Goal: Contribute content: Add original content to the website for others to see

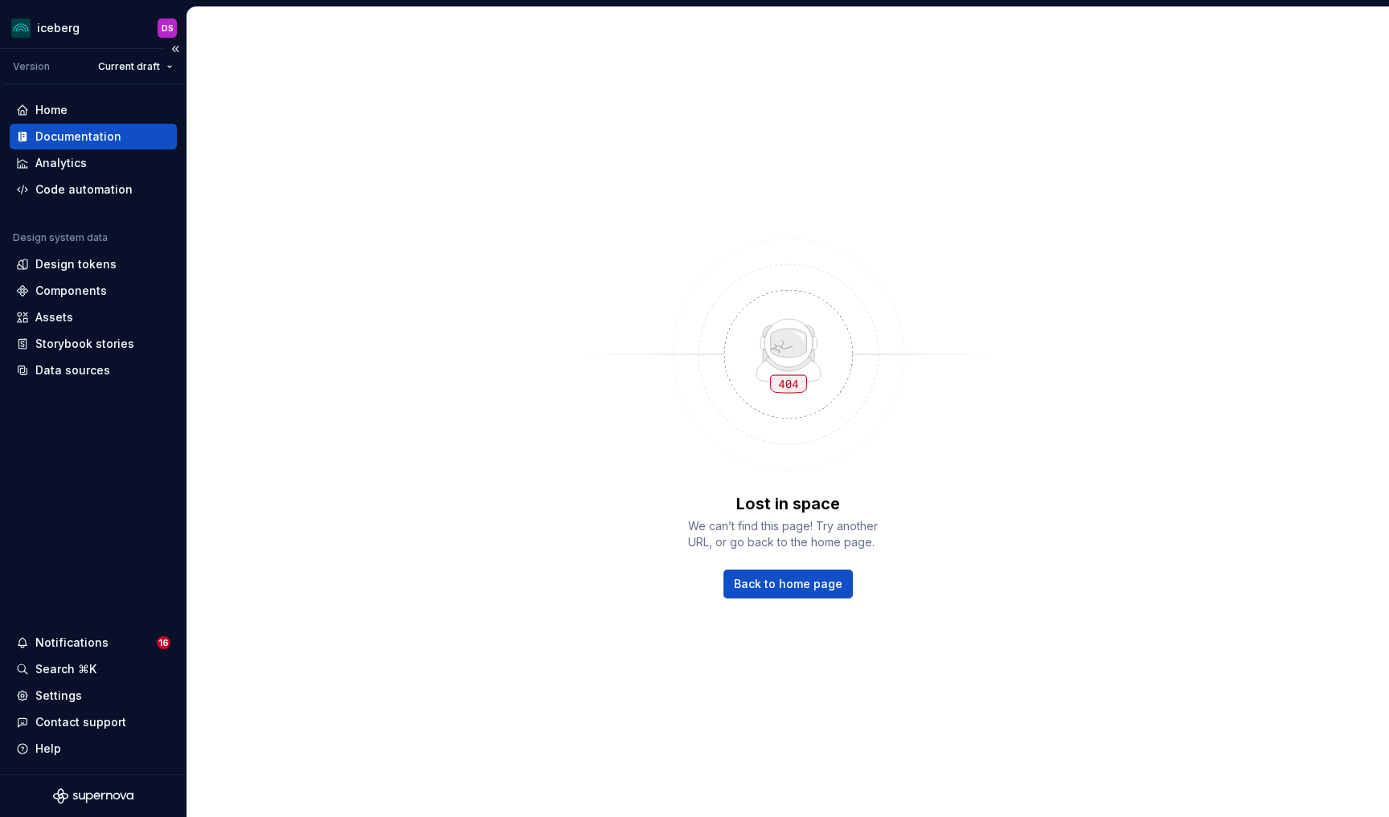
click at [90, 143] on div "Documentation" at bounding box center [78, 137] width 86 height 16
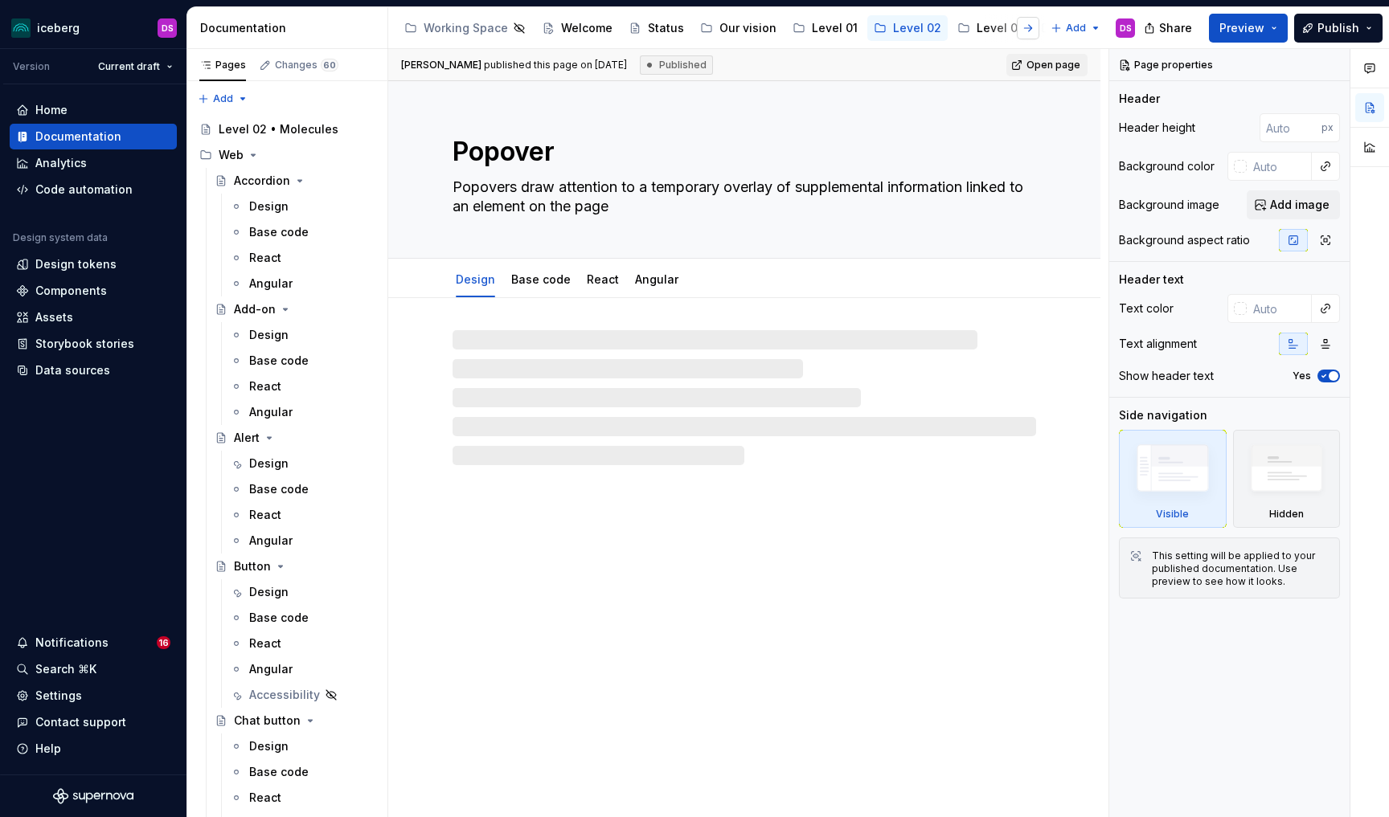
click at [1030, 29] on button "button" at bounding box center [1028, 28] width 23 height 23
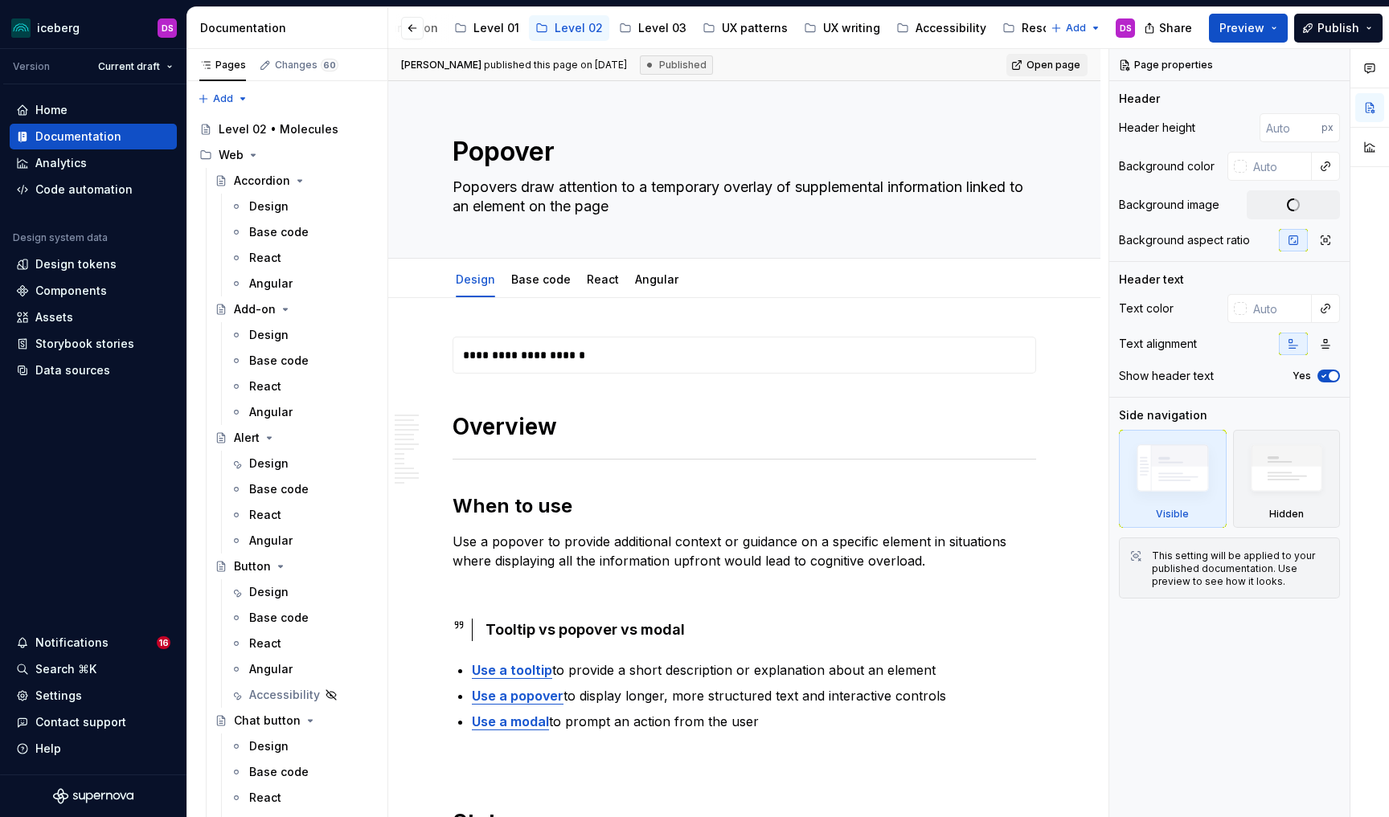
scroll to position [0, 355]
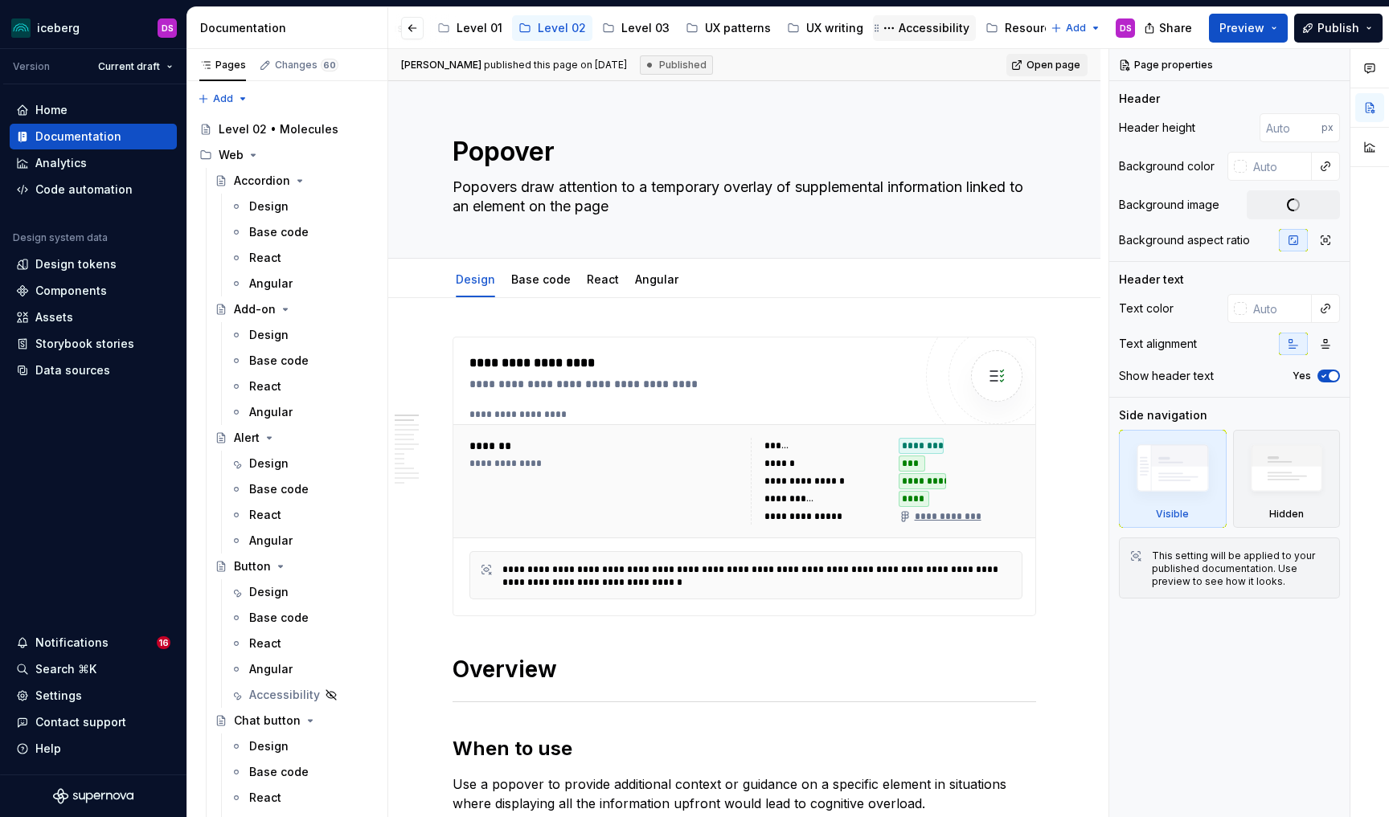
click at [902, 25] on div "Accessibility" at bounding box center [934, 28] width 71 height 16
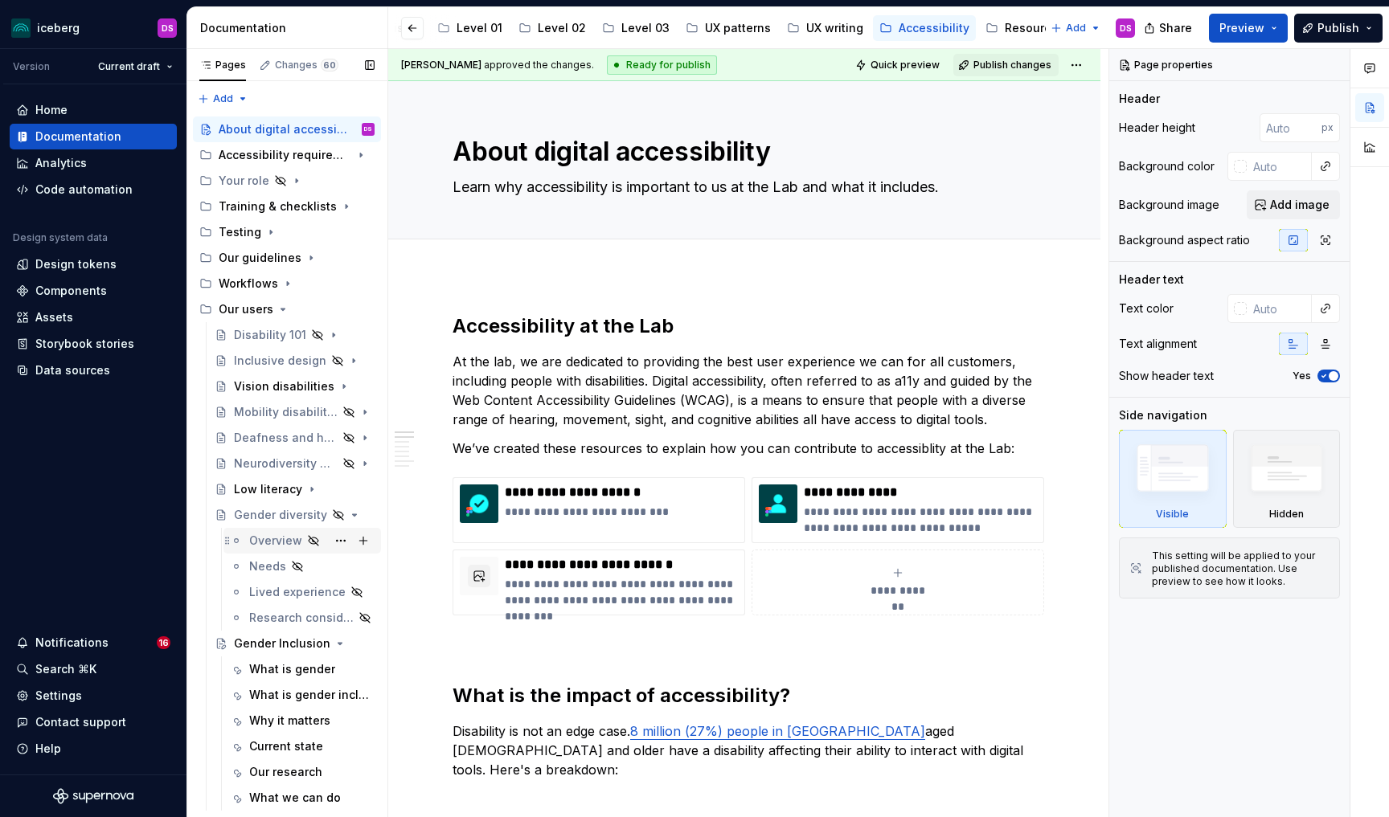
click at [269, 546] on div "Overview" at bounding box center [275, 541] width 53 height 16
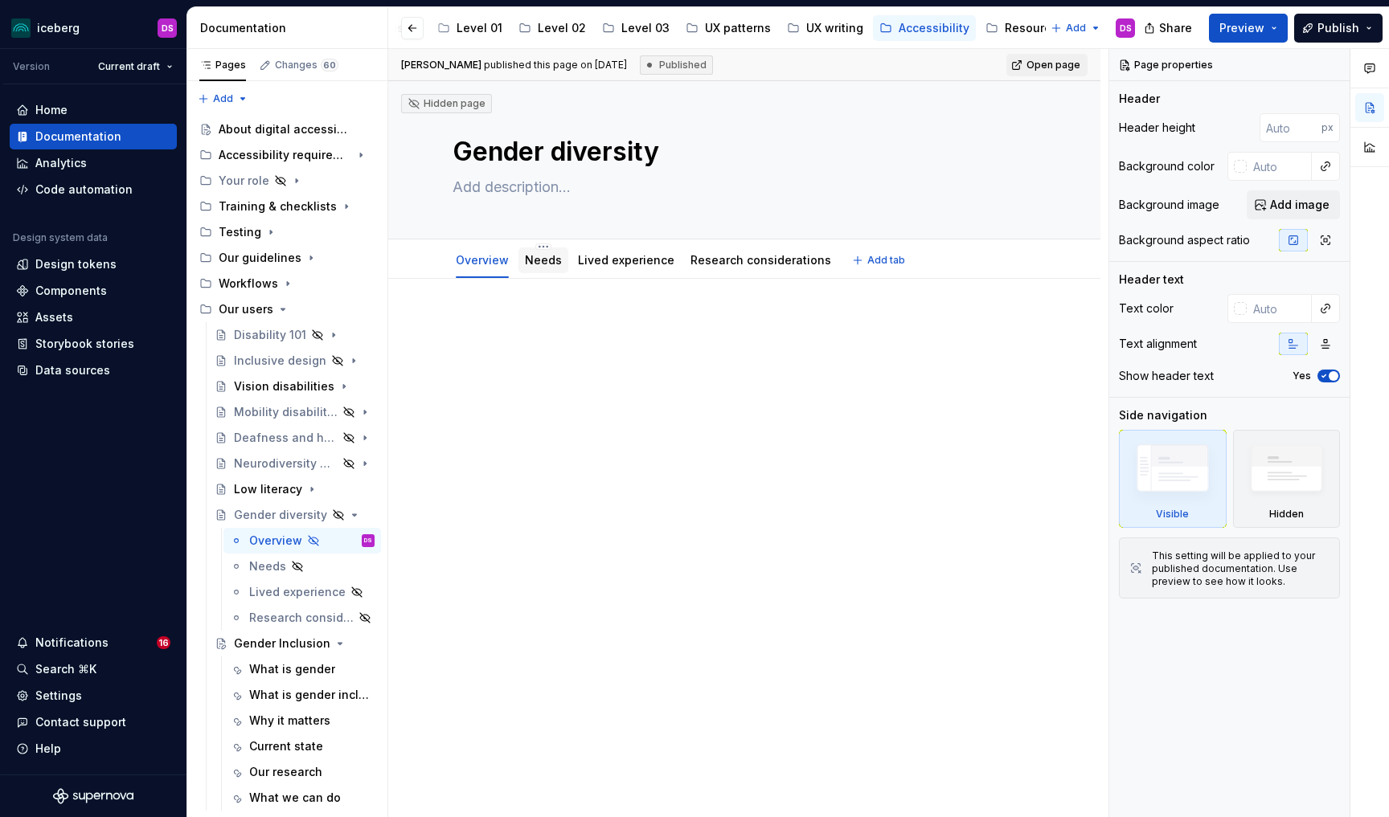
click at [537, 260] on link "Needs" at bounding box center [543, 260] width 37 height 14
click at [630, 260] on link "Lived experience" at bounding box center [626, 260] width 96 height 14
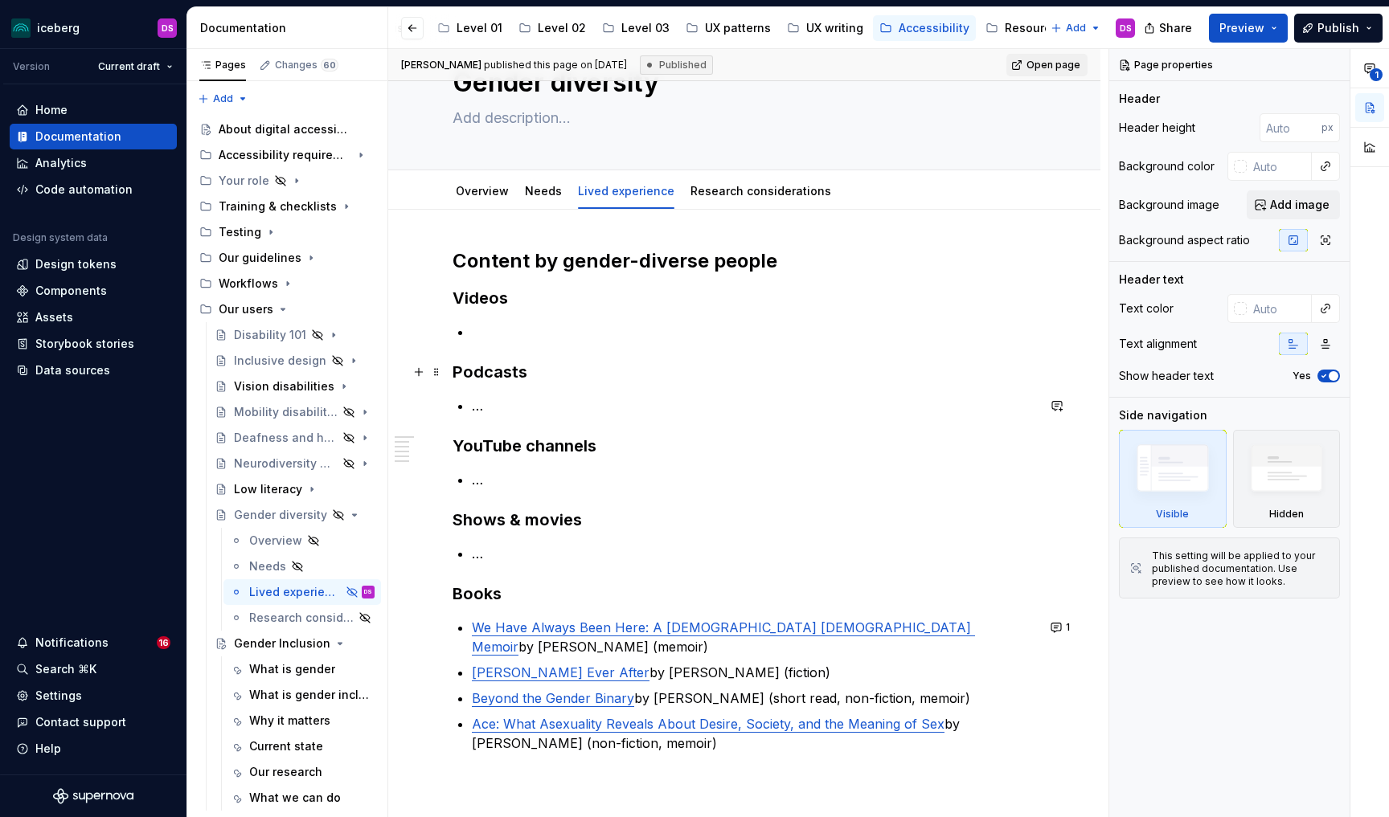
scroll to position [30, 0]
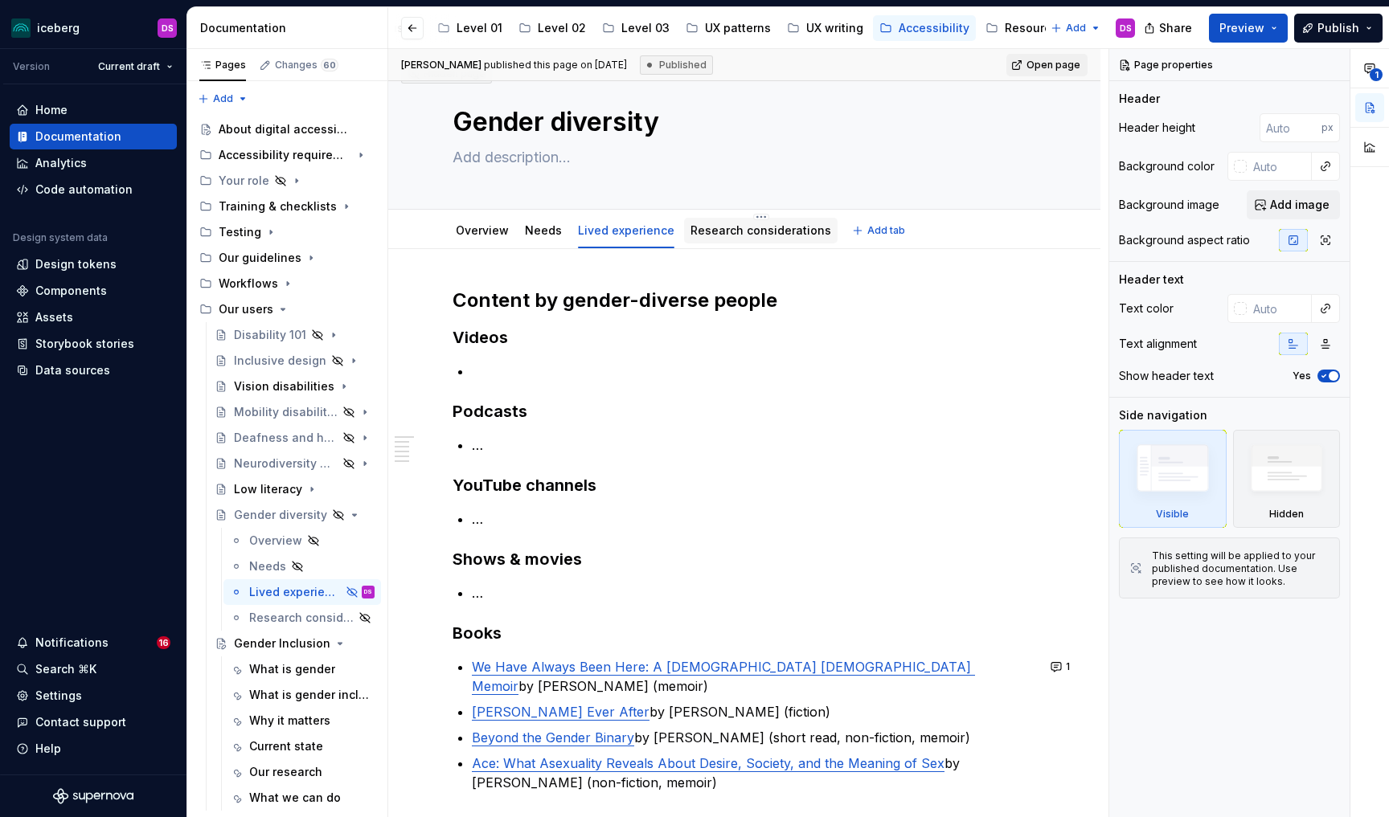
click at [731, 235] on link "Research considerations" at bounding box center [760, 230] width 141 height 14
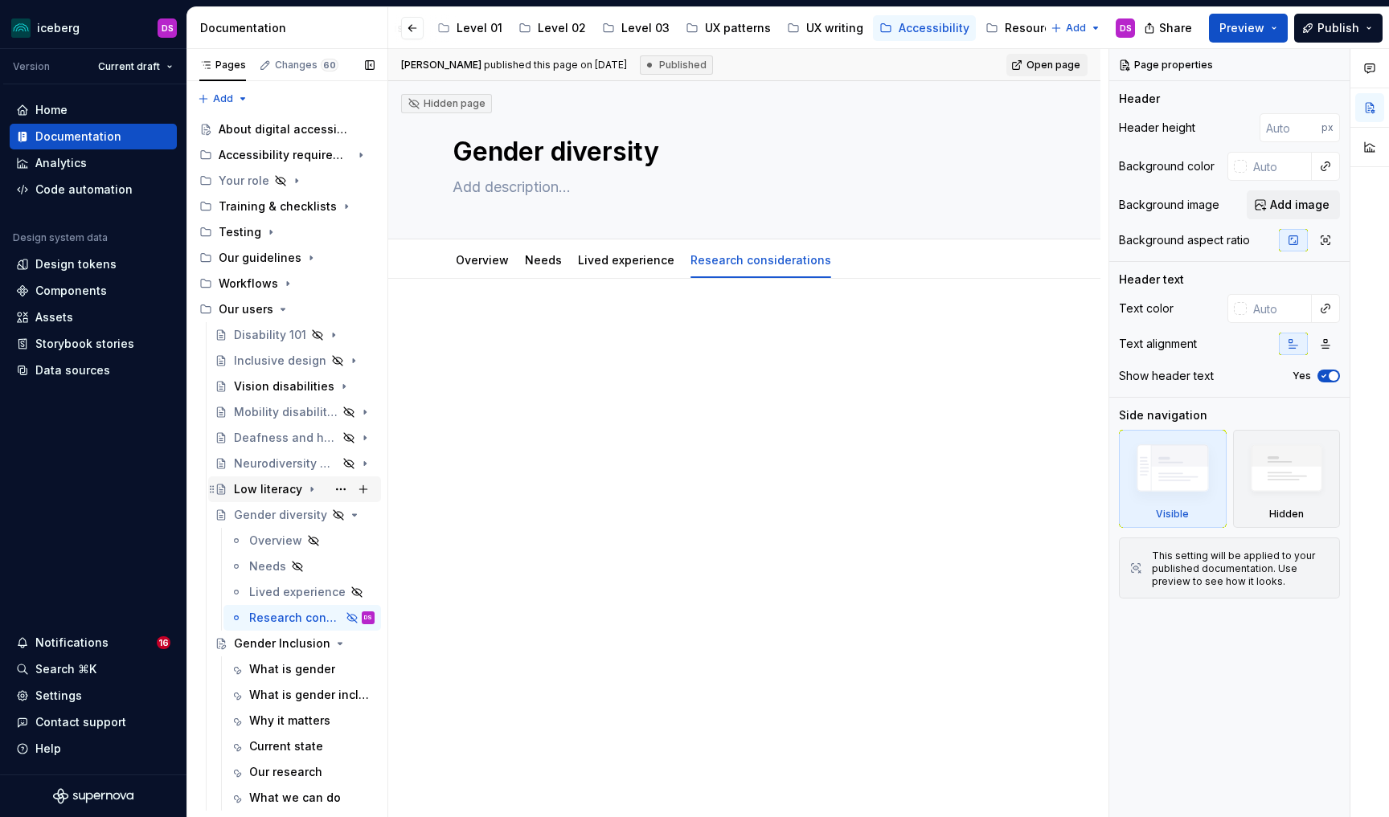
scroll to position [15, 0]
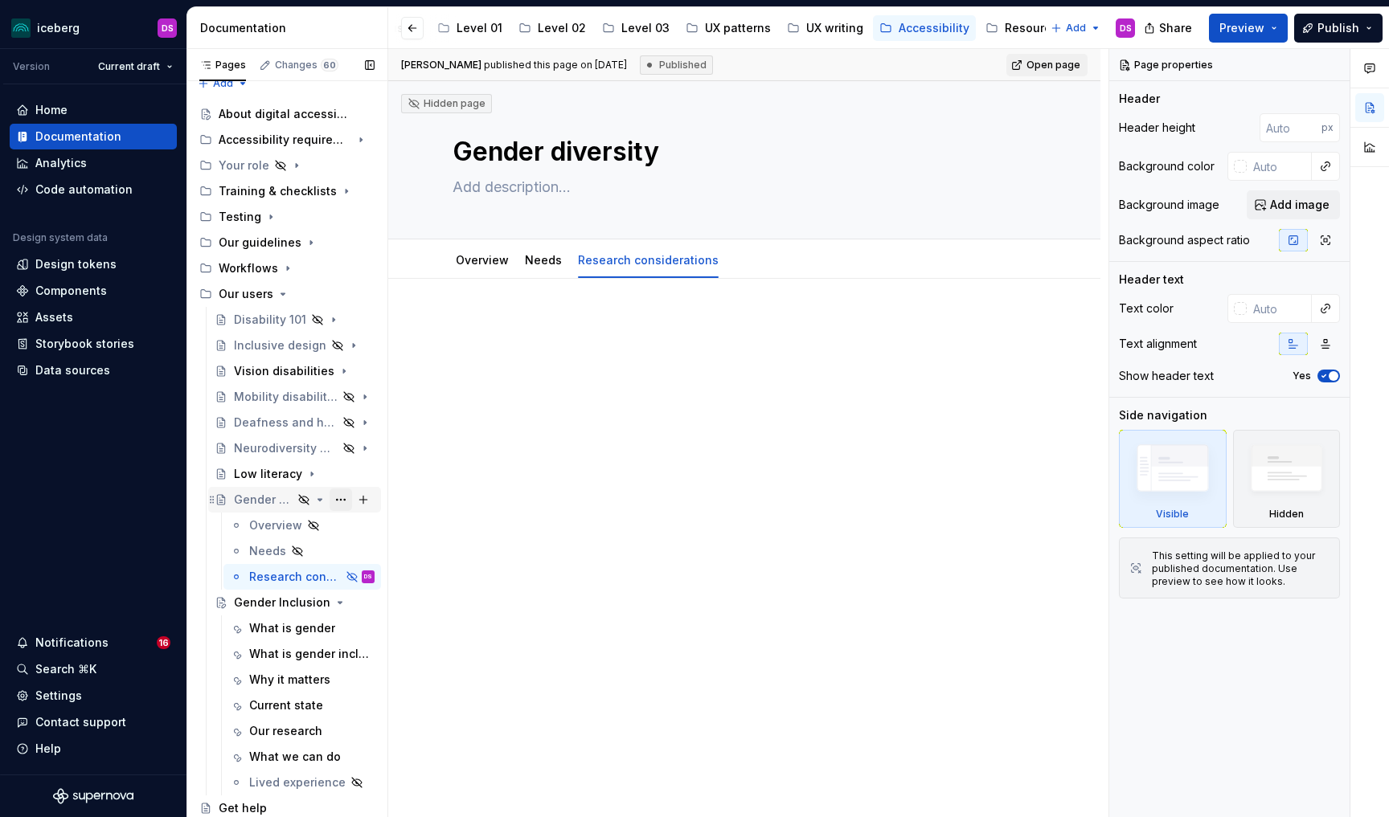
click at [337, 498] on button "Page tree" at bounding box center [341, 500] width 23 height 23
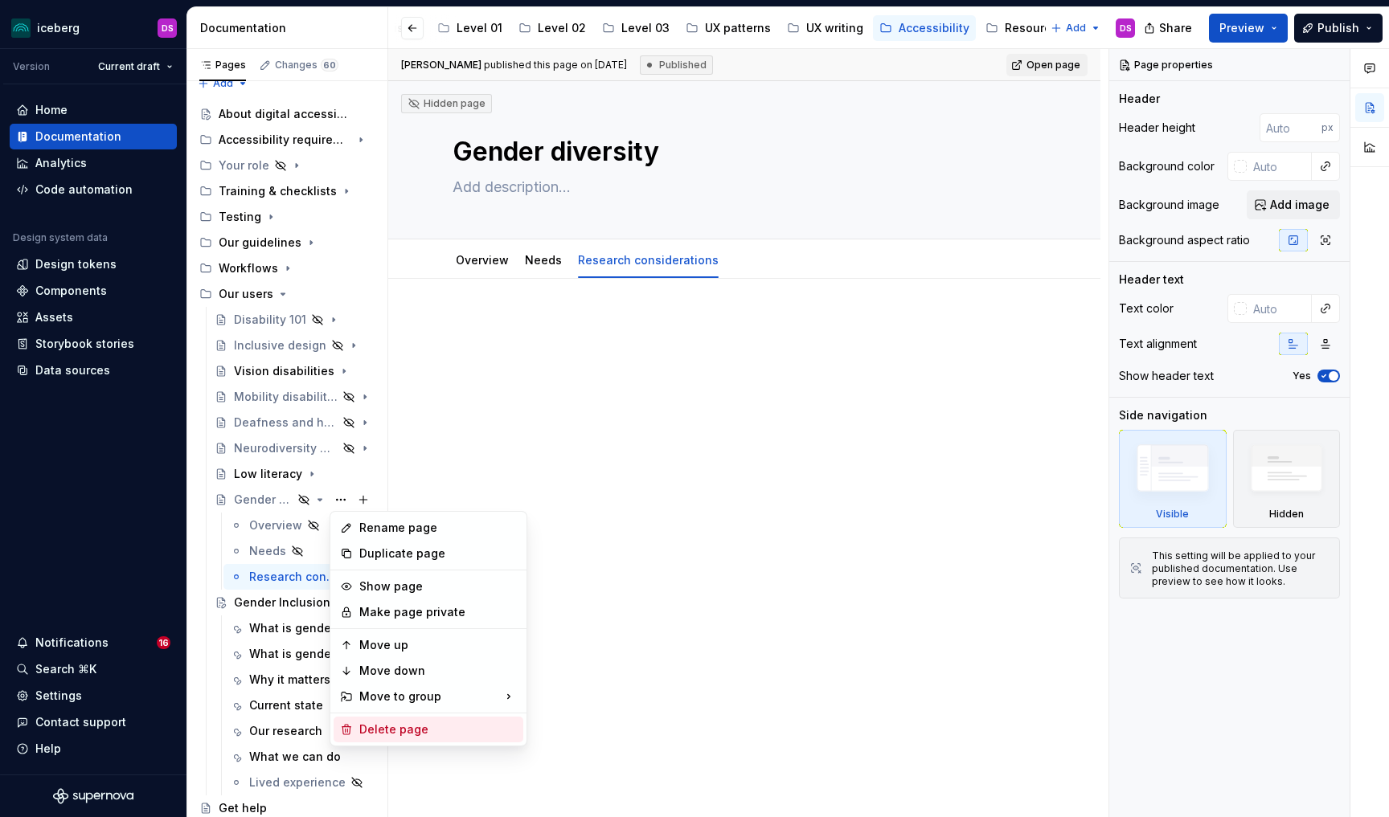
click at [392, 728] on div "Delete page" at bounding box center [438, 730] width 158 height 16
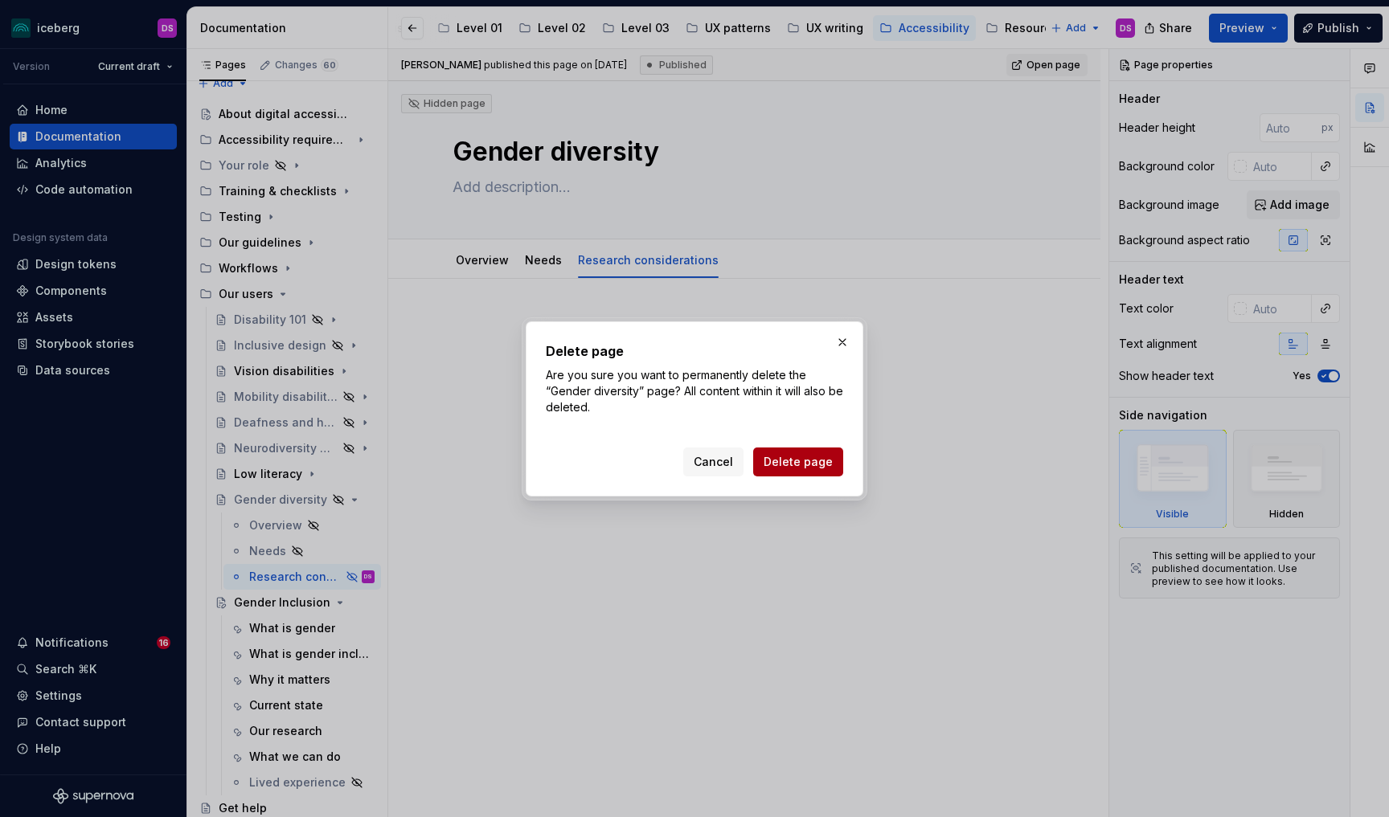
click at [795, 457] on span "Delete page" at bounding box center [798, 462] width 69 height 16
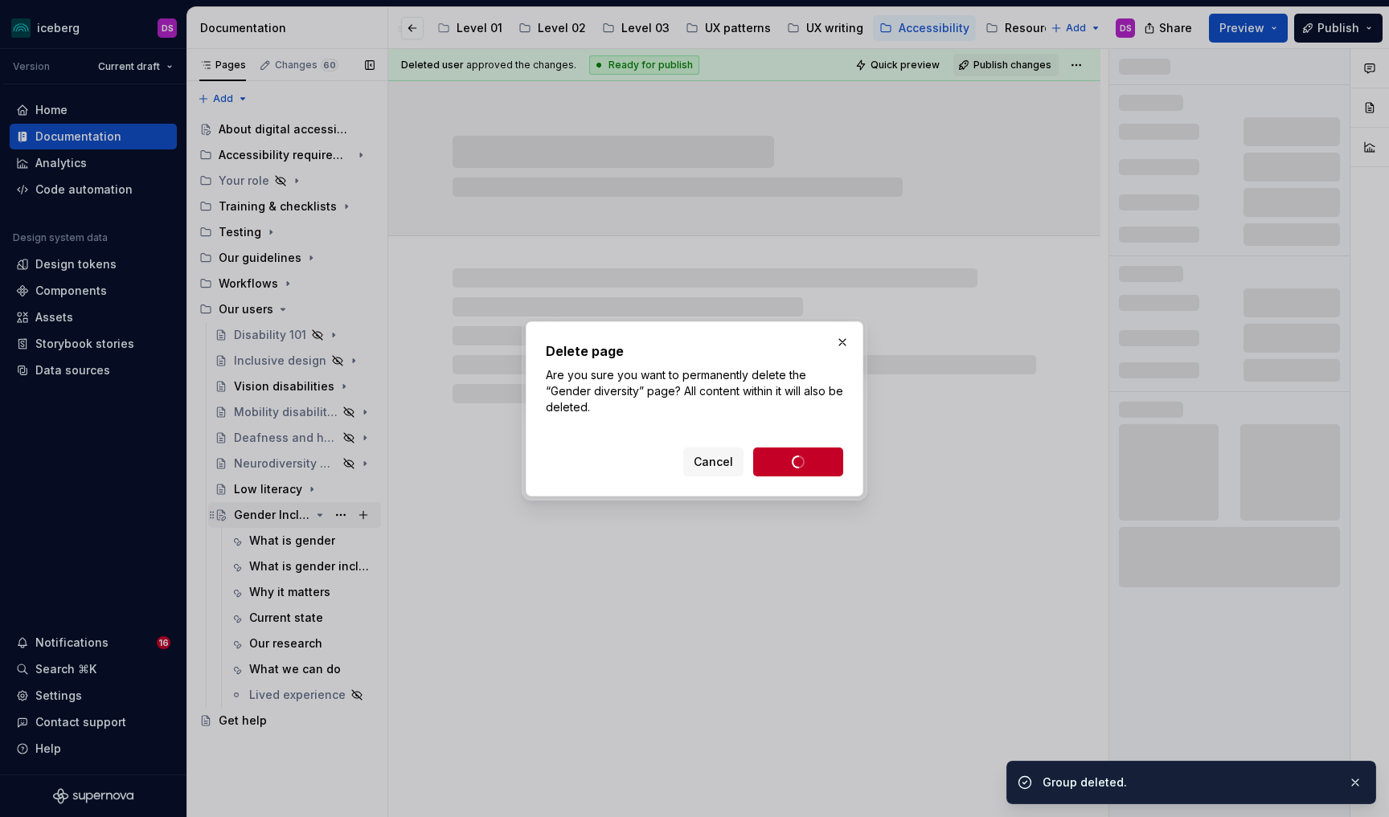
scroll to position [0, 0]
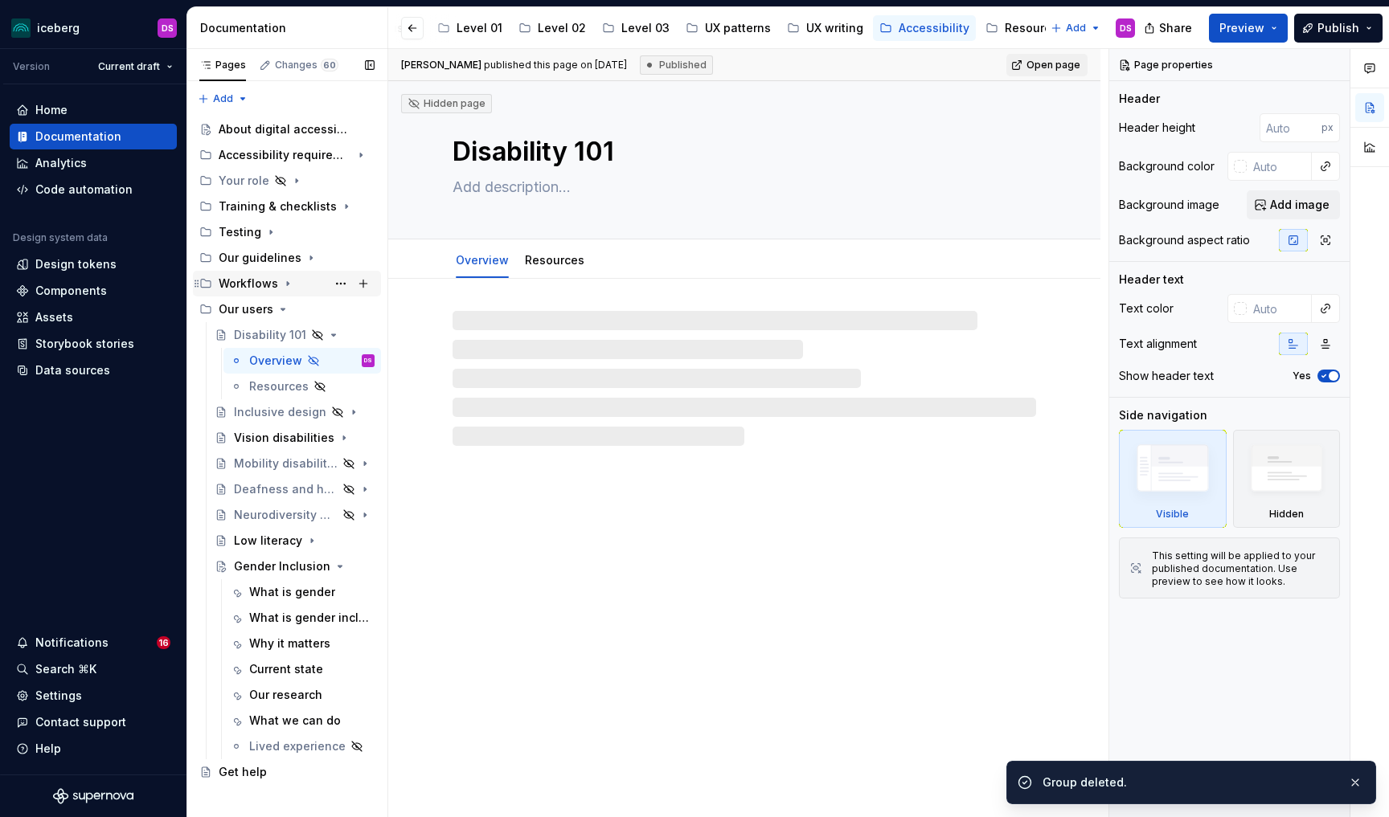
click at [287, 283] on icon "Page tree" at bounding box center [288, 284] width 2 height 4
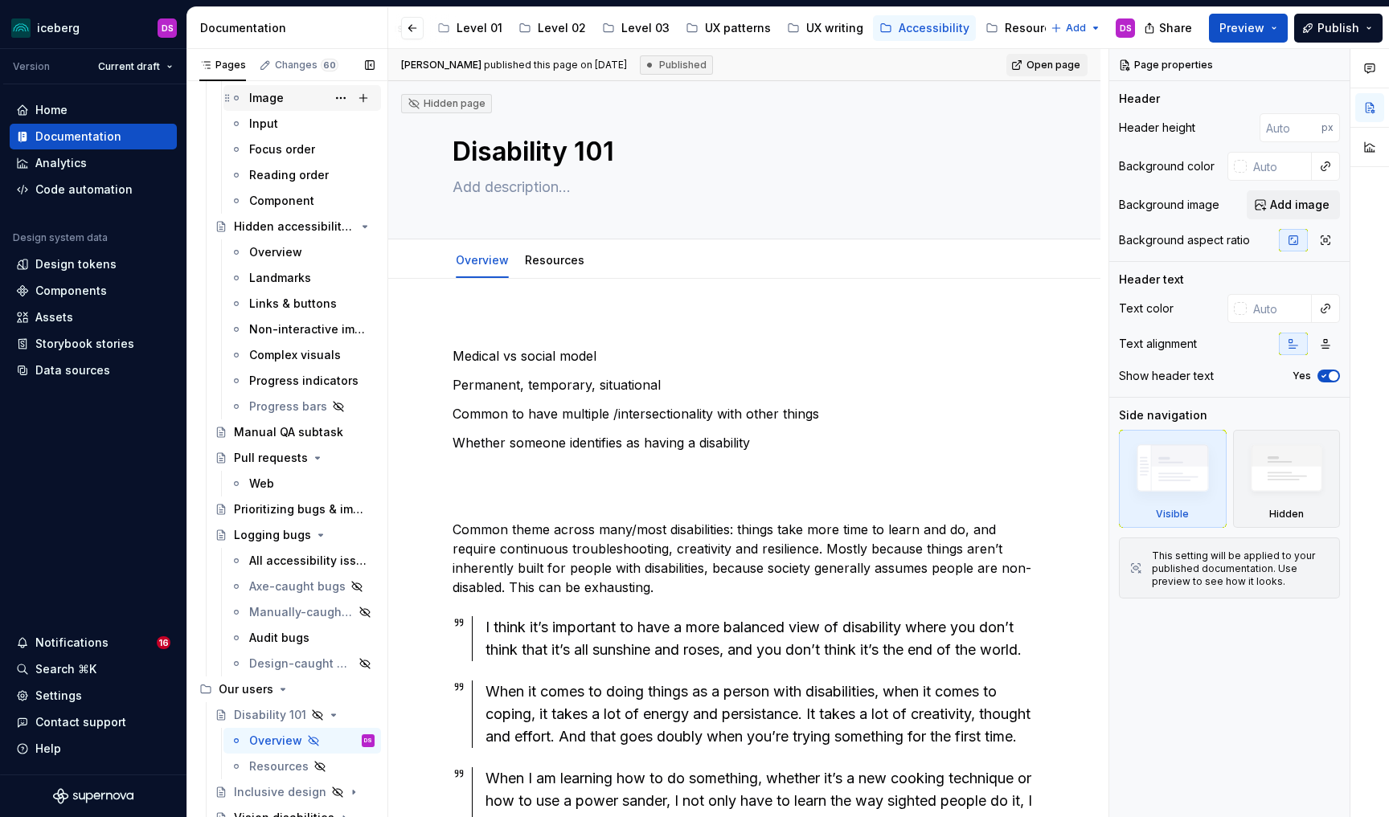
scroll to position [395, 0]
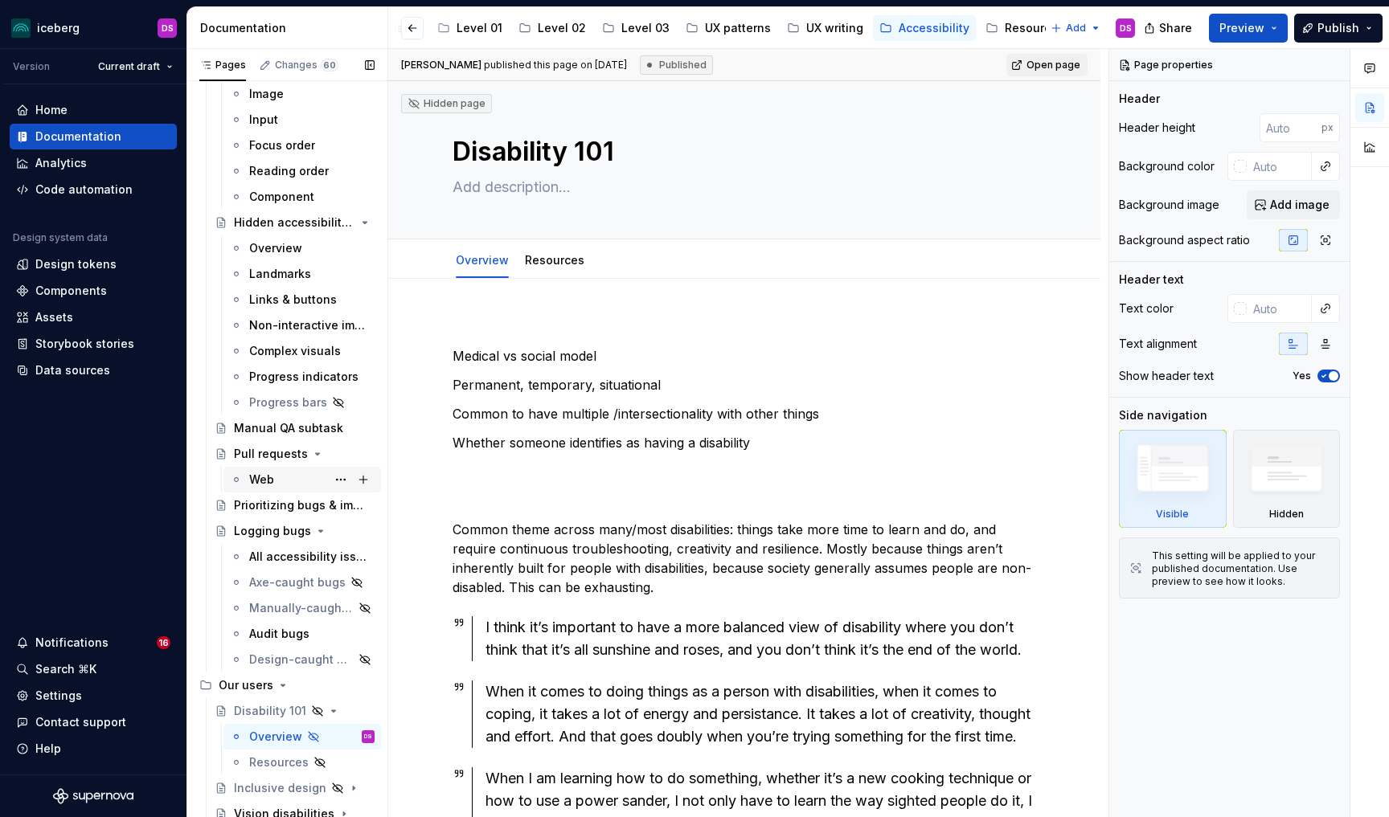
click at [270, 476] on div "Web" at bounding box center [261, 480] width 25 height 16
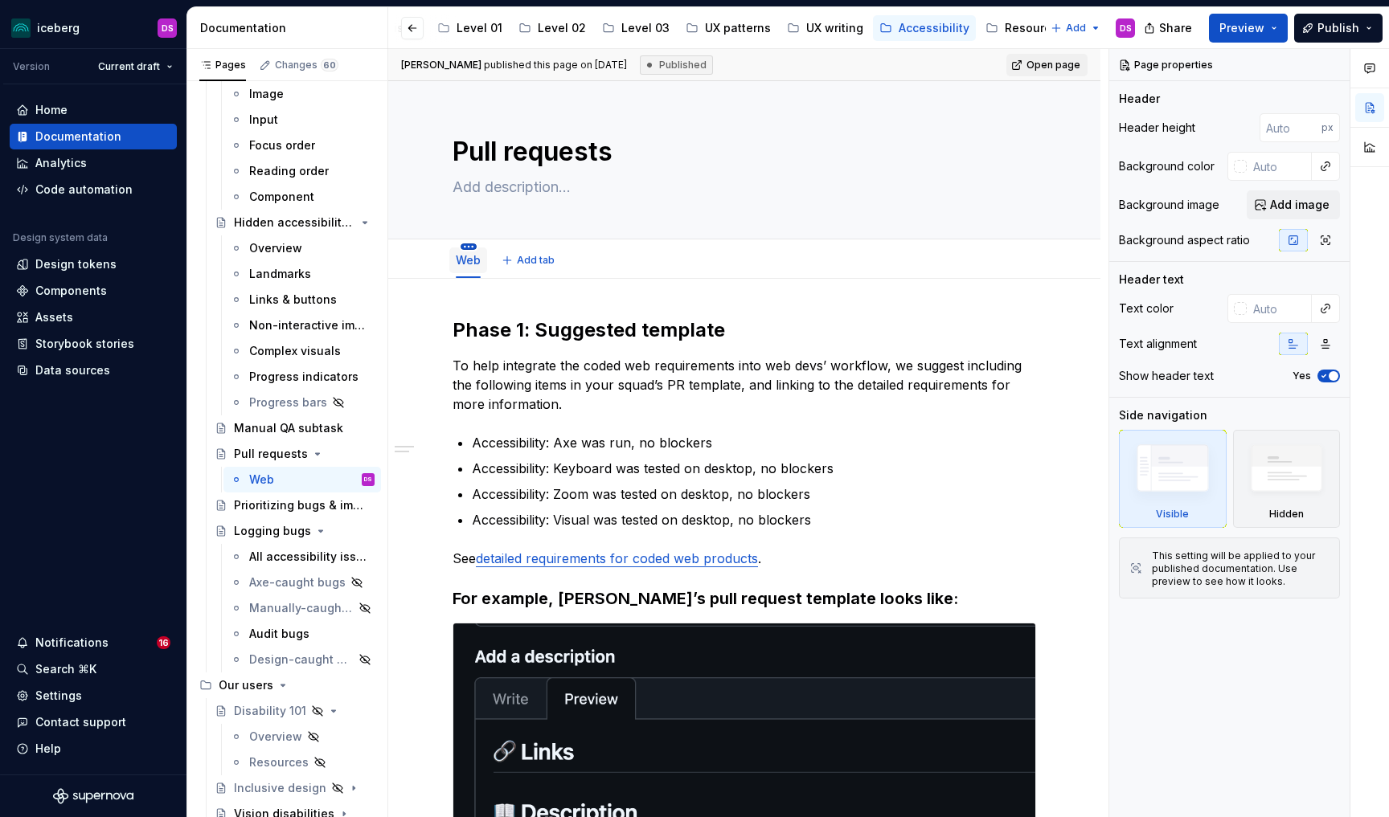
click at [471, 246] on html "iceberg DS Version Current draft Home Documentation Analytics Code automation D…" at bounding box center [694, 408] width 1389 height 817
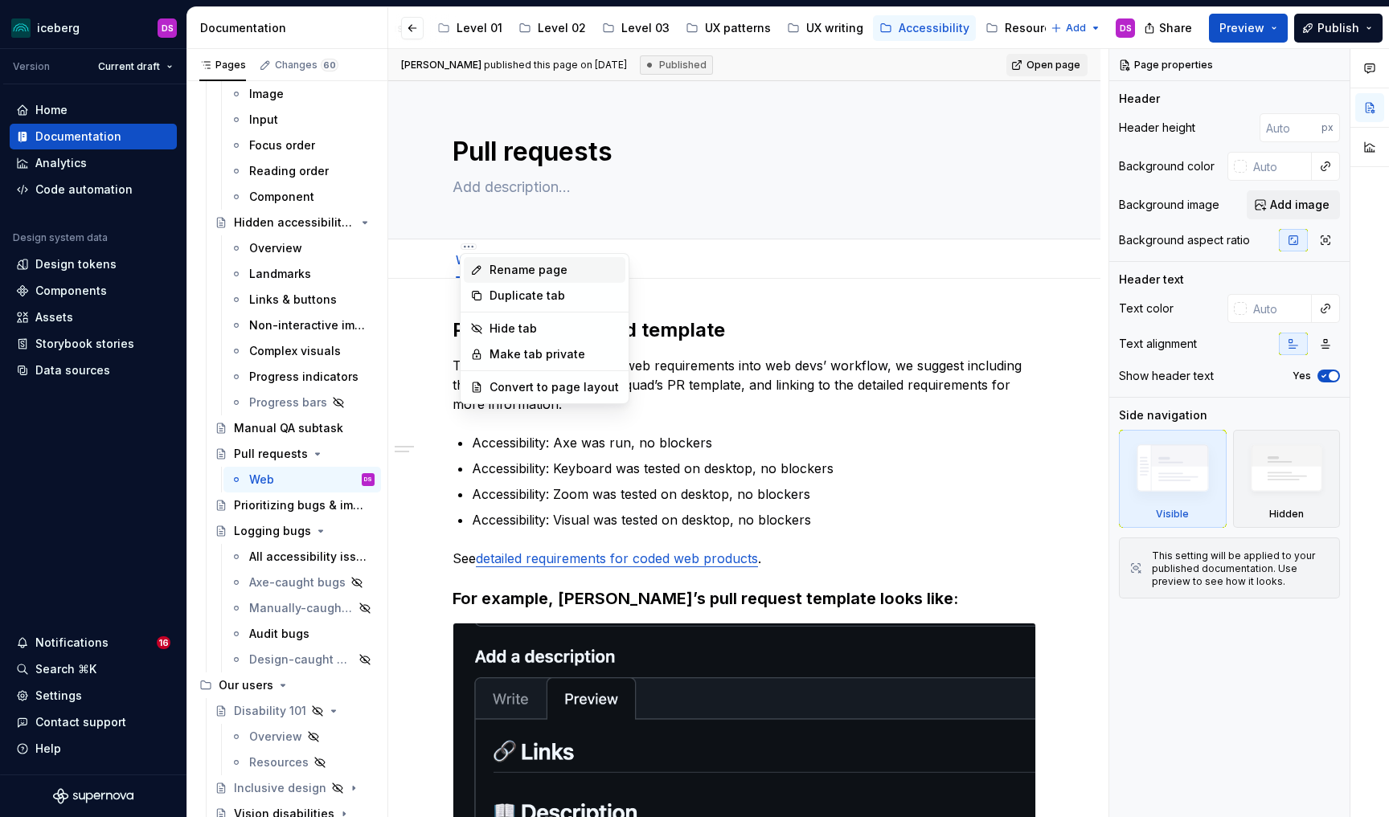
type textarea "*"
click at [518, 264] on div "Rename page" at bounding box center [554, 270] width 129 height 16
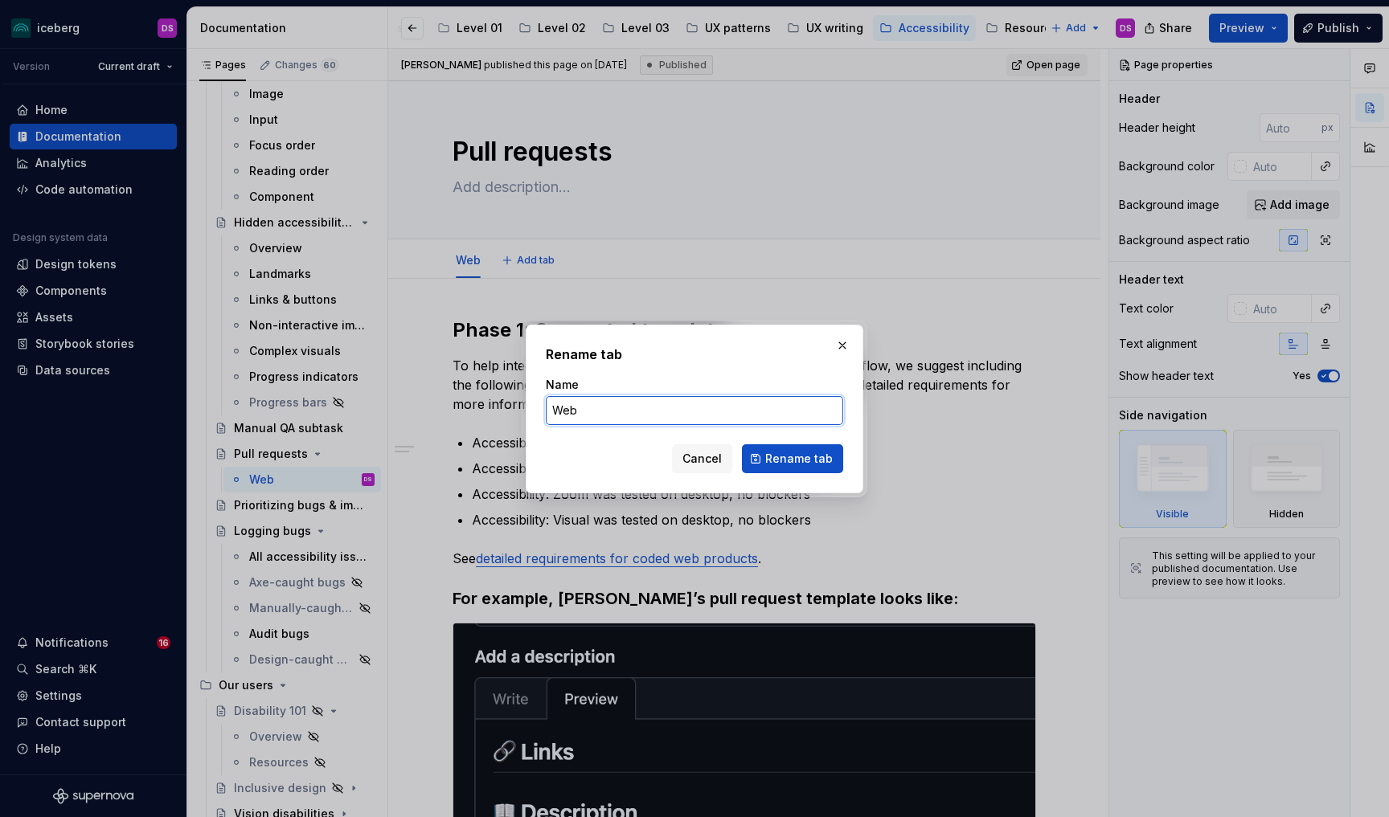
click at [634, 413] on input "Web" at bounding box center [694, 410] width 297 height 29
type input "Web Phase 1"
click at [807, 464] on span "Rename tab" at bounding box center [799, 459] width 68 height 16
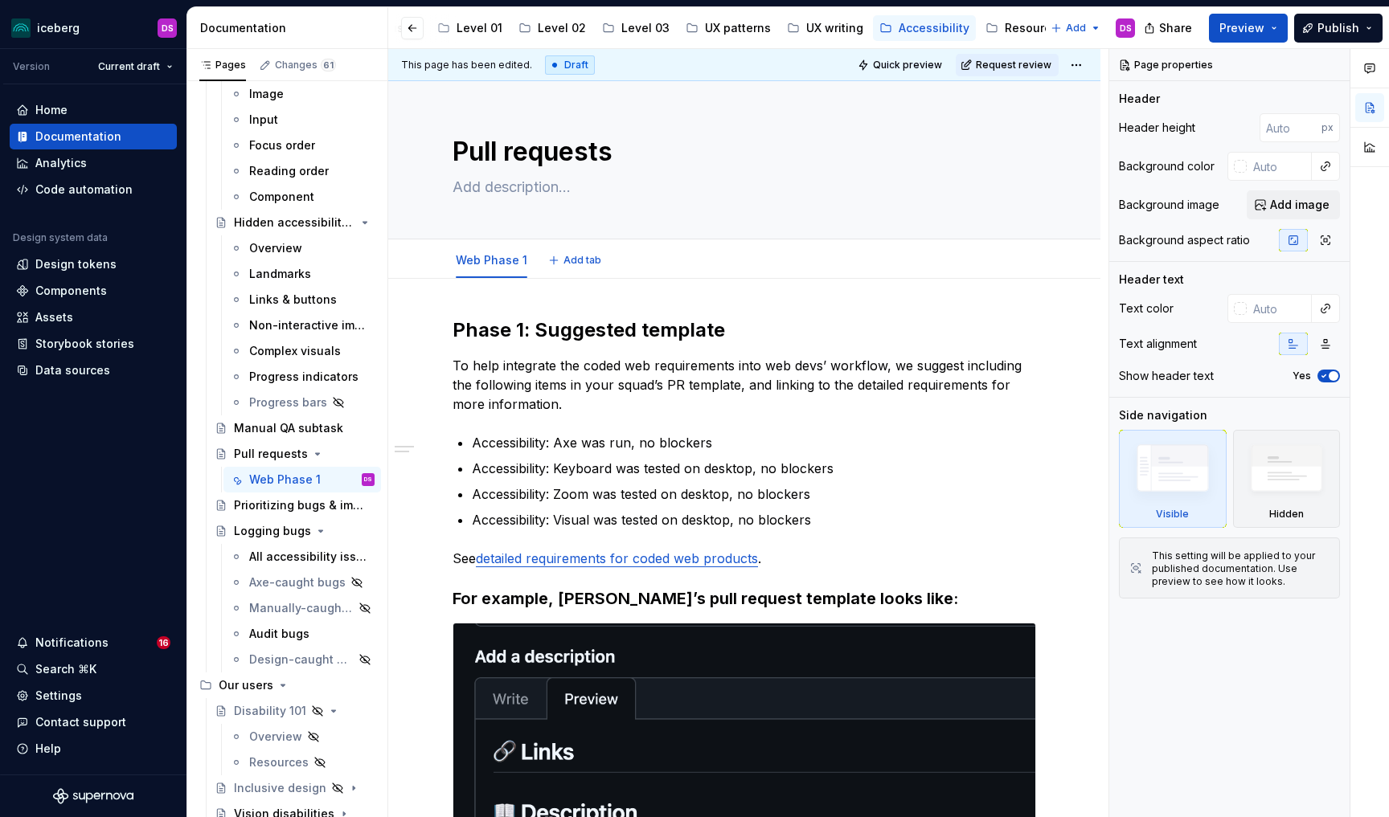
type textarea "*"
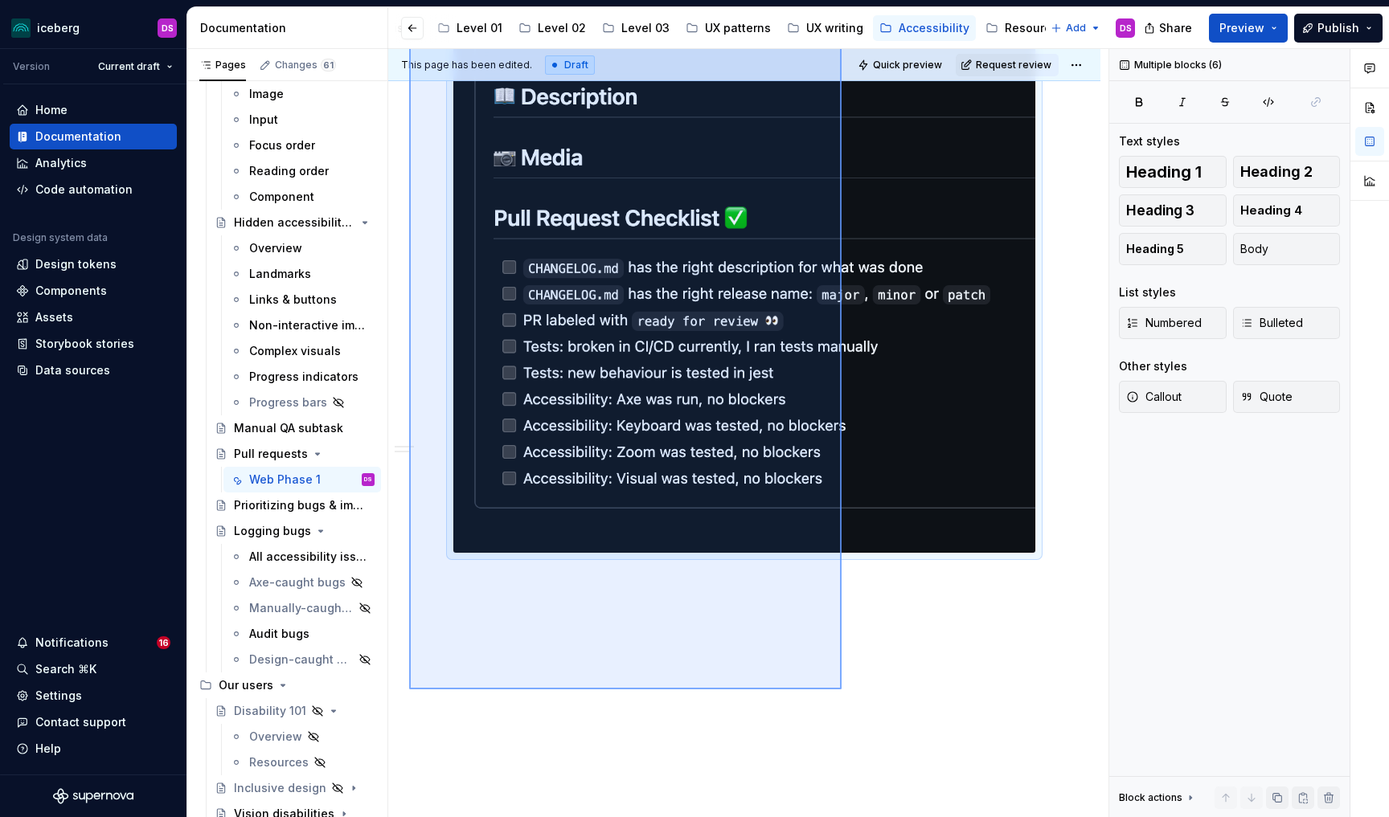
drag, startPoint x: 409, startPoint y: 312, endPoint x: 842, endPoint y: 690, distance: 574.2
click at [842, 690] on div "This page has been edited. Draft Quick preview Request review Pull requests Edi…" at bounding box center [748, 433] width 720 height 769
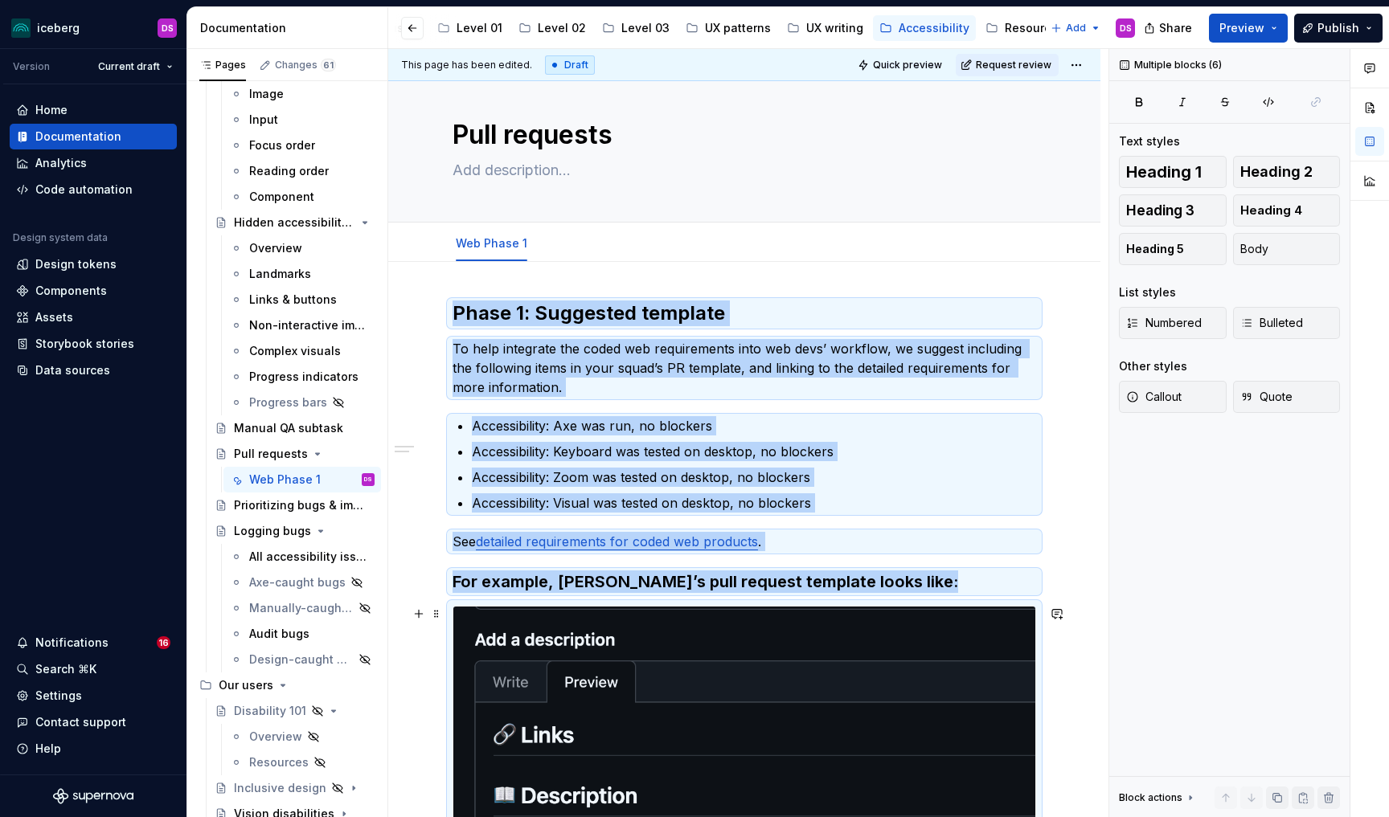
scroll to position [7, 0]
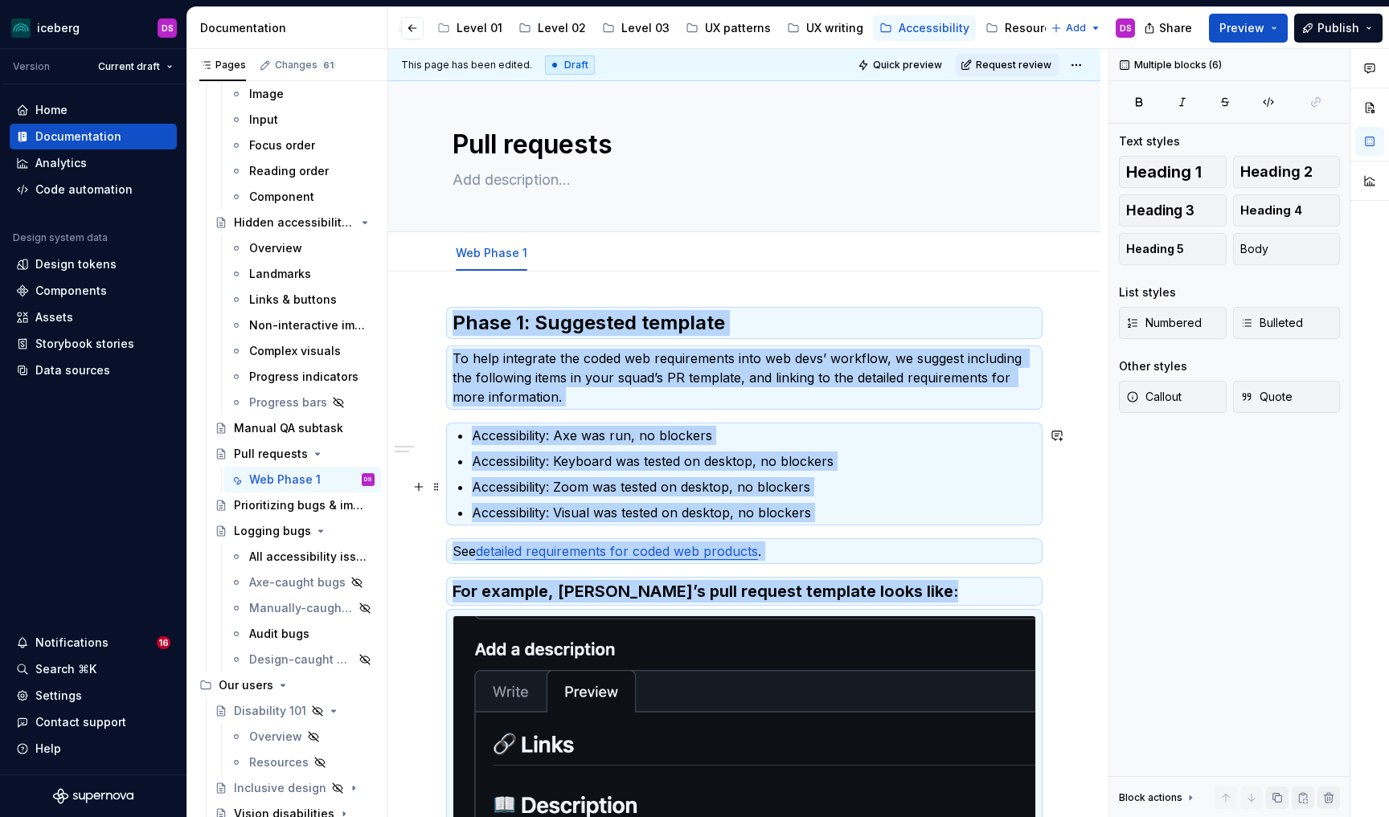
copy div "Phase 1: Suggested template To help integrate the coded web requirements into w…"
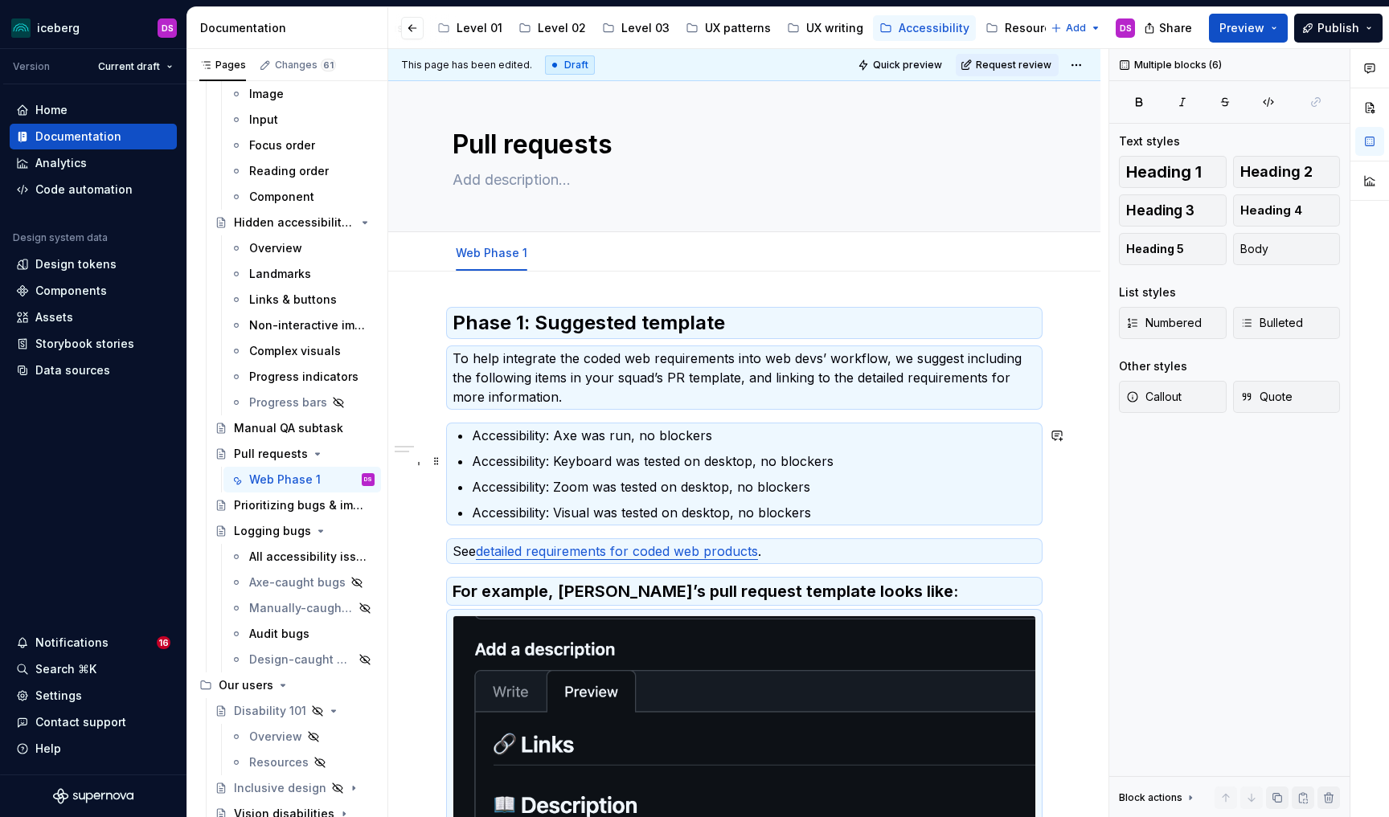
click at [777, 452] on p "Accessibility: Keyboard was tested on desktop, no blockers" at bounding box center [754, 461] width 564 height 19
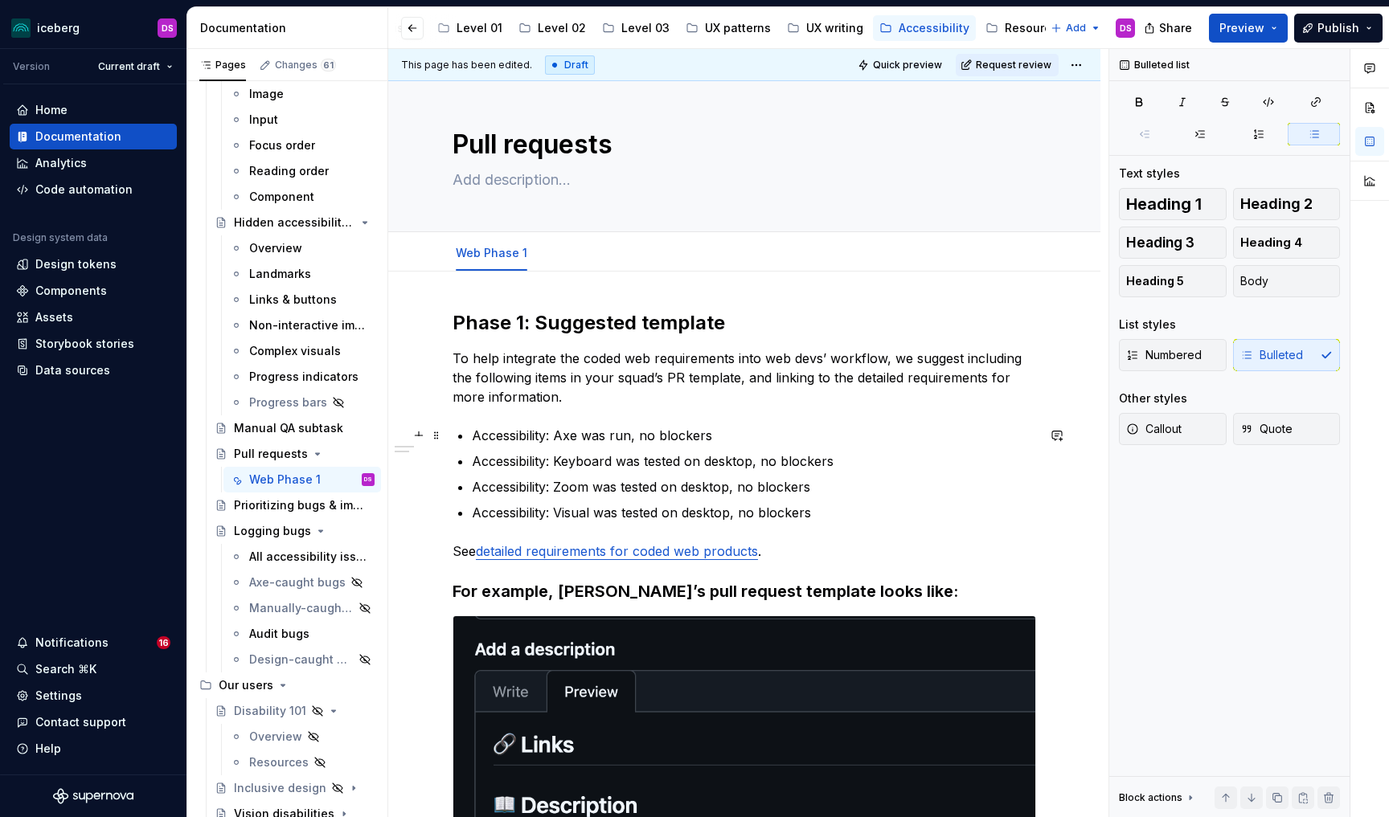
click at [715, 434] on p "Accessibility: Axe was run, no blockers" at bounding box center [754, 435] width 564 height 19
click at [658, 436] on p "Accessibility: Axe was run, no blockers" at bounding box center [754, 435] width 564 height 19
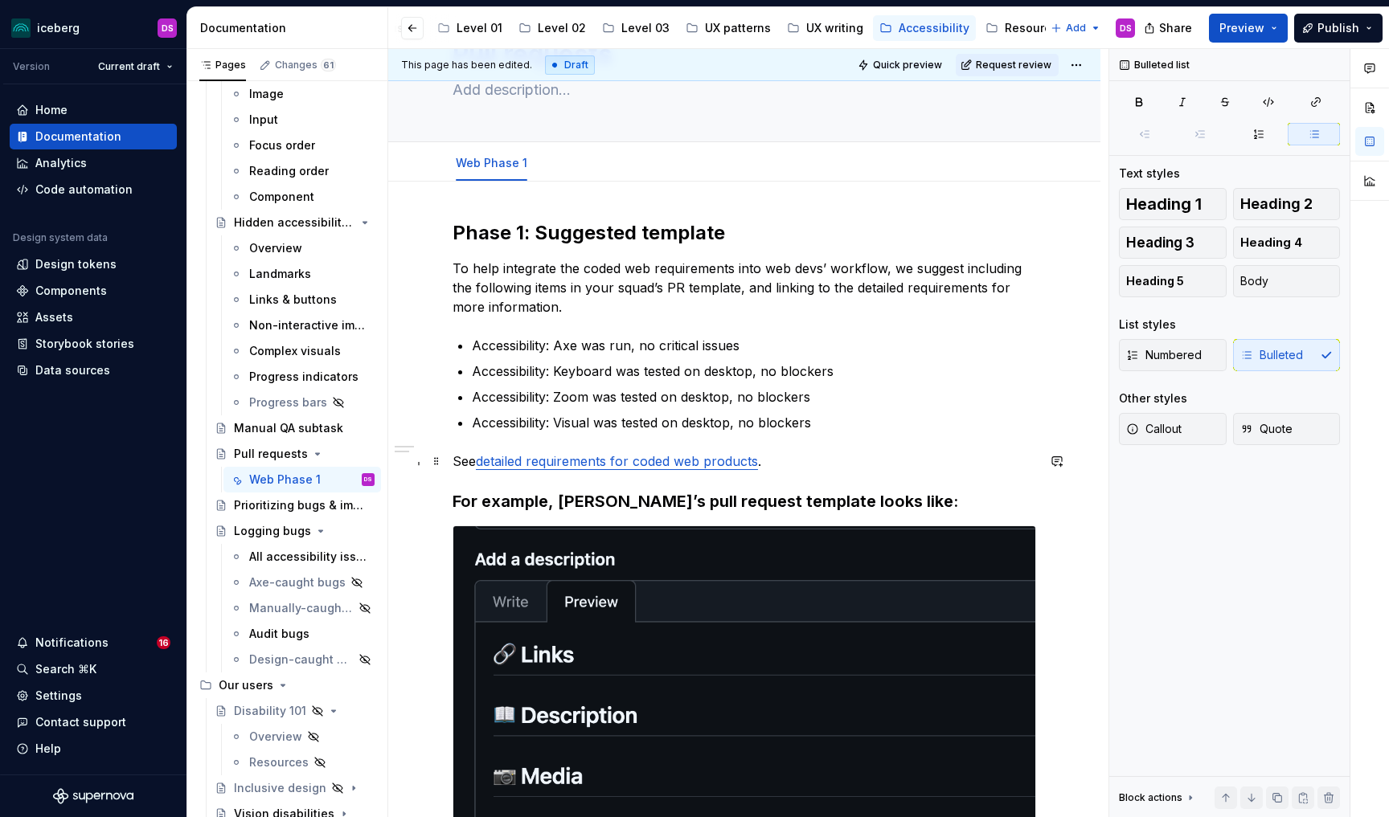
scroll to position [0, 0]
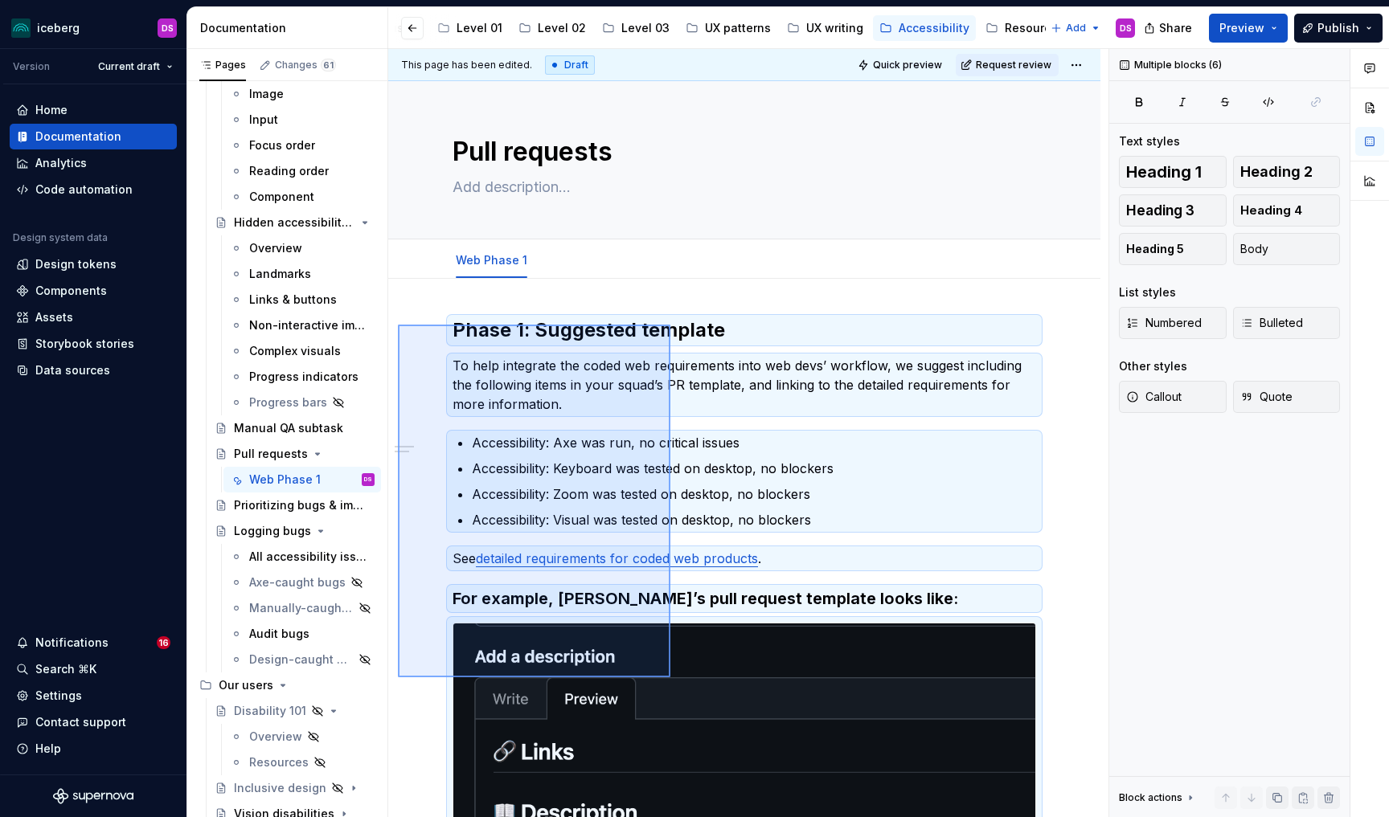
drag, startPoint x: 398, startPoint y: 325, endPoint x: 670, endPoint y: 678, distance: 445.8
click at [670, 678] on div "This page has been edited. Draft Quick preview Request review Pull requests Edi…" at bounding box center [748, 433] width 720 height 769
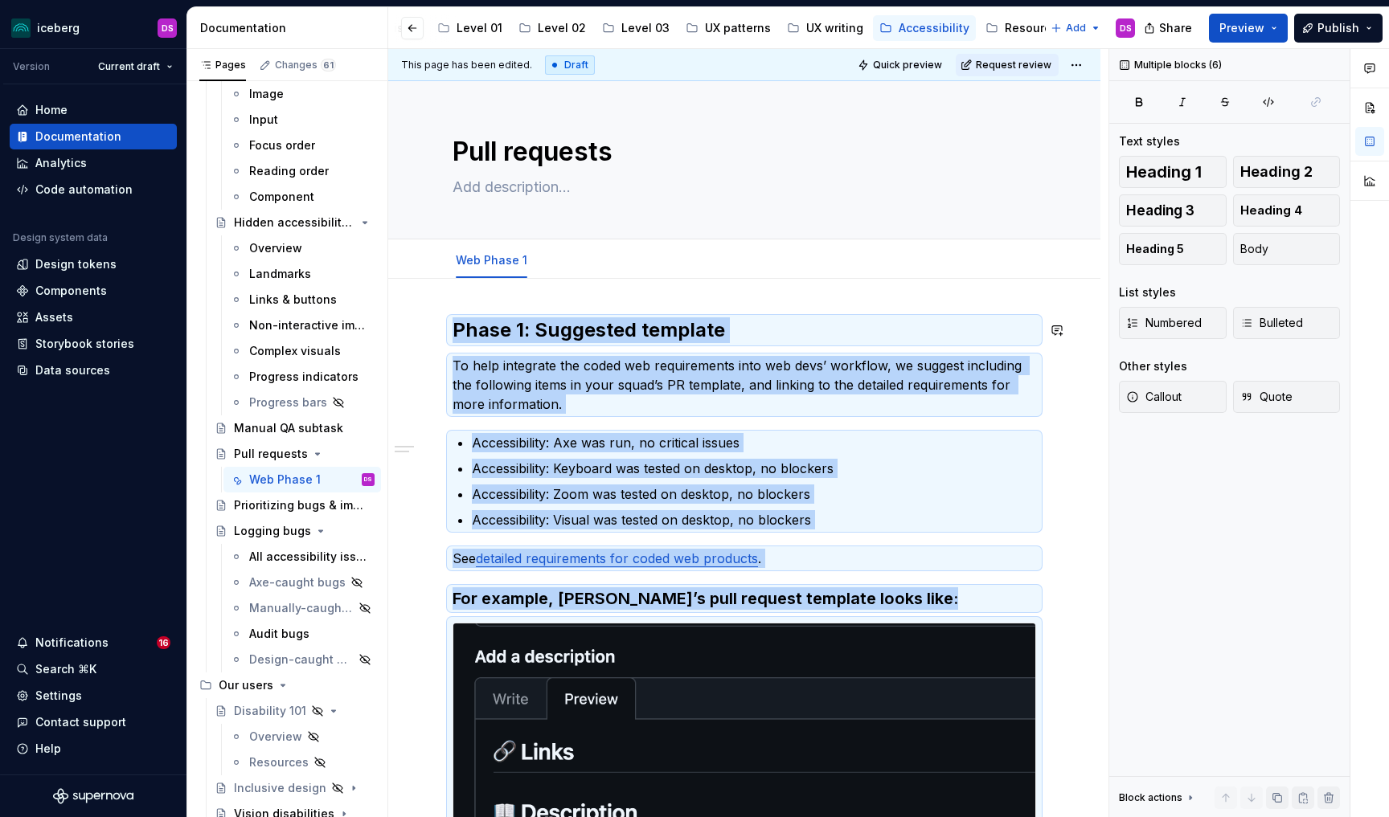
scroll to position [461, 0]
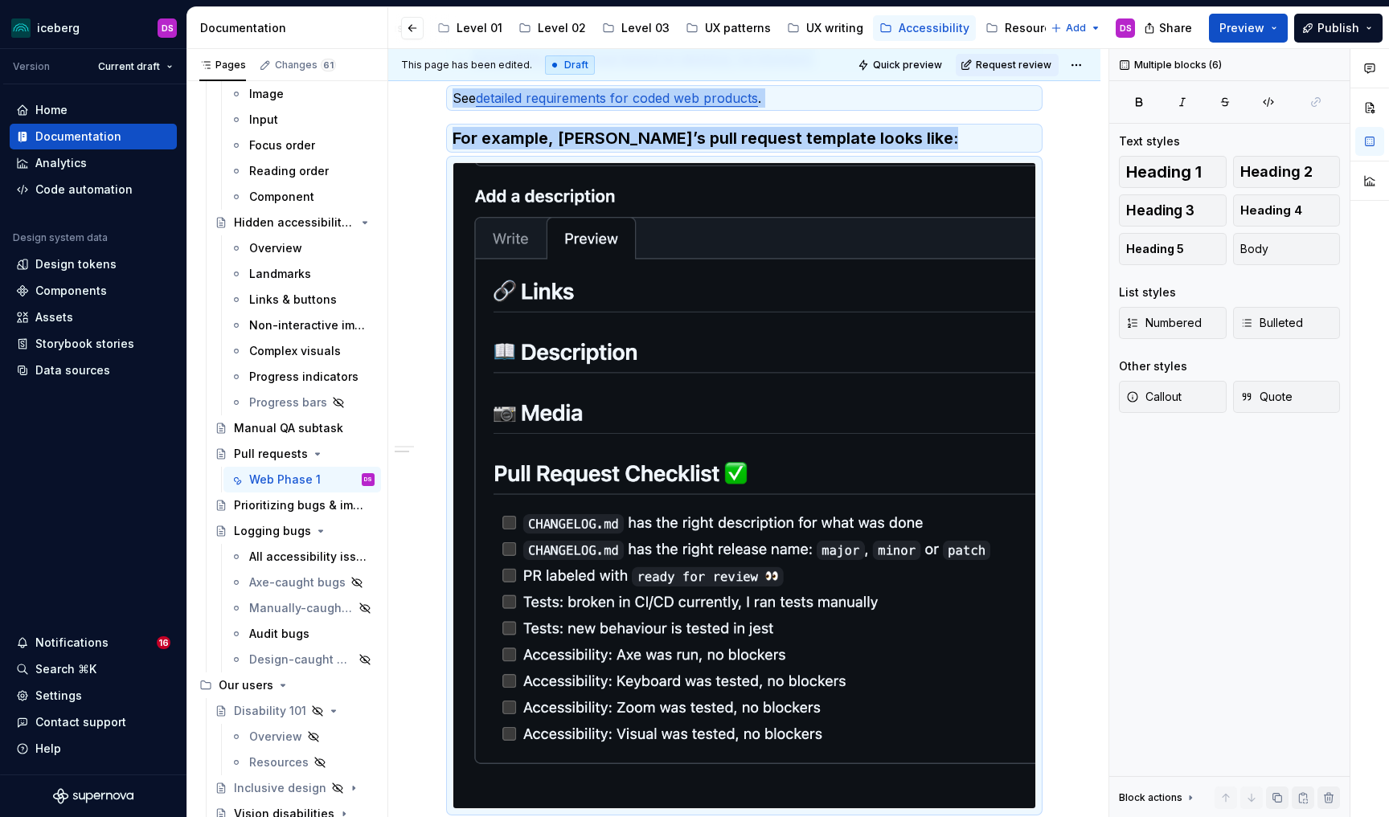
copy div "Phase 1: Suggested template To help integrate the coded web requirements into w…"
click at [431, 374] on div "Phase 1: Suggested template To help integrate the coded web requirements into w…" at bounding box center [744, 446] width 712 height 1256
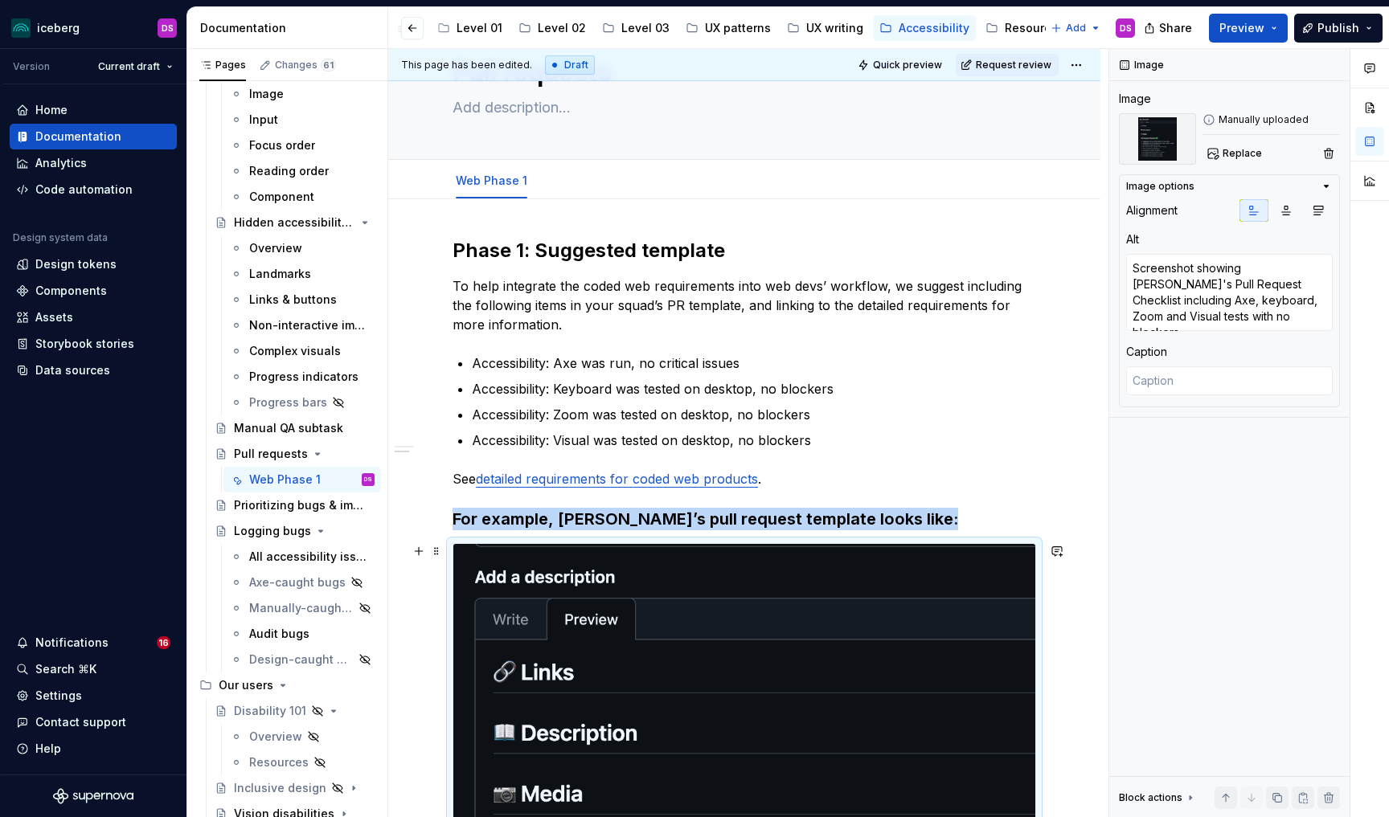
scroll to position [0, 0]
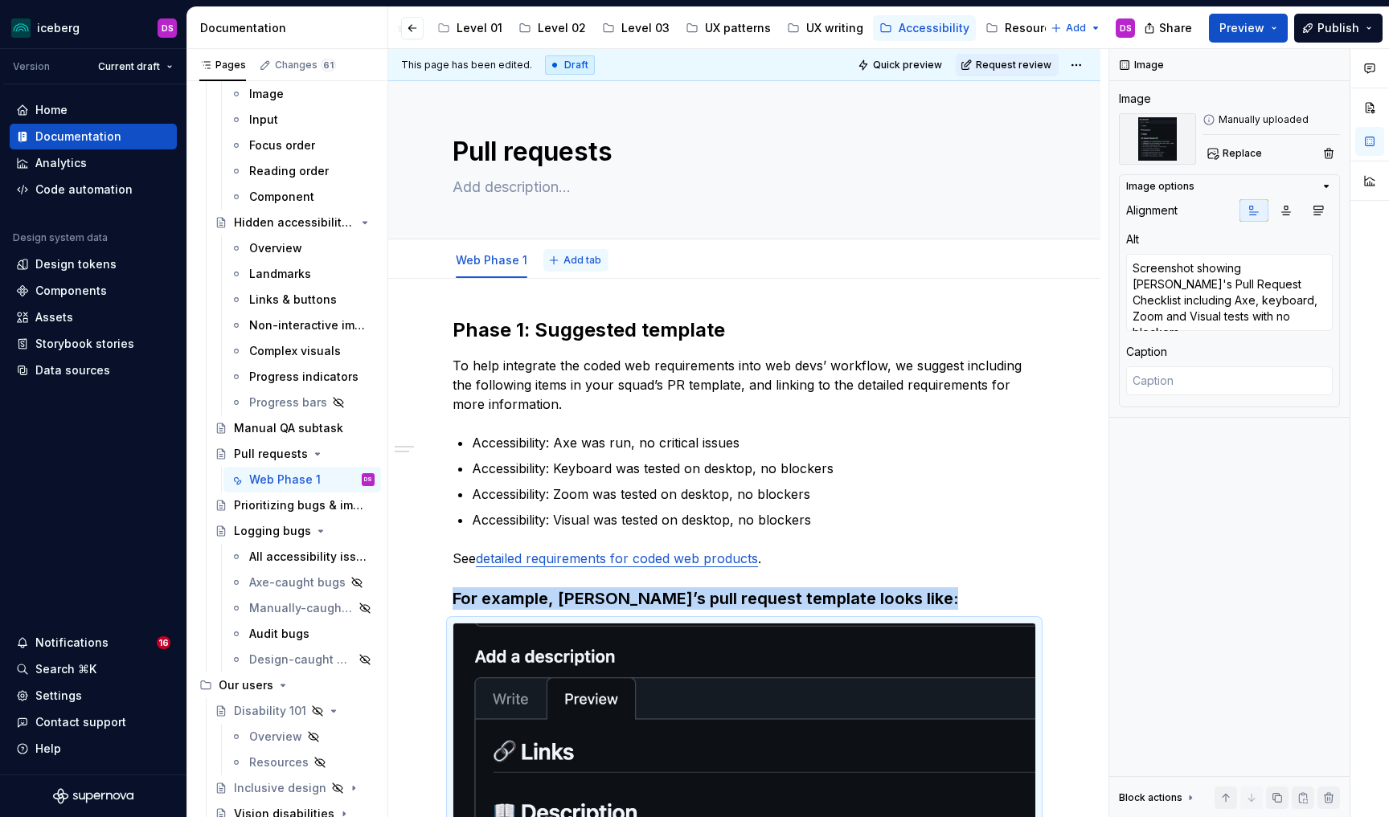
click at [572, 259] on span "Add tab" at bounding box center [582, 260] width 38 height 13
type textarea "*"
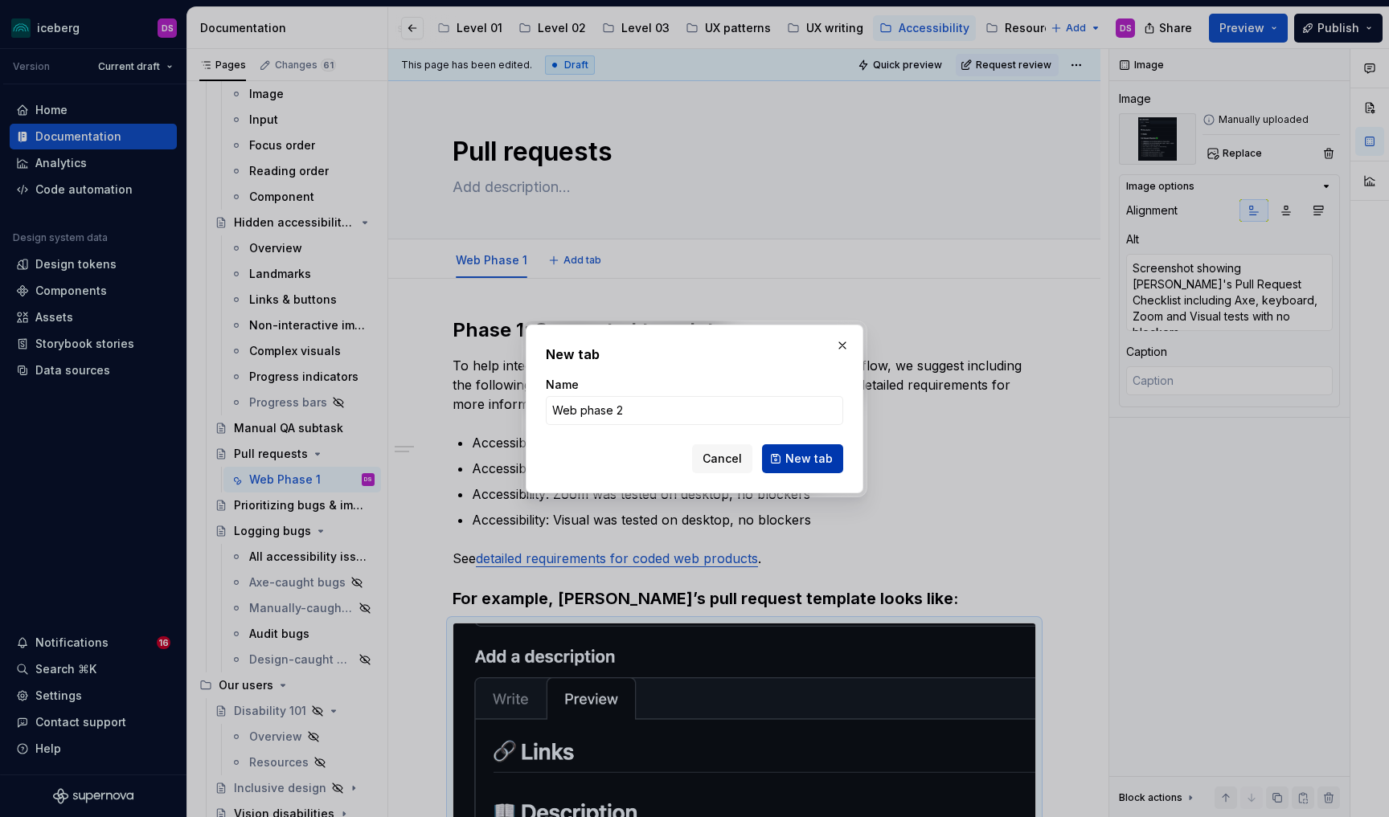
type input "Web phase 2"
click at [814, 462] on span "New tab" at bounding box center [808, 459] width 47 height 16
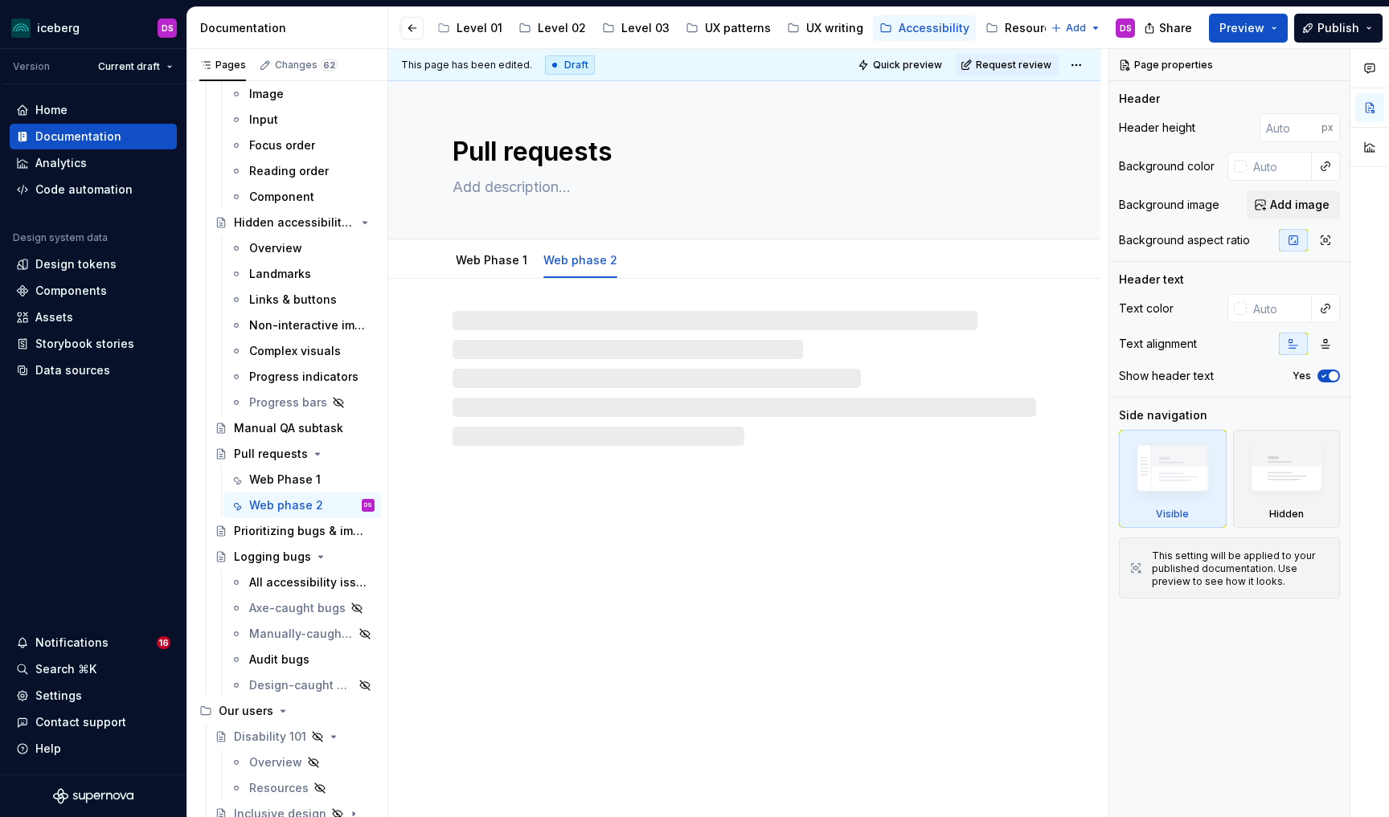
click at [612, 382] on div at bounding box center [745, 378] width 584 height 135
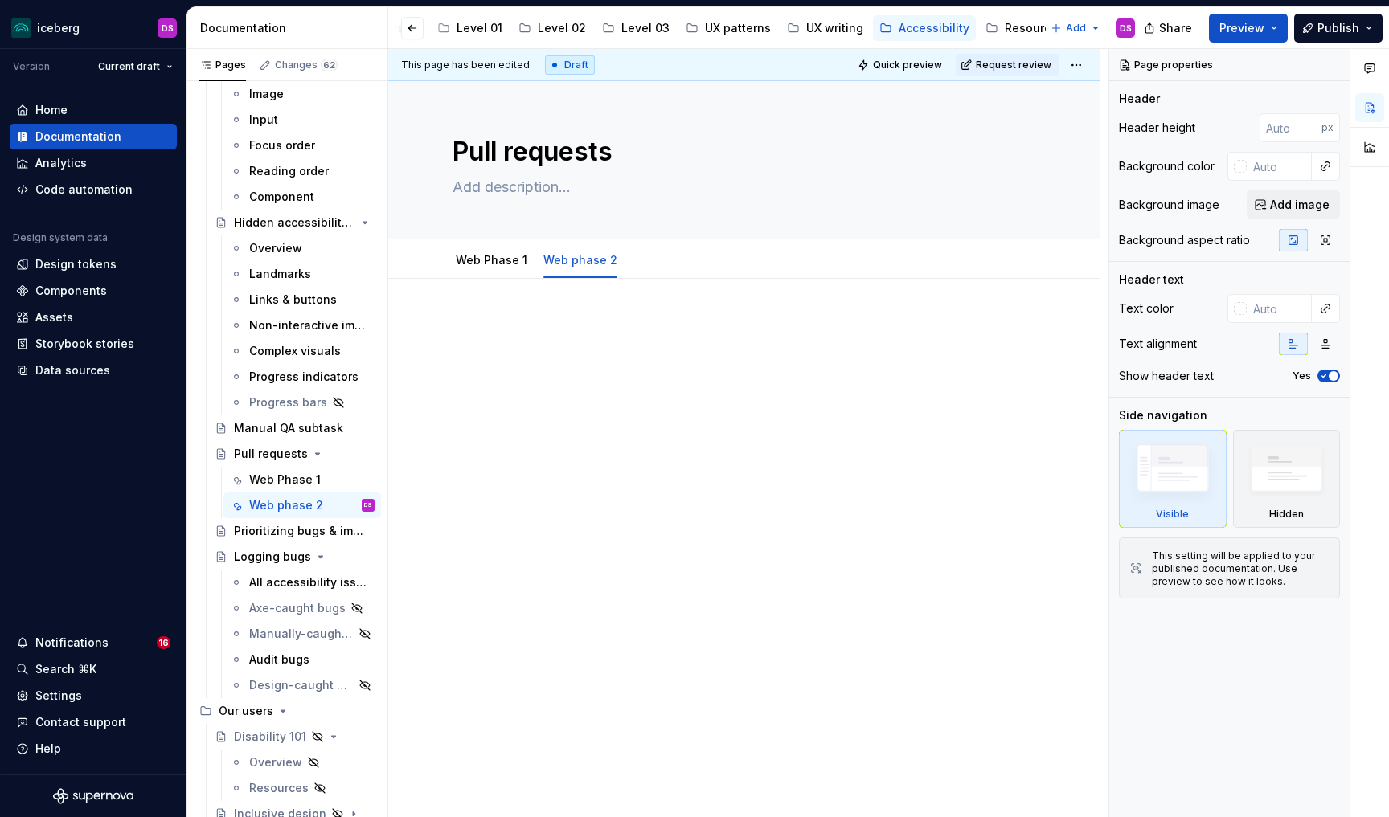
click at [597, 364] on div at bounding box center [745, 348] width 584 height 61
paste div
type textarea "*"
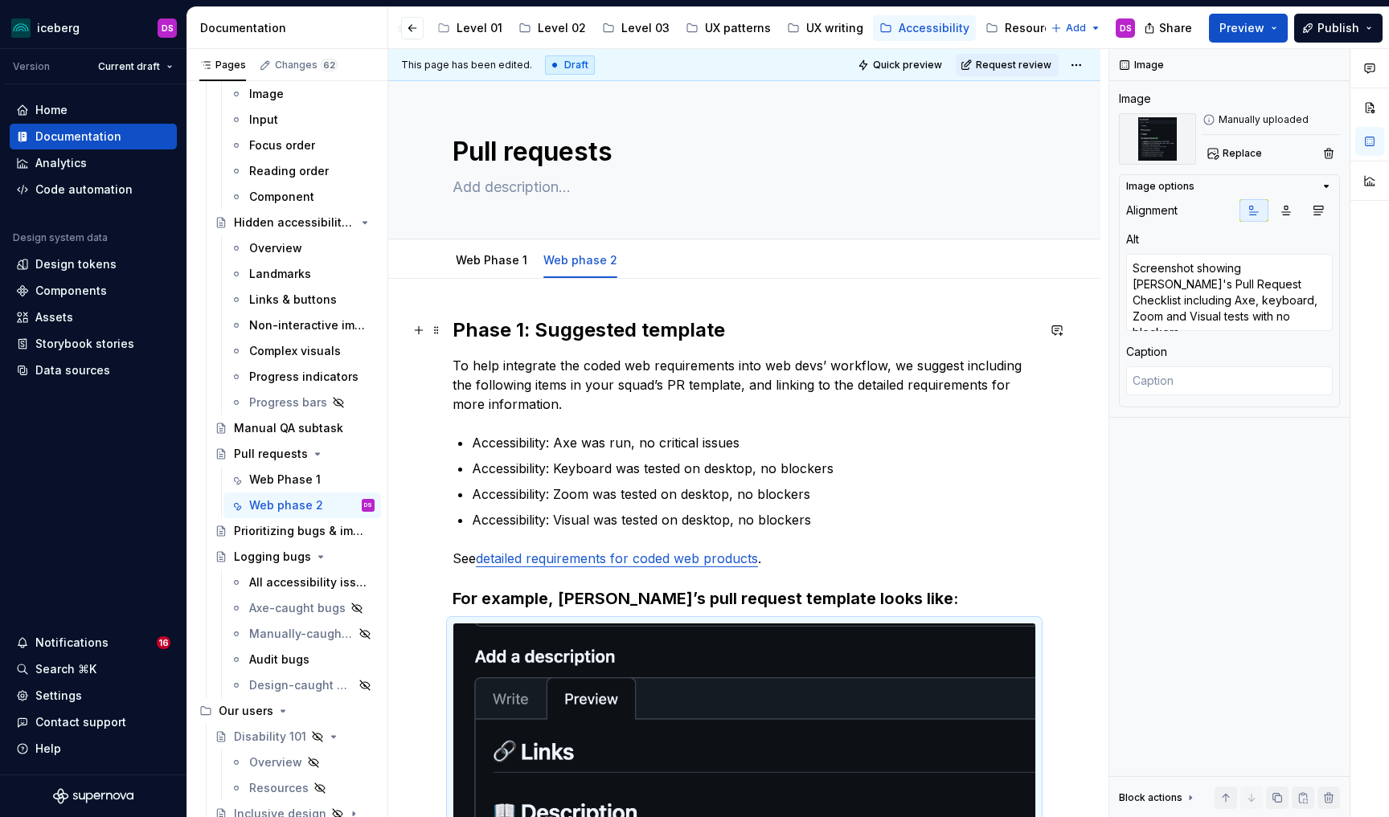
click at [522, 334] on h2 "Phase 1: Suggested template" at bounding box center [745, 331] width 584 height 26
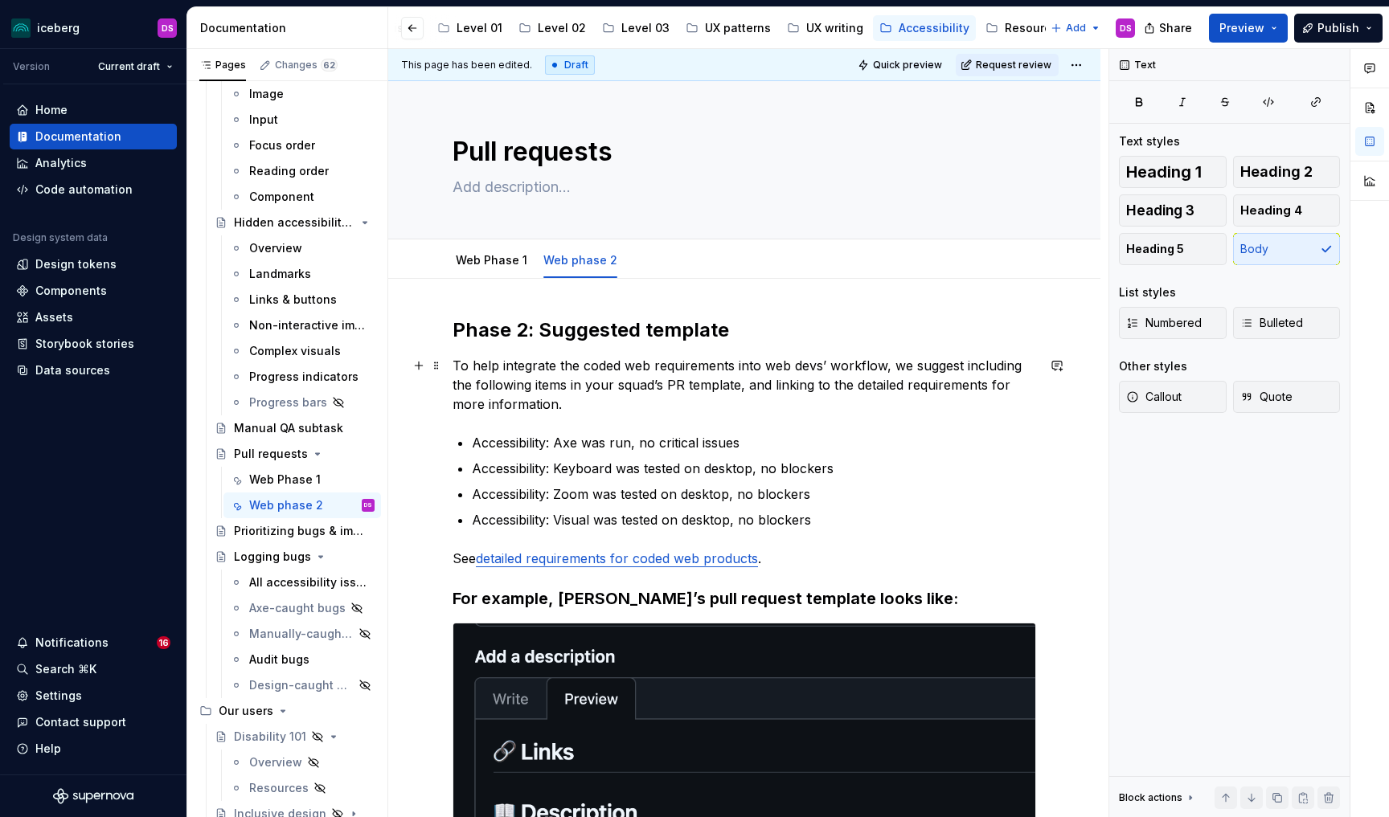
click at [453, 363] on p "To help integrate the coded web requirements into web devs’ workflow, we sugges…" at bounding box center [745, 385] width 584 height 58
click at [582, 400] on p "To help integrate the coded web requirements into web devs’ workflow, we sugges…" at bounding box center [745, 385] width 584 height 58
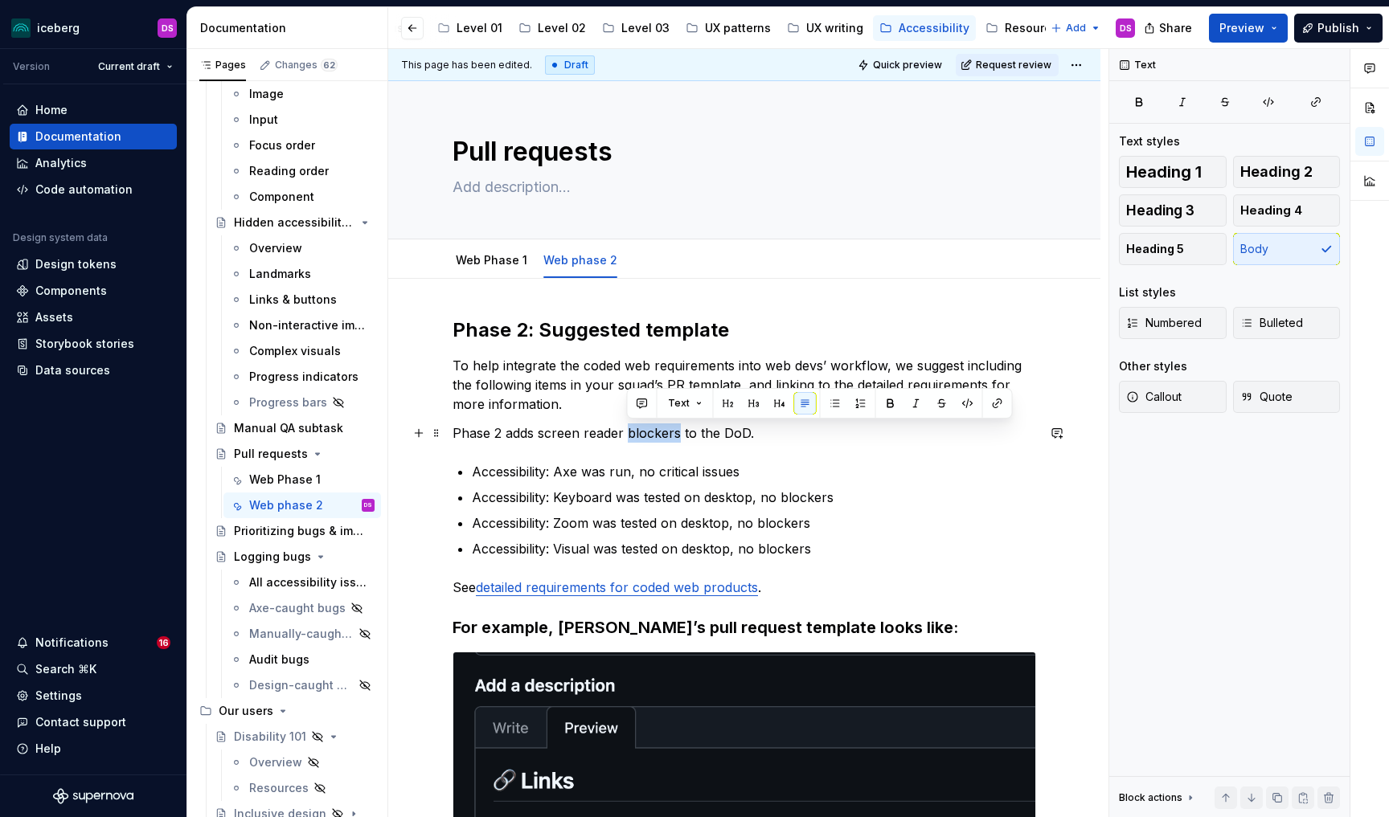
drag, startPoint x: 677, startPoint y: 432, endPoint x: 629, endPoint y: 432, distance: 47.4
click at [629, 432] on p "Phase 2 adds screen reader blockers to the DoD." at bounding box center [745, 433] width 584 height 19
click at [626, 435] on p "Phase 2 adds screen reader requirements to the DoD." at bounding box center [745, 433] width 584 height 19
click at [540, 436] on p "Phase 2 adds screen reader blockers to the DoD." at bounding box center [745, 433] width 584 height 19
click at [908, 410] on button "button" at bounding box center [909, 403] width 23 height 23
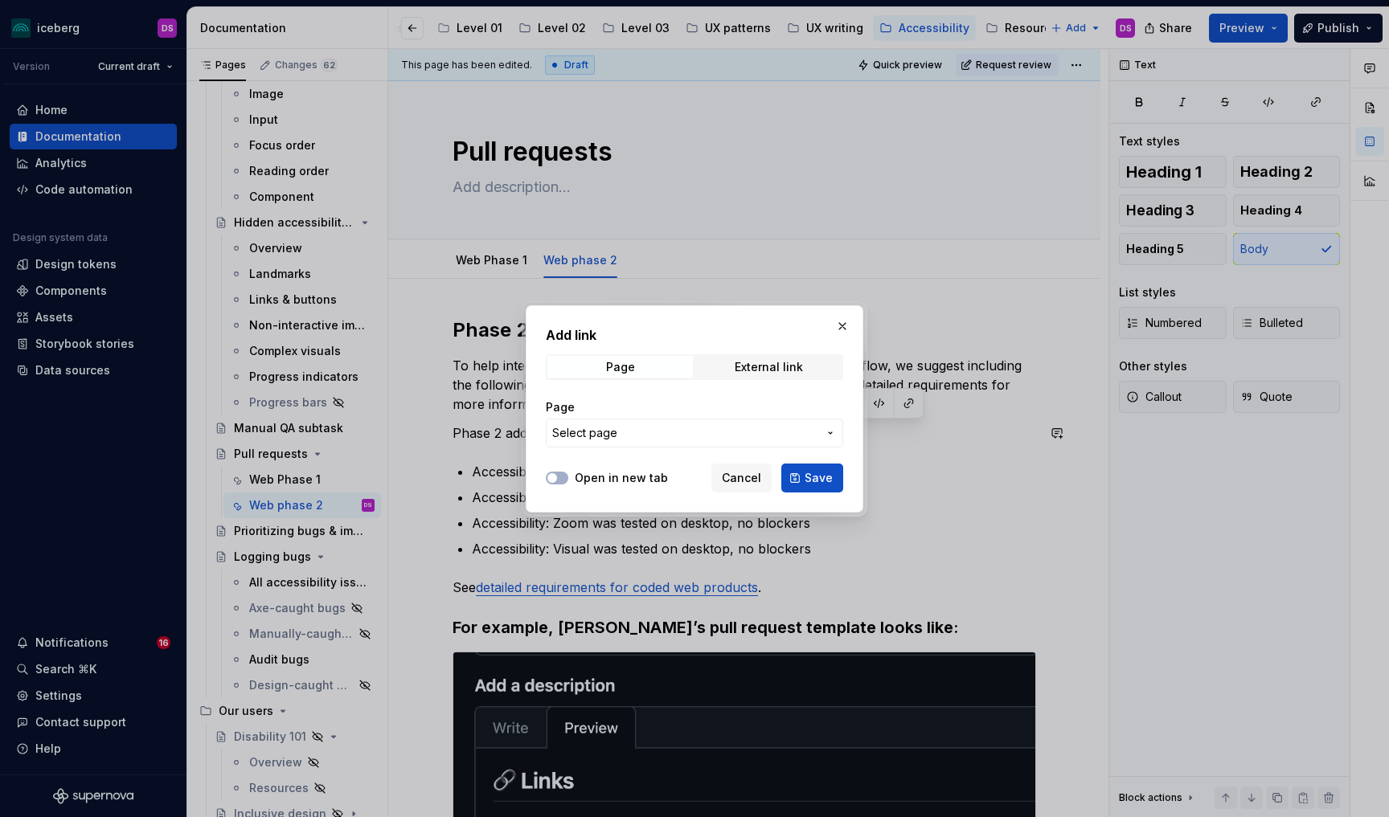
click at [748, 427] on span "Select page" at bounding box center [684, 433] width 265 height 16
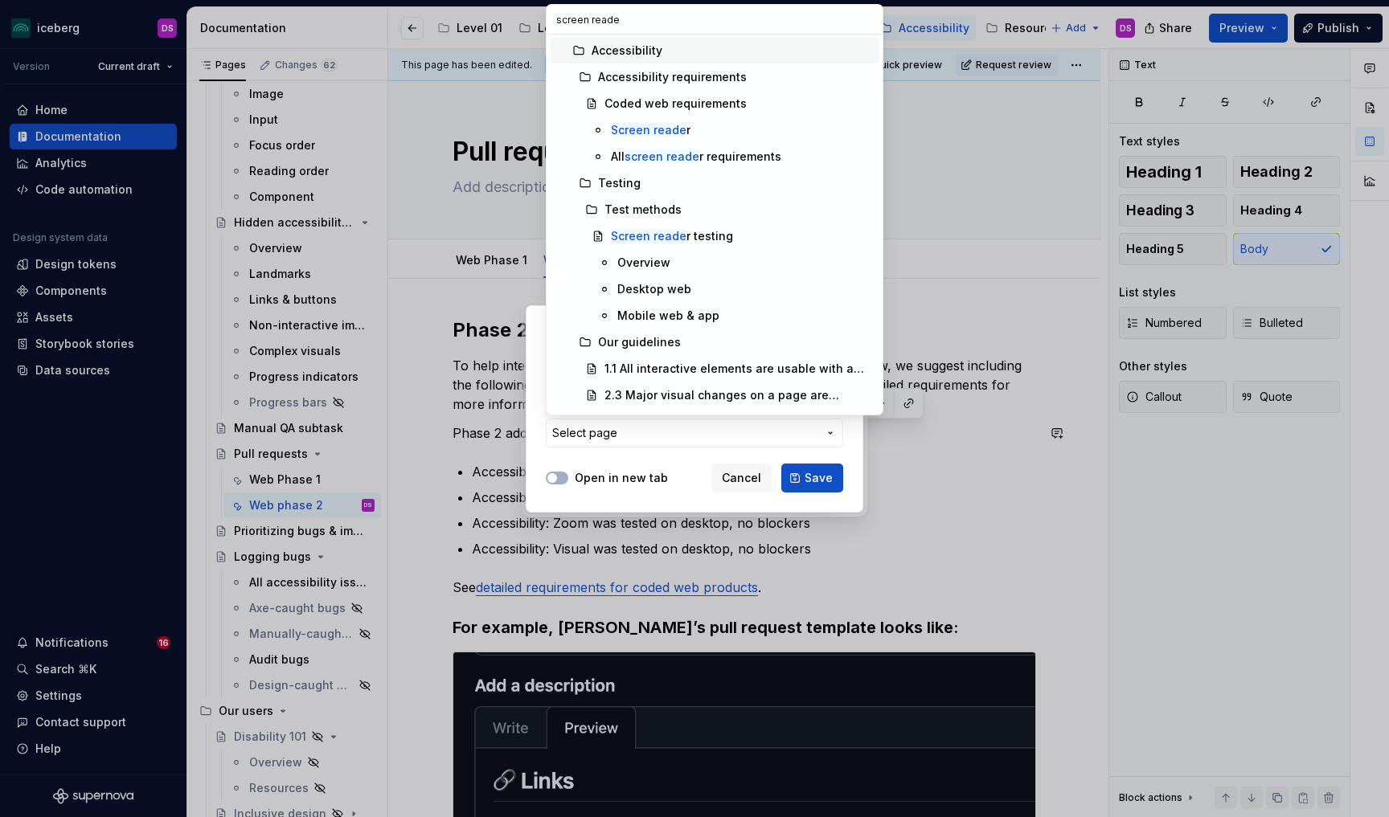
type input "screen reader"
click at [711, 133] on div "Screen reader" at bounding box center [742, 130] width 262 height 16
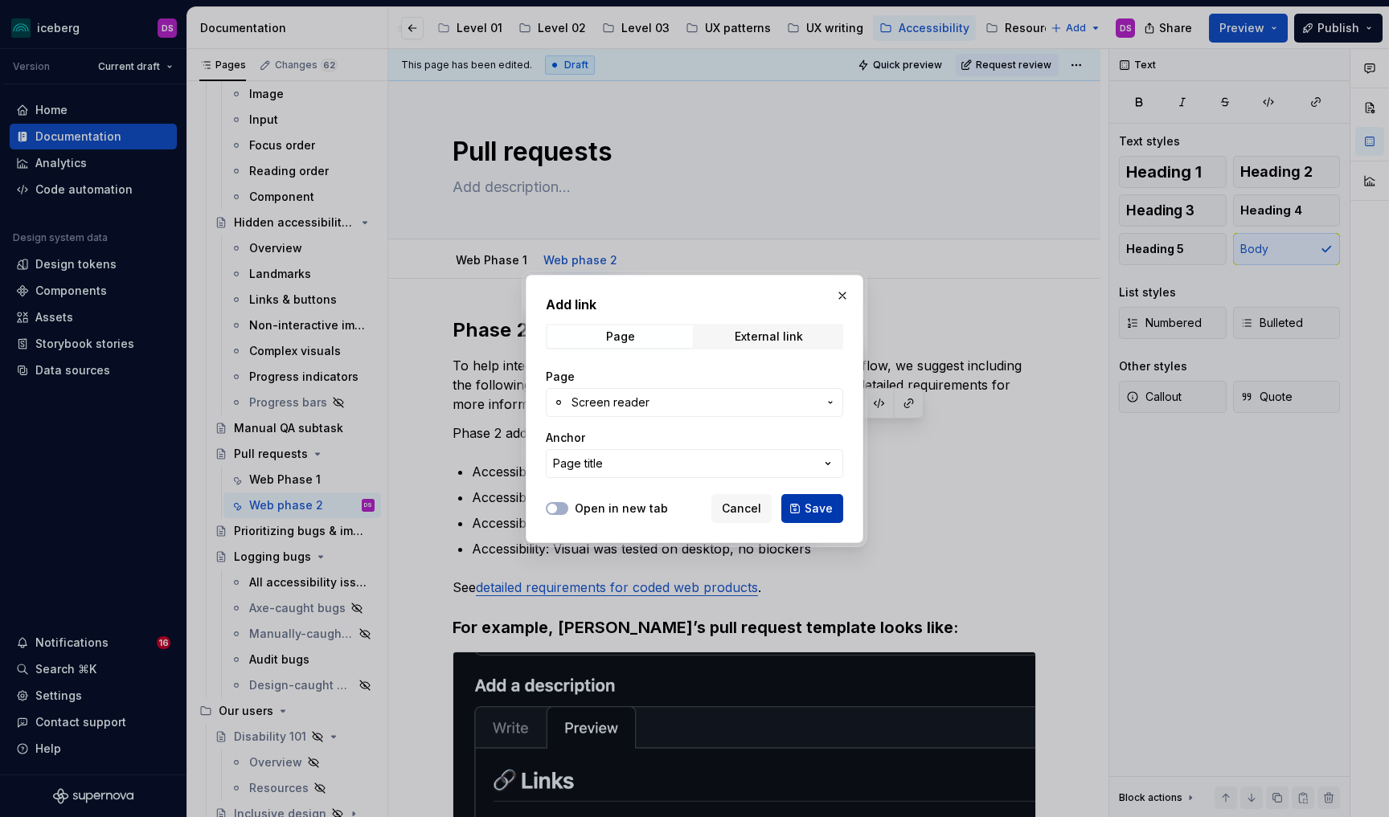
click at [812, 509] on span "Save" at bounding box center [819, 509] width 28 height 16
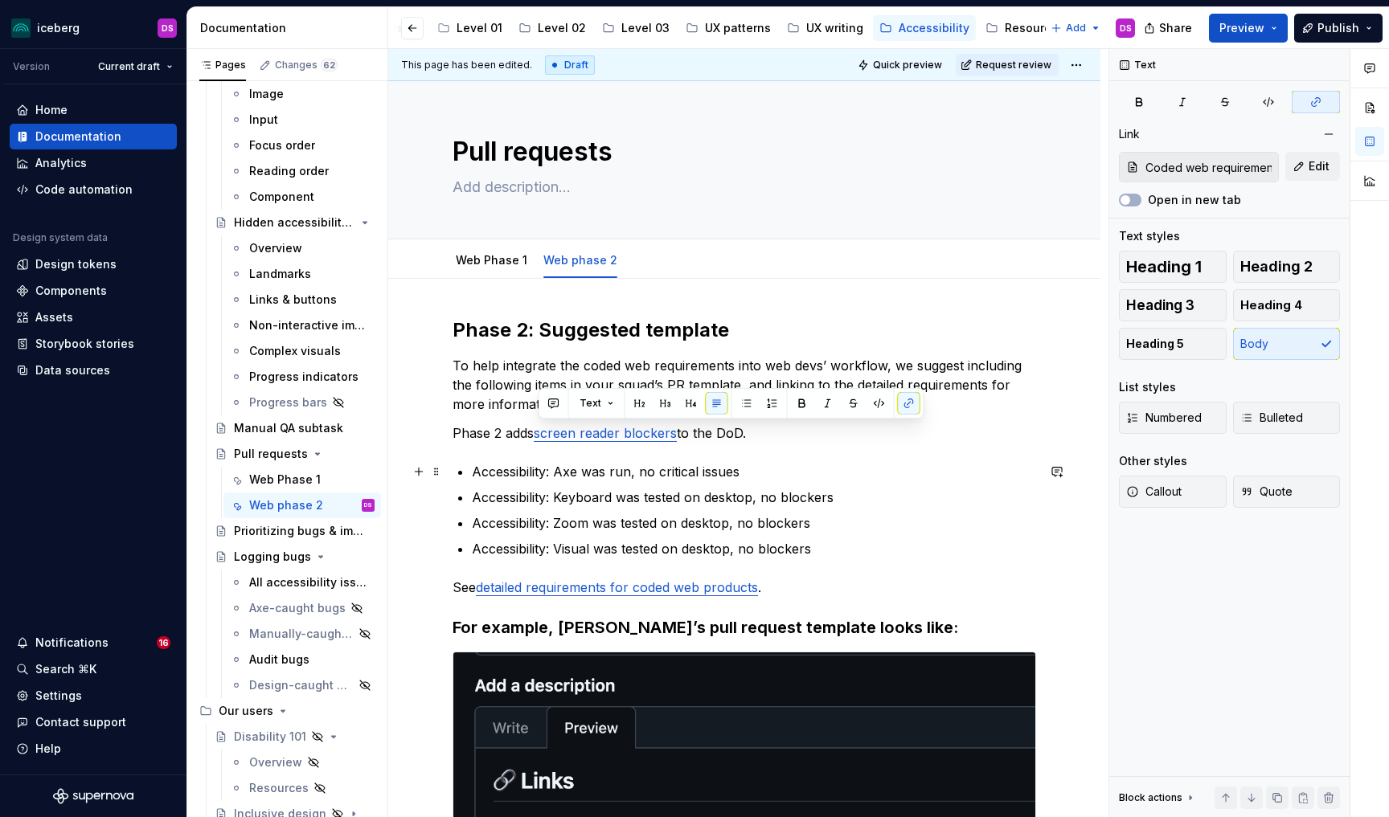
click at [791, 459] on div "Phase 2: Suggested template To help integrate the coded web requirements into w…" at bounding box center [745, 808] width 584 height 981
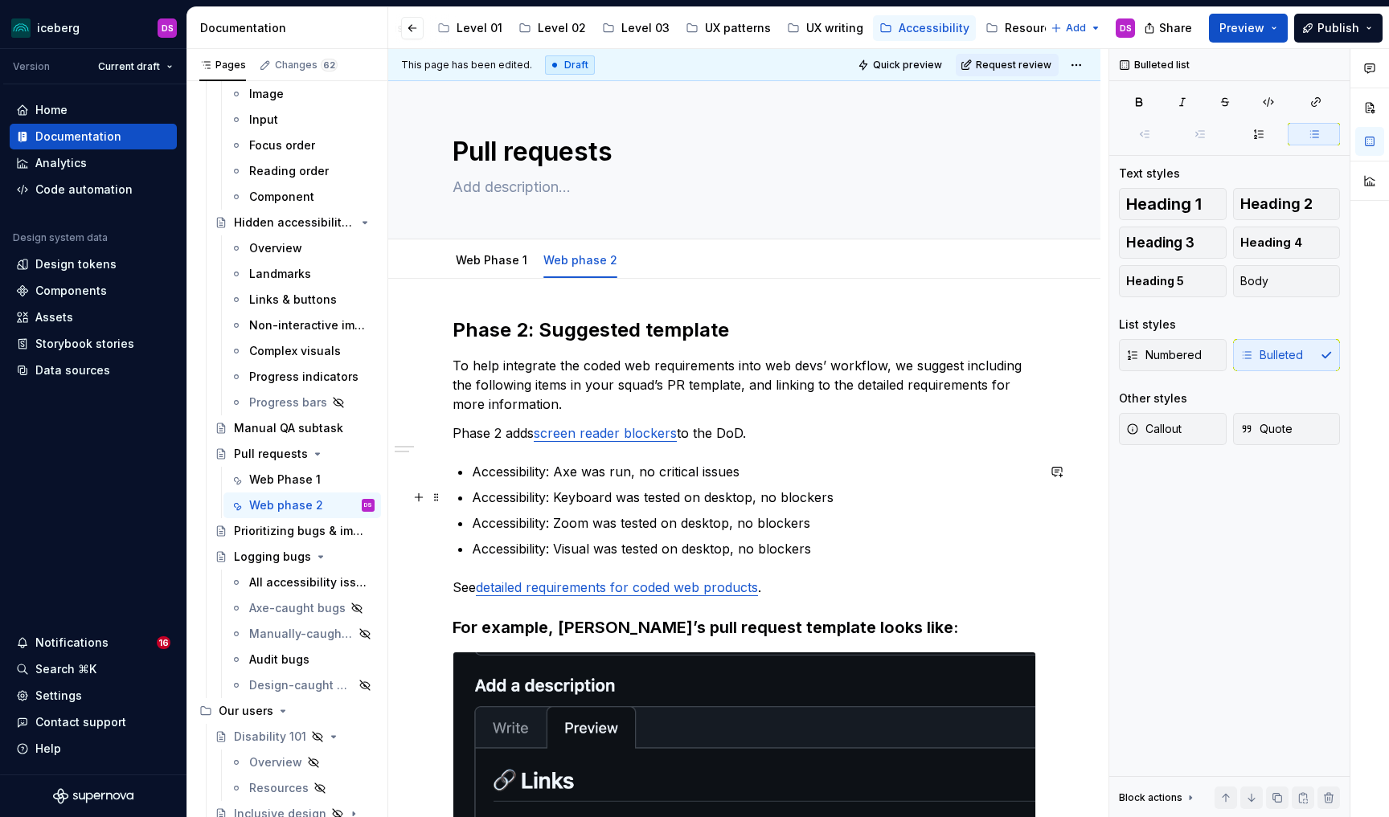
click at [845, 502] on p "Accessibility: Keyboard was tested on desktop, no blockers" at bounding box center [754, 497] width 564 height 19
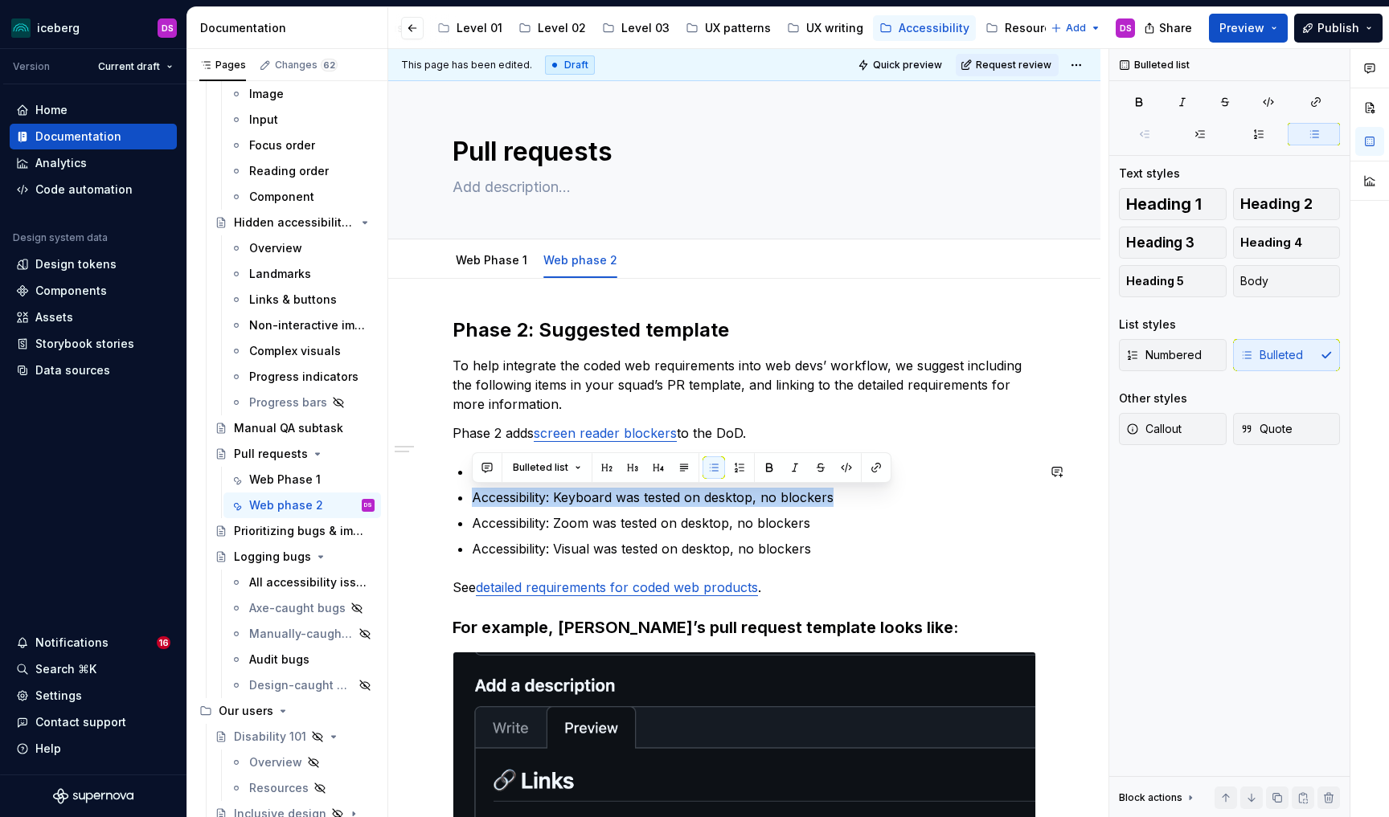
copy p "Accessibility: Keyboard was tested on desktop, no blockers"
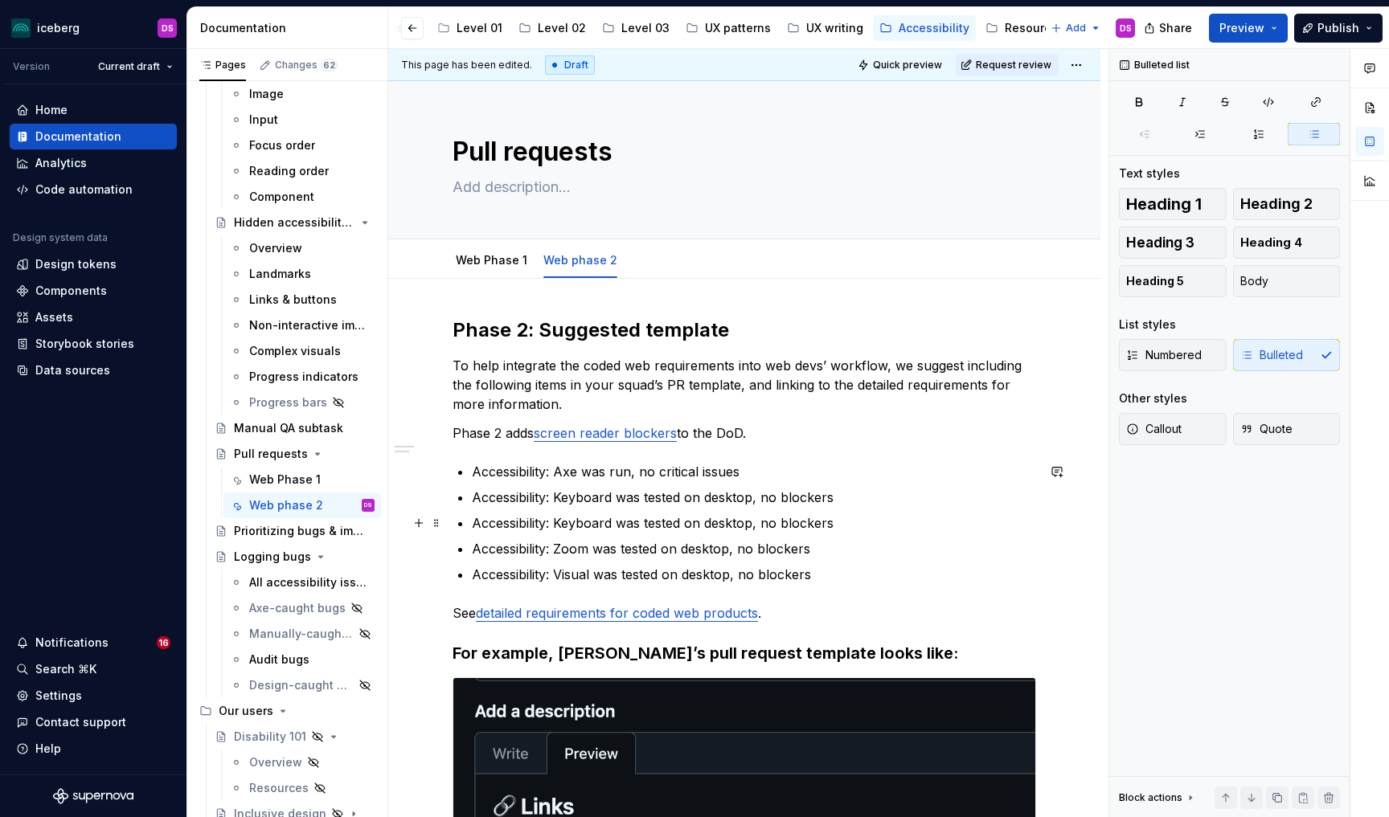
click at [614, 523] on p "Accessibility: Keyboard was tested on desktop, no blockers" at bounding box center [754, 523] width 564 height 19
click at [559, 519] on p "Accessibility: Keyboard was tested on desktop, no blockers" at bounding box center [754, 523] width 564 height 19
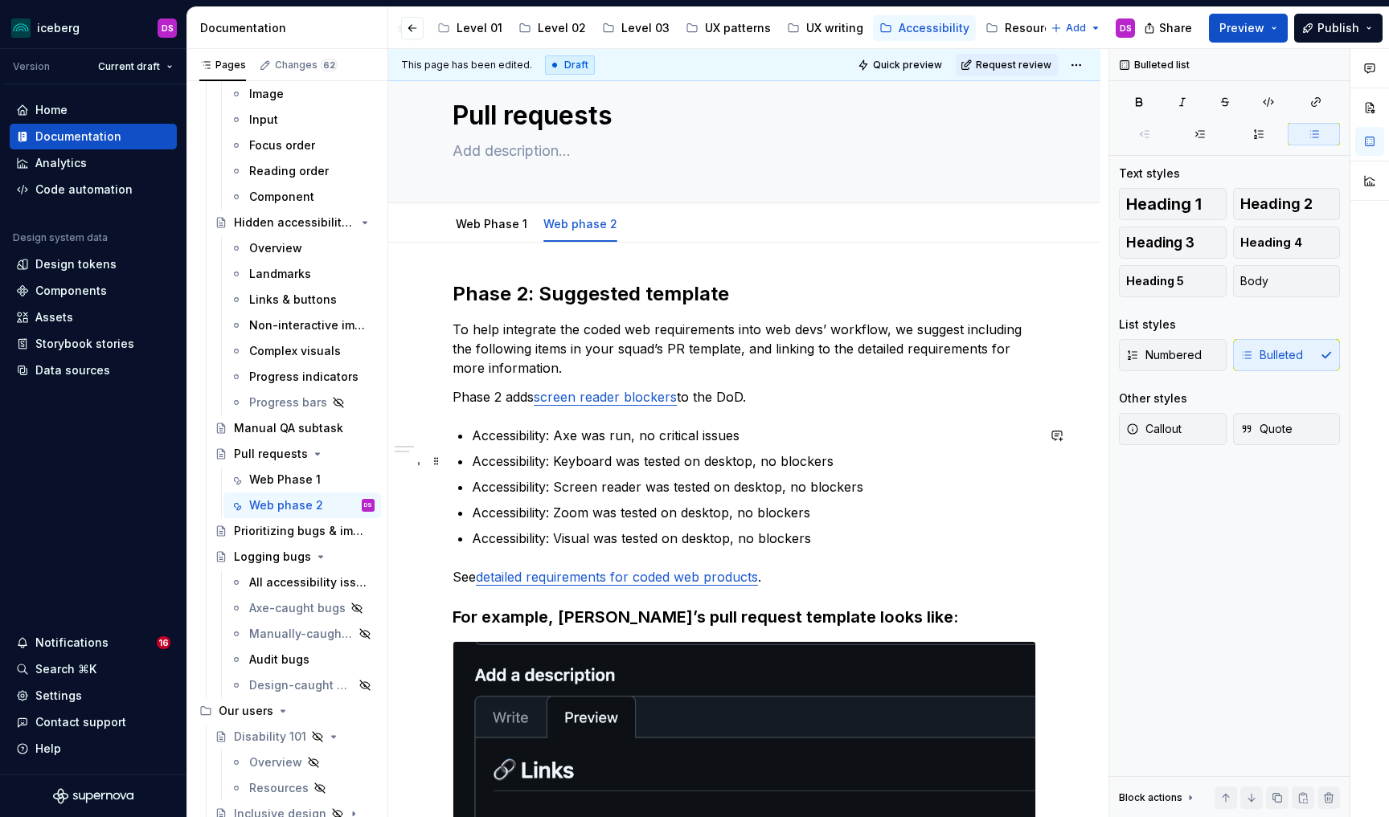
scroll to position [47, 0]
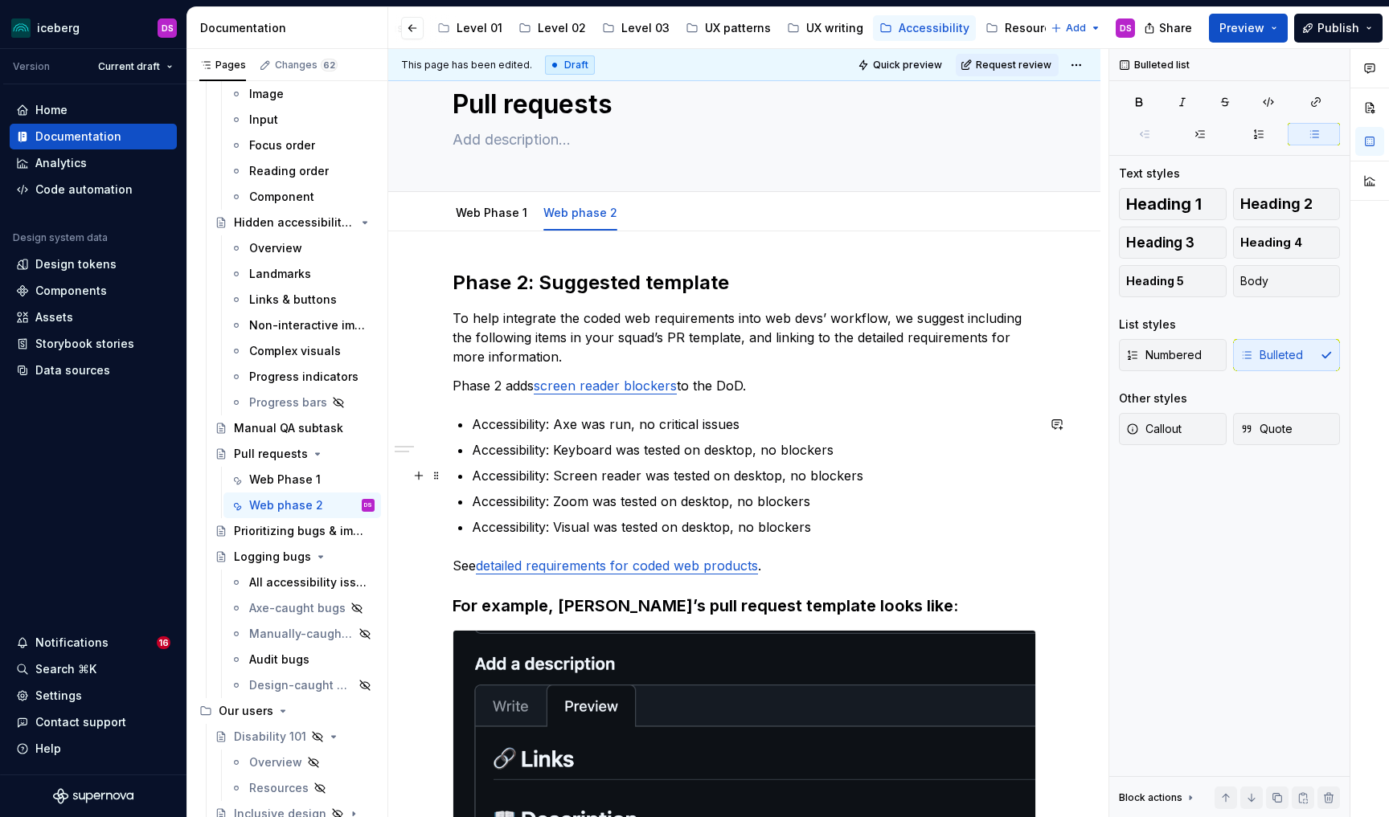
click at [867, 472] on p "Accessibility: Screen reader was tested on desktop, no blockers" at bounding box center [754, 475] width 564 height 19
click at [840, 526] on p "Accessibility: Visual was tested on desktop, no blockers" at bounding box center [754, 527] width 564 height 19
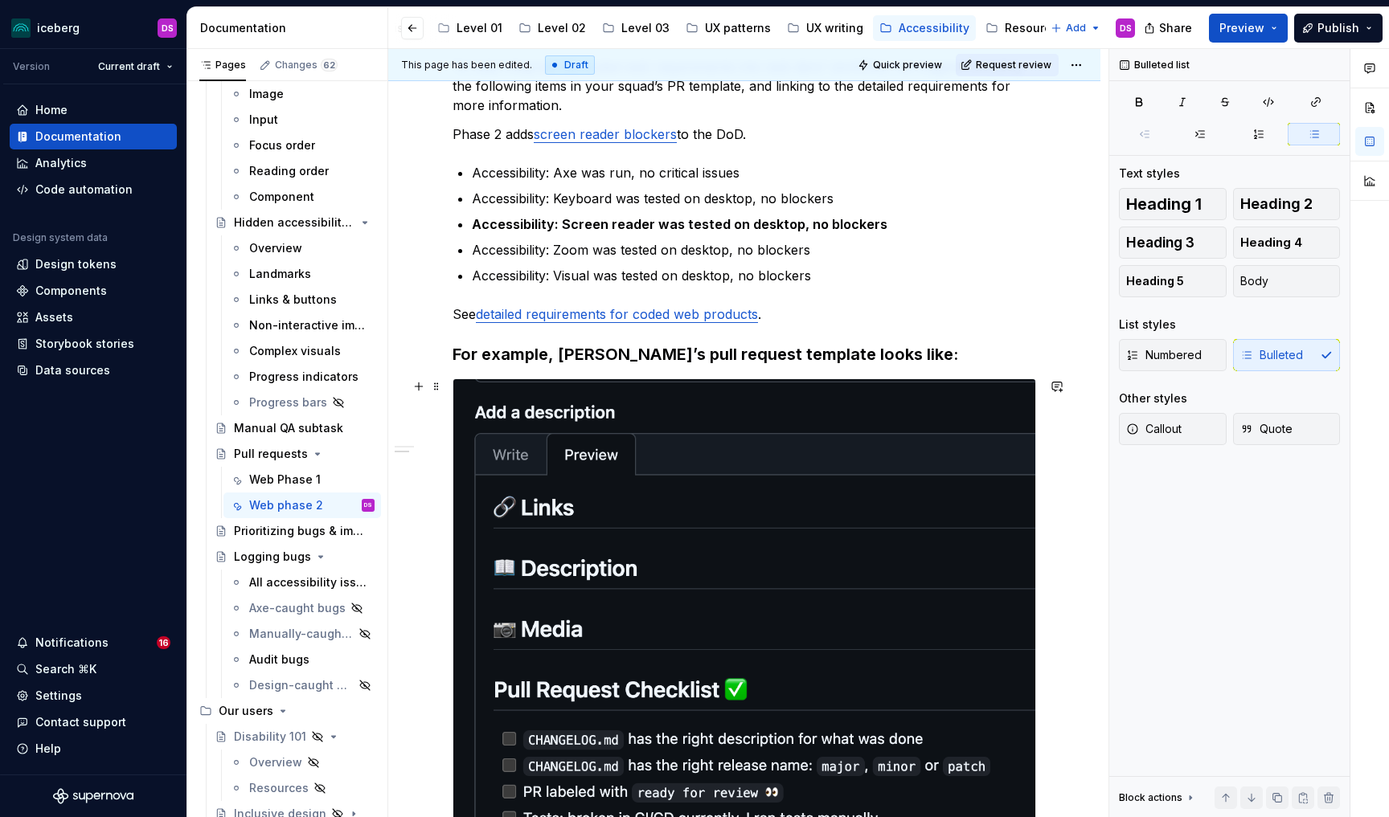
scroll to position [273, 0]
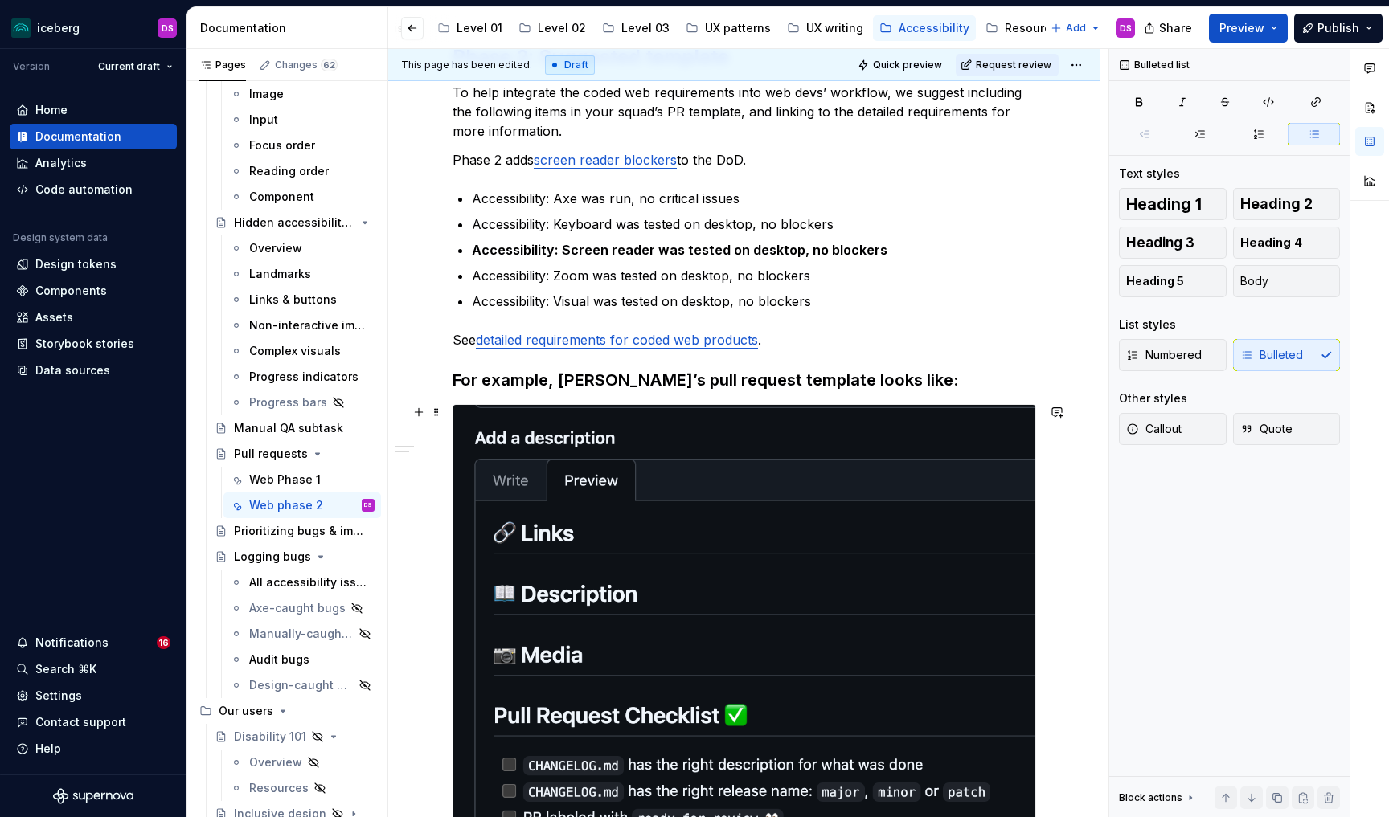
click at [837, 526] on img at bounding box center [744, 727] width 582 height 645
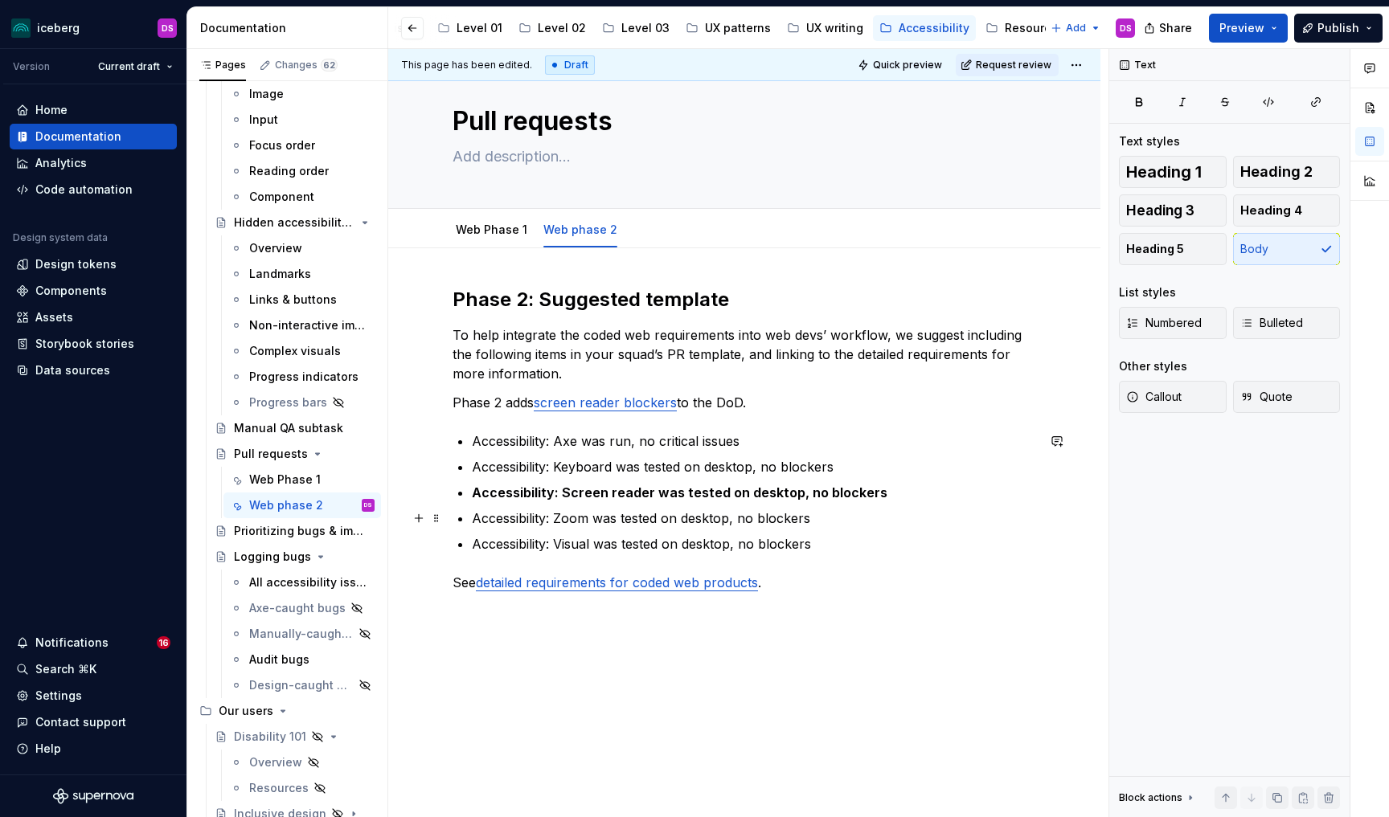
scroll to position [0, 0]
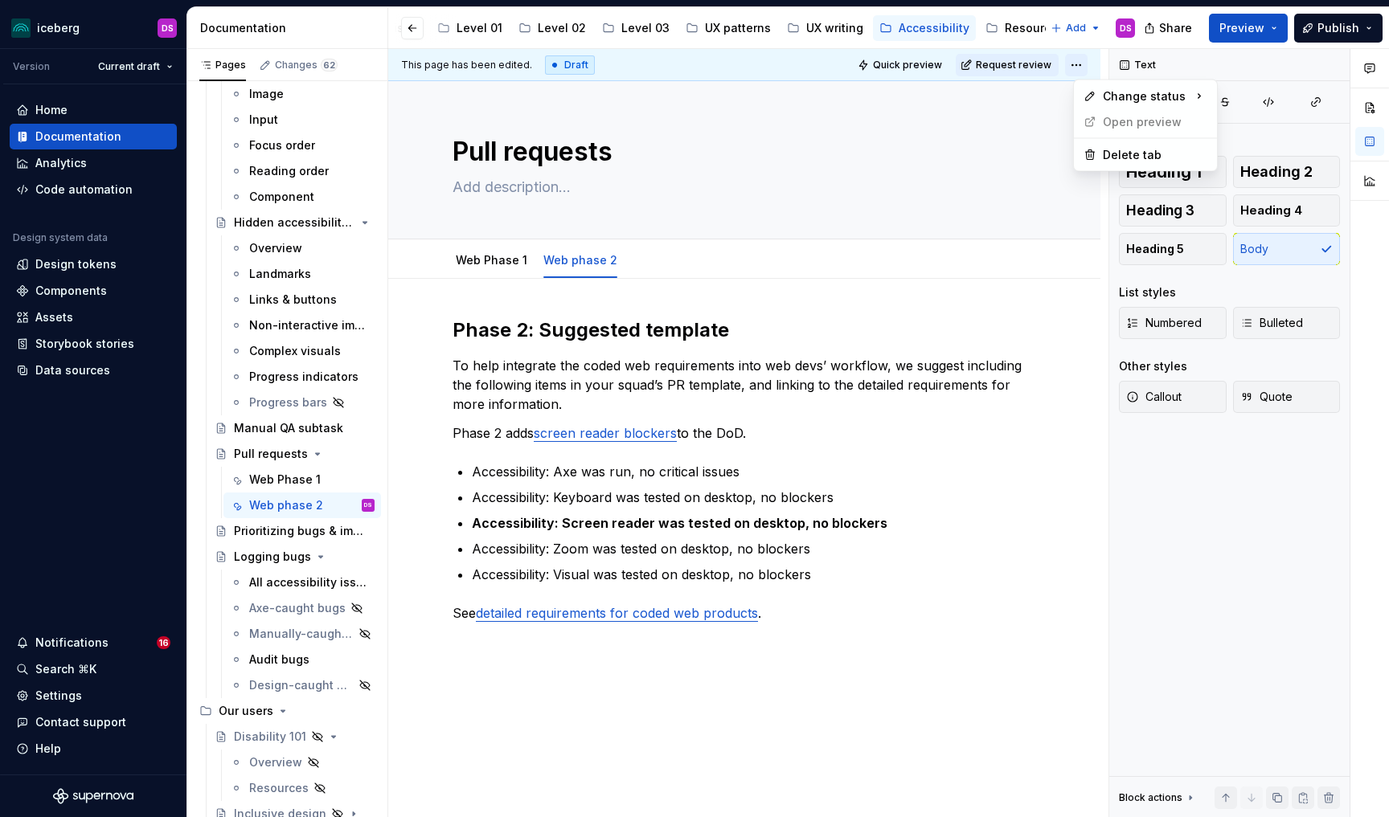
click at [1085, 65] on html "iceberg DS Version Current draft Home Documentation Analytics Code automation D…" at bounding box center [694, 408] width 1389 height 817
click at [1282, 170] on div "Ready for publish" at bounding box center [1319, 178] width 112 height 16
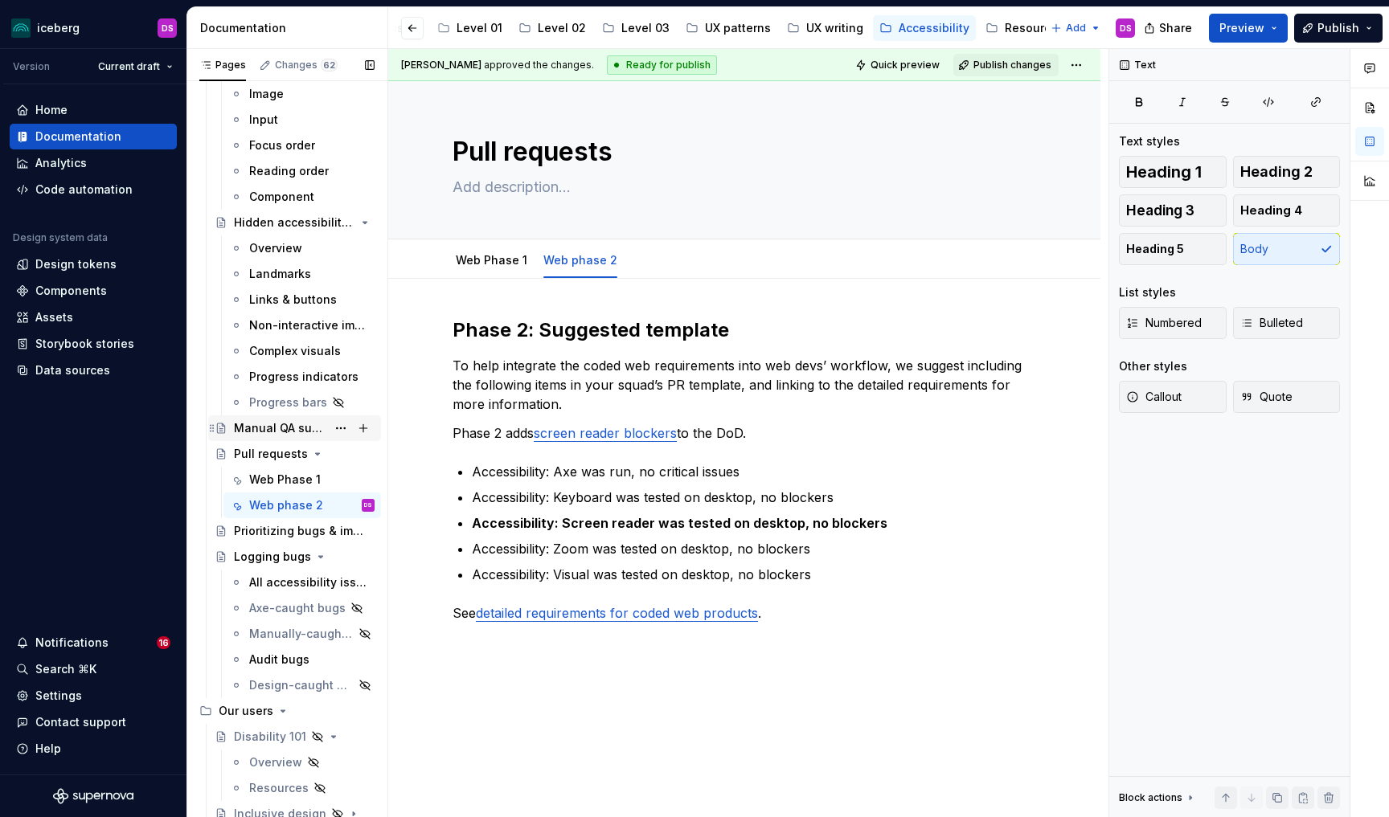
click at [287, 431] on div "Manual QA subtask" at bounding box center [280, 428] width 92 height 16
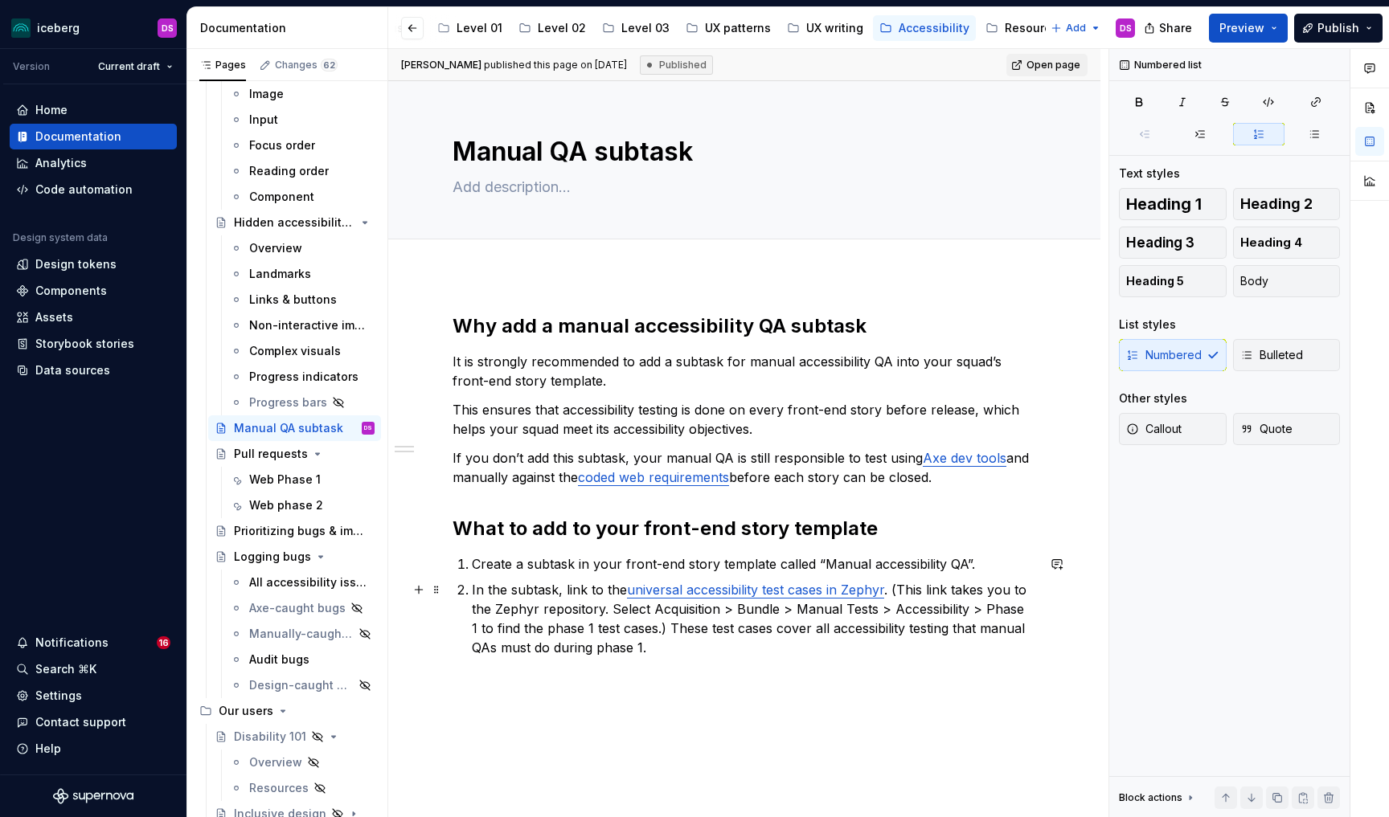
click at [606, 594] on p "In the subtask, link to the universal accessibility test cases in Zephyr . (Thi…" at bounding box center [754, 618] width 564 height 77
type textarea "*"
click at [793, 593] on link "universal accessibility test cases in Zephyr" at bounding box center [755, 590] width 257 height 16
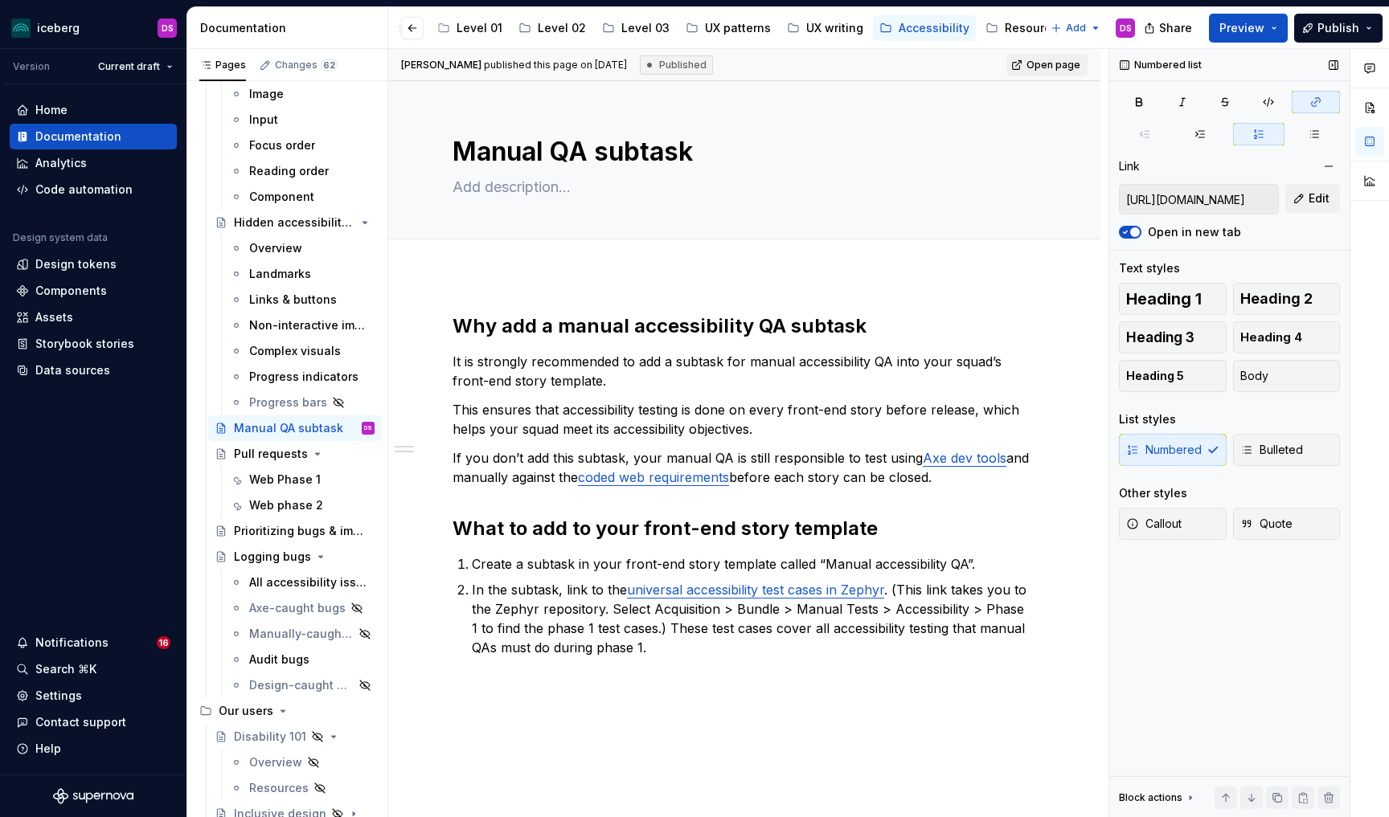
click at [1252, 199] on input "[URL][DOMAIN_NAME]" at bounding box center [1199, 199] width 158 height 29
click at [1306, 198] on button "Edit" at bounding box center [1312, 198] width 55 height 29
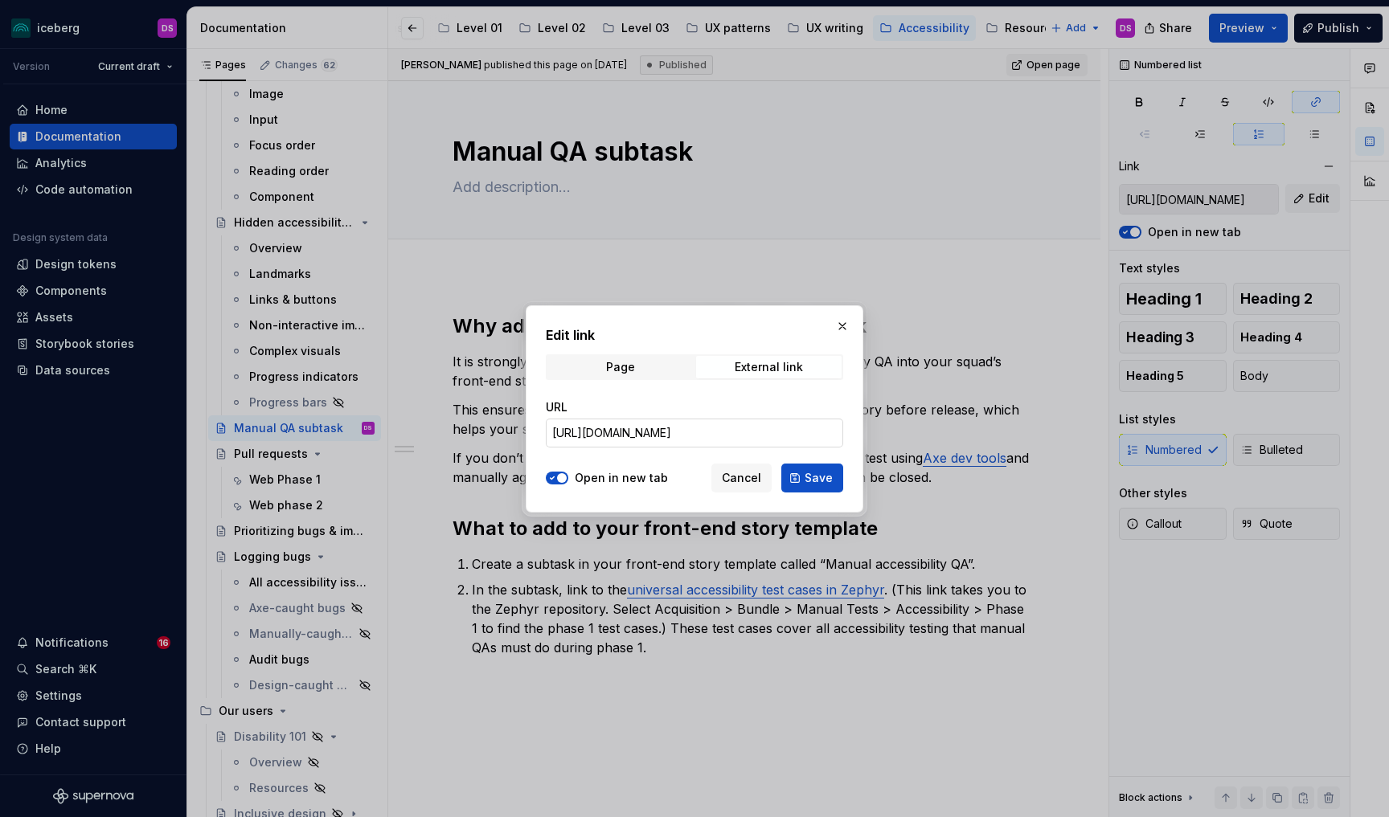
click at [740, 438] on input "[URL][DOMAIN_NAME]" at bounding box center [694, 433] width 297 height 29
click at [749, 475] on span "Cancel" at bounding box center [741, 478] width 39 height 16
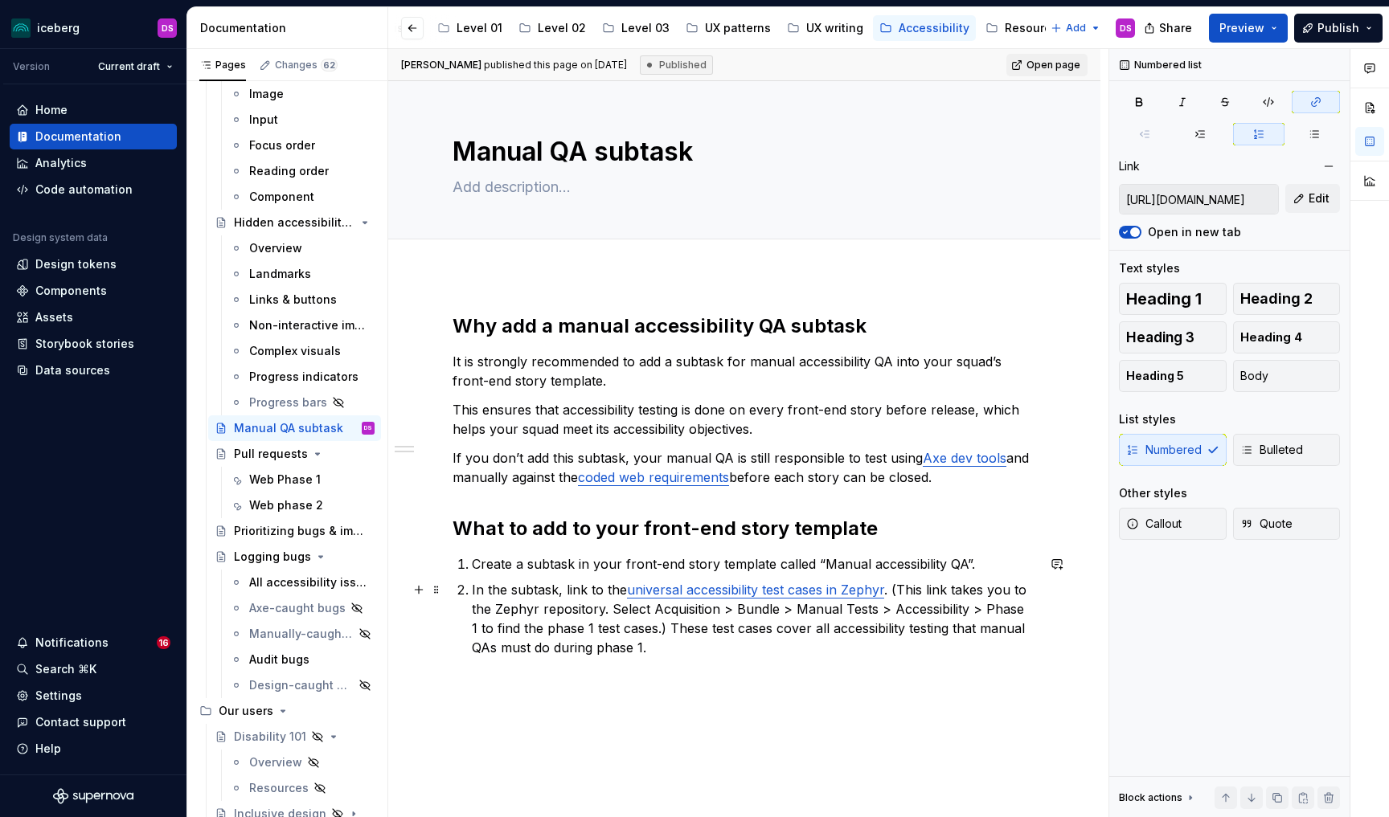
click at [559, 597] on p "In the subtask, link to the universal accessibility test cases in Zephyr . (Thi…" at bounding box center [754, 618] width 564 height 77
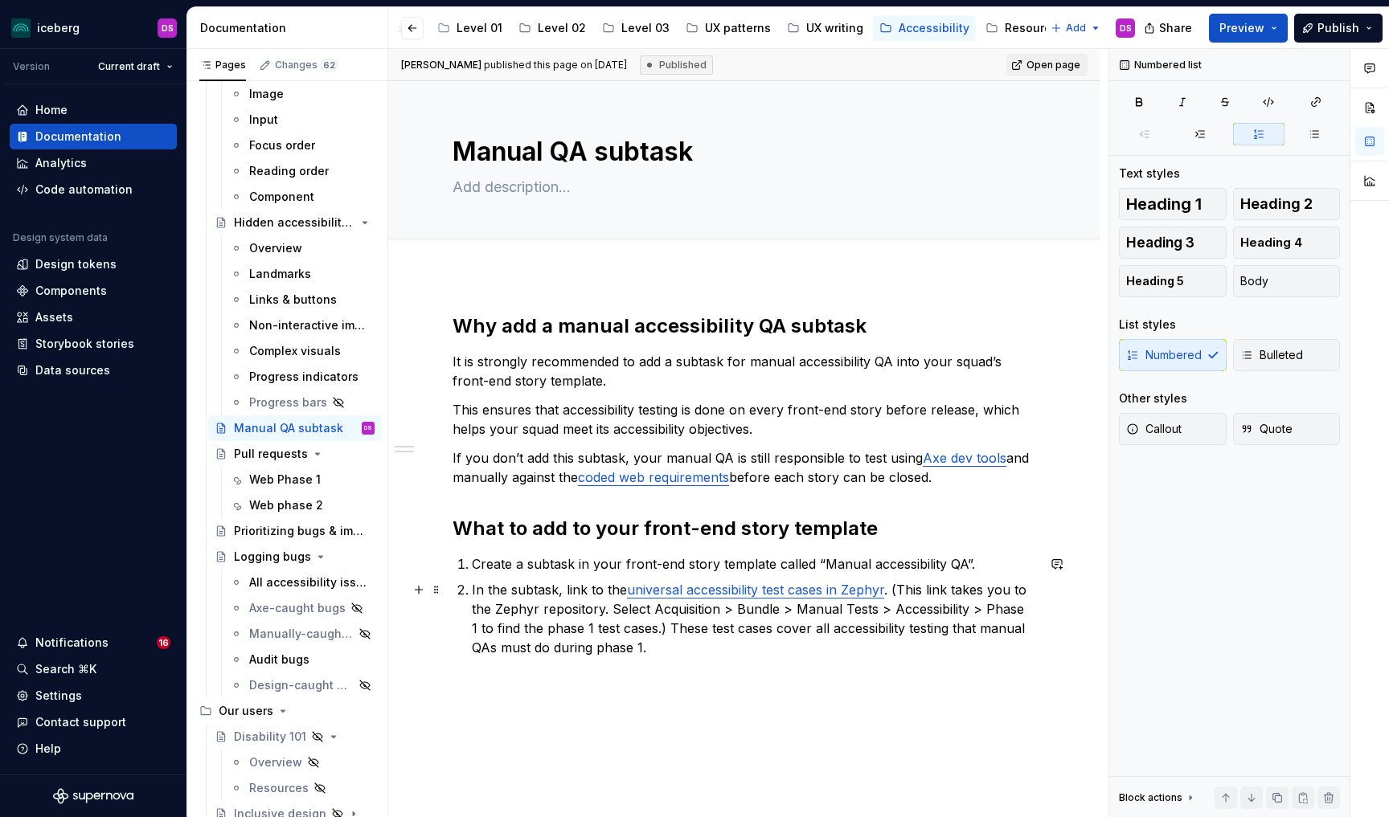
click at [893, 591] on p "In the subtask, link to the universal accessibility test cases in Zephyr . (Thi…" at bounding box center [754, 618] width 564 height 77
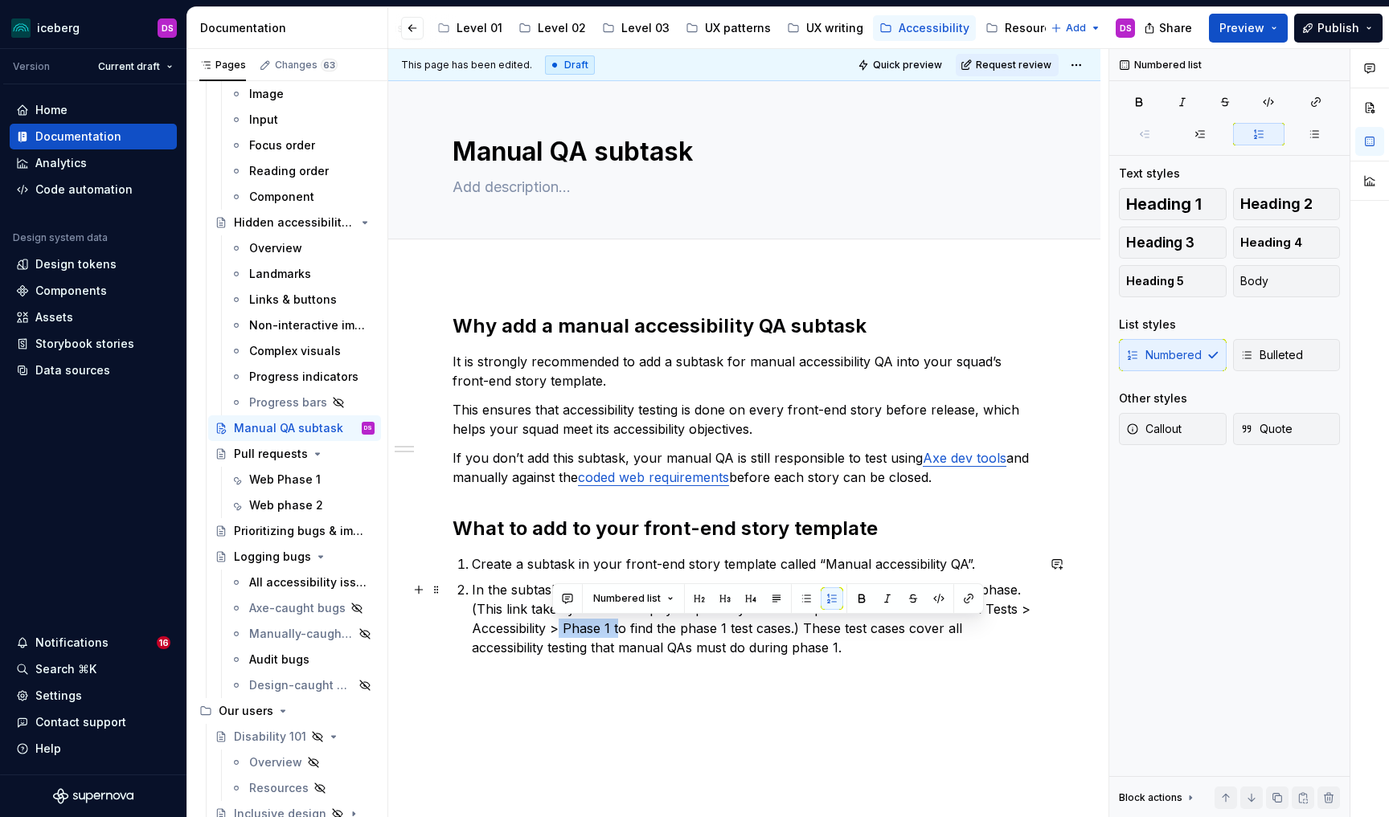
drag, startPoint x: 613, startPoint y: 628, endPoint x: 555, endPoint y: 631, distance: 58.0
click at [555, 631] on p "In the subtask, link to the universal accessibility test cases in Zephyr for th…" at bounding box center [754, 618] width 564 height 77
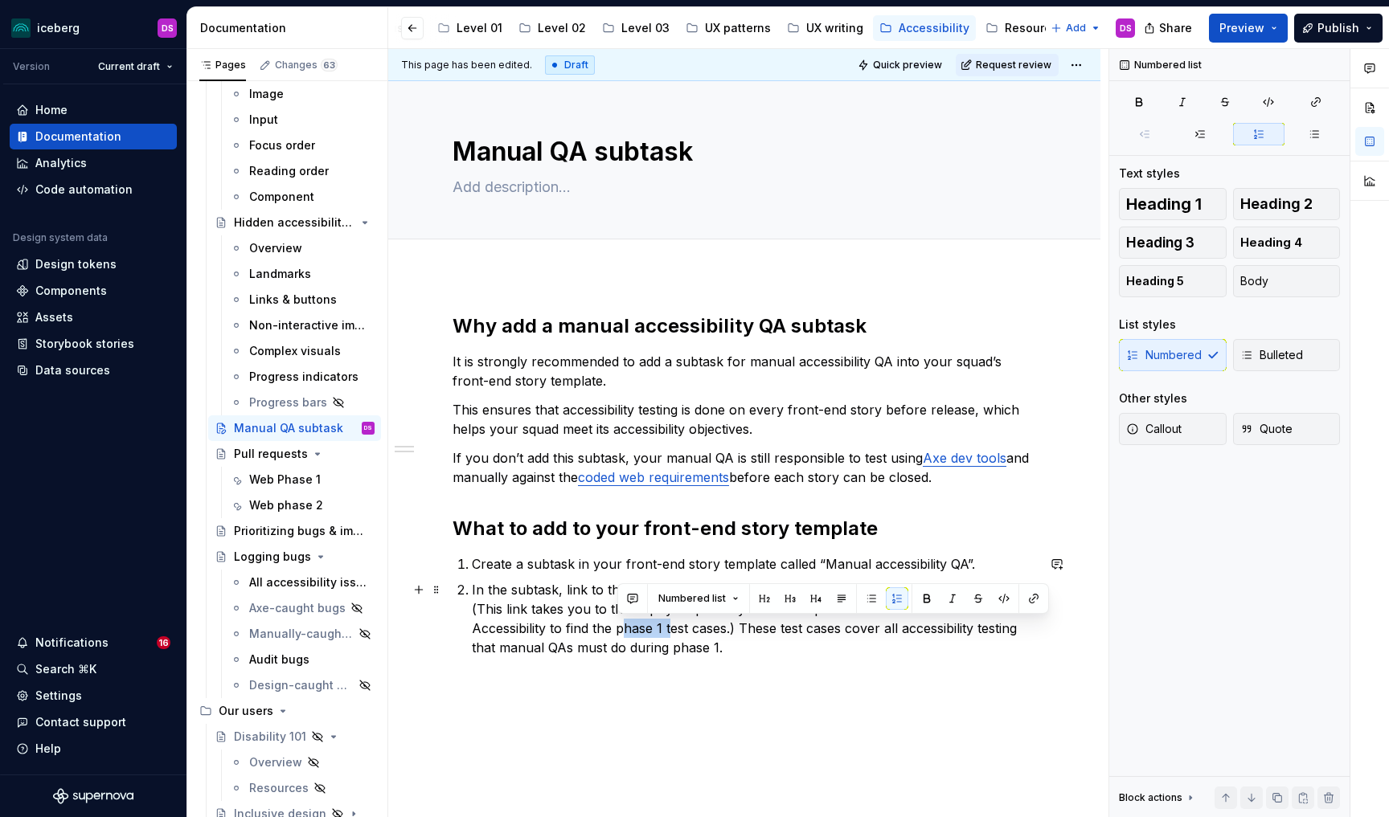
drag, startPoint x: 618, startPoint y: 631, endPoint x: 666, endPoint y: 629, distance: 48.3
click at [666, 629] on p "In the subtask, link to the universal accessibility test cases in Zephyr for th…" at bounding box center [754, 618] width 564 height 77
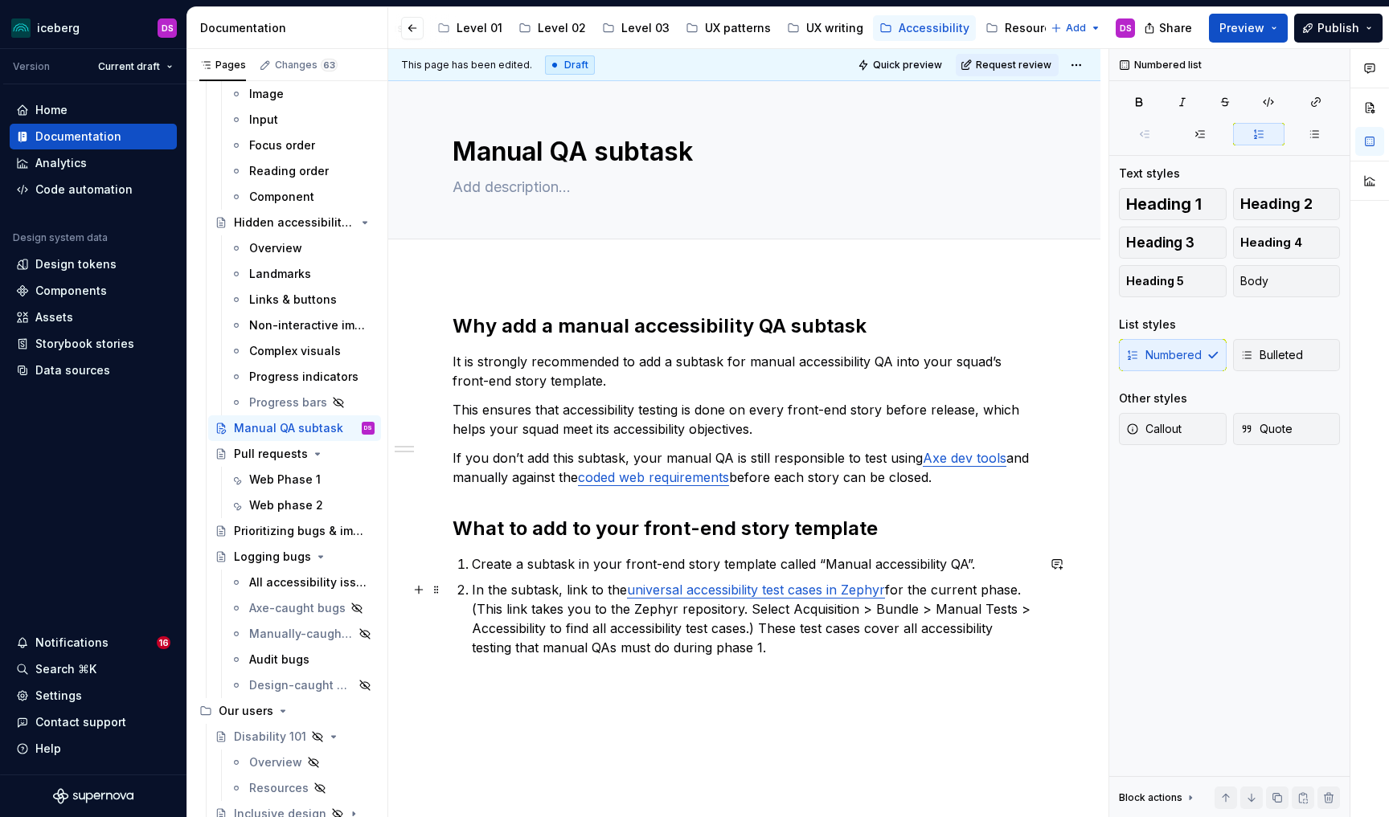
click at [765, 625] on p "In the subtask, link to the universal accessibility test cases in Zephyr for th…" at bounding box center [754, 618] width 564 height 77
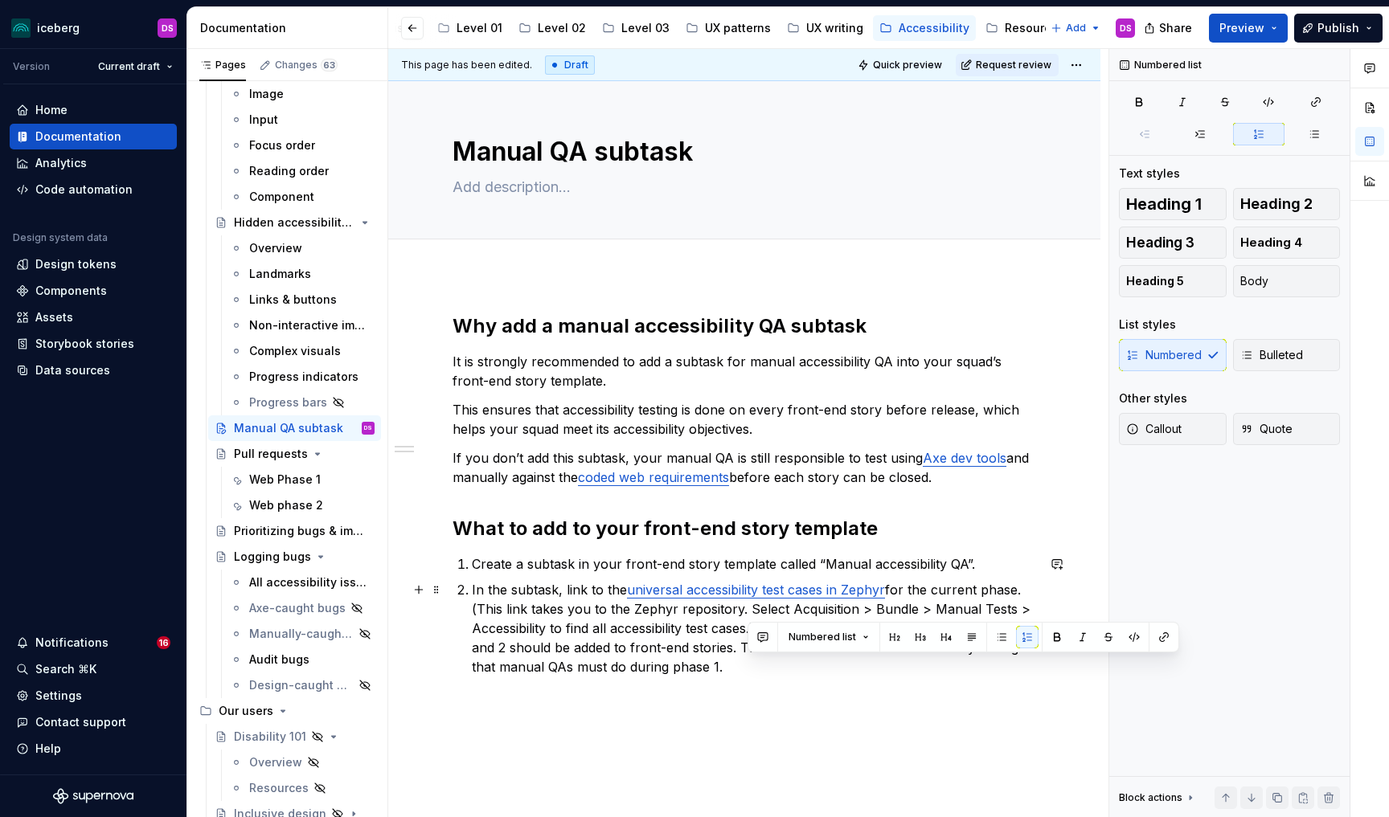
drag, startPoint x: 848, startPoint y: 668, endPoint x: 746, endPoint y: 670, distance: 102.1
click at [746, 670] on p "In the subtask, link to the universal accessibility test cases in Zephyr for th…" at bounding box center [754, 628] width 564 height 96
click at [510, 591] on p "In the subtask, link to the universal accessibility test cases in Zephyr for th…" at bounding box center [754, 628] width 564 height 96
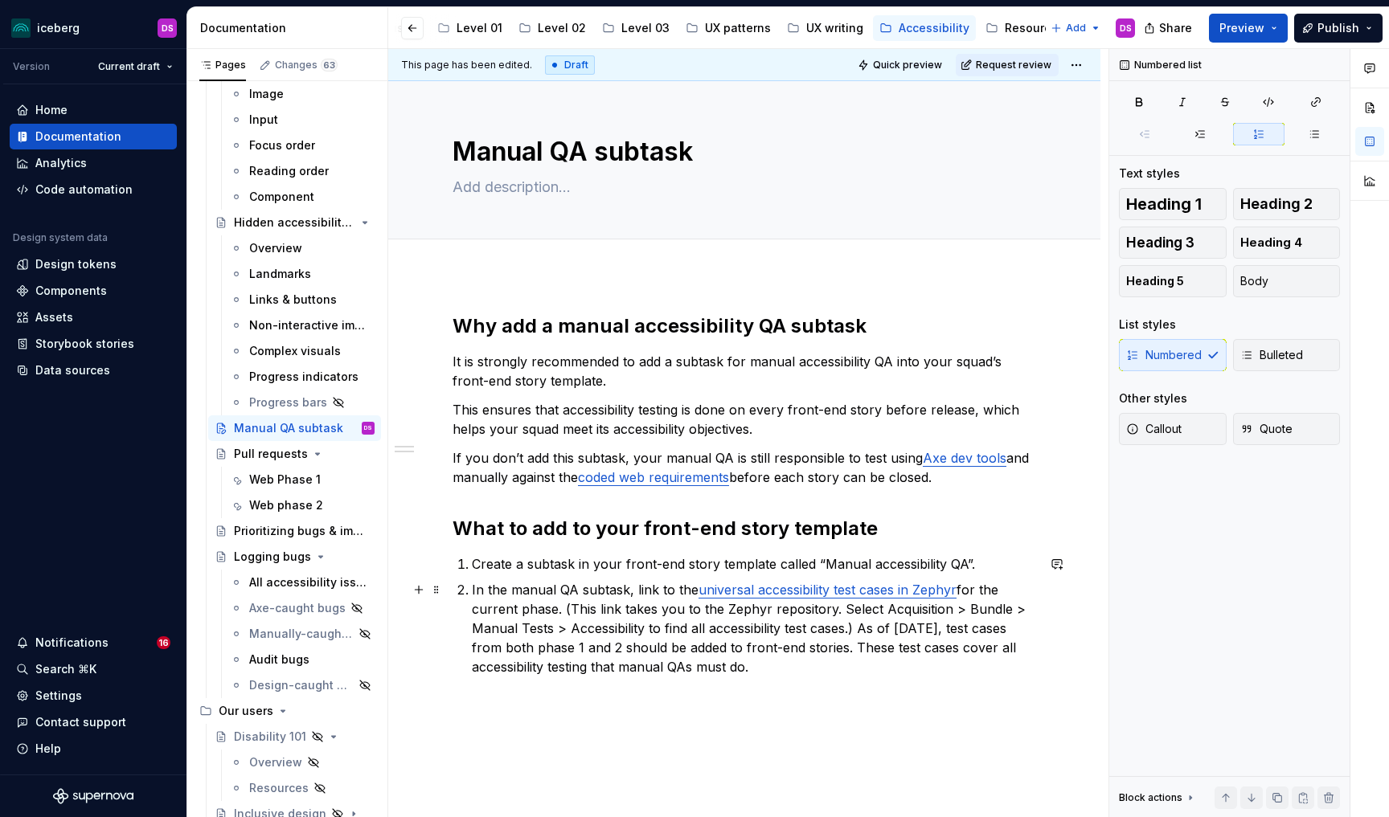
click at [556, 591] on p "In the manual QA subtask, link to the universal accessibility test cases in Zep…" at bounding box center [754, 628] width 564 height 96
click at [988, 563] on p "Create a subtask in your front-end story template called “Manual accessibility …" at bounding box center [754, 564] width 564 height 19
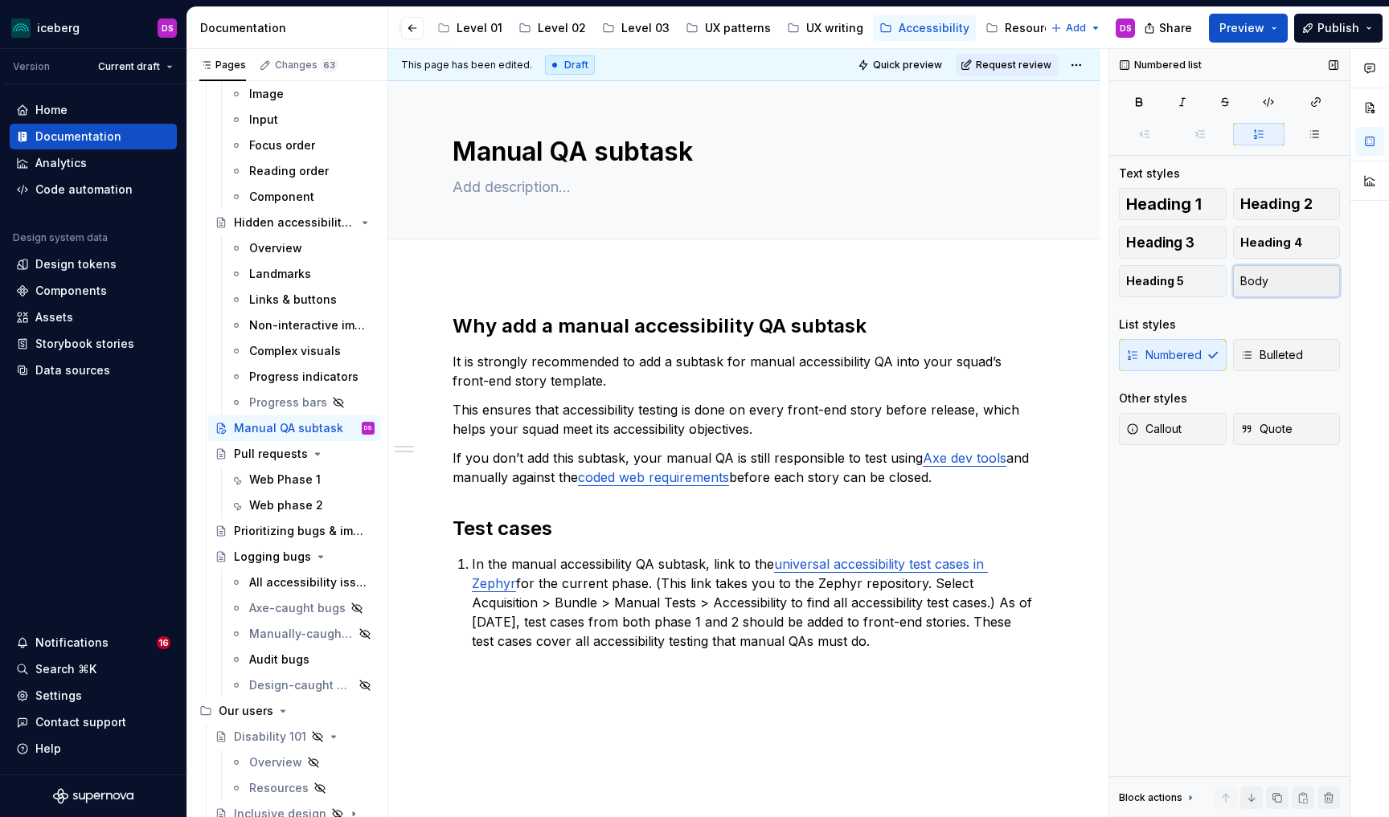
click at [1314, 283] on button "Body" at bounding box center [1287, 281] width 108 height 32
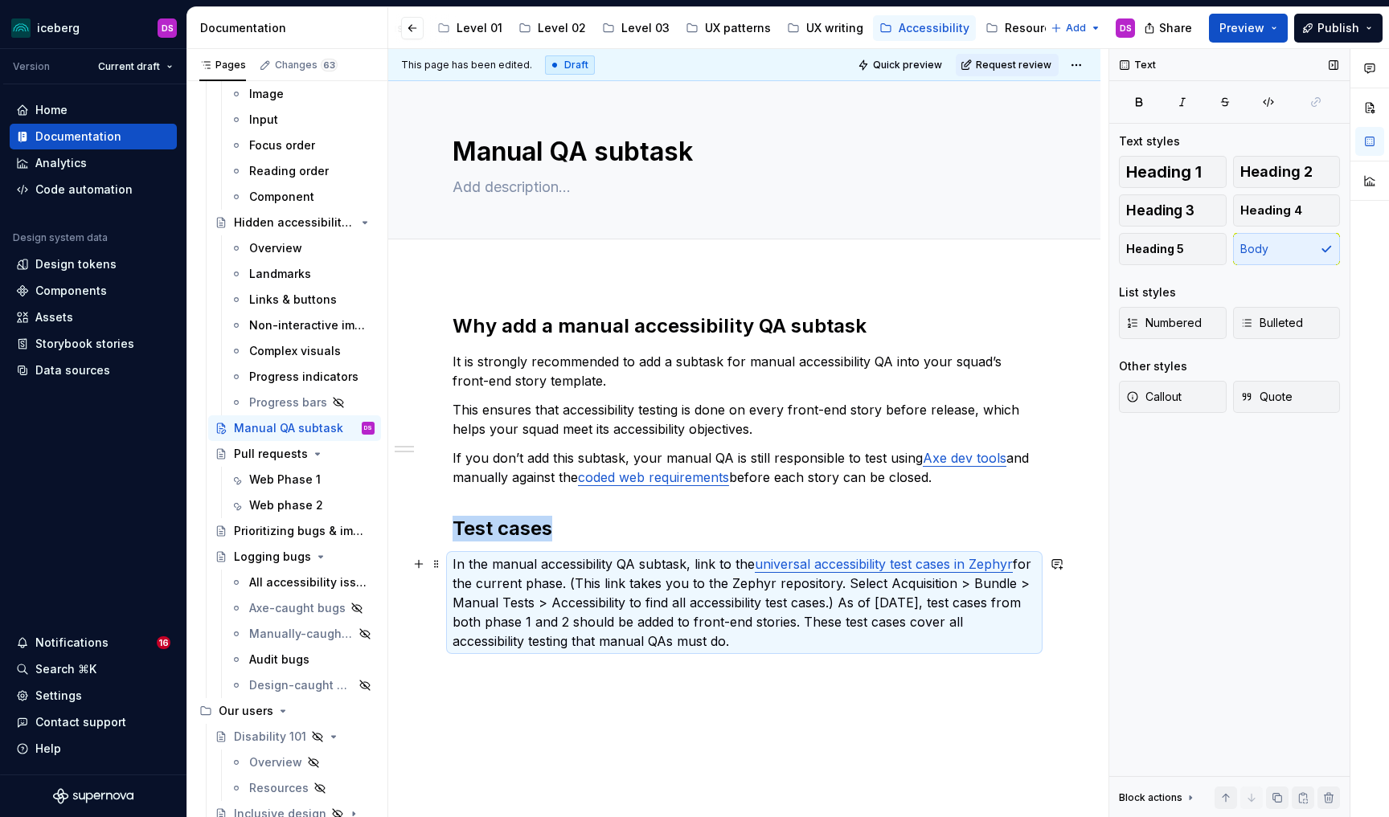
click at [668, 651] on p "In the manual accessibility QA subtask, link to the universal accessibility tes…" at bounding box center [745, 603] width 584 height 96
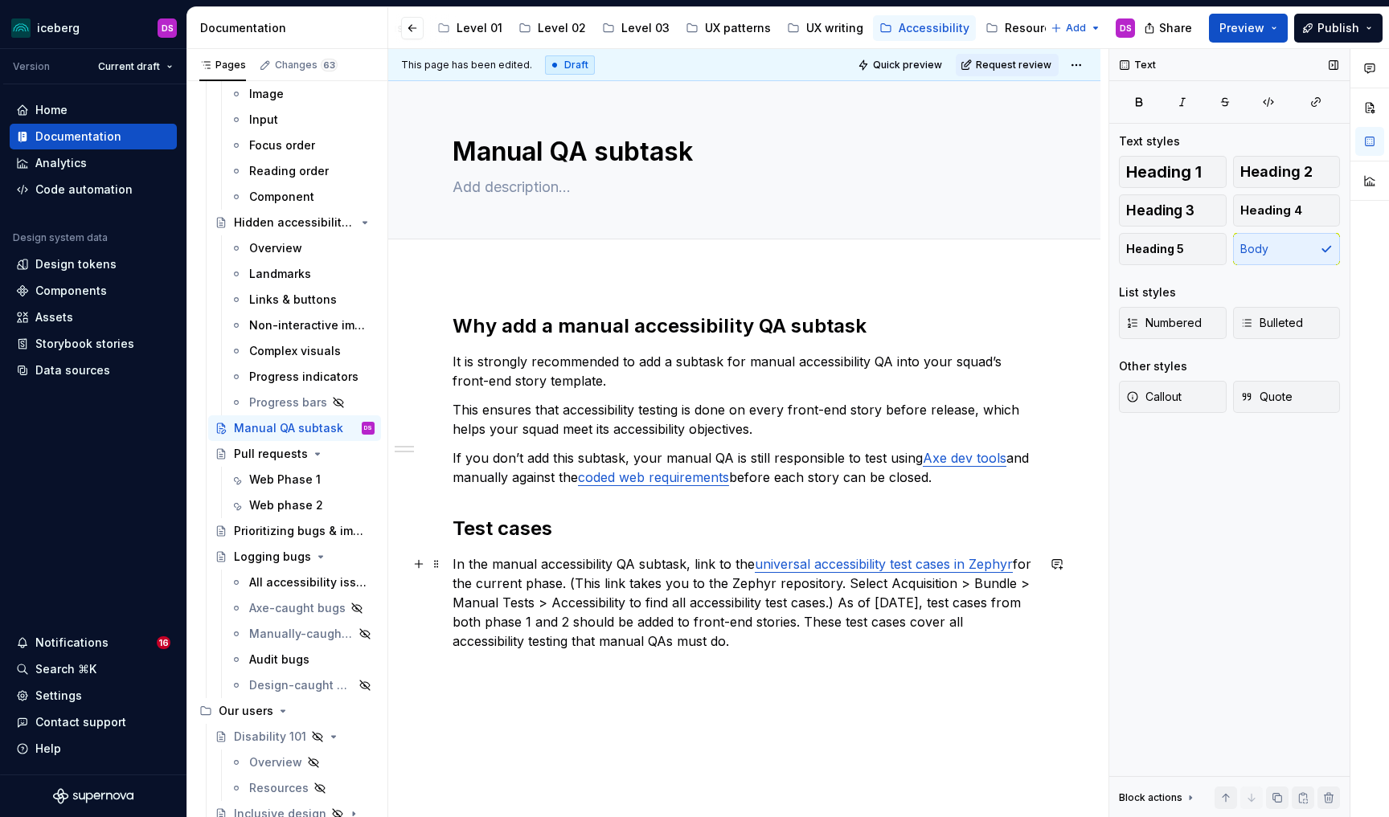
click at [842, 582] on p "In the manual accessibility QA subtask, link to the universal accessibility tes…" at bounding box center [745, 603] width 584 height 96
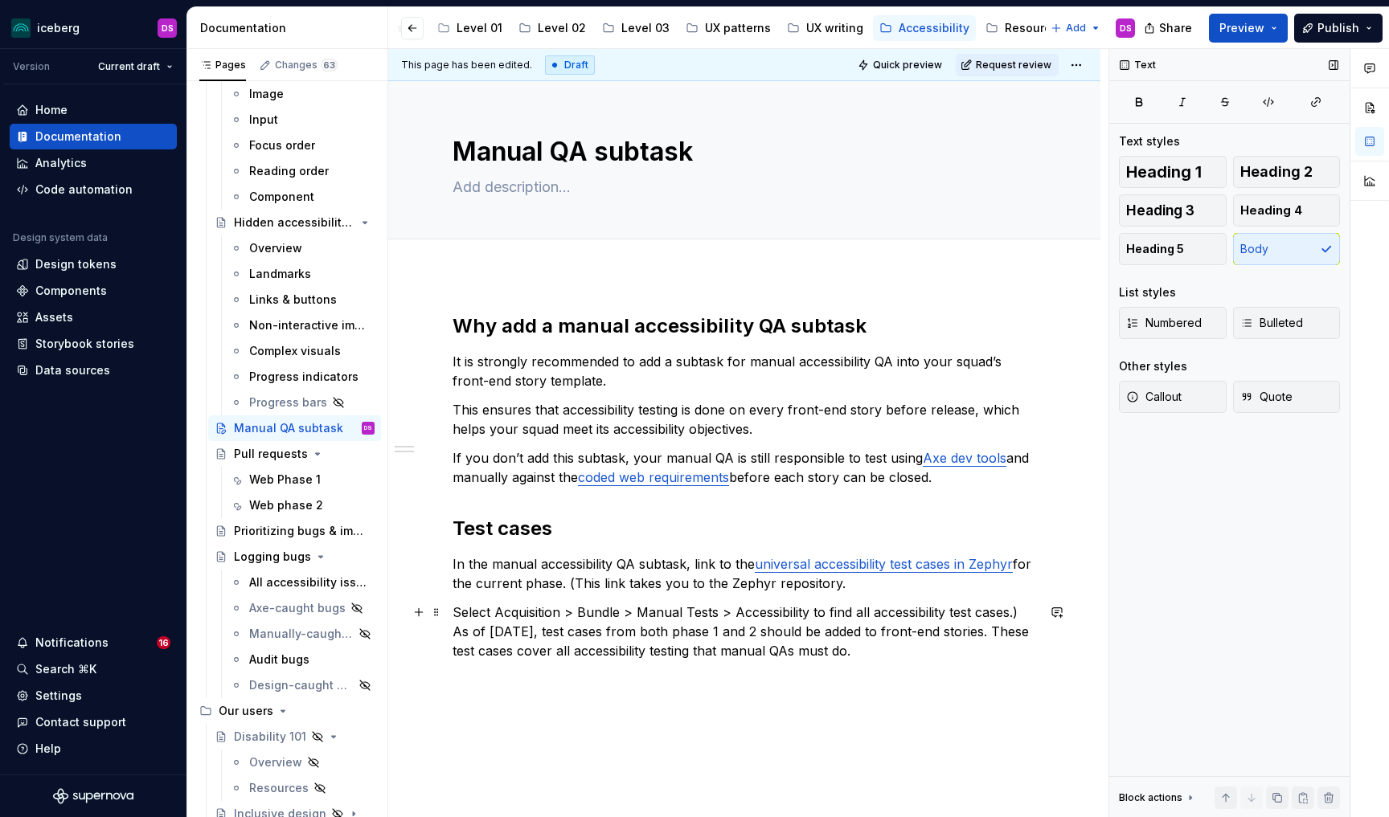
click at [1025, 615] on p "Select Acquisition > Bundle > Manual Tests > Accessibility to find all accessib…" at bounding box center [745, 632] width 584 height 58
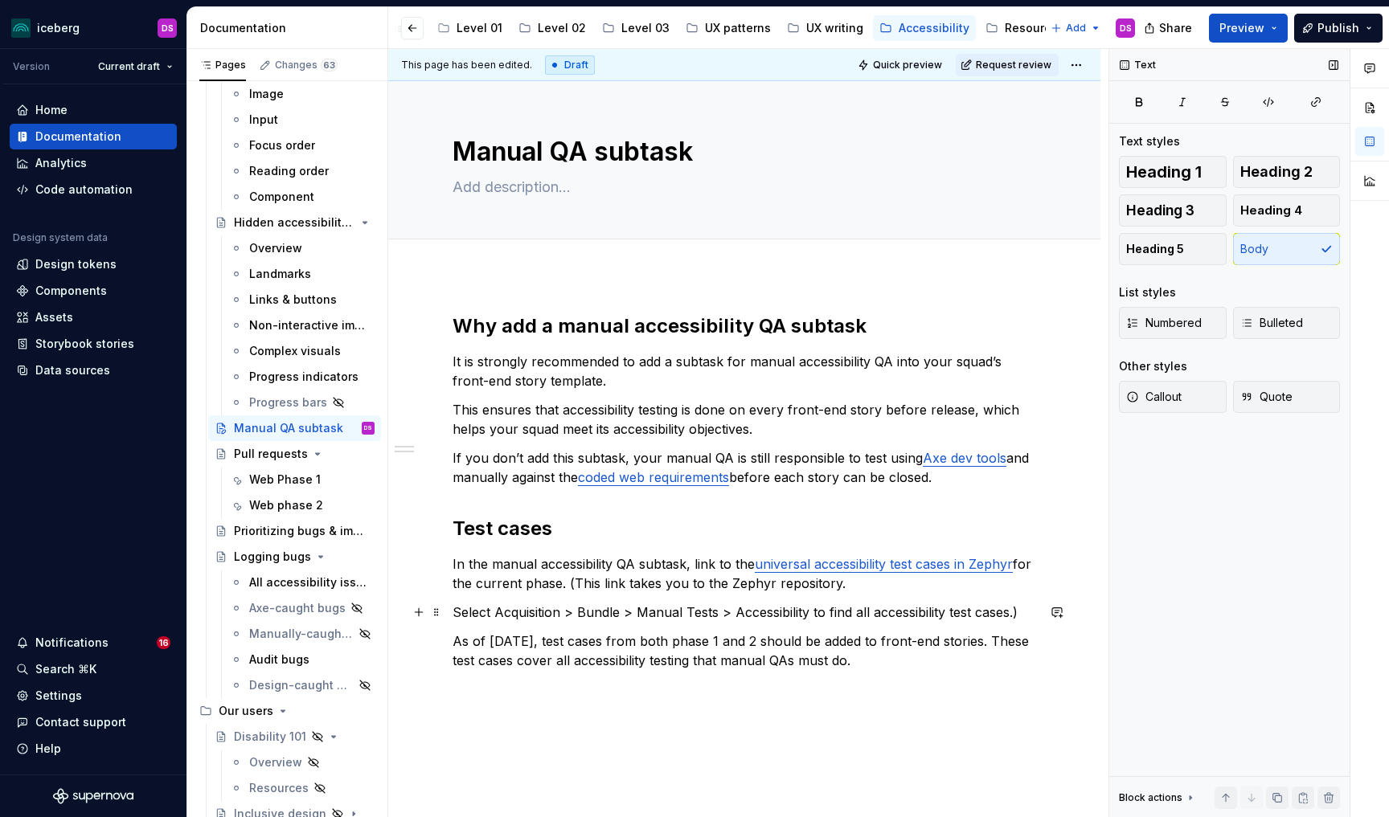
click at [1019, 612] on p "Select Acquisition > Bundle > Manual Tests > Accessibility to find all accessib…" at bounding box center [745, 612] width 584 height 19
click at [573, 586] on p "In the manual accessibility QA subtask, link to the universal accessibility tes…" at bounding box center [745, 574] width 584 height 39
click at [454, 615] on p "Select Acquisition > Bundle > Manual Tests > Accessibility to find all accessib…" at bounding box center [745, 612] width 584 height 19
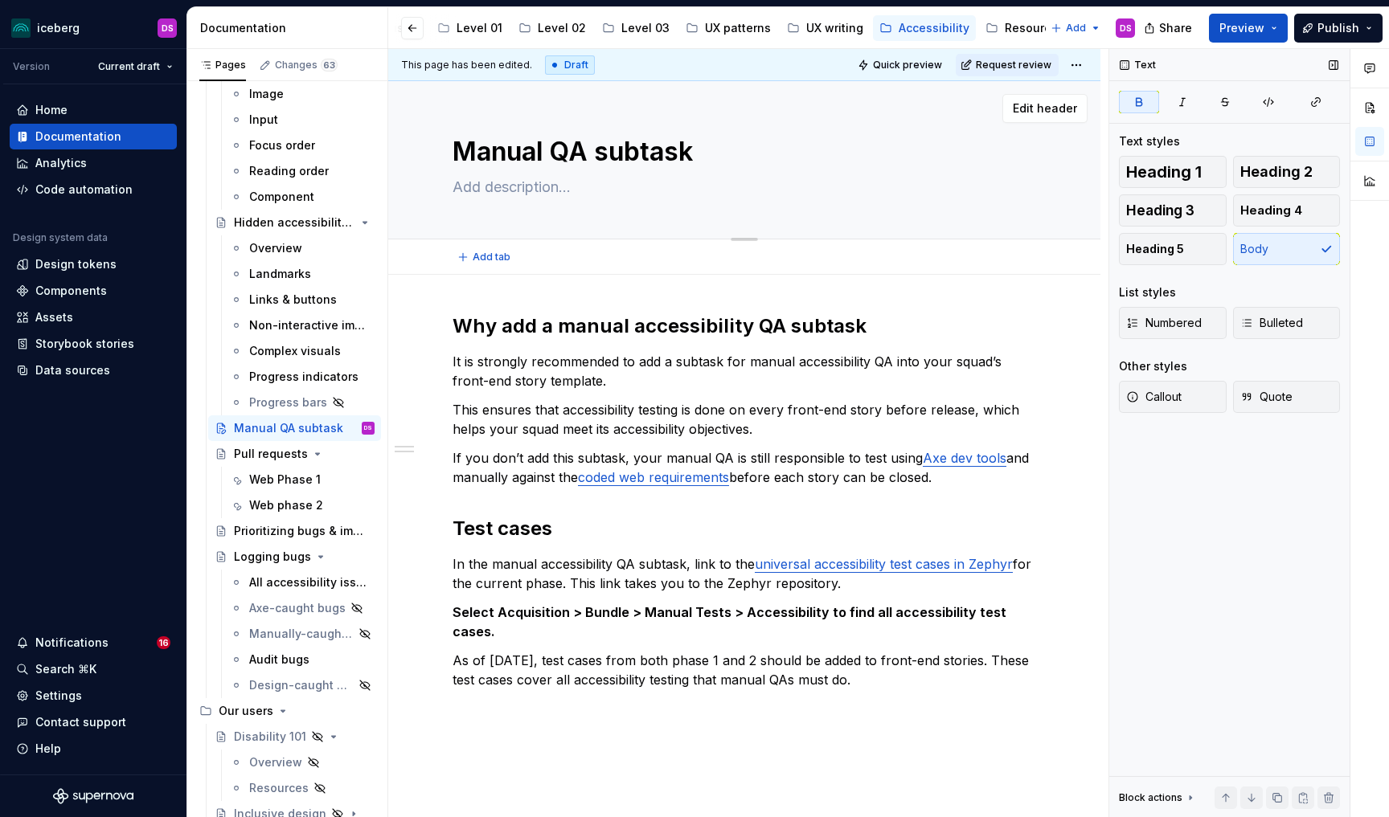
click at [547, 158] on textarea "Manual QA subtask" at bounding box center [741, 152] width 584 height 39
click at [592, 154] on textarea "Manual QA subtask" at bounding box center [741, 152] width 584 height 39
click at [1086, 66] on html "iceberg DS Version Current draft Home Documentation Analytics Code automation D…" at bounding box center [694, 408] width 1389 height 817
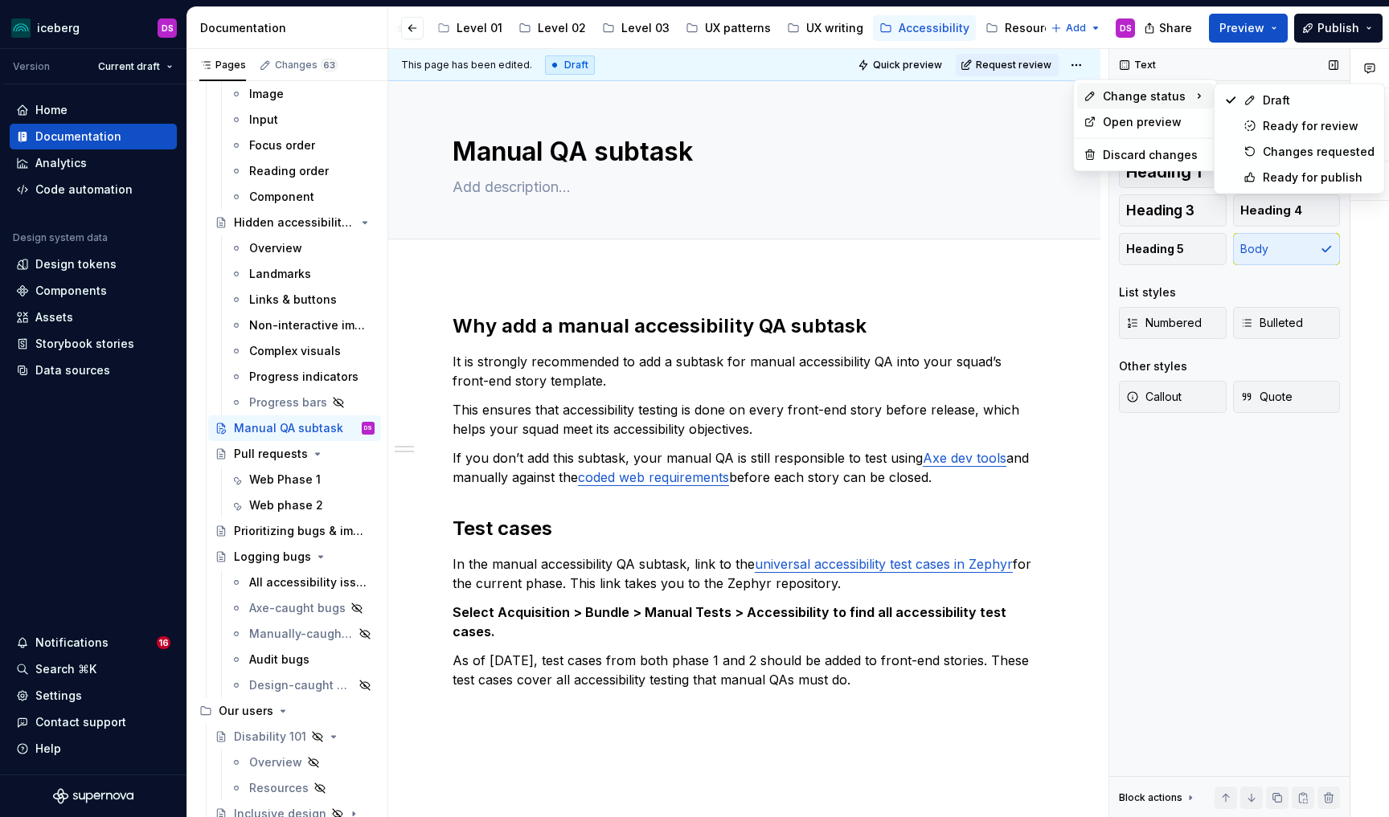
click at [544, 181] on html "iceberg DS Version Current draft Home Documentation Analytics Code automation D…" at bounding box center [694, 408] width 1389 height 817
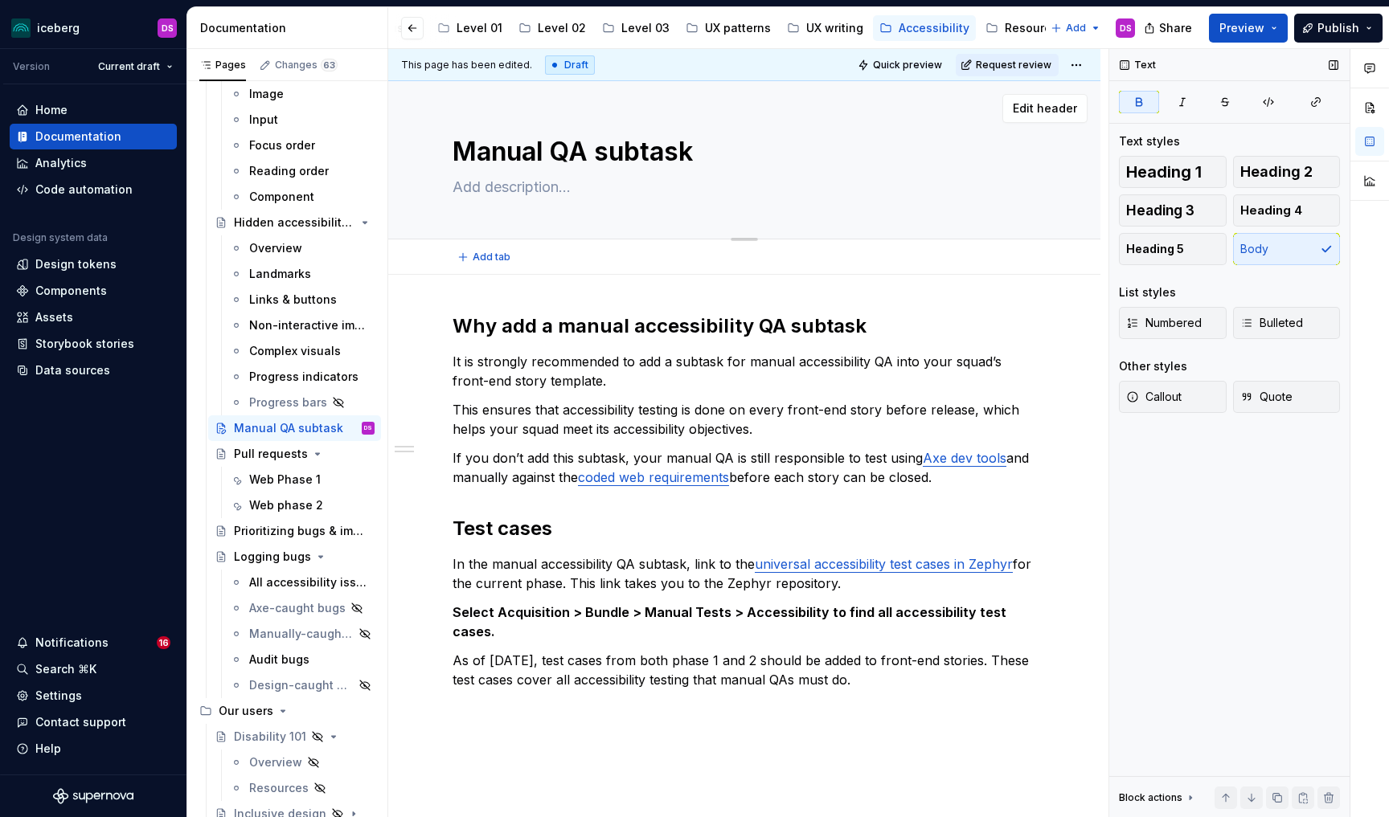
click at [531, 191] on textarea at bounding box center [741, 187] width 584 height 26
type textarea "*"
type textarea "T"
type textarea "*"
type textarea "Te"
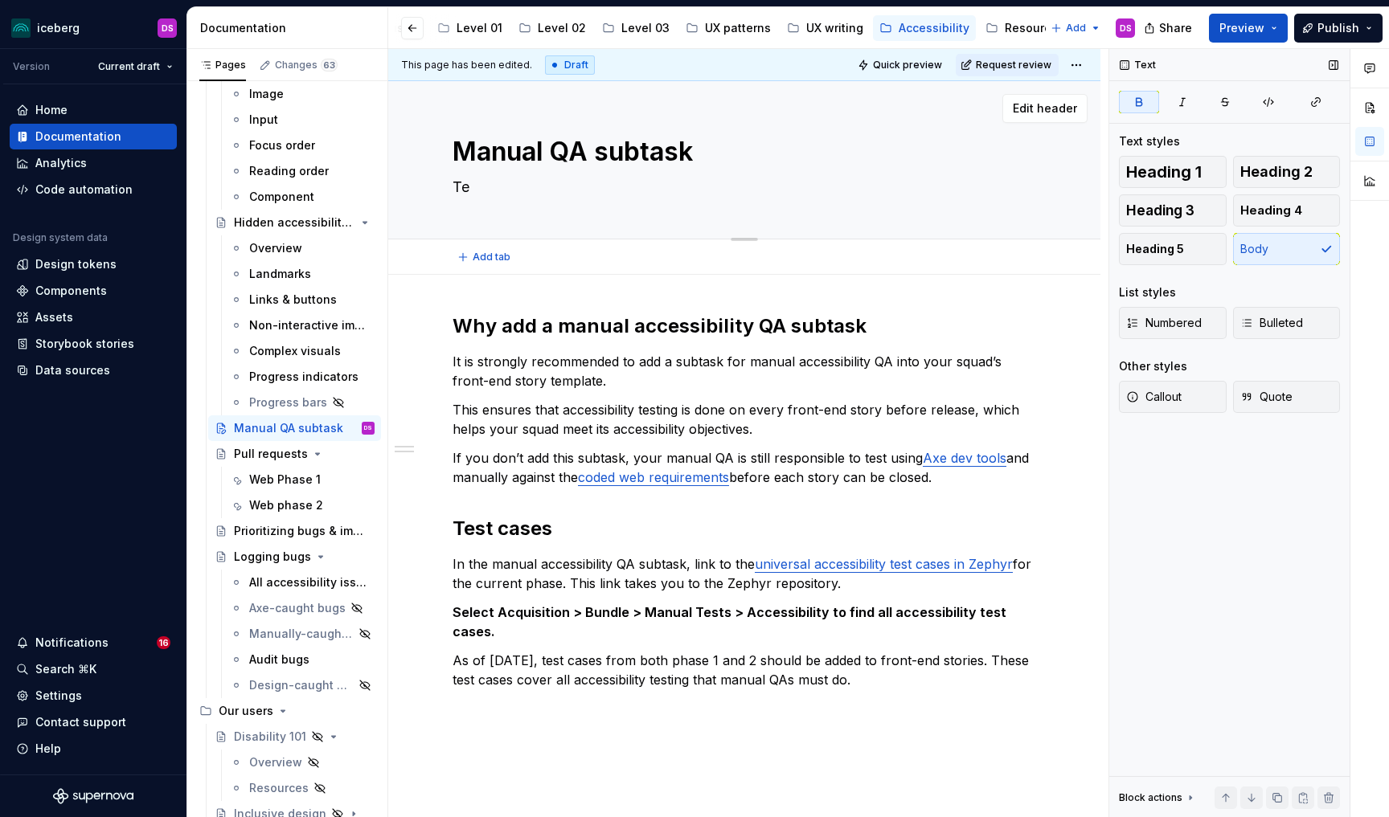
type textarea "*"
type textarea "Tes"
type textarea "*"
type textarea "Test"
type textarea "*"
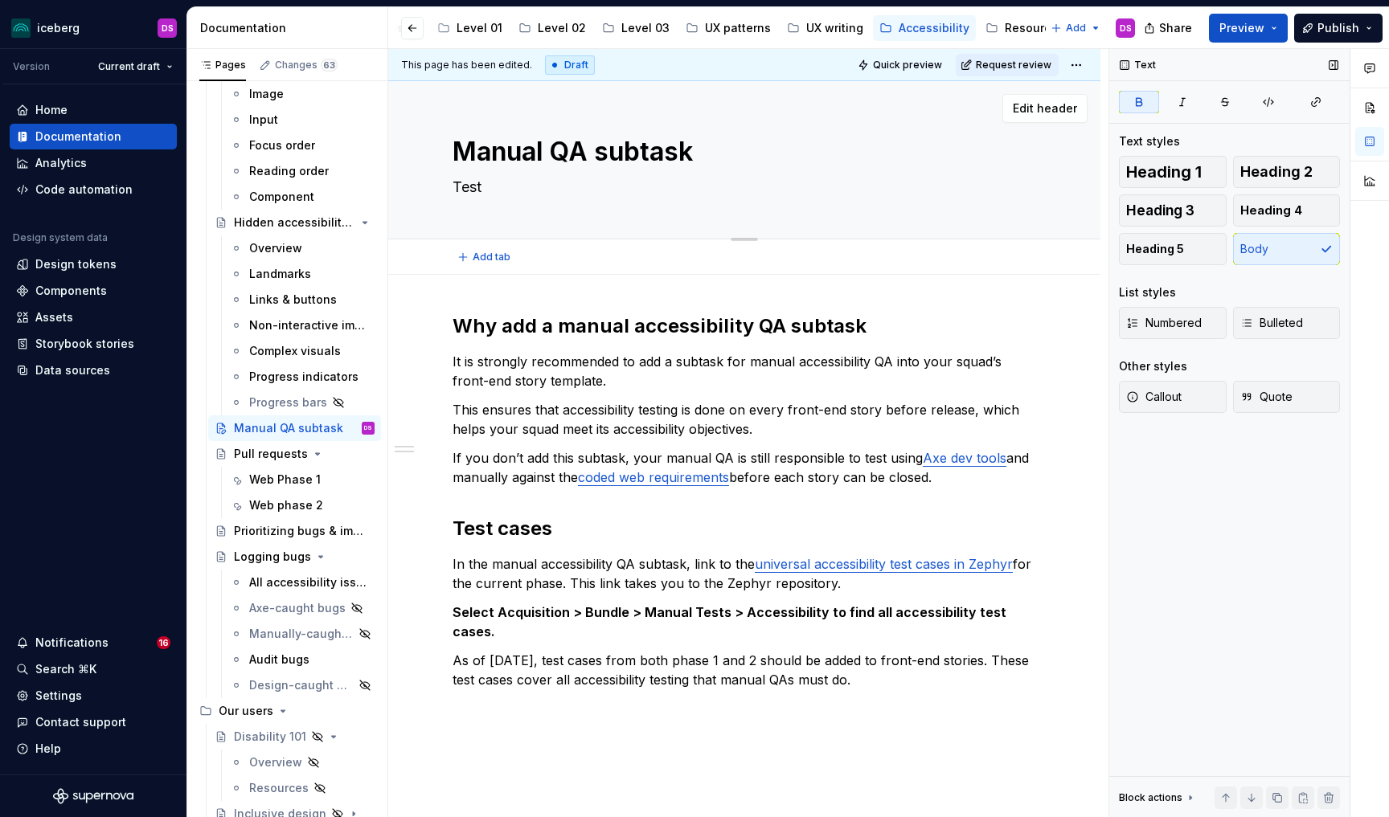
type textarea "Test"
type textarea "*"
type textarea "Test c"
type textarea "*"
type textarea "Test ca"
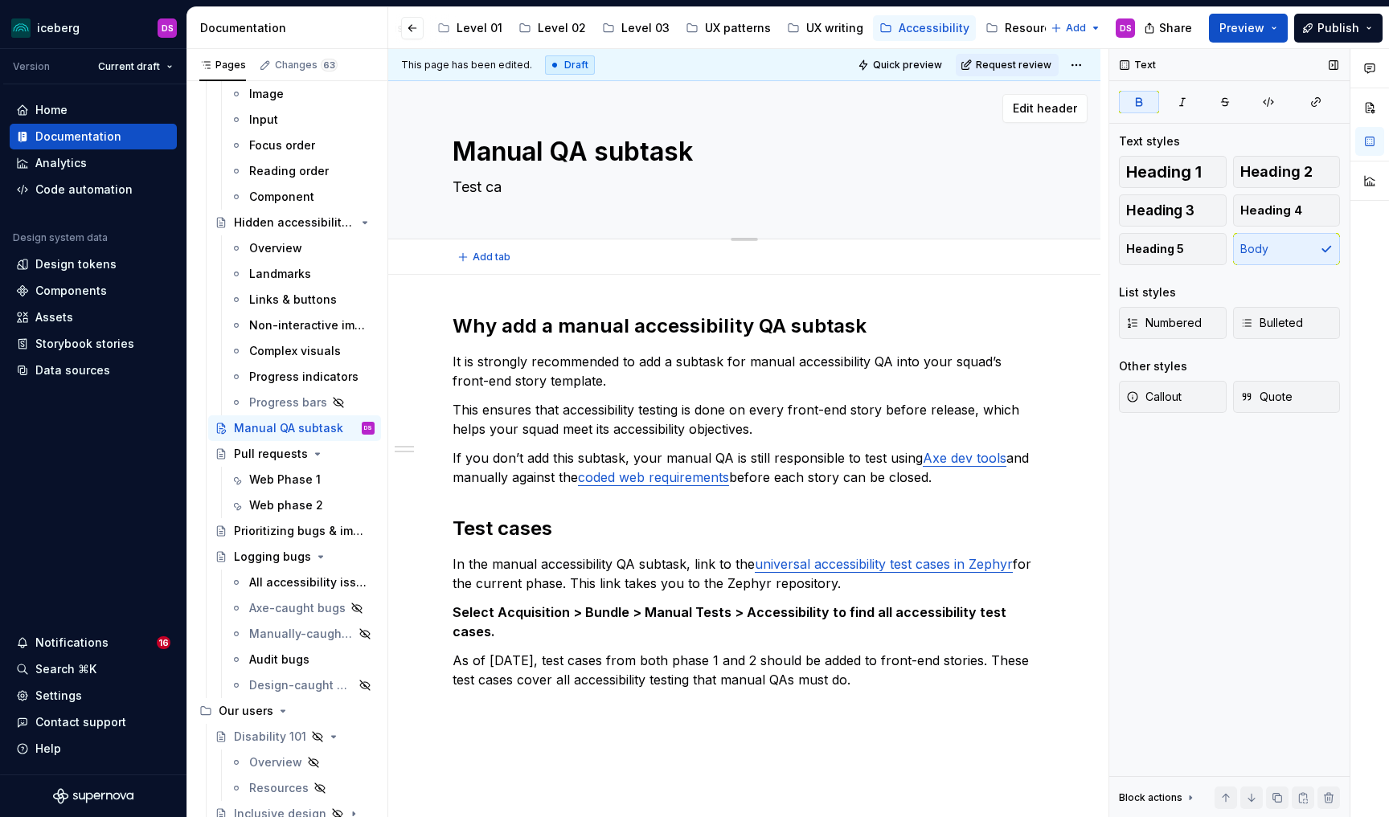
type textarea "*"
type textarea "Test cas"
type textarea "*"
type textarea "Test case"
type textarea "*"
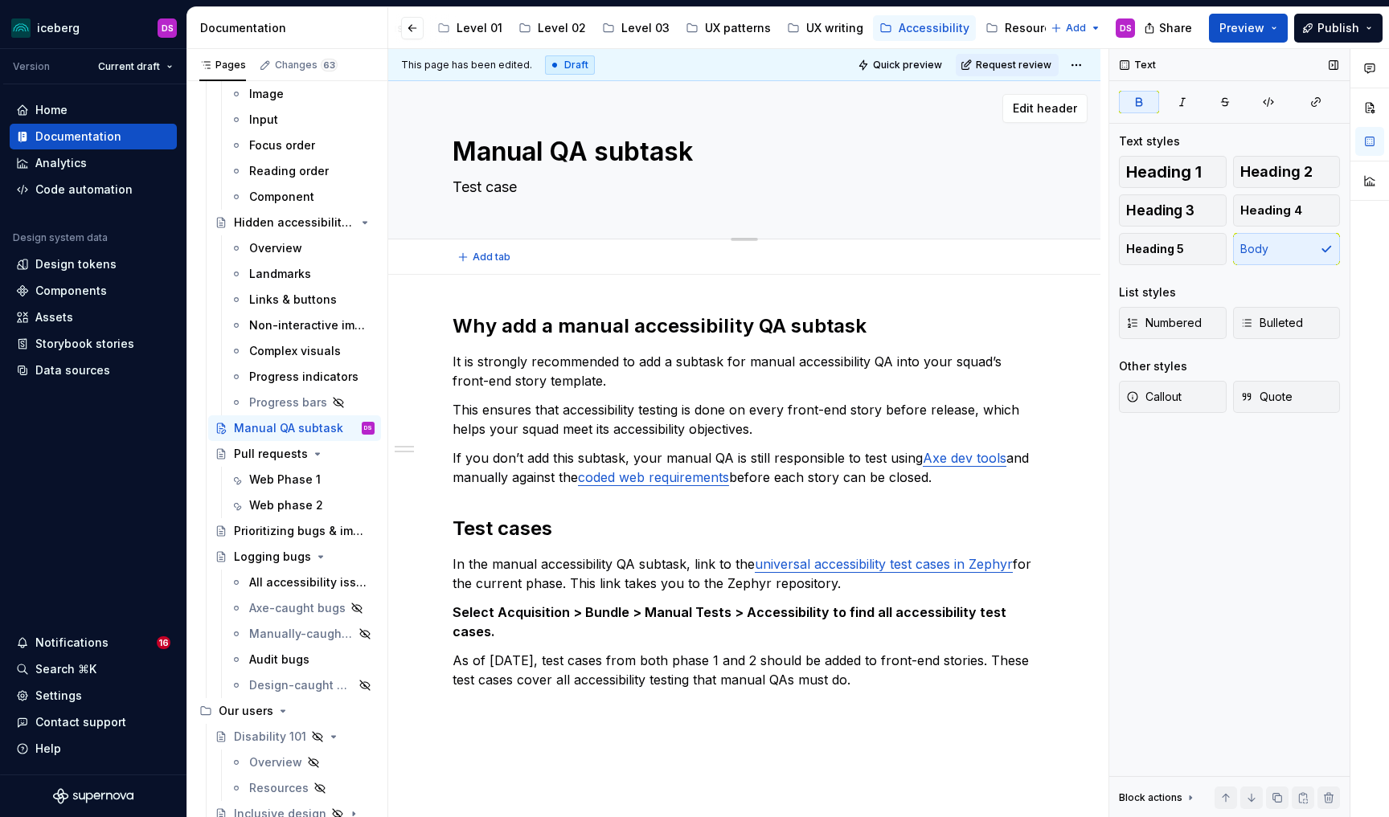
type textarea "Test cases"
type textarea "*"
type textarea "Test cases"
type textarea "*"
type textarea "Test cases t"
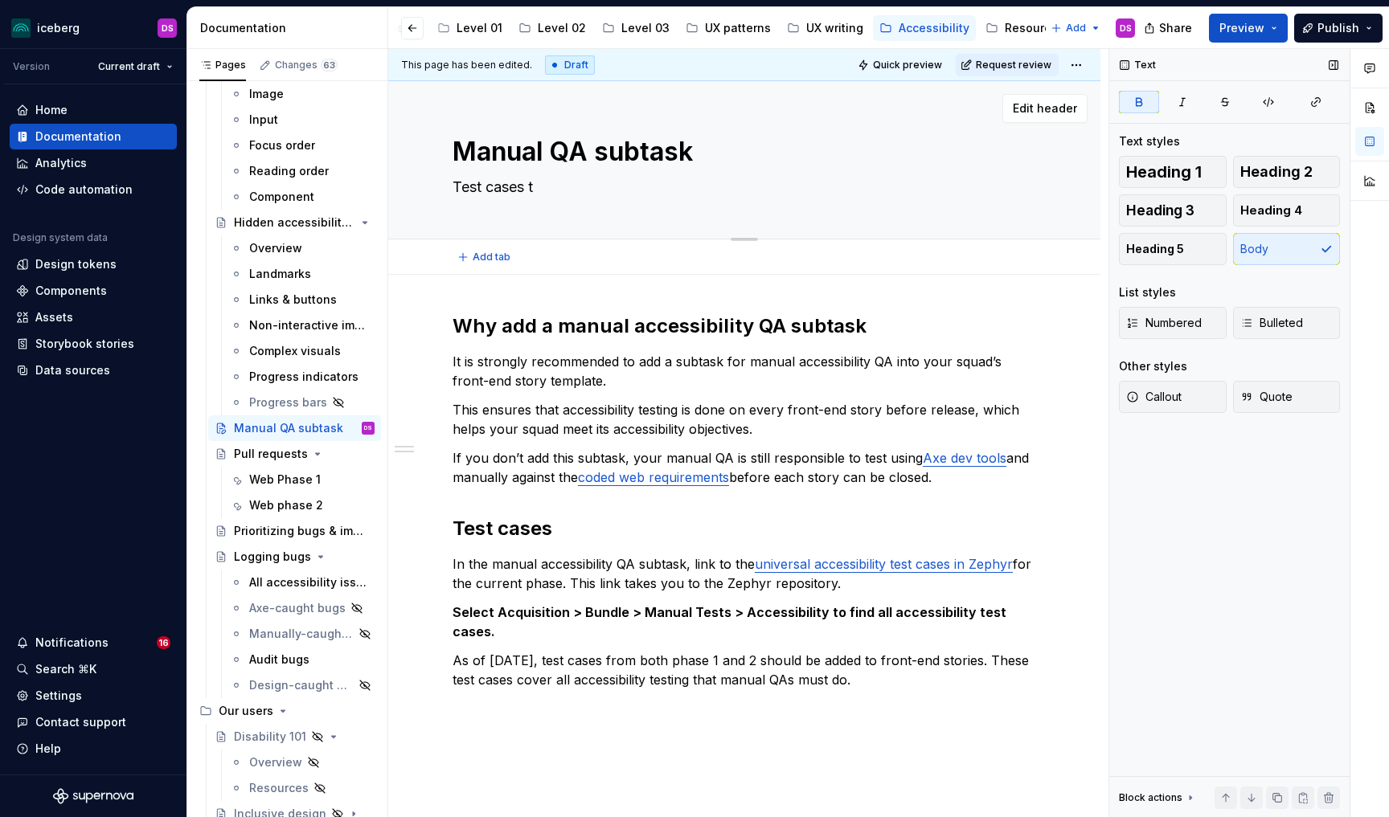
type textarea "*"
type textarea "Test cases th"
type textarea "*"
type textarea "Test cases tha"
type textarea "*"
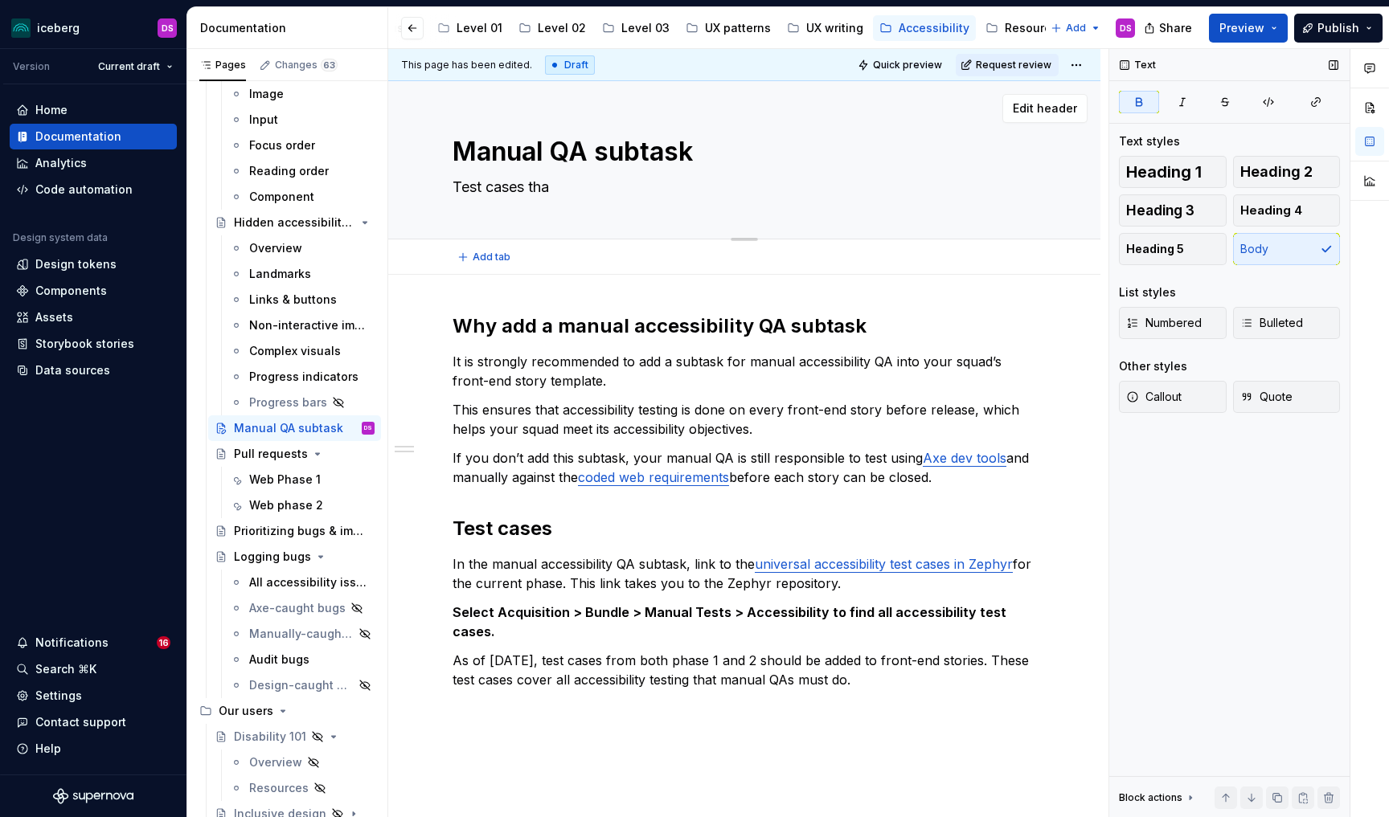
type textarea "Test cases that"
type textarea "*"
type textarea "Test cases that"
type textarea "*"
type textarea "Test cases that c"
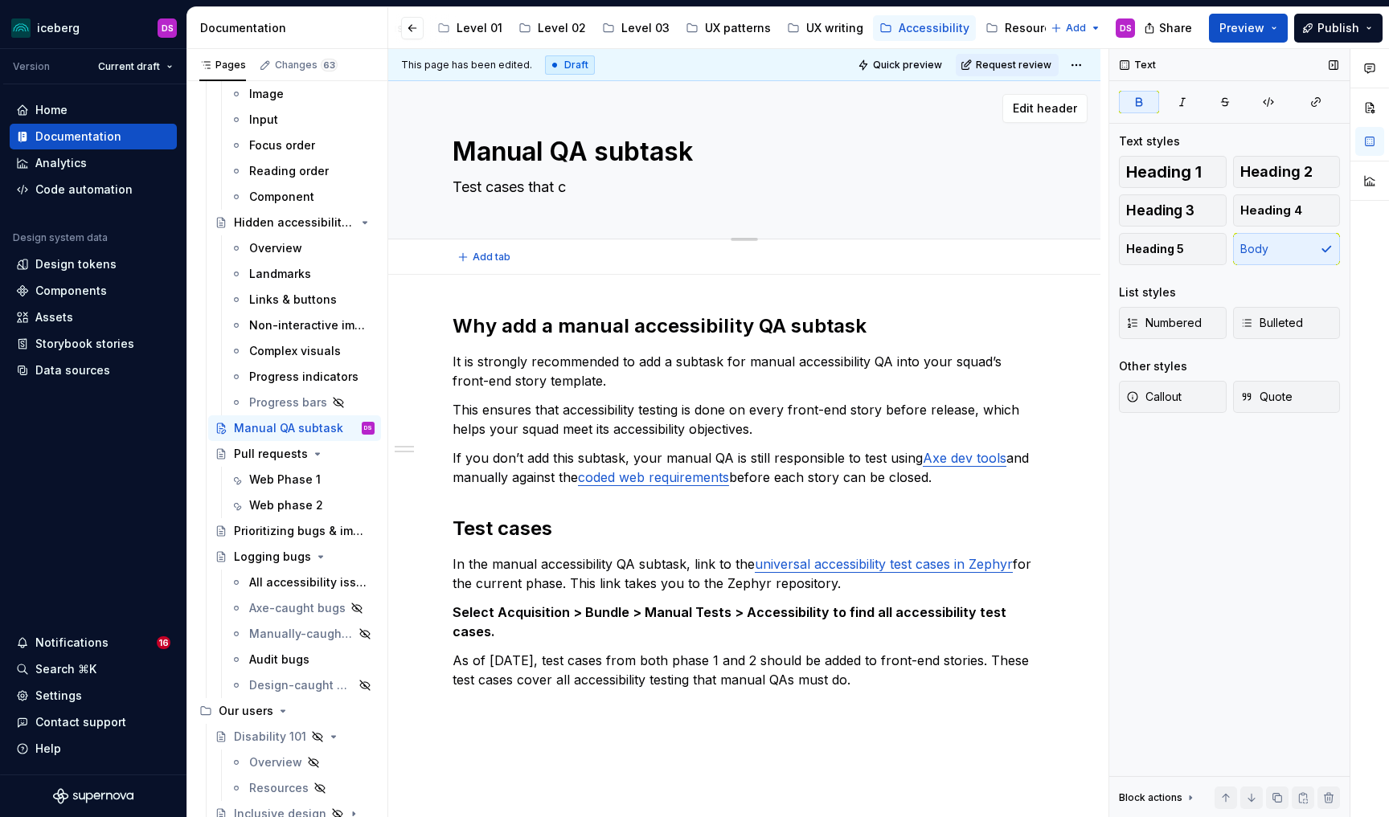
type textarea "*"
type textarea "Test cases that co"
type textarea "*"
type textarea "A"
type textarea "*"
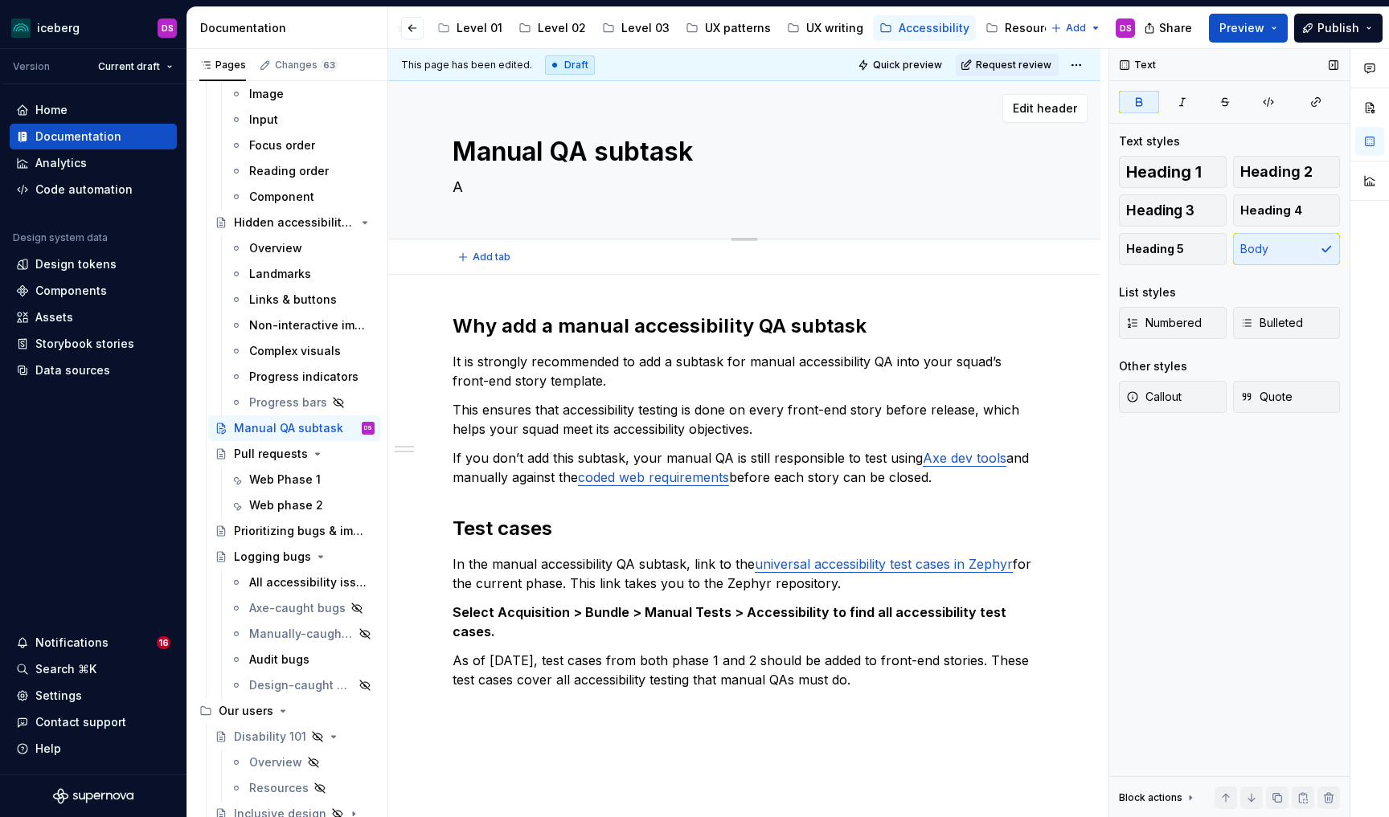
type textarea "Ad"
type textarea "*"
type textarea "Add"
type textarea "*"
type textarea "Ad"
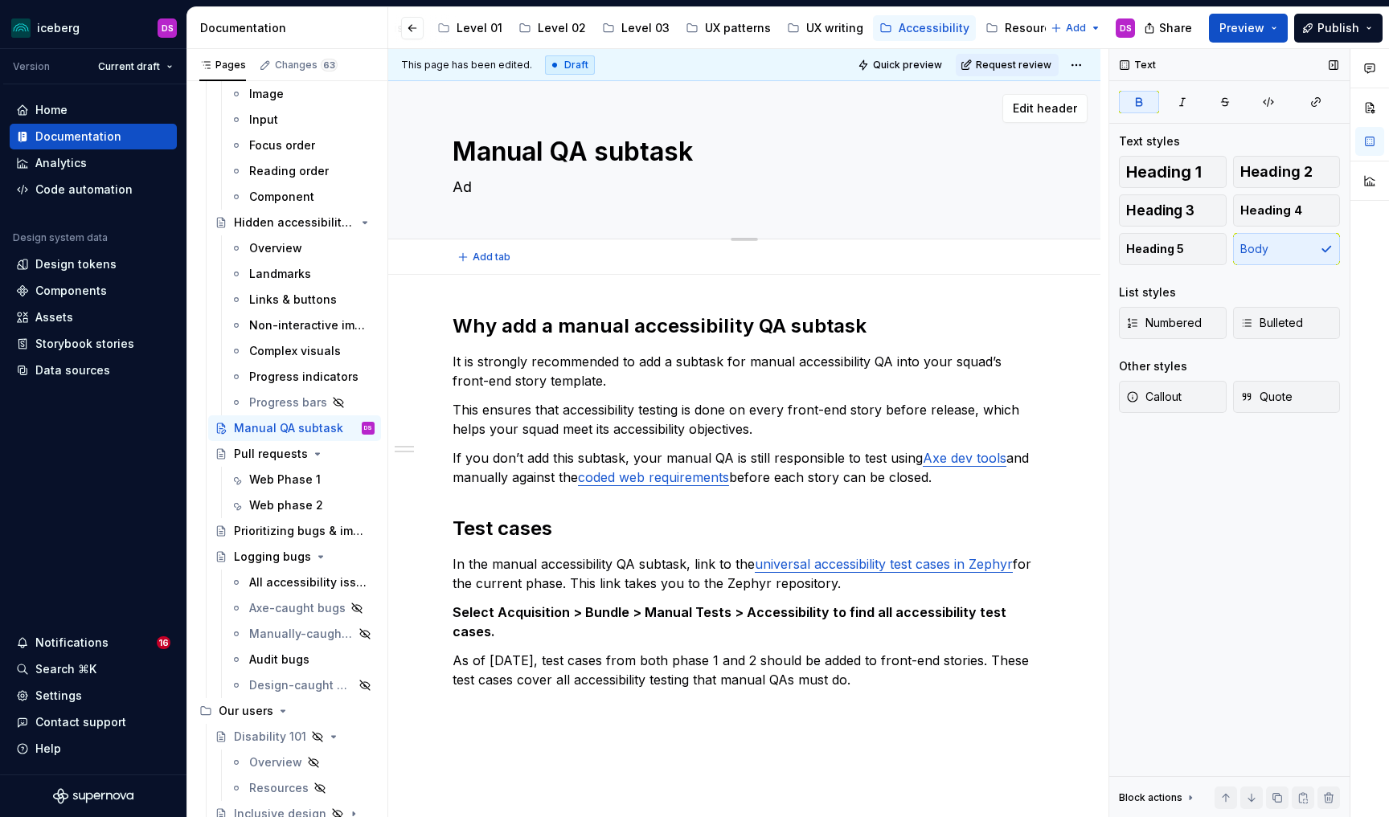
type textarea "*"
type textarea "A"
type textarea "*"
type textarea "L"
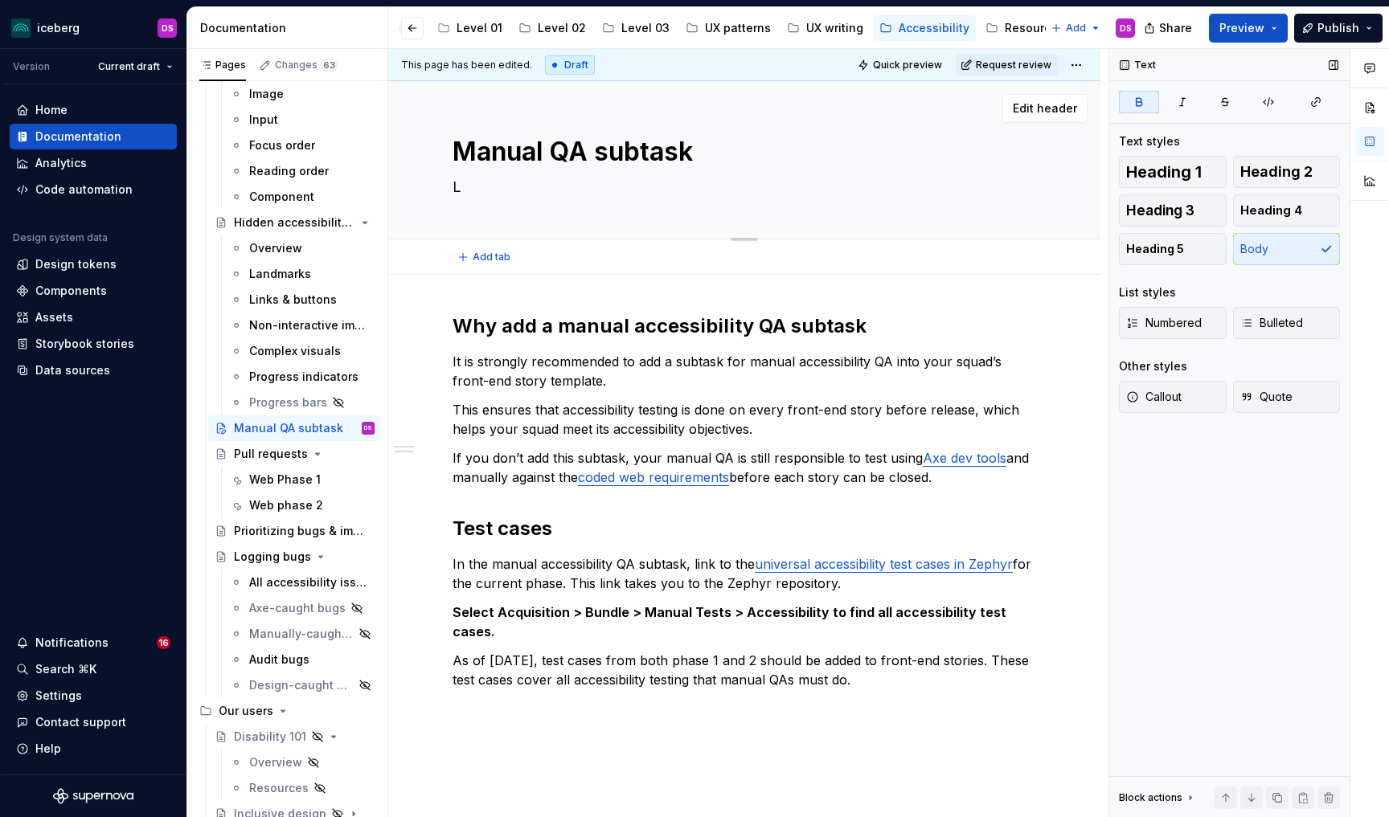
type textarea "*"
type textarea "Li"
type textarea "*"
type textarea "Link"
type textarea "*"
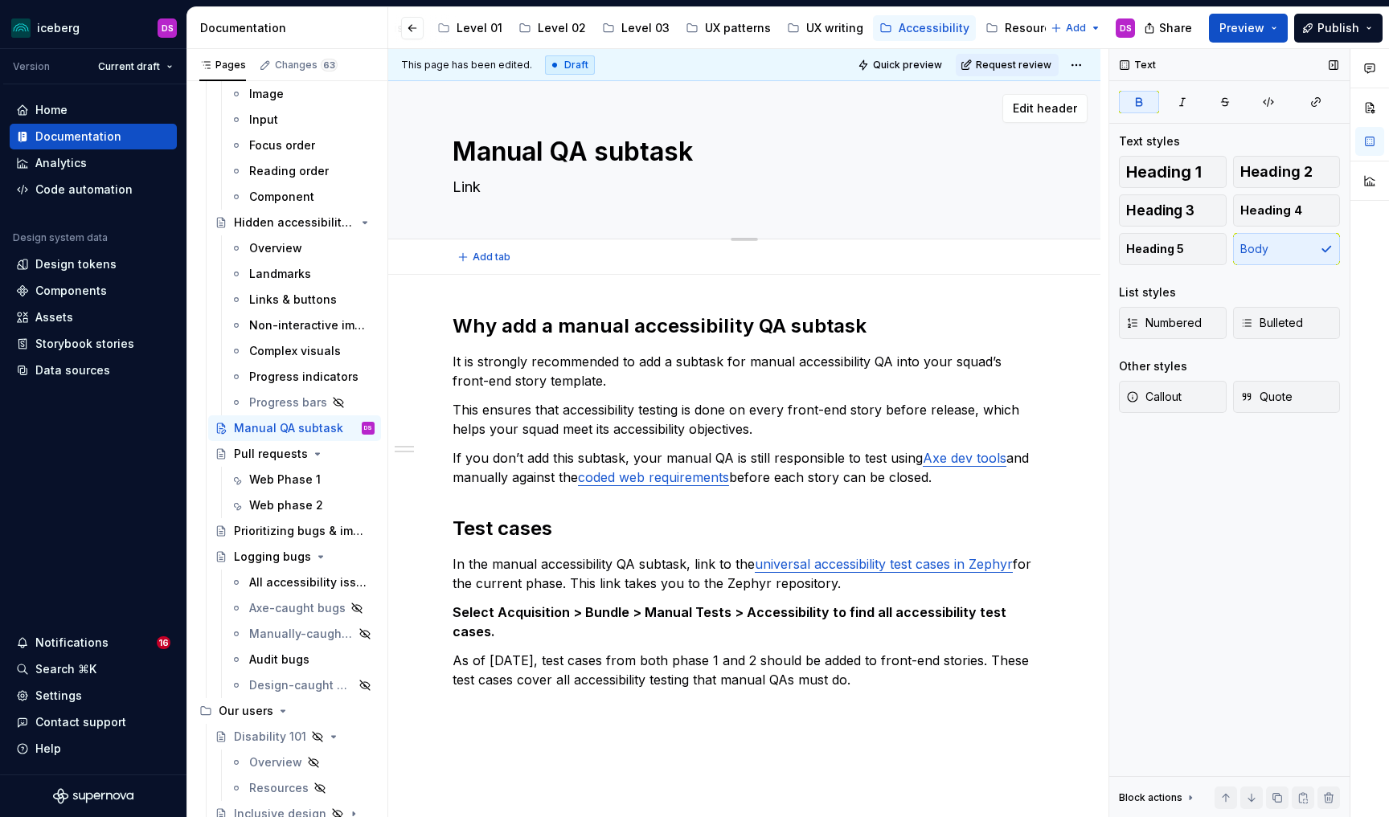
type textarea "Link t"
type textarea "*"
type textarea "Link to"
type textarea "*"
type textarea "Link to"
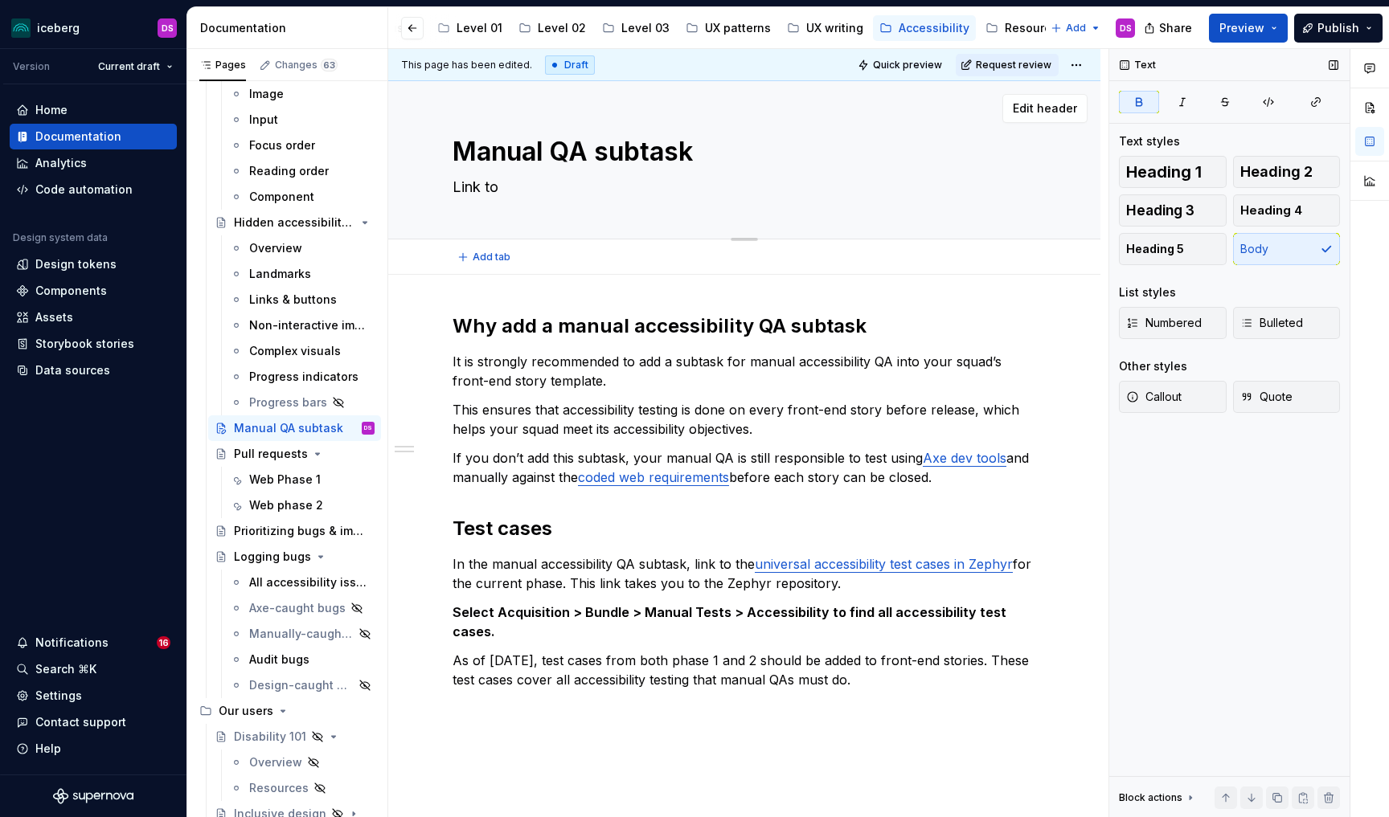
type textarea "*"
type textarea "Link to t"
type textarea "*"
type textarea "Link to te"
type textarea "*"
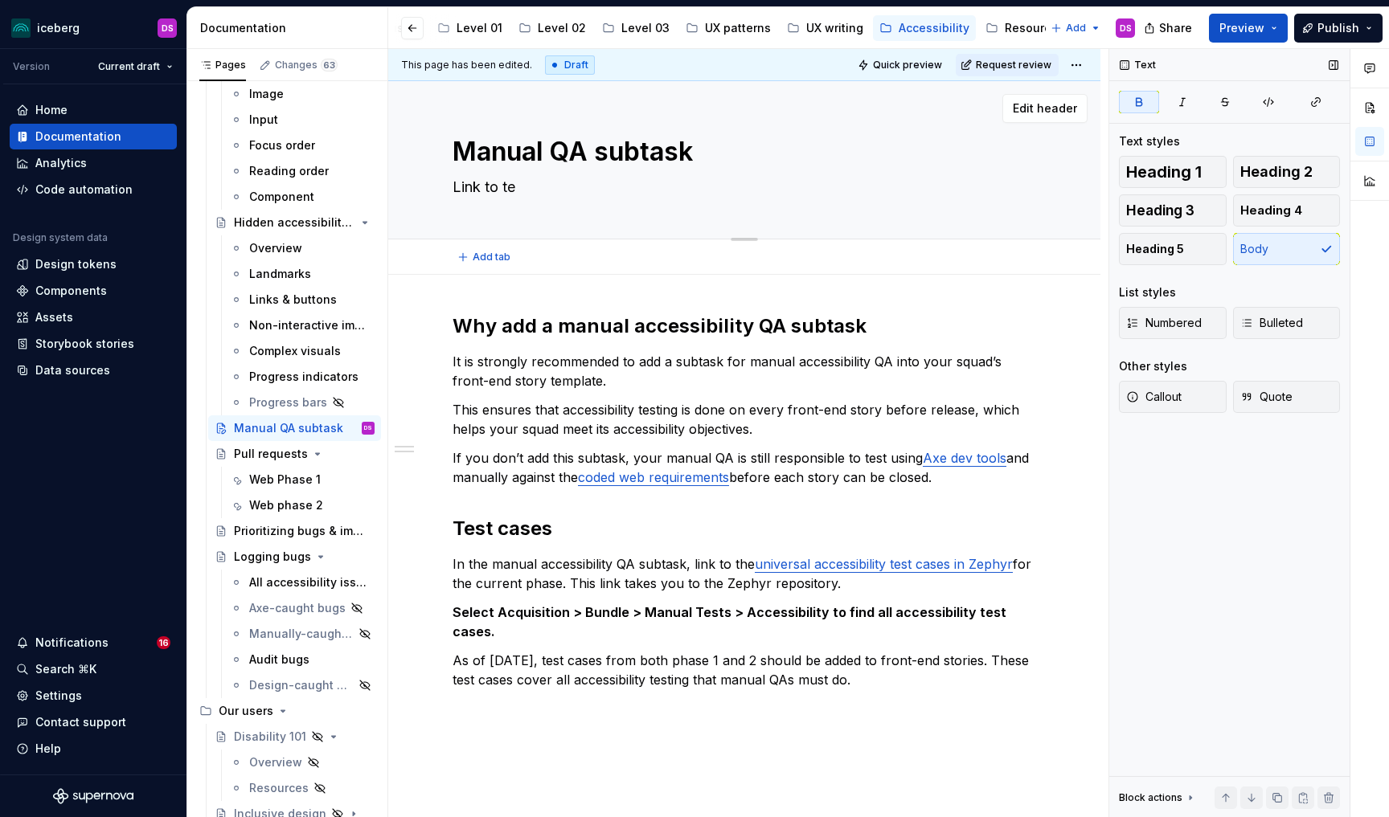
type textarea "Link to [PERSON_NAME]"
type textarea "*"
type textarea "Link to test"
type textarea "*"
type textarea "Link to test"
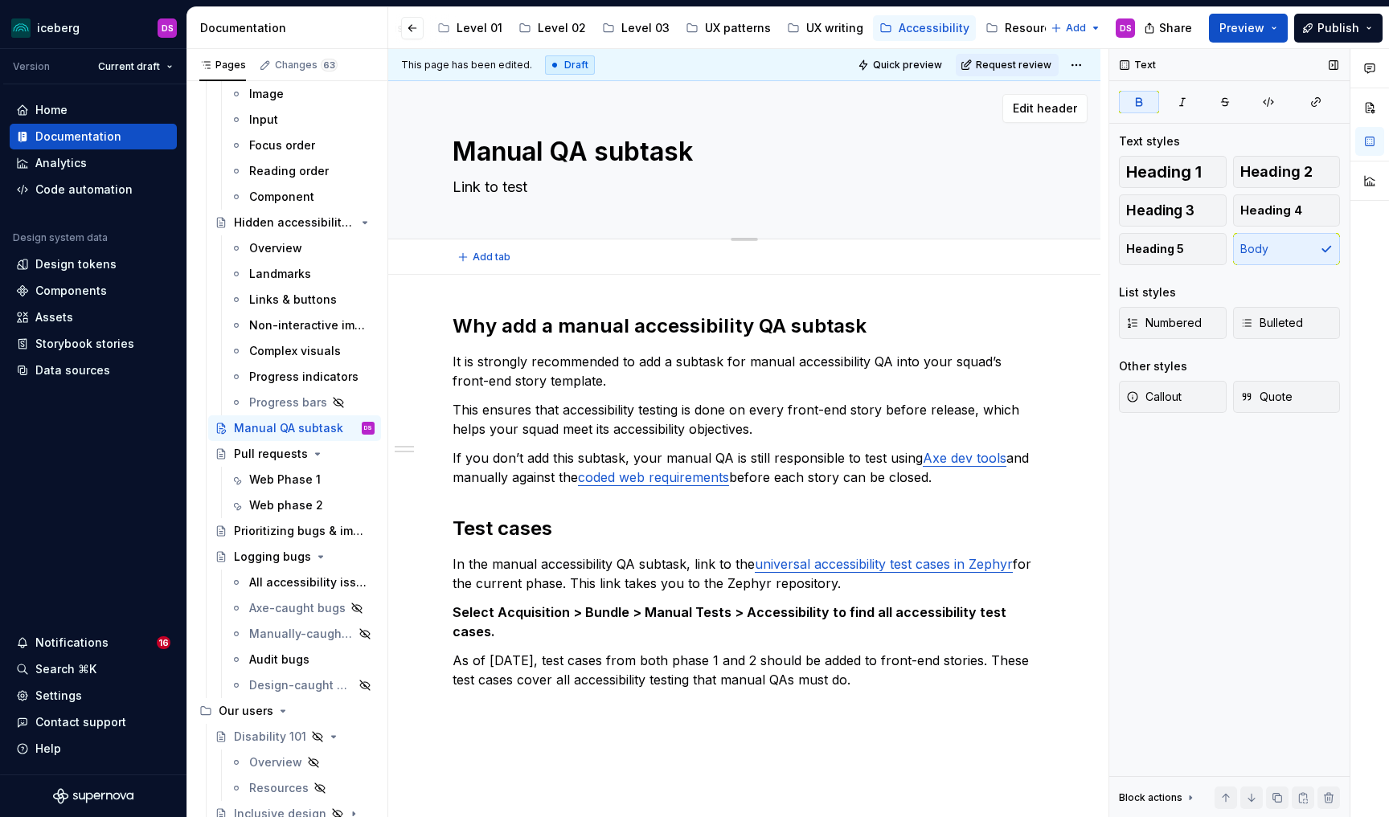
type textarea "*"
type textarea "Link to test c"
type textarea "*"
type textarea "Link to test ca"
type textarea "*"
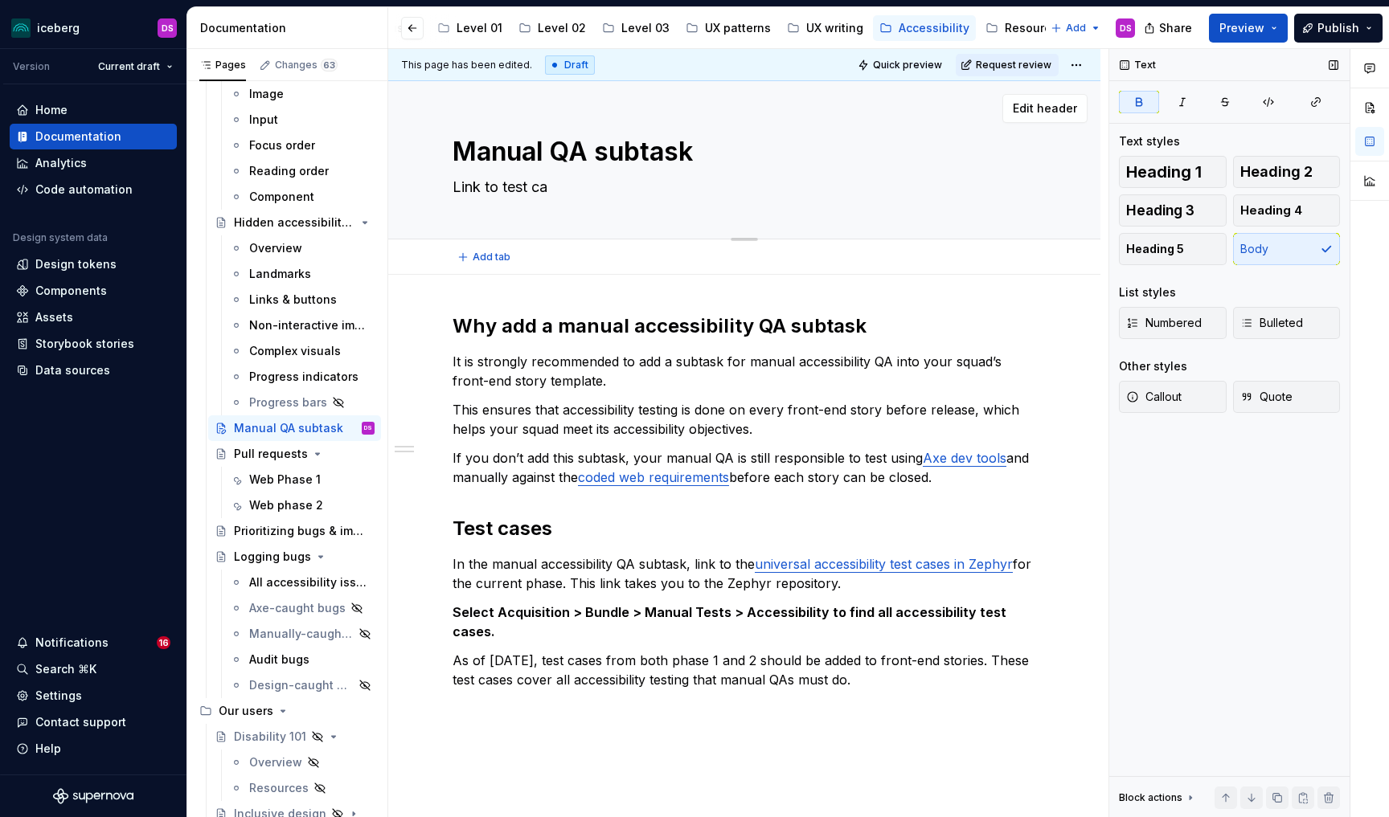
type textarea "Link to test cas"
type textarea "*"
type textarea "Link to test case"
type textarea "*"
type textarea "Link to test cases"
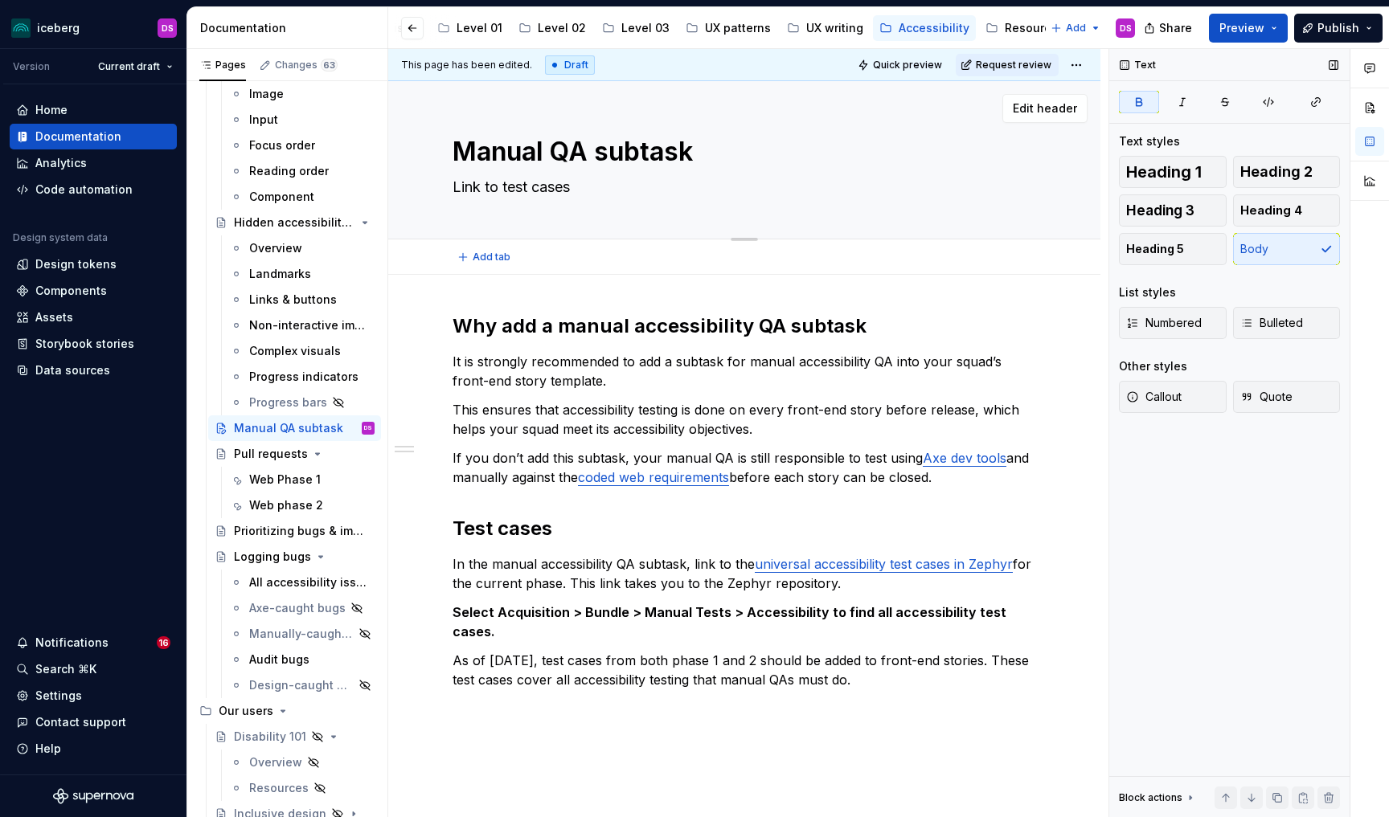
type textarea "*"
type textarea "Link to test cases"
type textarea "*"
type textarea "Link to test cases th"
type textarea "*"
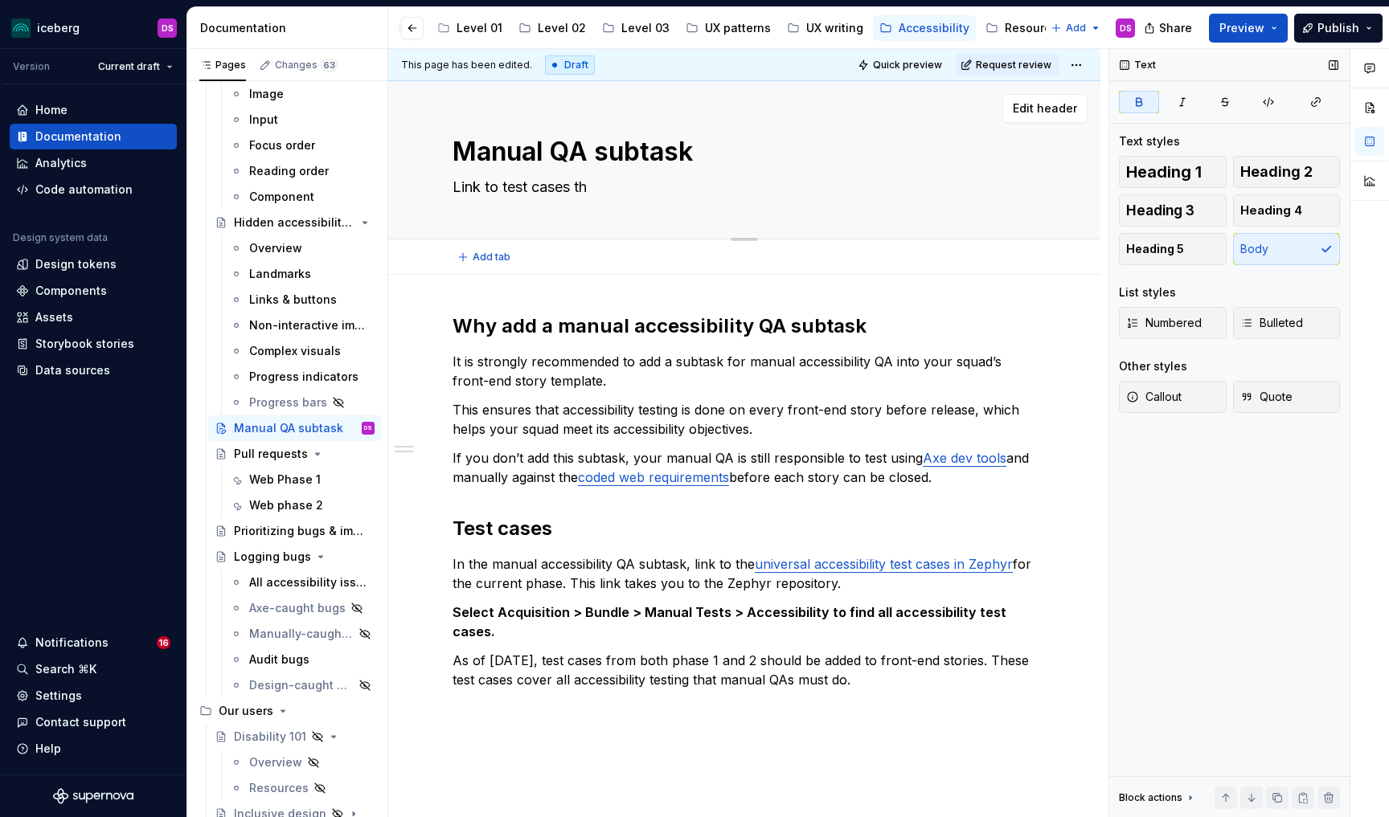
type textarea "Link to test cases tha"
type textarea "*"
type textarea "Link to test cases that"
type textarea "*"
type textarea "Link to test cases that"
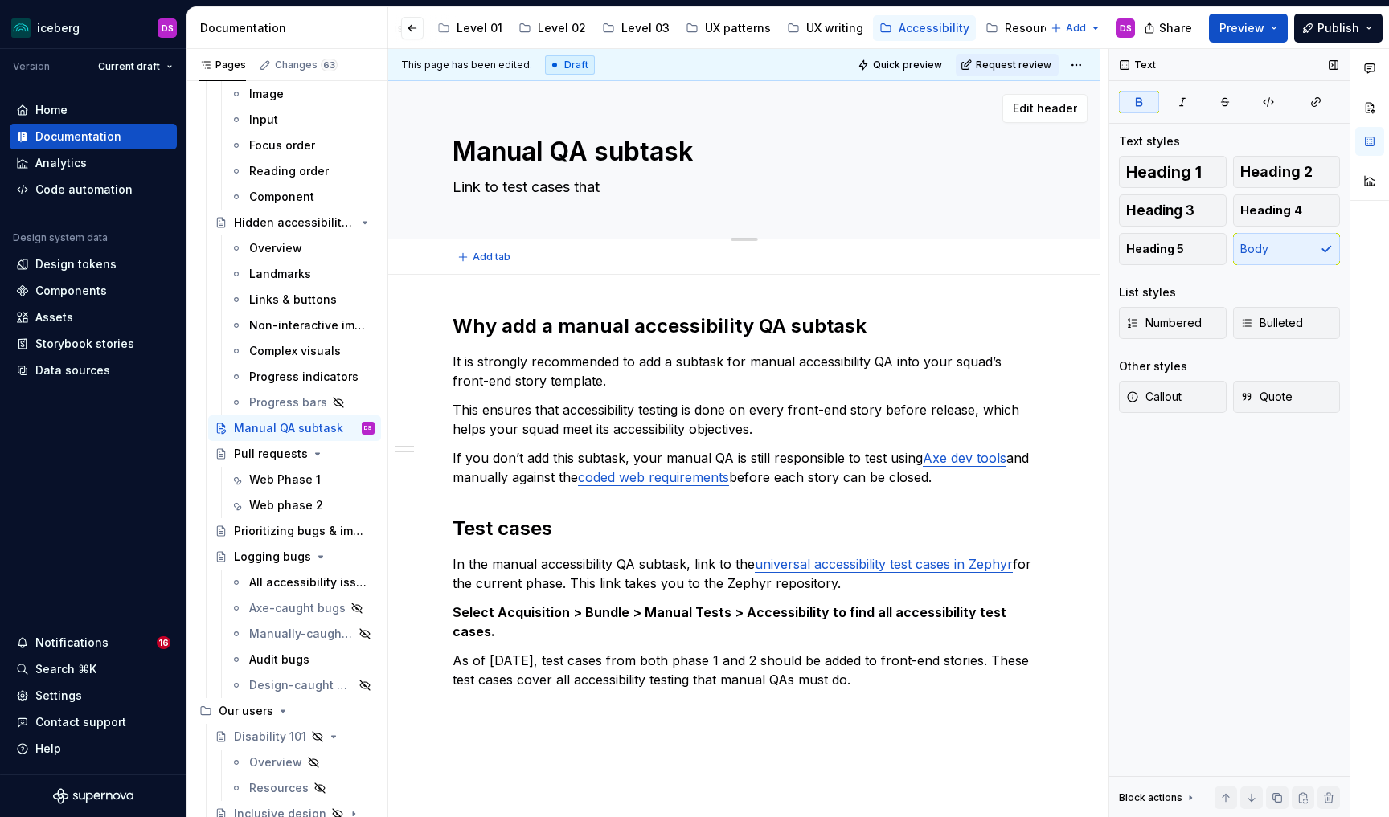
type textarea "*"
type textarea "Link to test cases that c"
type textarea "*"
type textarea "Link to test cases that co"
type textarea "*"
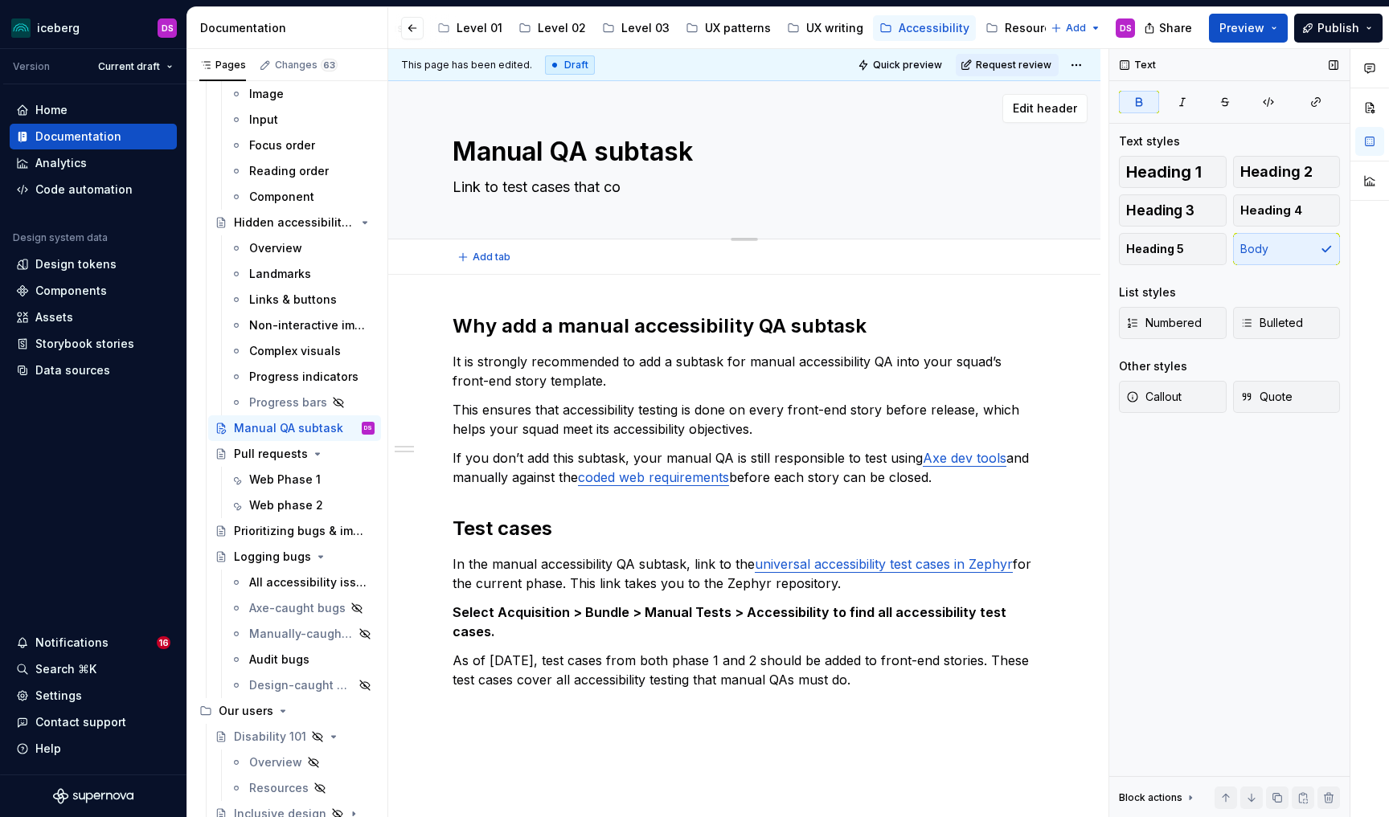
type textarea "Link to test cases that cov"
type textarea "*"
type textarea "Link to test cases that cove"
type textarea "*"
type textarea "Link to test cases that cover"
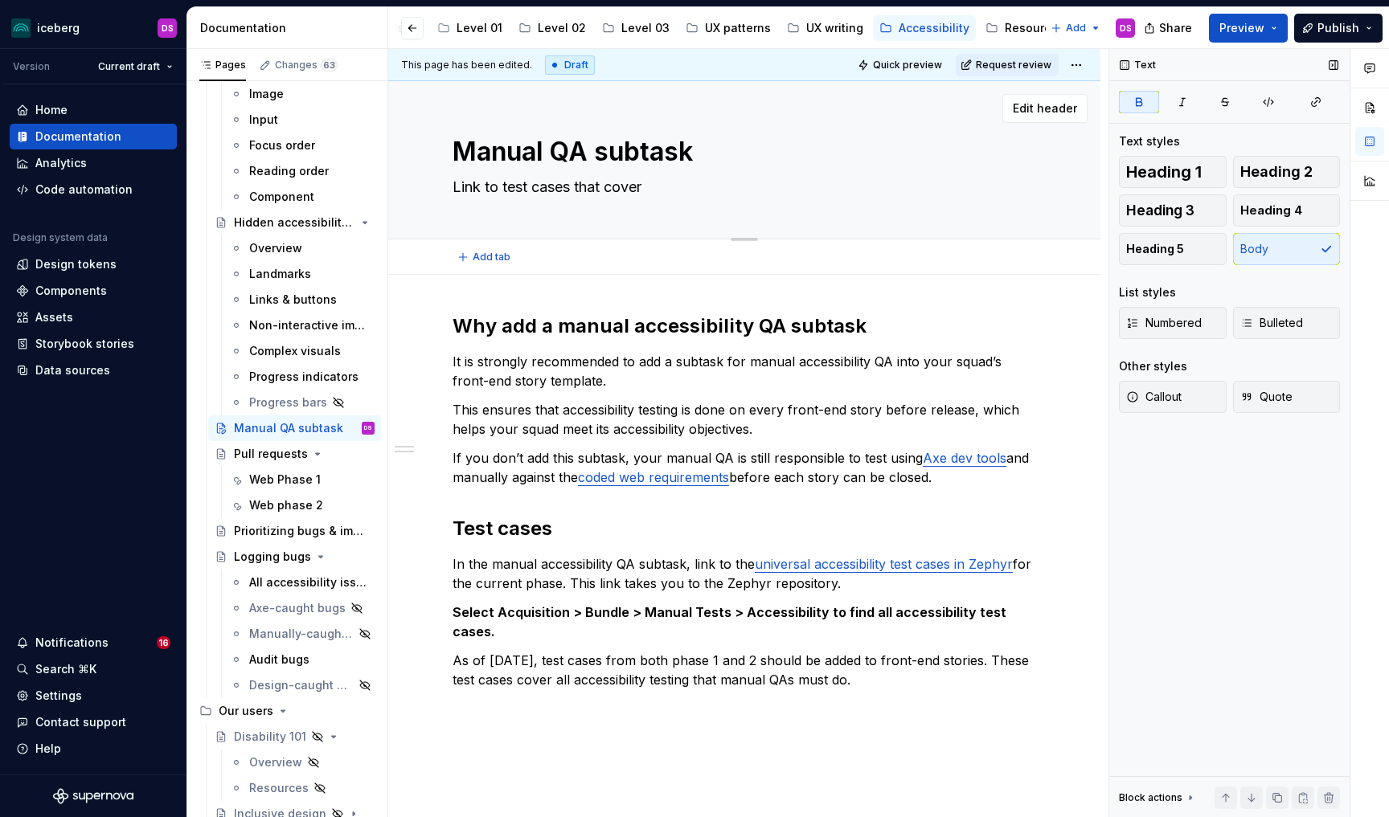
type textarea "*"
type textarea "Link to test cases that cover"
type textarea "*"
type textarea "Link to test cases that cover t"
type textarea "*"
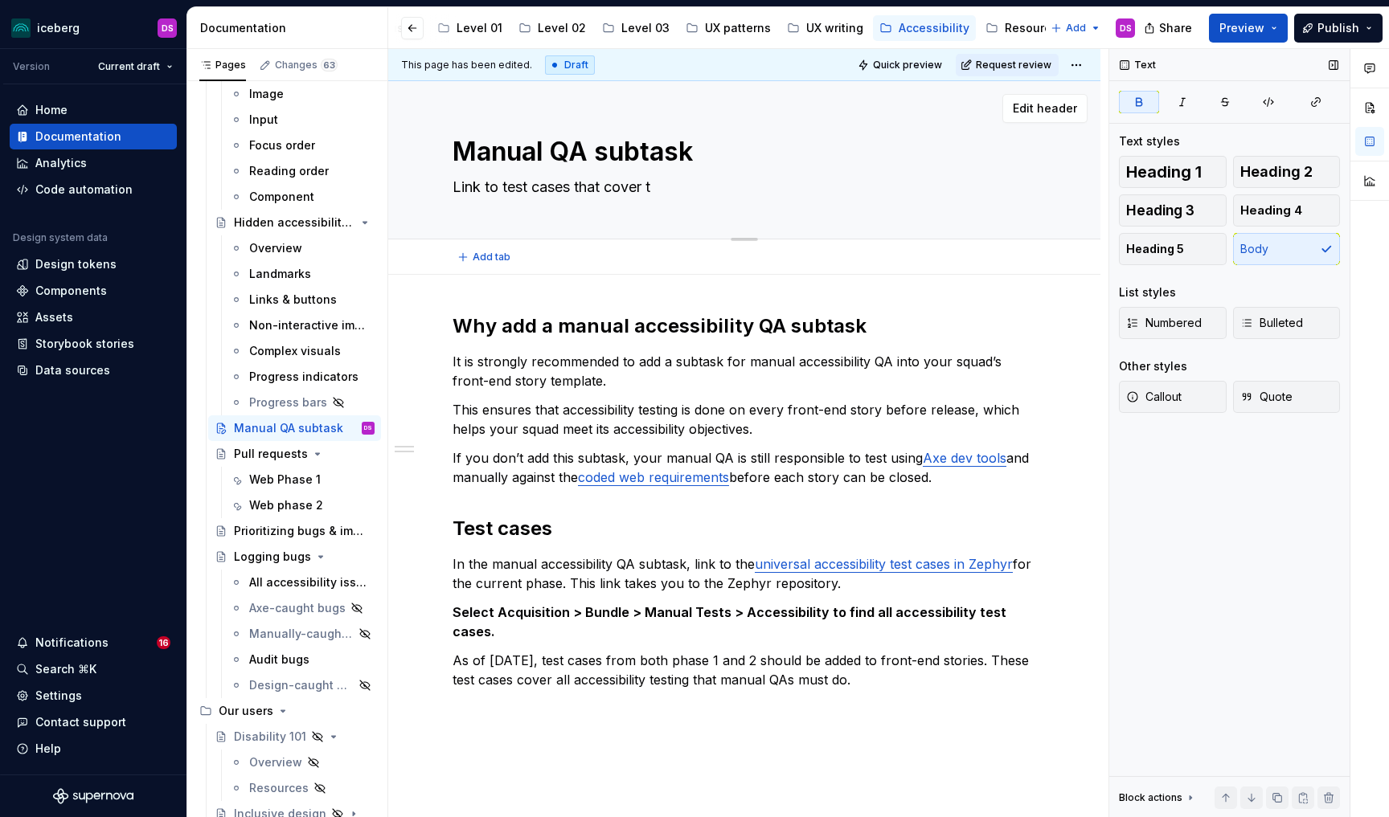
type textarea "Link to test cases that cover th"
type textarea "*"
type textarea "Link to test cases that cover the"
type textarea "*"
type textarea "Link to test cases that cover the"
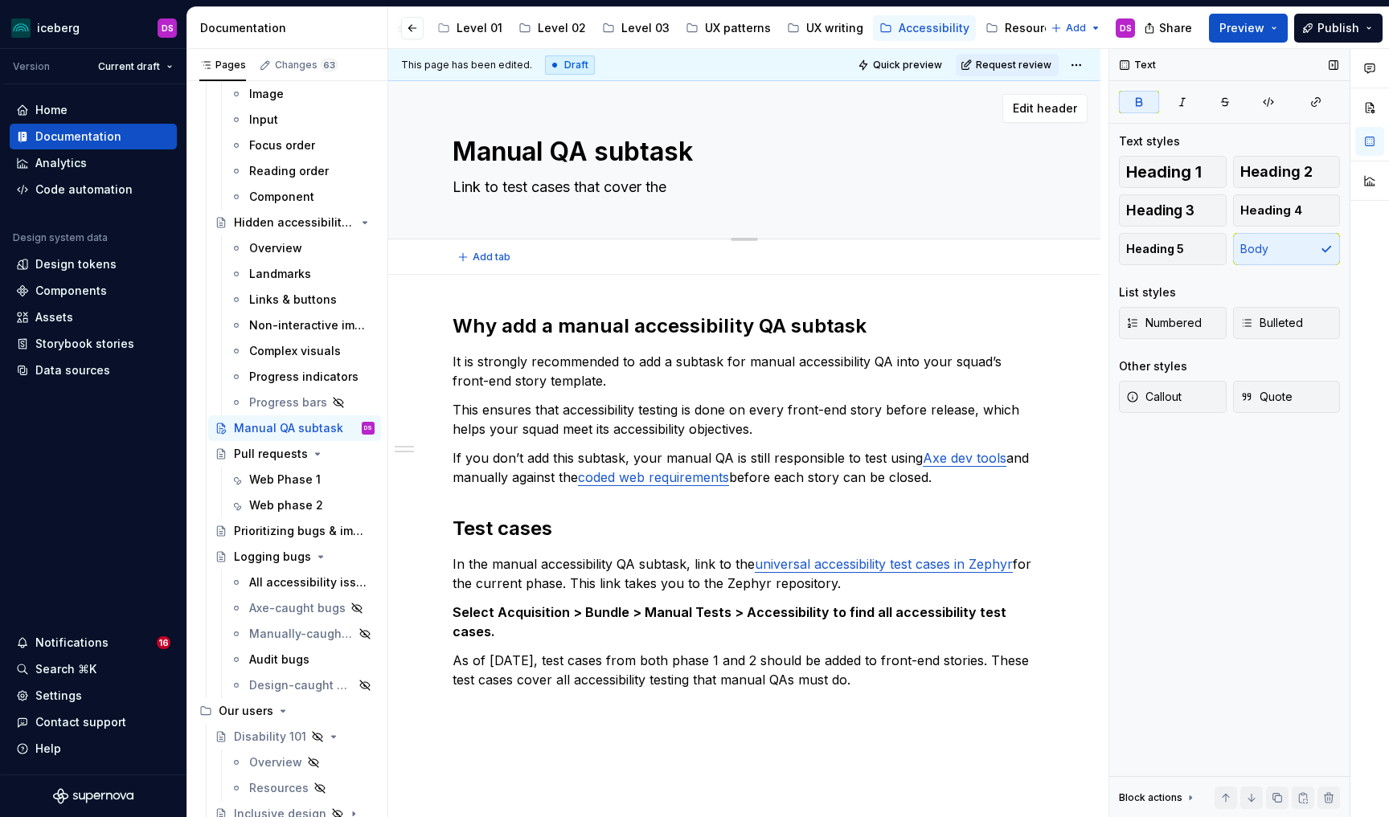
type textarea "*"
type textarea "Link to test cases that cover the a"
type textarea "*"
type textarea "Link to test cases that cover the acc"
type textarea "*"
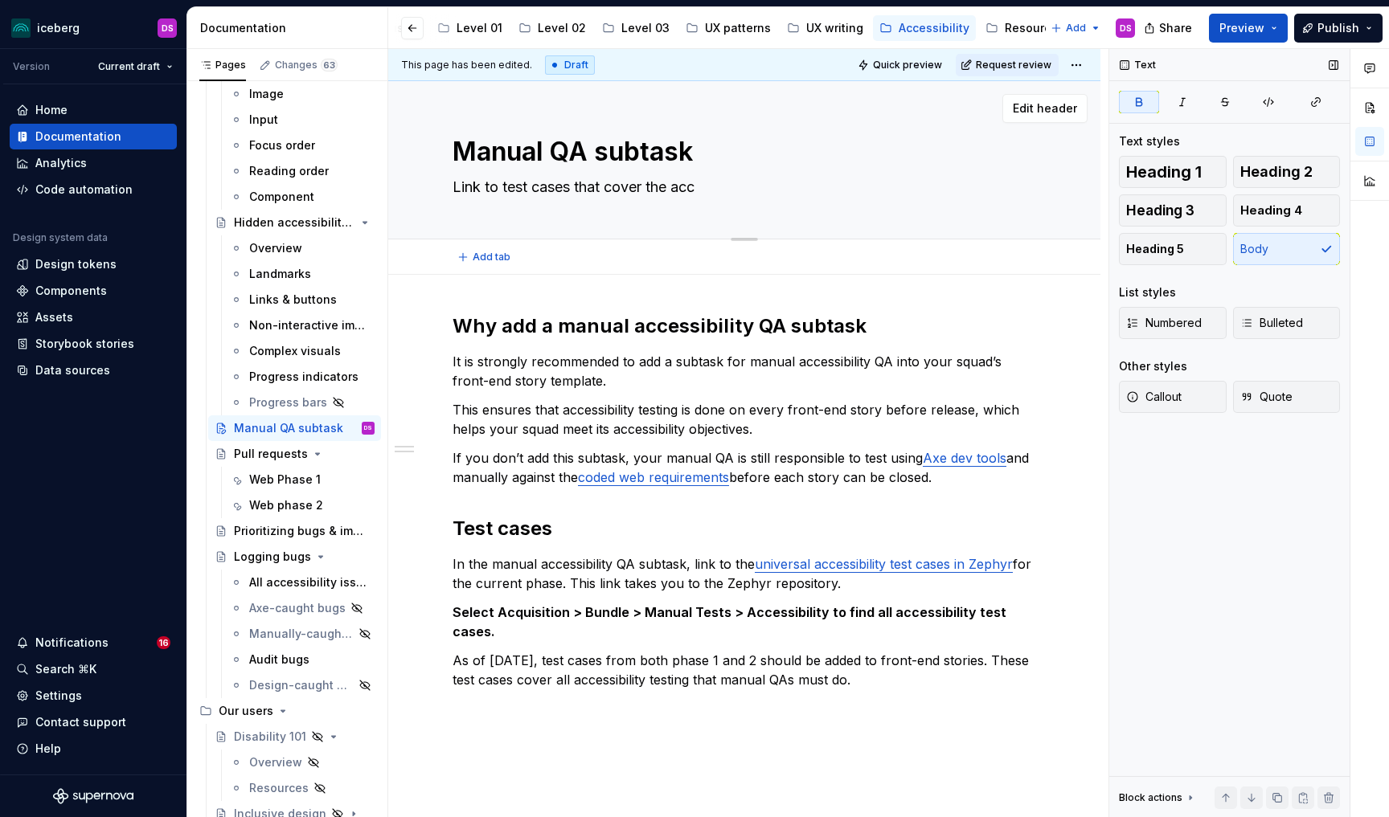
type textarea "Link to test cases that cover the acce"
type textarea "*"
type textarea "Link to test cases that cover the acces"
type textarea "*"
type textarea "Link to test cases that cover the access"
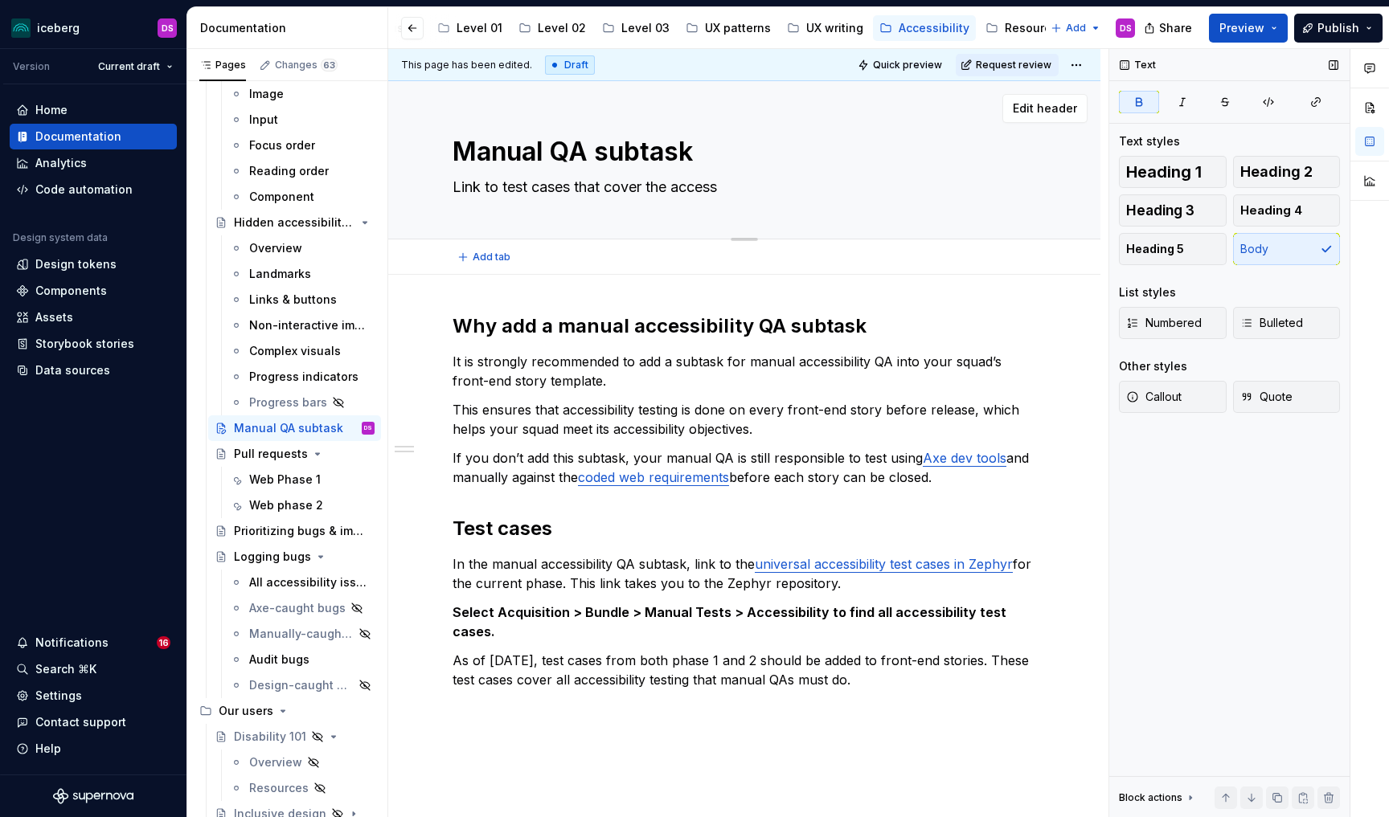
type textarea "*"
type textarea "Link to test cases that cover the accessib"
type textarea "*"
type textarea "Link to test cases that cover the accessibi"
type textarea "*"
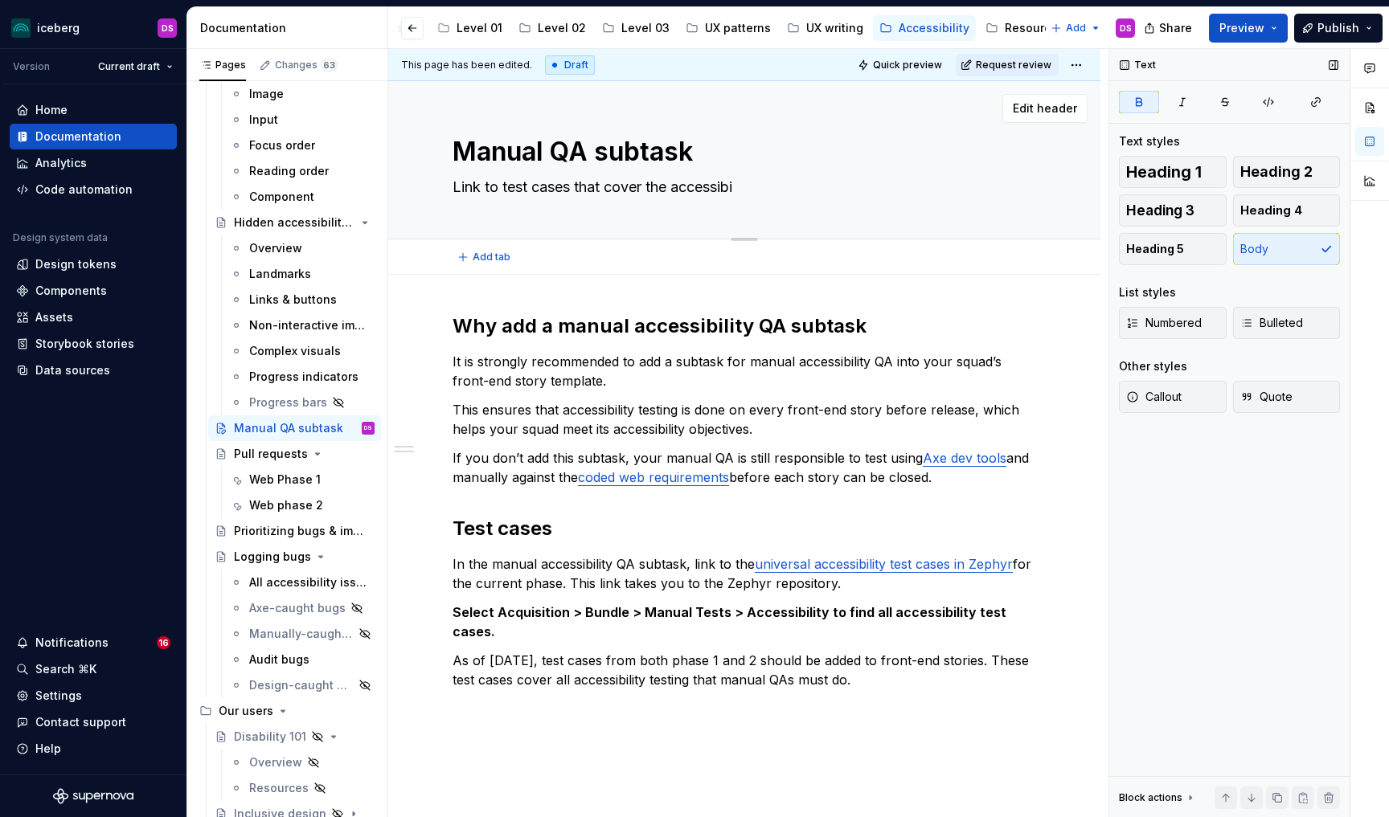
type textarea "Link to test cases that cover the accessibil"
type textarea "*"
type textarea "Link to test cases that cover the accessibili"
type textarea "*"
type textarea "Link to test cases that cover the accessibilit"
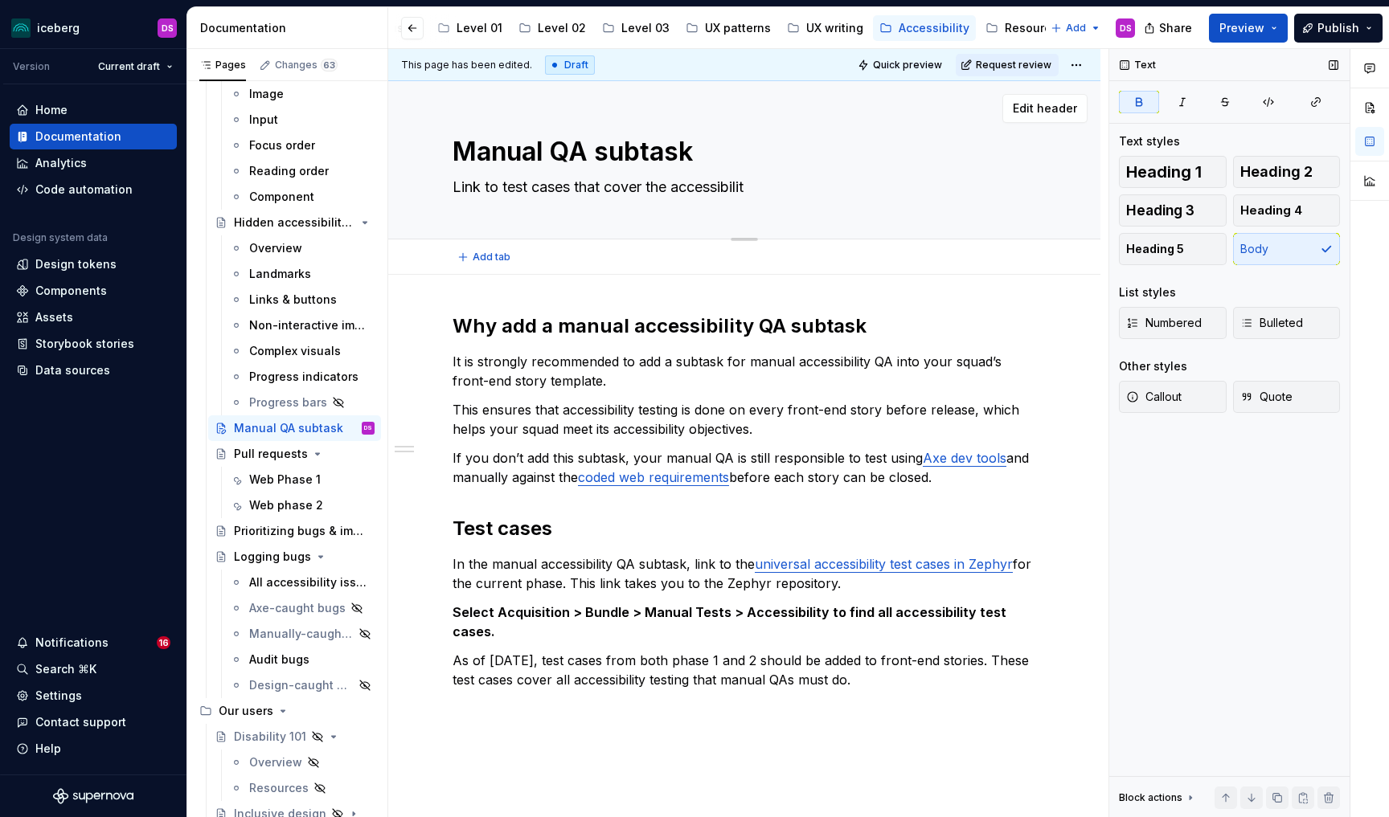
type textarea "*"
type textarea "Link to test cases that cover the accessibility"
type textarea "*"
type textarea "Link to test cases that cover the accessibility"
type textarea "*"
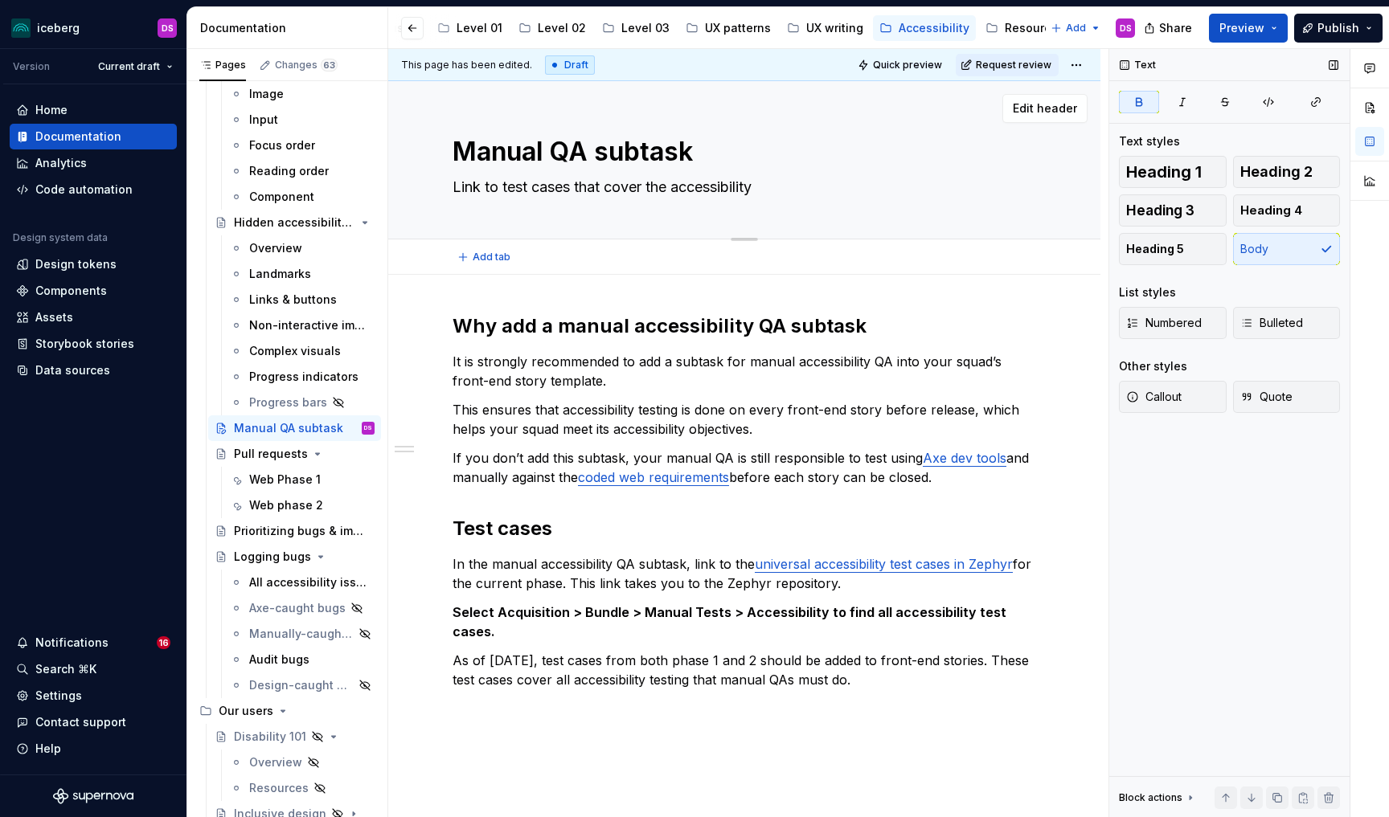
type textarea "Link to test cases that cover the accessibility D"
type textarea "*"
type textarea "Link to test cases that cover the accessibility Do"
type textarea "*"
type textarea "Link to test cases that cover the accessibility DoD"
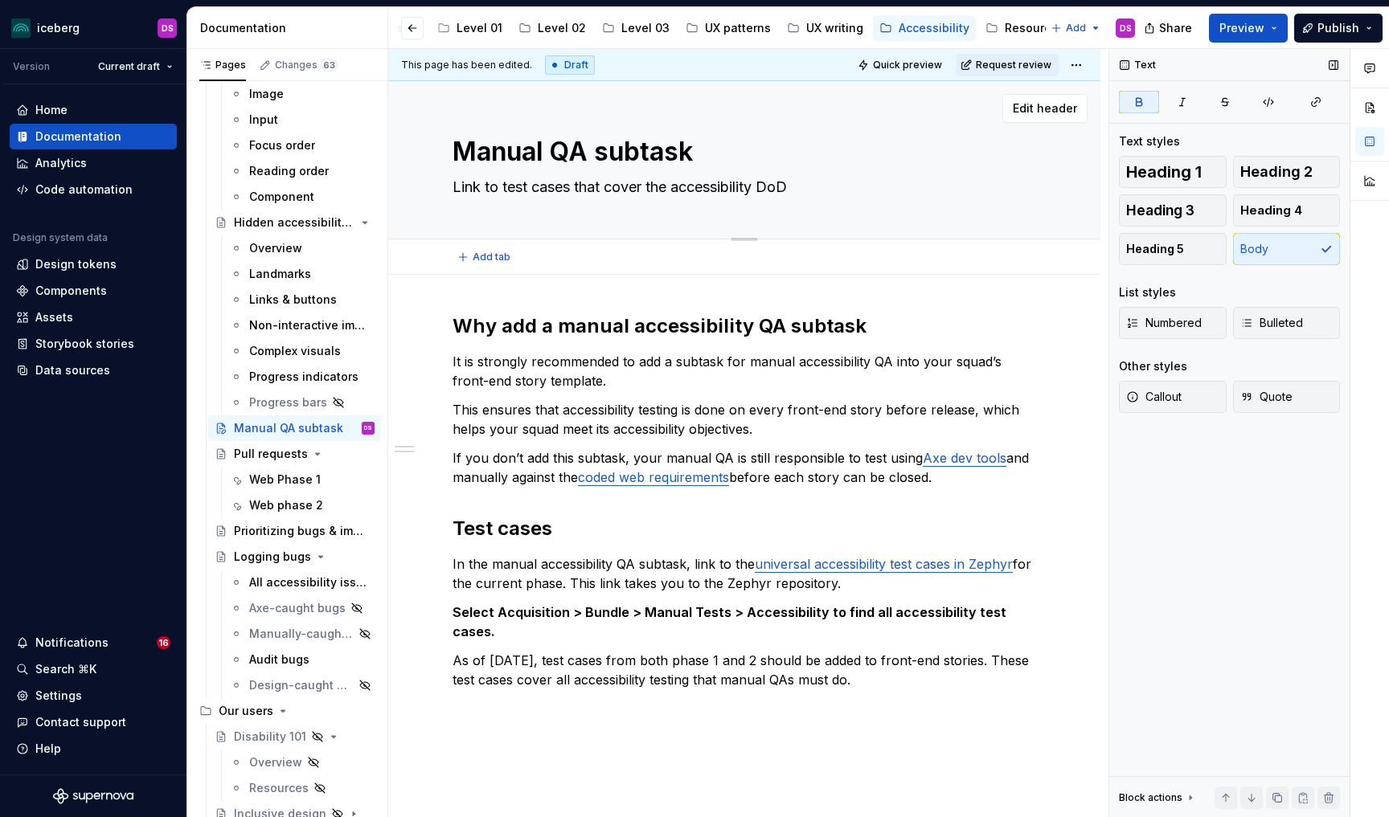
type textarea "*"
type textarea "Link to test cases that cover the accessibility DoD"
type textarea "*"
type textarea "Link to test cases that cover the accessibility DoD f"
type textarea "*"
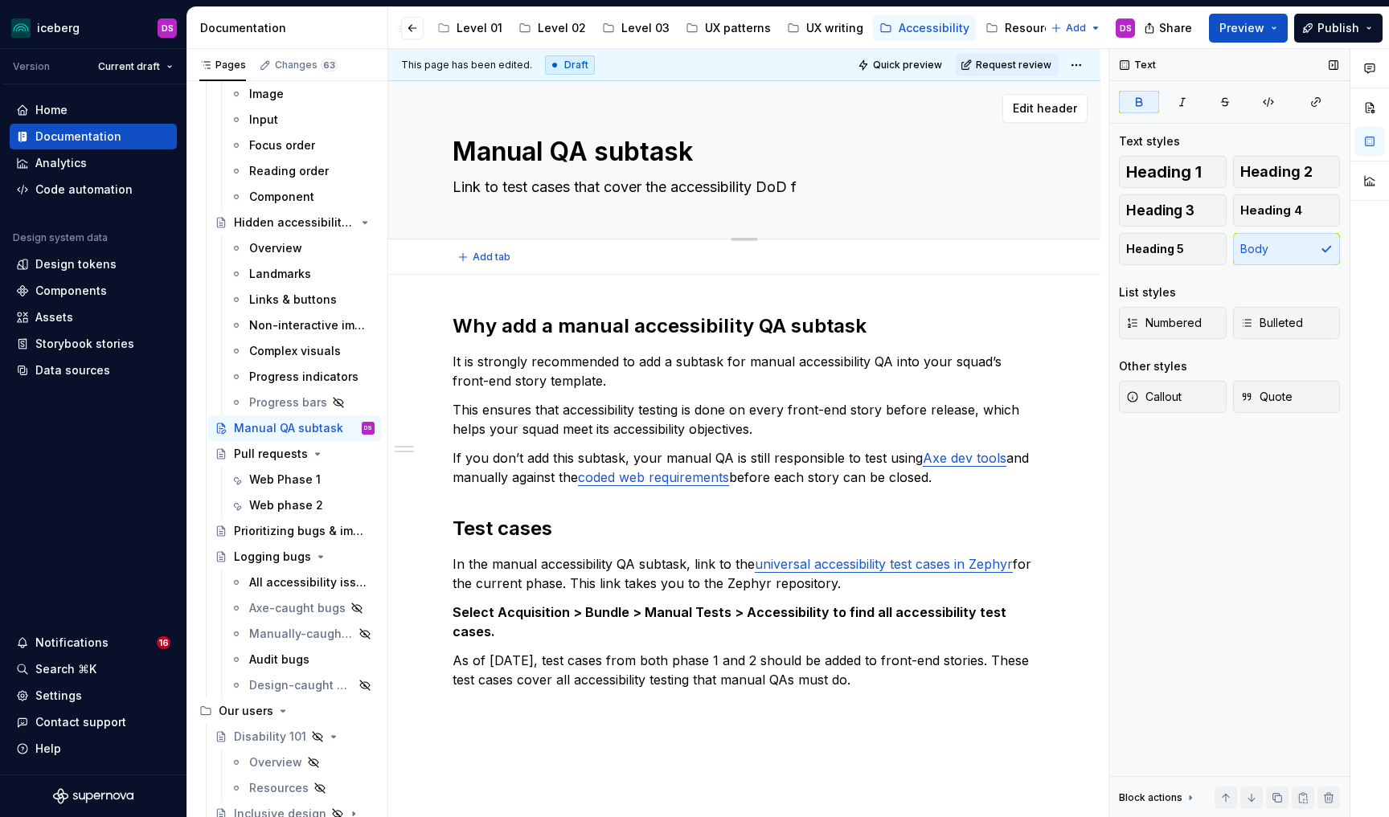
type textarea "Link to test cases that cover the accessibility DoD fo"
type textarea "*"
type textarea "Link to test cases that cover the accessibility DoD for"
type textarea "*"
type textarea "Link to test cases that cover the accessibility DoD for"
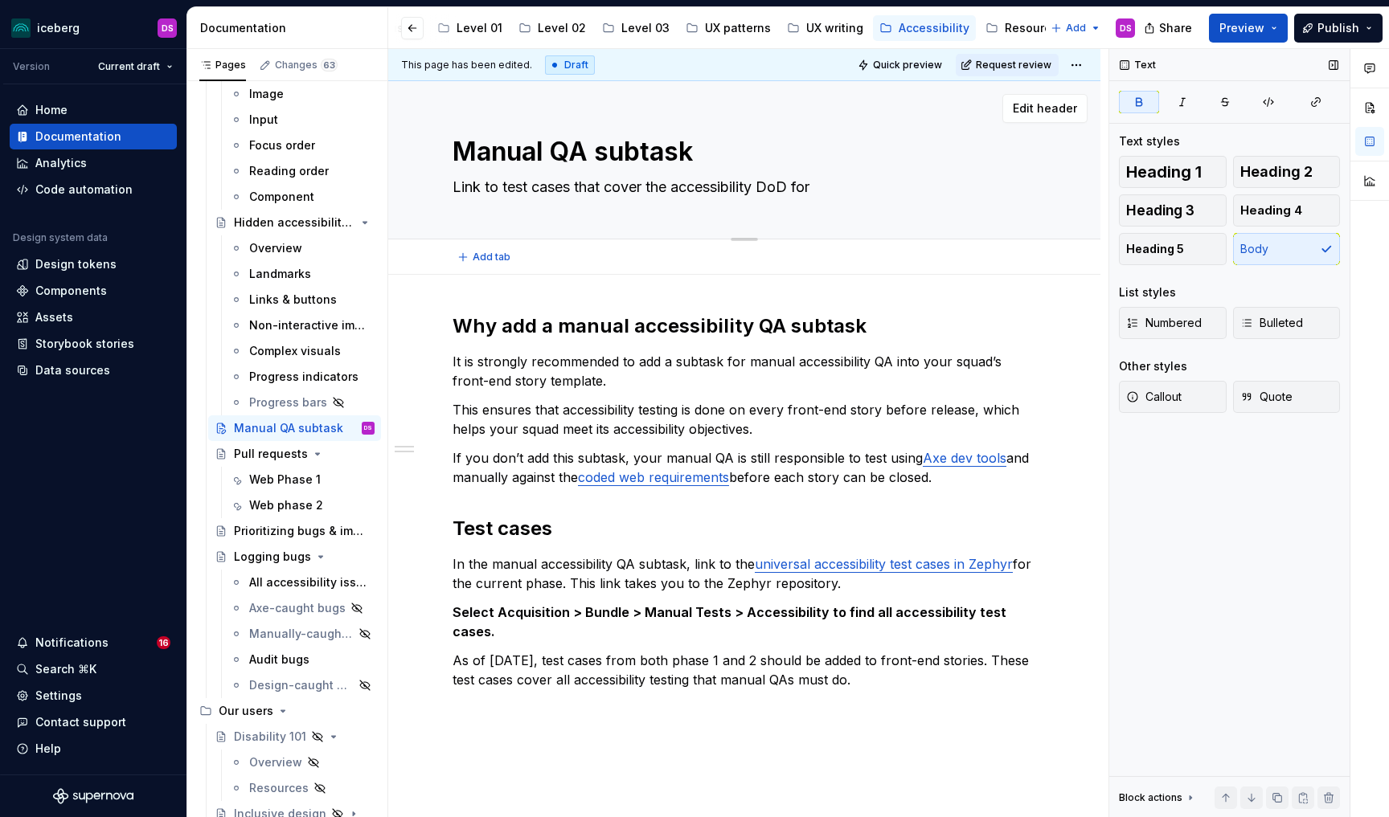
type textarea "*"
type textarea "Link to test cases that cover the accessibility DoD for th"
type textarea "*"
type textarea "Link to test cases that cover the accessibility DoD for the"
type textarea "*"
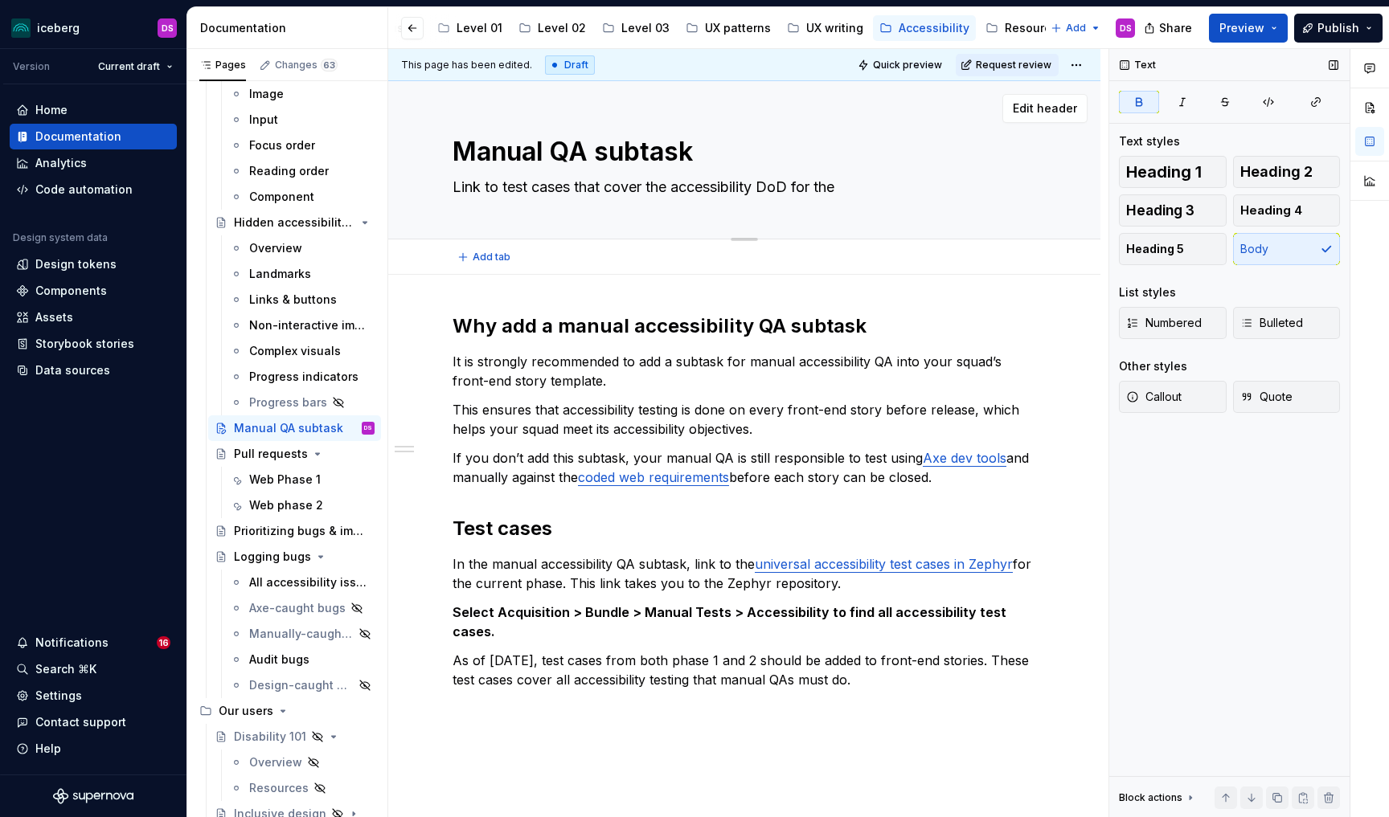
type textarea "Link to test cases that cover the accessibility DoD for the c"
type textarea "*"
type textarea "Link to test cases that cover the accessibility DoD for the cu"
type textarea "*"
type textarea "Link to test cases that cover the accessibility DoD for the cur"
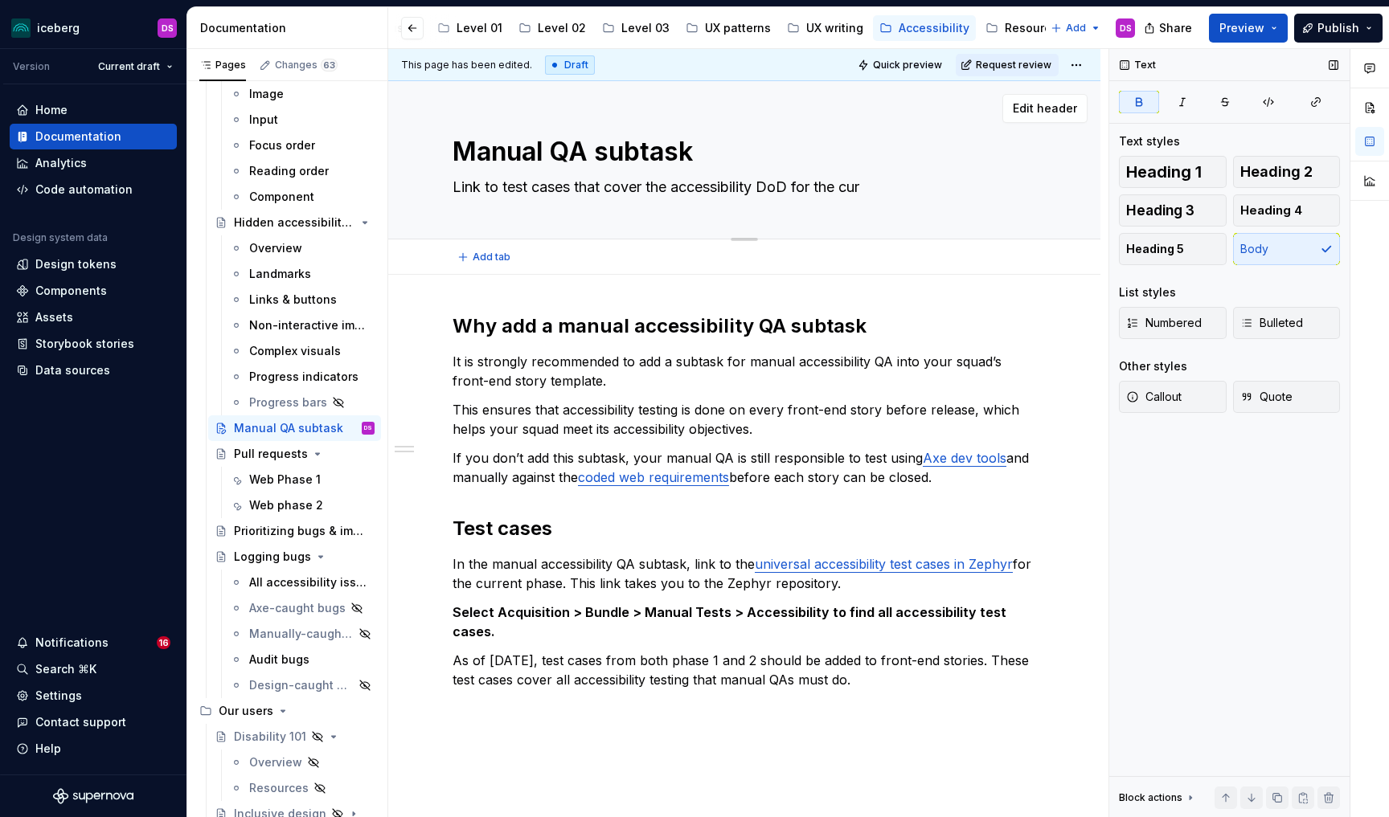
type textarea "*"
type textarea "Link to test cases that cover the accessibility DoD for the curr"
type textarea "*"
type textarea "Link to test cases that cover the accessibility DoD for the curre"
type textarea "*"
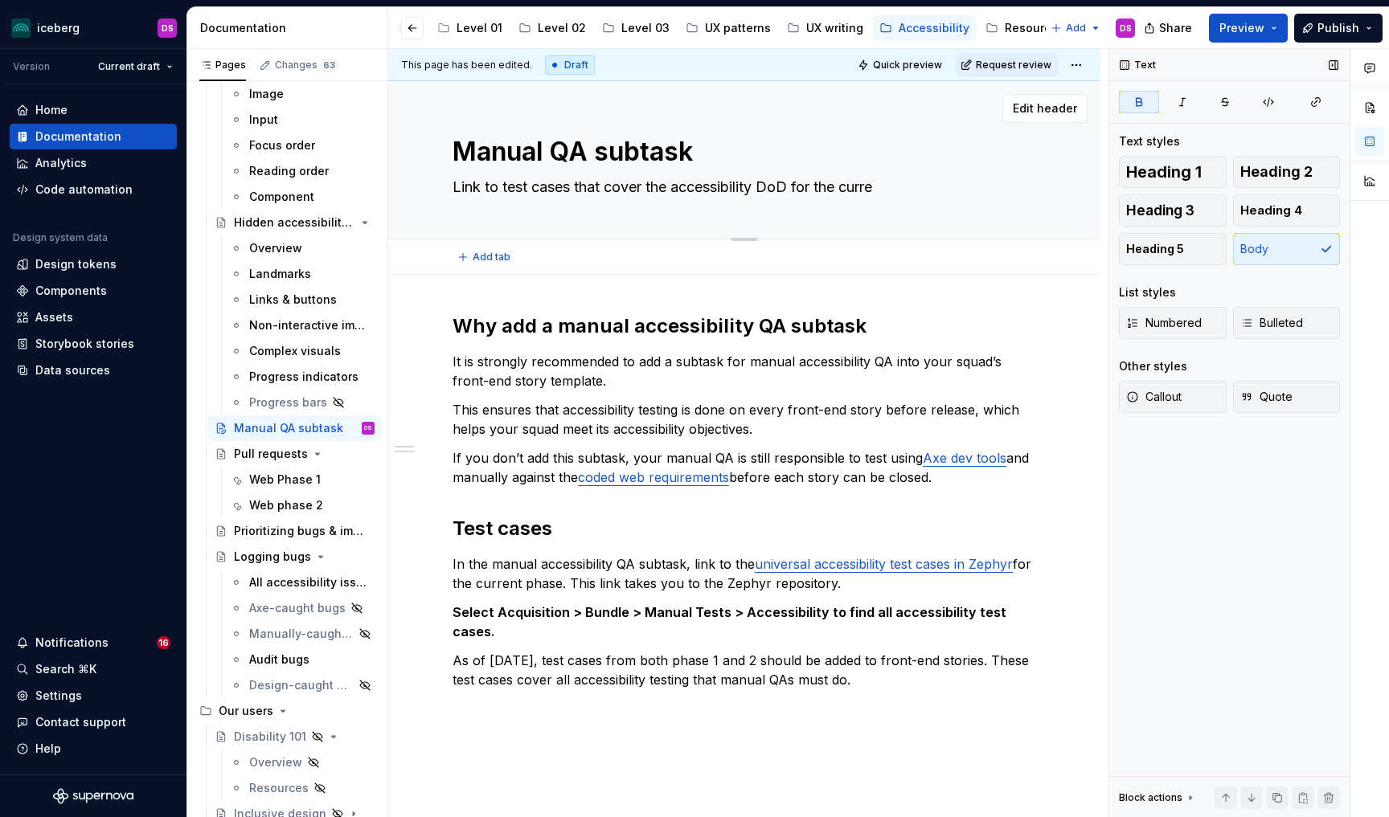
type textarea "Link to test cases that cover the accessibility DoD for the curren"
type textarea "*"
type textarea "Link to test cases that cover the accessibility DoD for the current"
type textarea "*"
type textarea "Link to test cases that cover the accessibility DoD for the current"
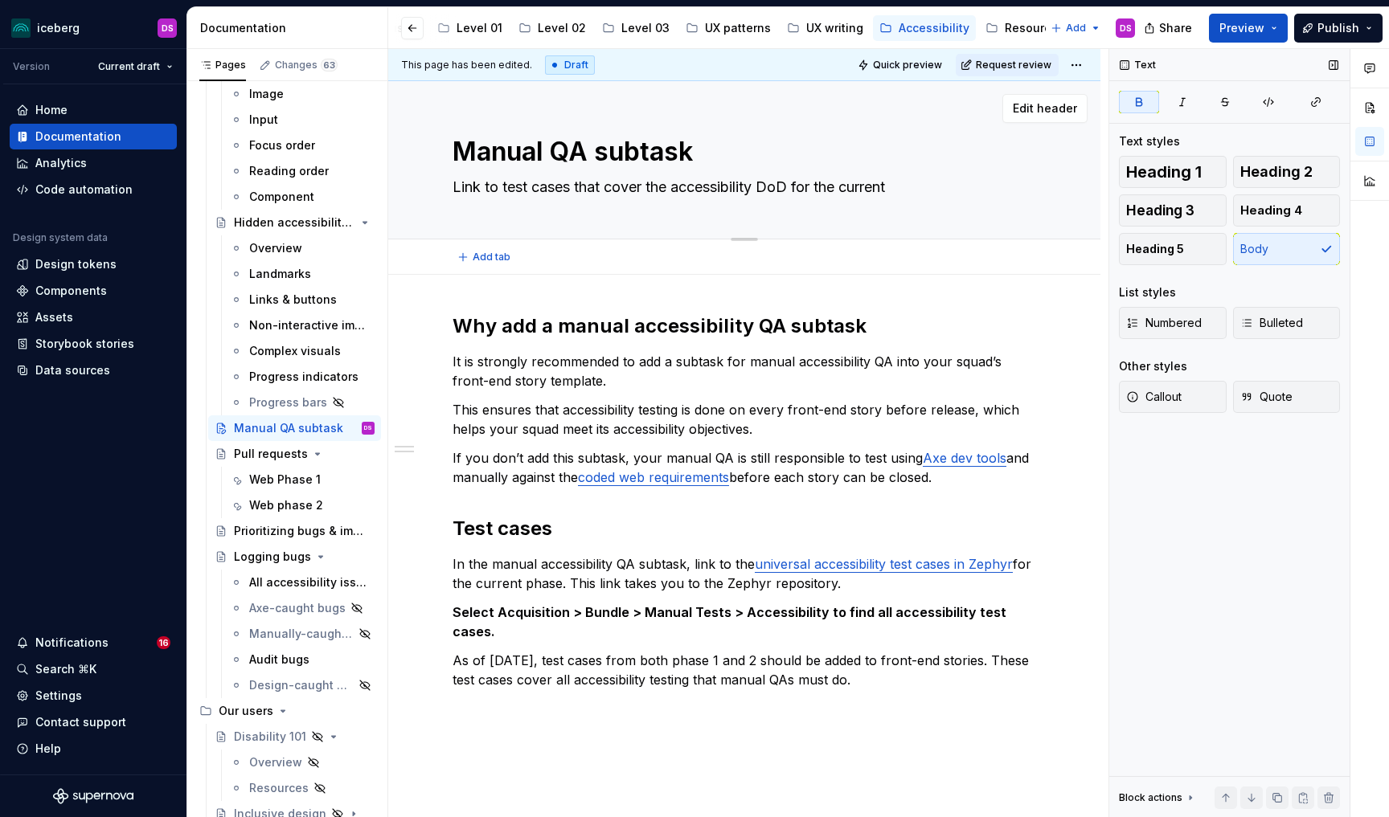
type textarea "*"
type textarea "Link to test cases that cover the accessibility DoD for the current p"
type textarea "*"
type textarea "Link to test cases that cover the accessibility DoD for the current ph"
type textarea "*"
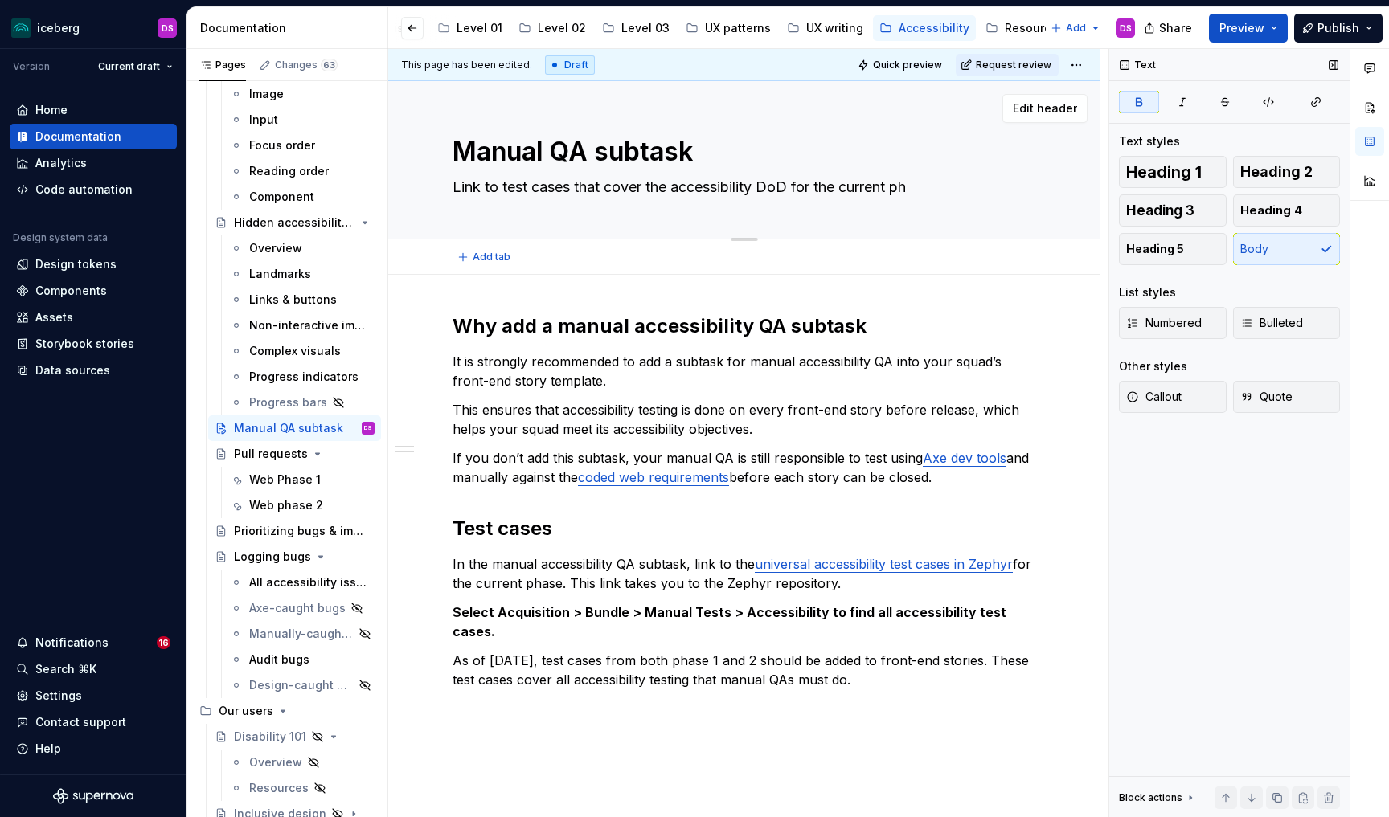
type textarea "Link to test cases that cover the accessibility DoD for the current phs"
type textarea "*"
type textarea "Link to test cases that cover the accessibility DoD for the current pha"
type textarea "*"
type textarea "Link to test cases that cover the accessibility DoD for the current phas"
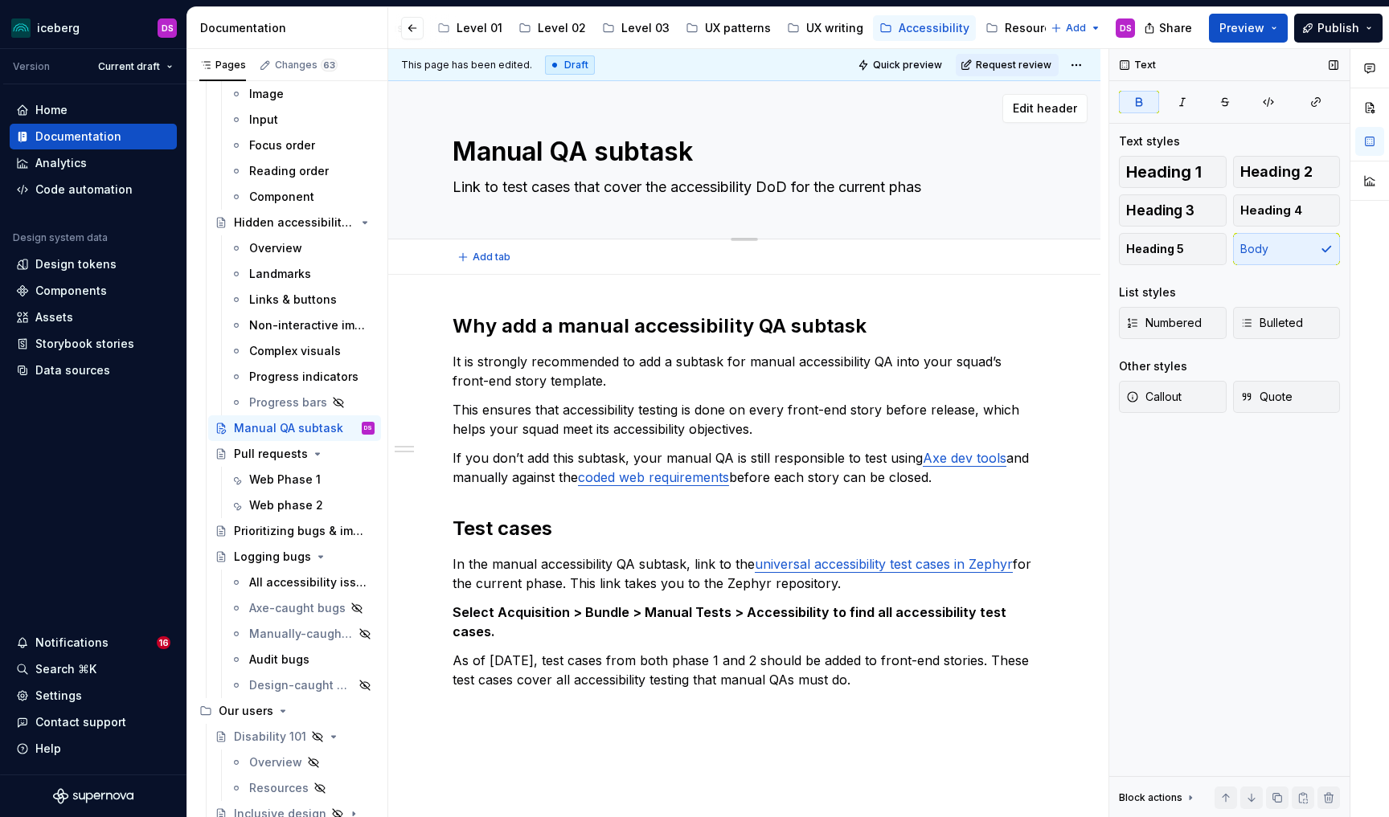
type textarea "*"
type textarea "Link to test cases that cover the accessibility DoD for the current phase."
type textarea "*"
type textarea "Link to test cases that cover the accessibility DoD for the current phase."
click at [489, 260] on span "Add tab" at bounding box center [492, 257] width 38 height 13
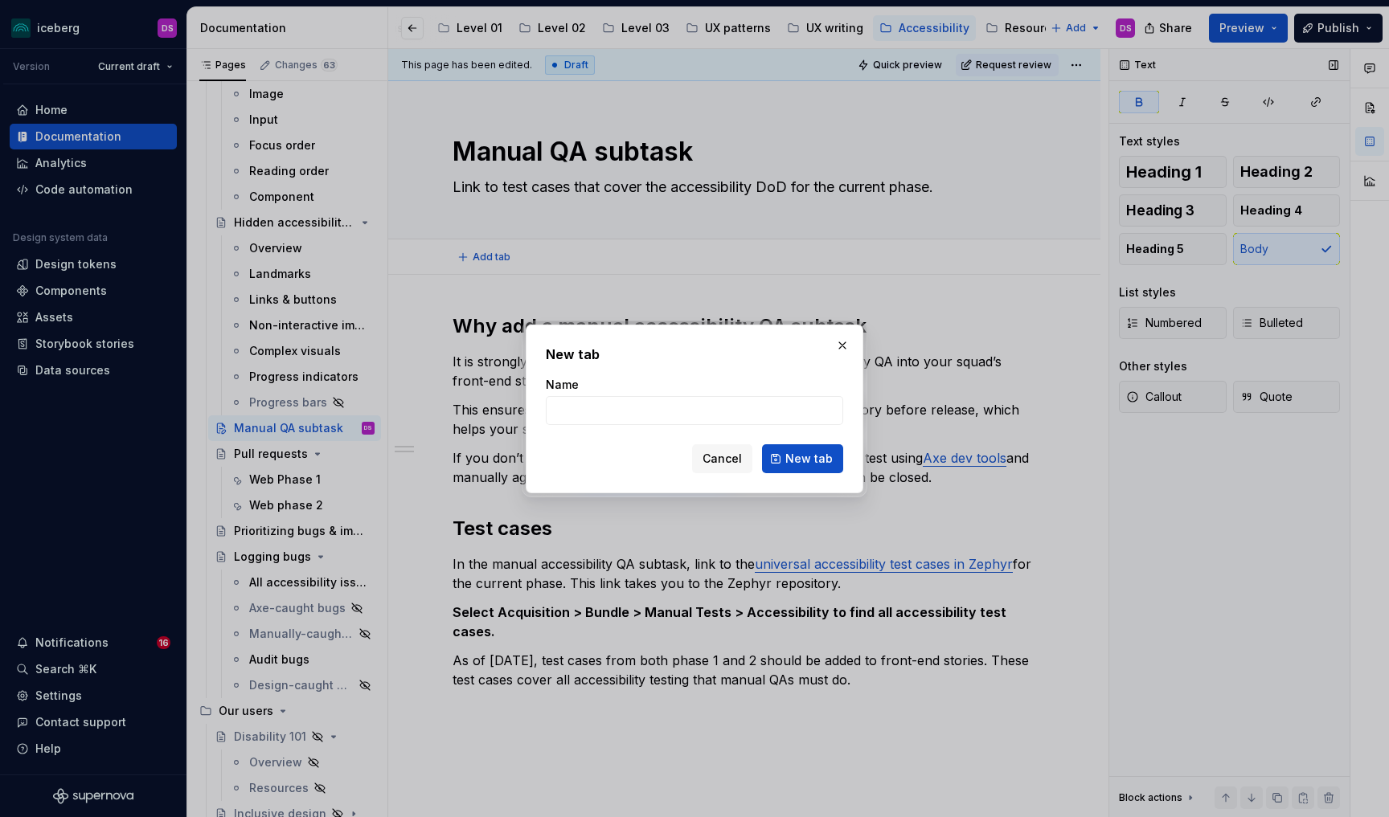
type textarea "*"
type input "Web"
click at [821, 453] on span "New tab" at bounding box center [808, 459] width 47 height 16
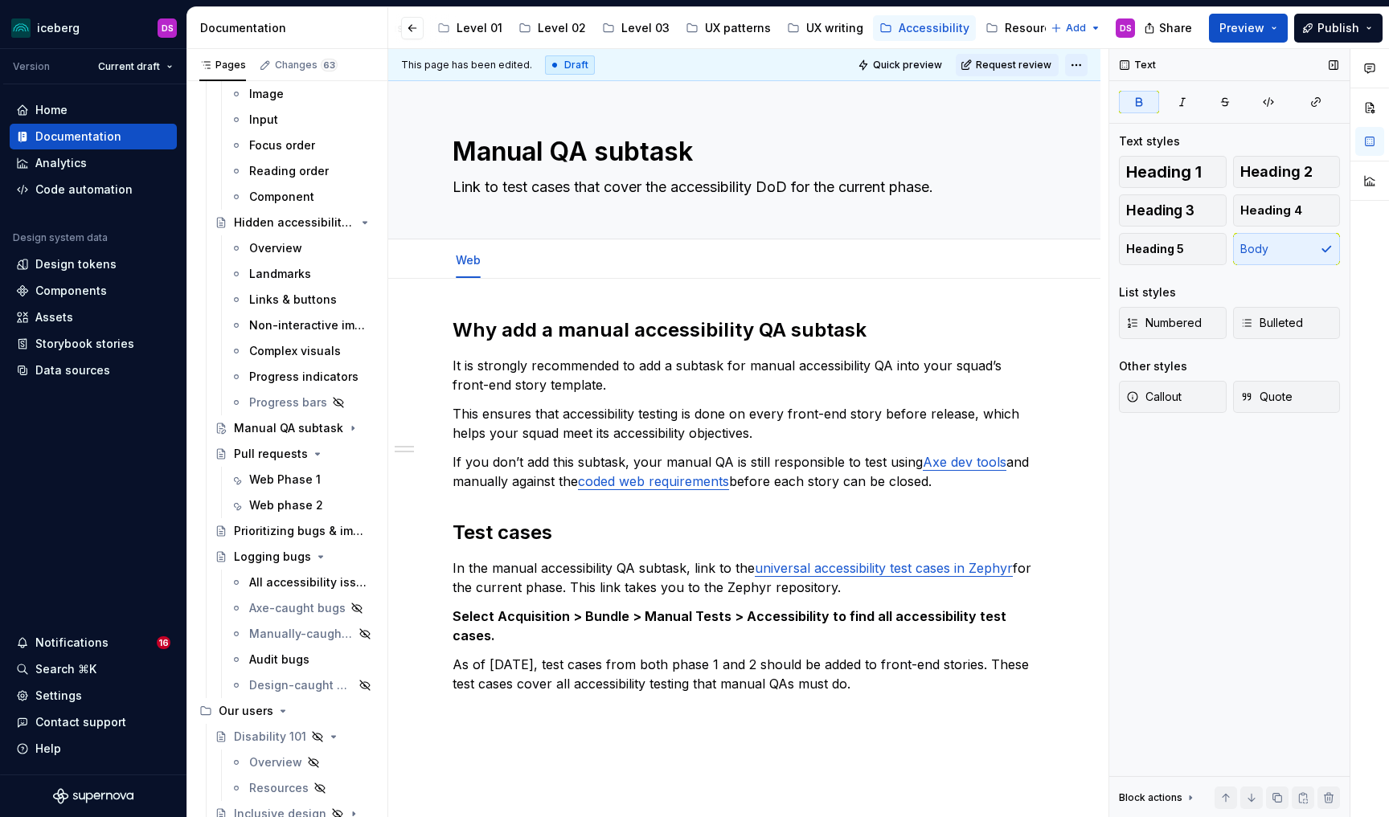
click at [1086, 67] on html "iceberg DS Version Current draft Home Documentation Analytics Code automation D…" at bounding box center [694, 408] width 1389 height 817
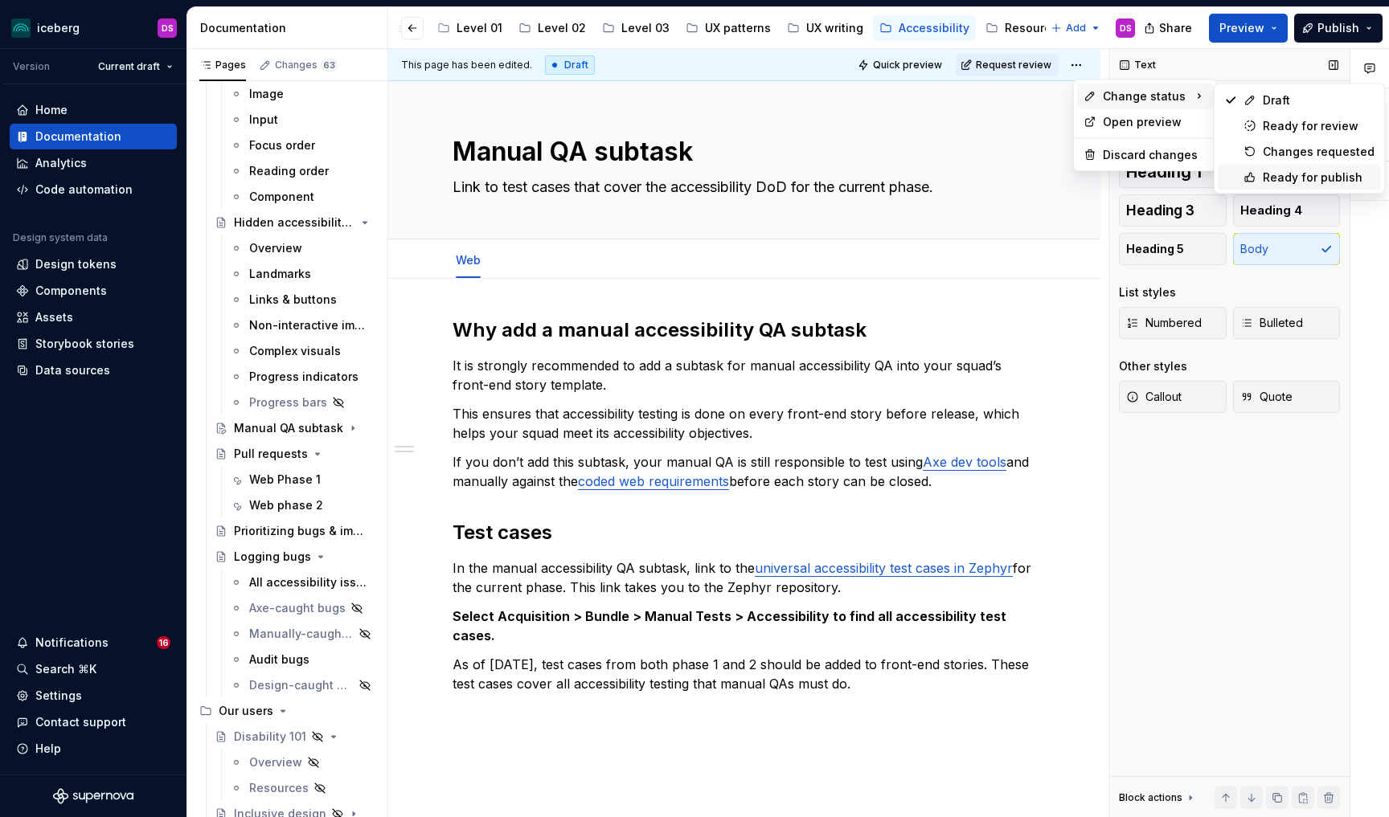
click at [1300, 170] on div "Ready for publish" at bounding box center [1319, 178] width 112 height 16
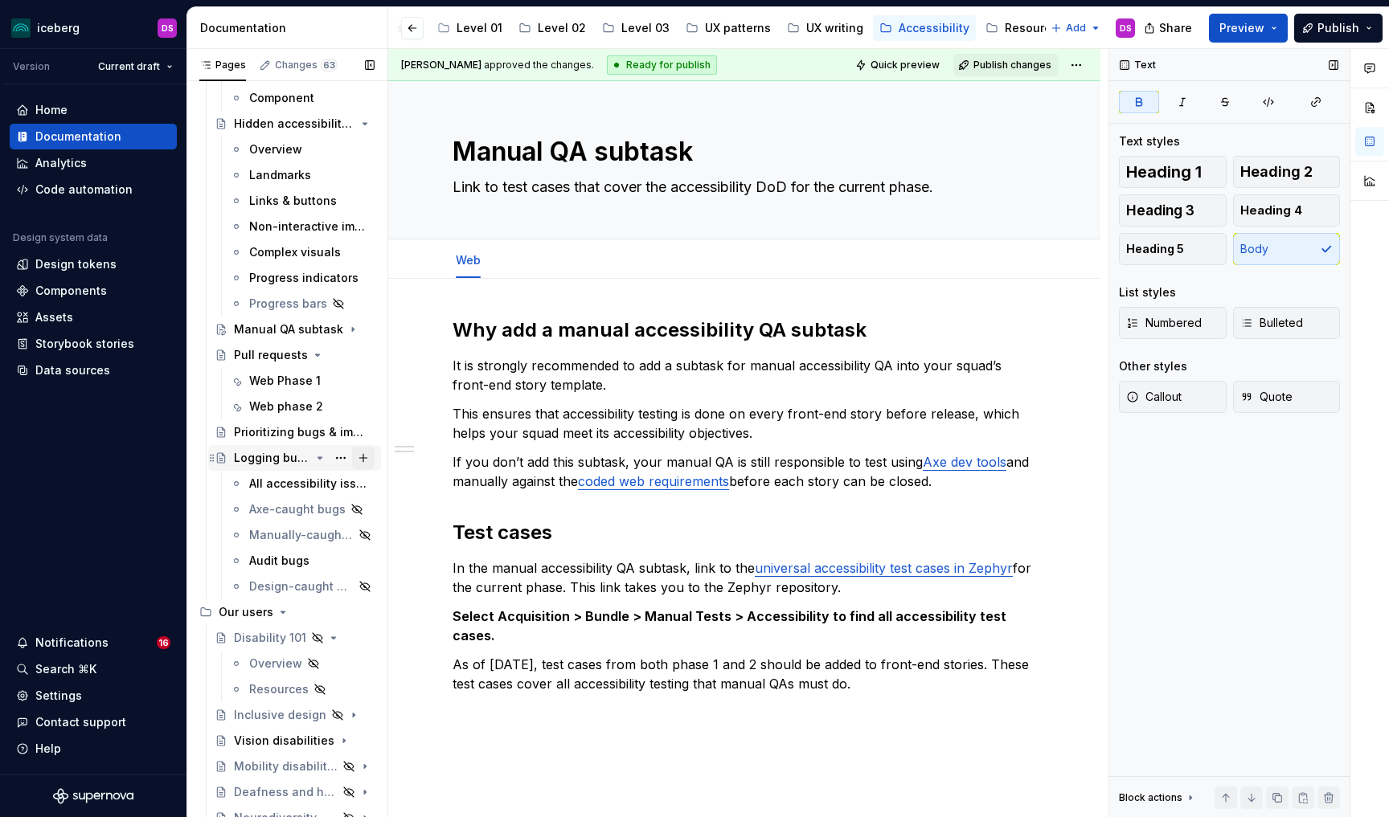
scroll to position [493, 0]
click at [299, 485] on div "All accessibility issues" at bounding box center [287, 485] width 77 height 16
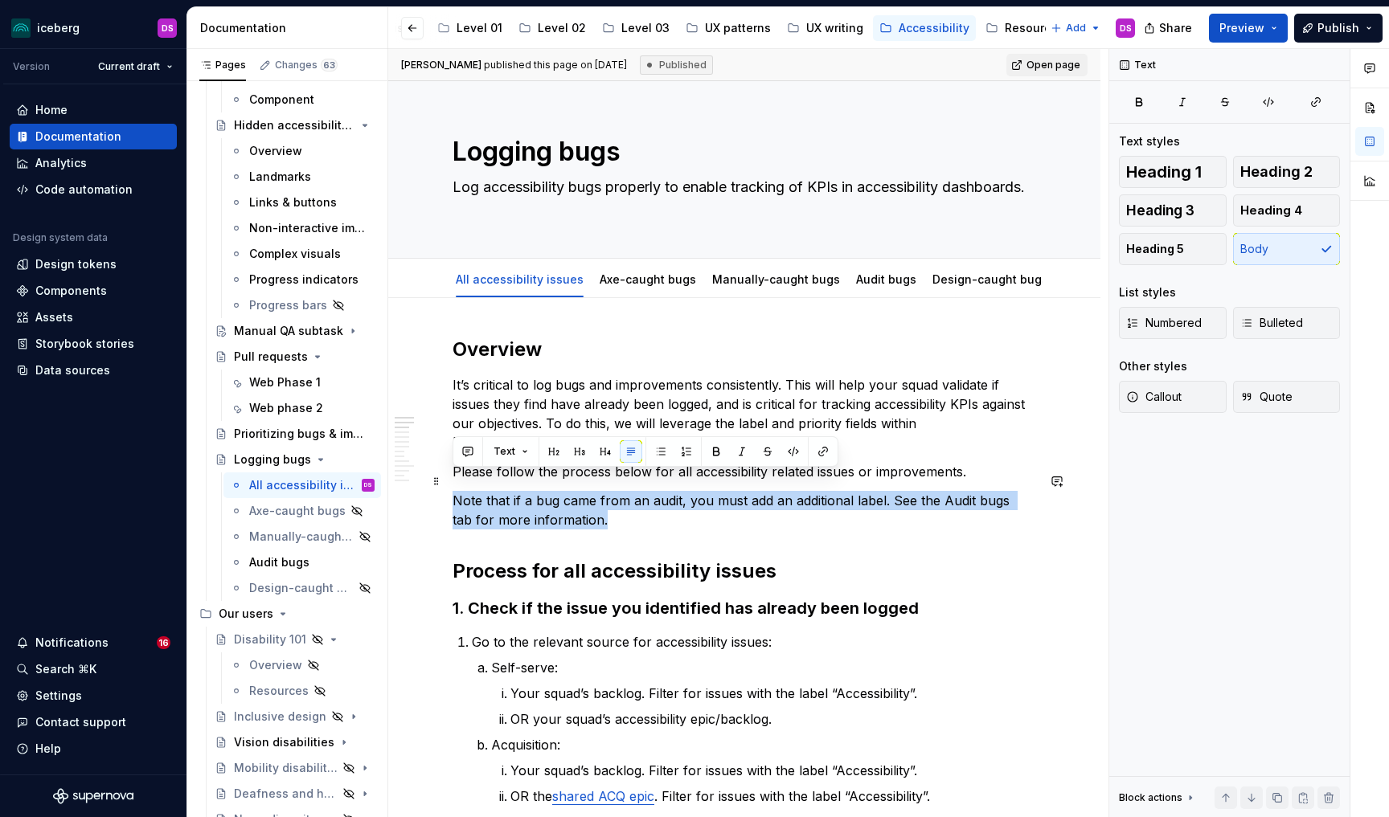
drag, startPoint x: 613, startPoint y: 501, endPoint x: 450, endPoint y: 486, distance: 163.9
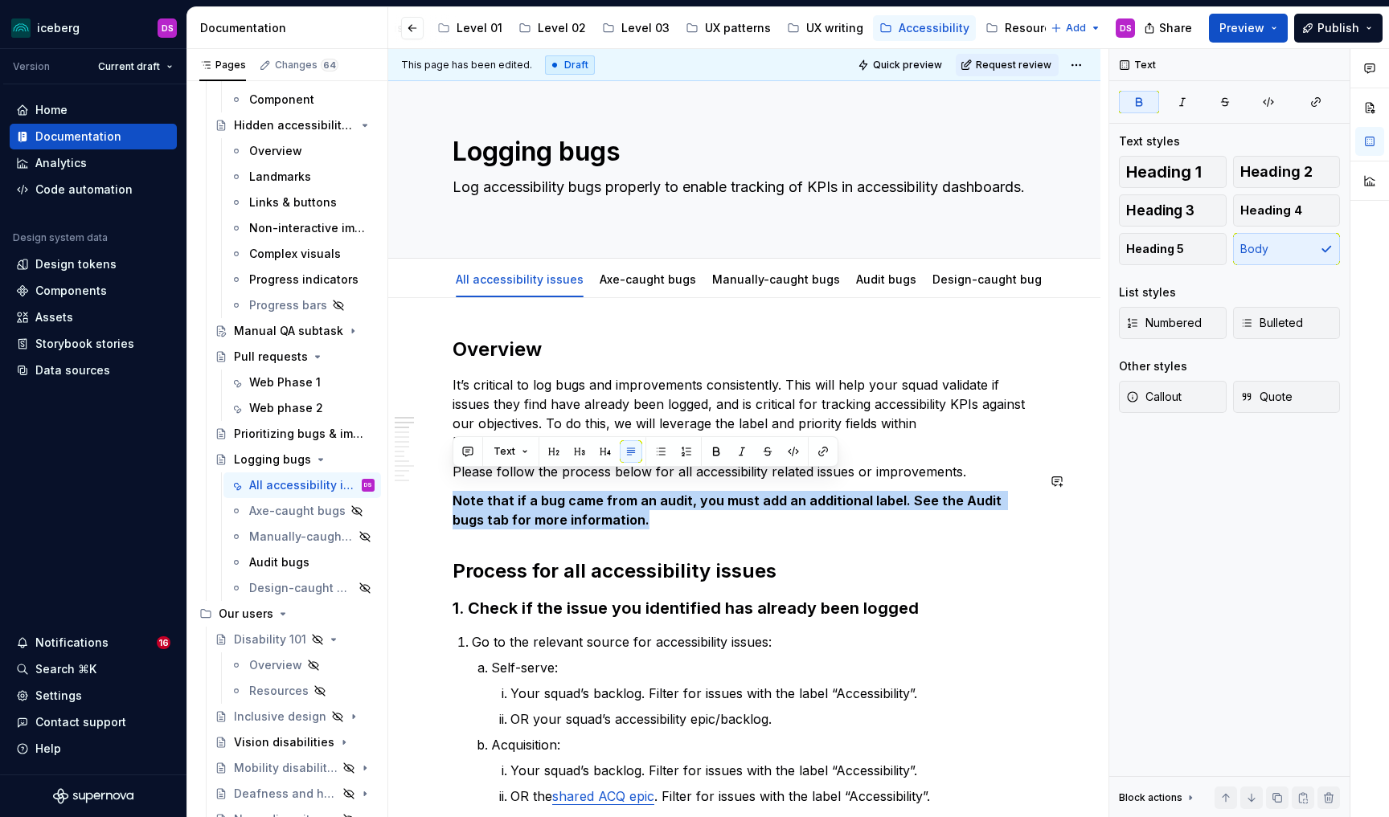
type textarea "*"
click at [636, 495] on p "Note that if a bug came from an audit, you must add an additional label. See th…" at bounding box center [745, 510] width 584 height 39
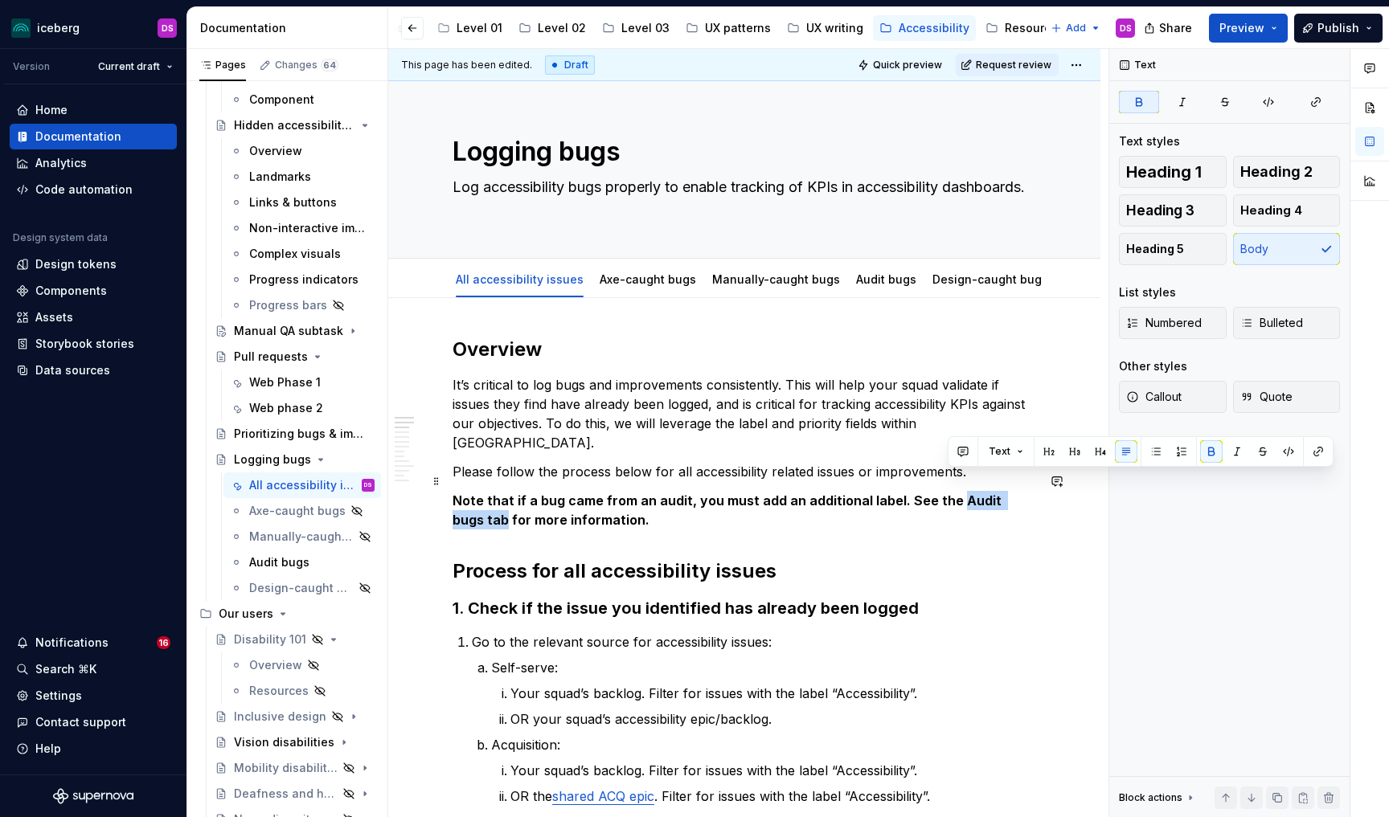
drag, startPoint x: 948, startPoint y: 479, endPoint x: 1036, endPoint y: 487, distance: 88.8
click at [1005, 493] on strong "Note that if a bug came from an audit, you must add an additional label. See th…" at bounding box center [729, 510] width 552 height 35
click at [1315, 457] on button "button" at bounding box center [1318, 451] width 23 height 23
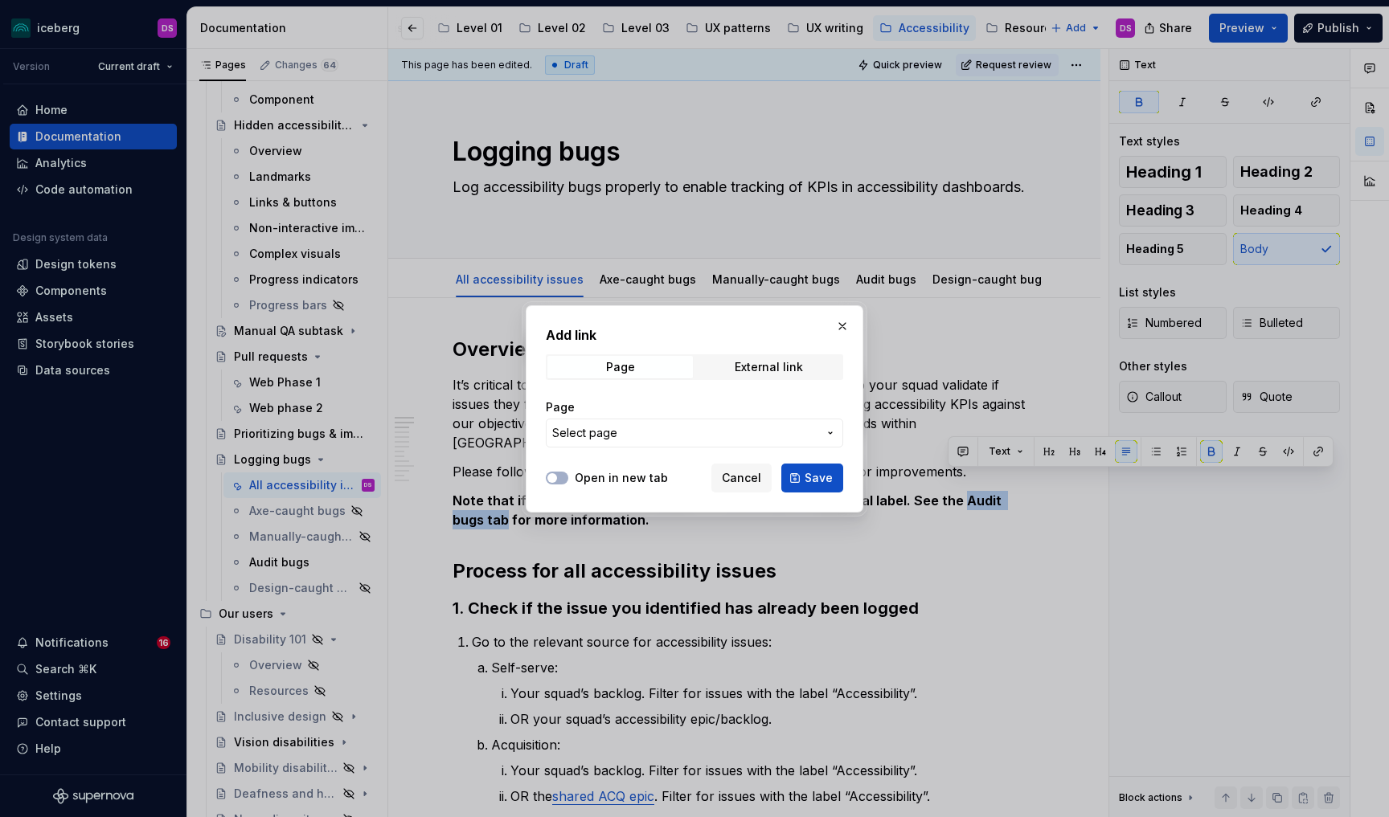
click at [675, 434] on span "Select page" at bounding box center [684, 433] width 265 height 16
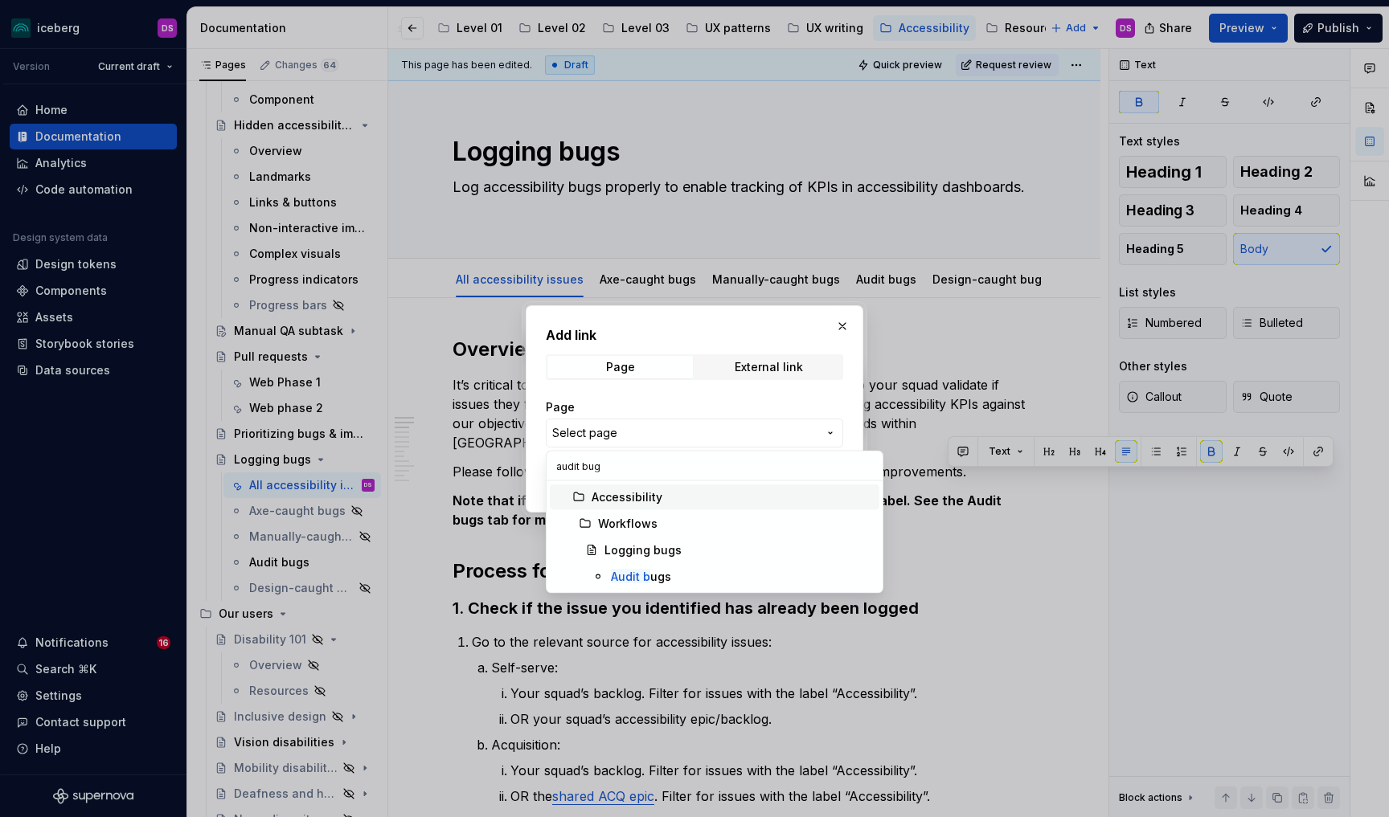
type input "audit bugs"
click at [638, 576] on mark "Audit bugs" at bounding box center [641, 577] width 60 height 14
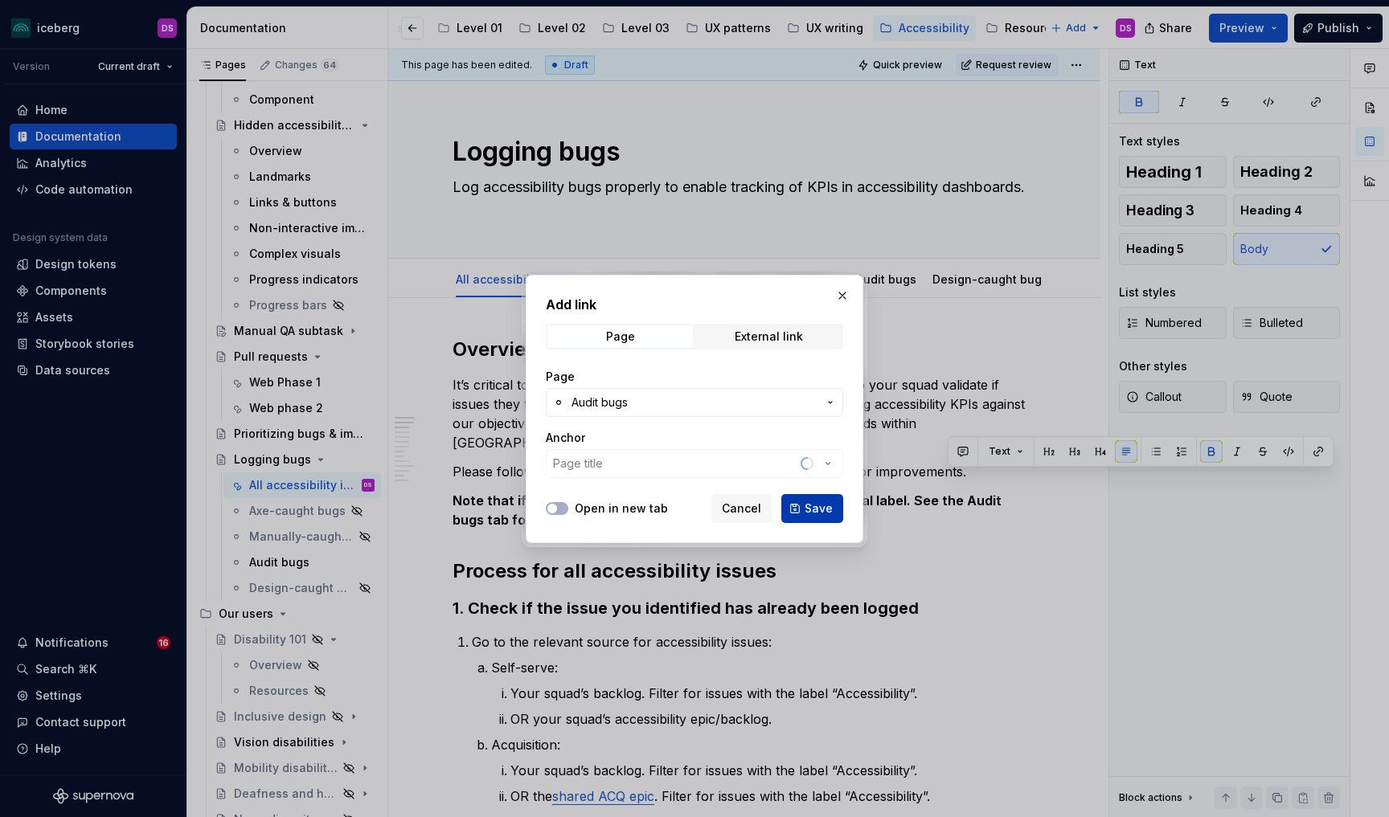
click at [825, 505] on span "Save" at bounding box center [819, 509] width 28 height 16
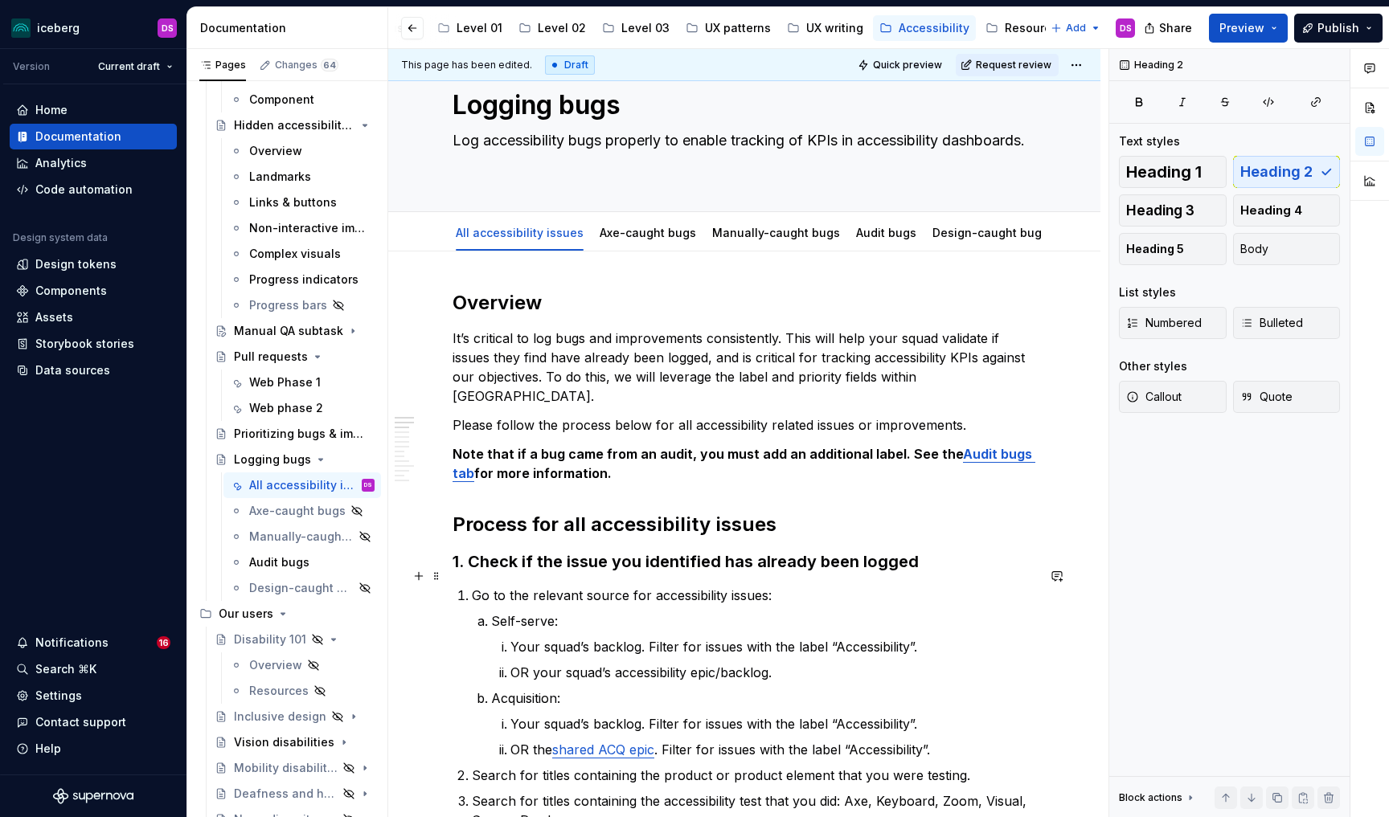
scroll to position [45, 0]
type textarea "*"
click at [612, 458] on p "Note that if a bug came from an audit, you must add an additional label. See th…" at bounding box center [745, 465] width 584 height 39
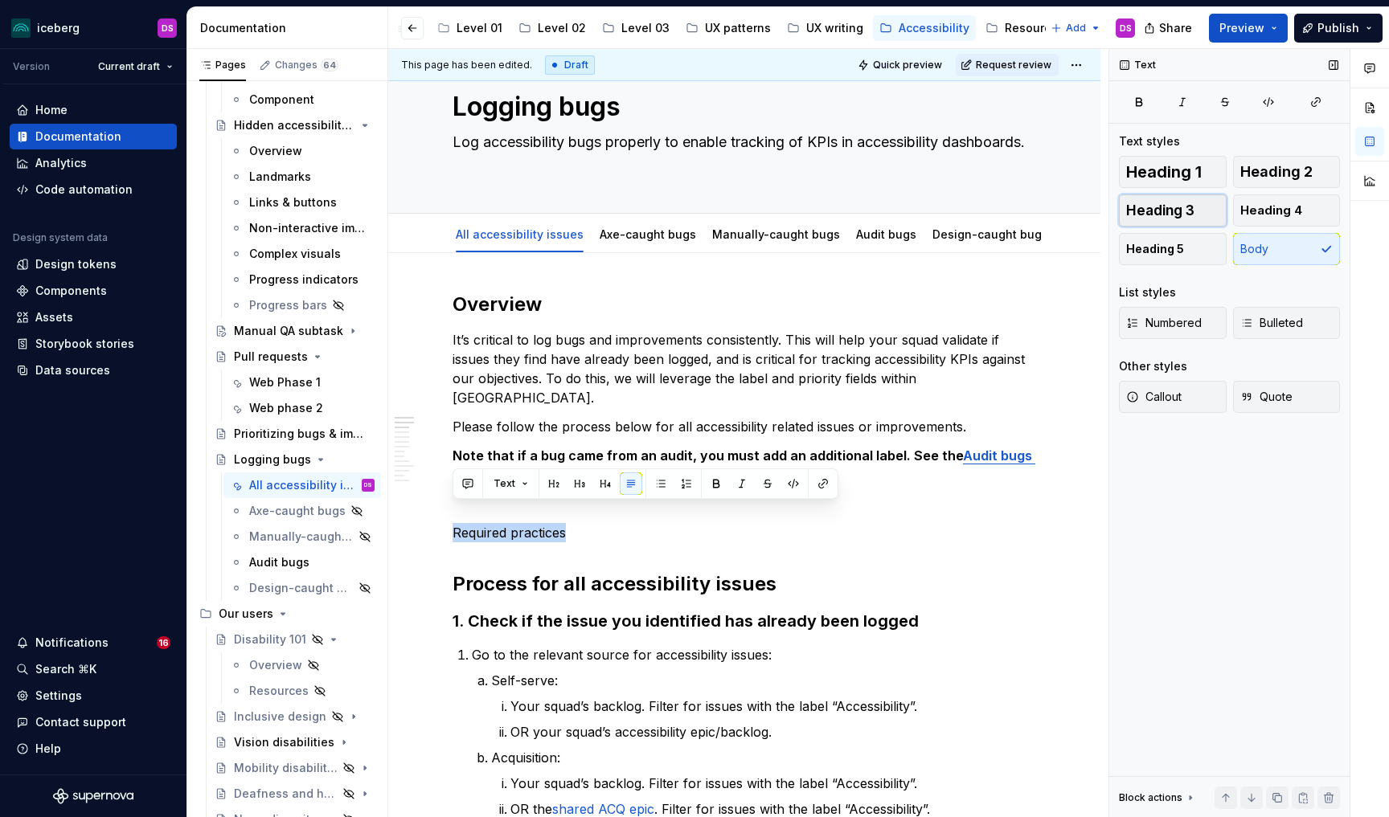
click at [1190, 207] on span "Heading 3" at bounding box center [1160, 211] width 68 height 16
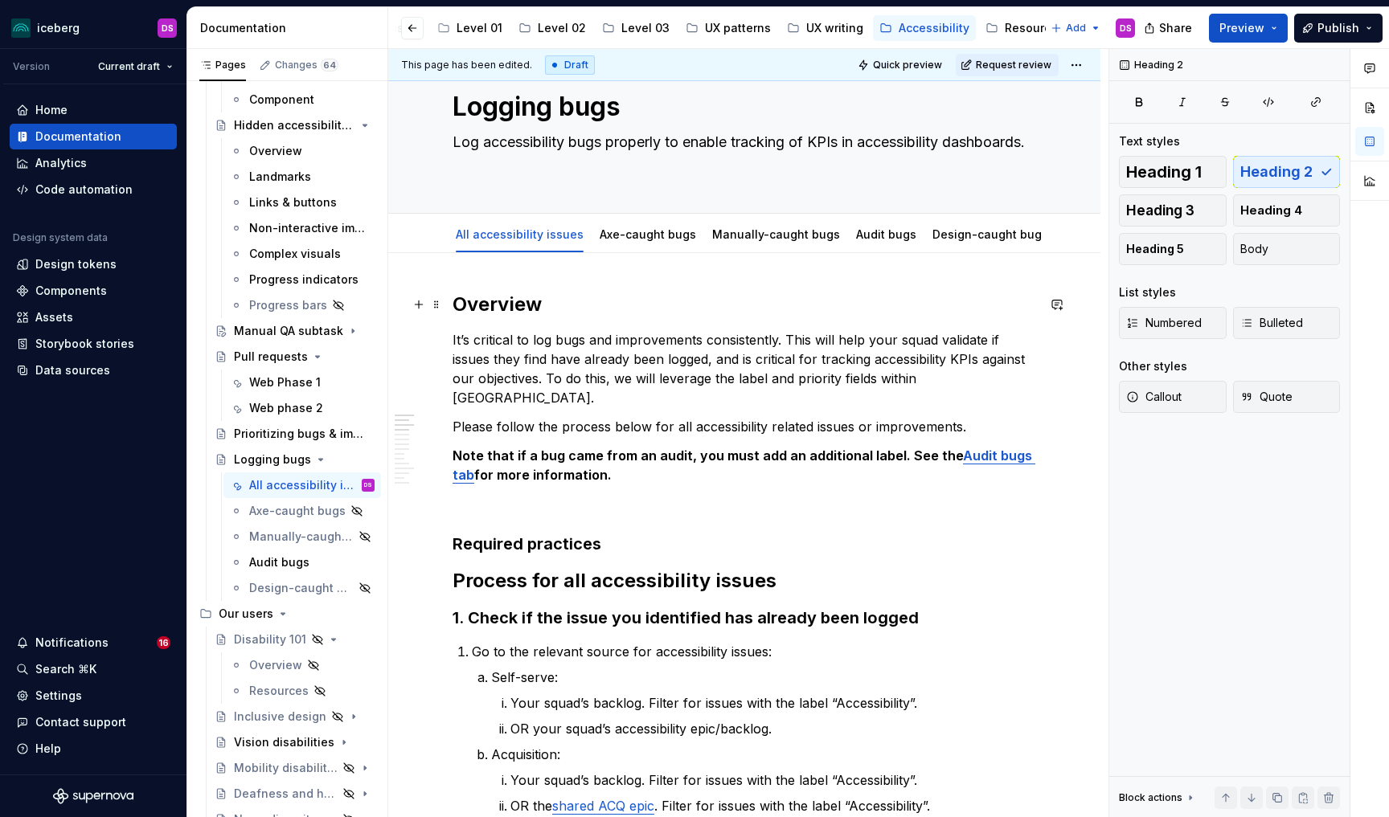
click at [528, 312] on h2 "Overview" at bounding box center [745, 305] width 584 height 26
click at [613, 533] on h3 "Required practices" at bounding box center [745, 544] width 584 height 23
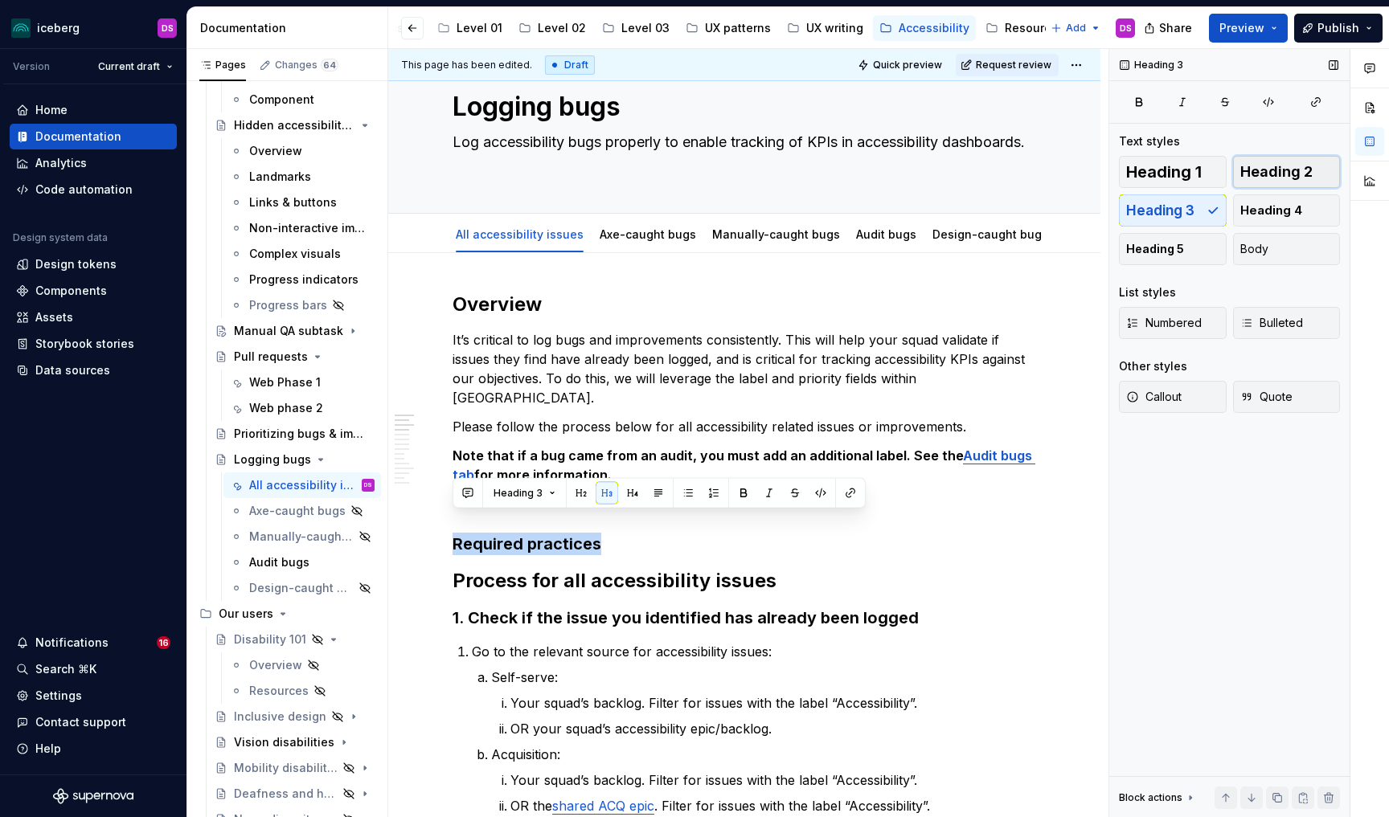
click at [1290, 175] on span "Heading 2" at bounding box center [1276, 172] width 72 height 16
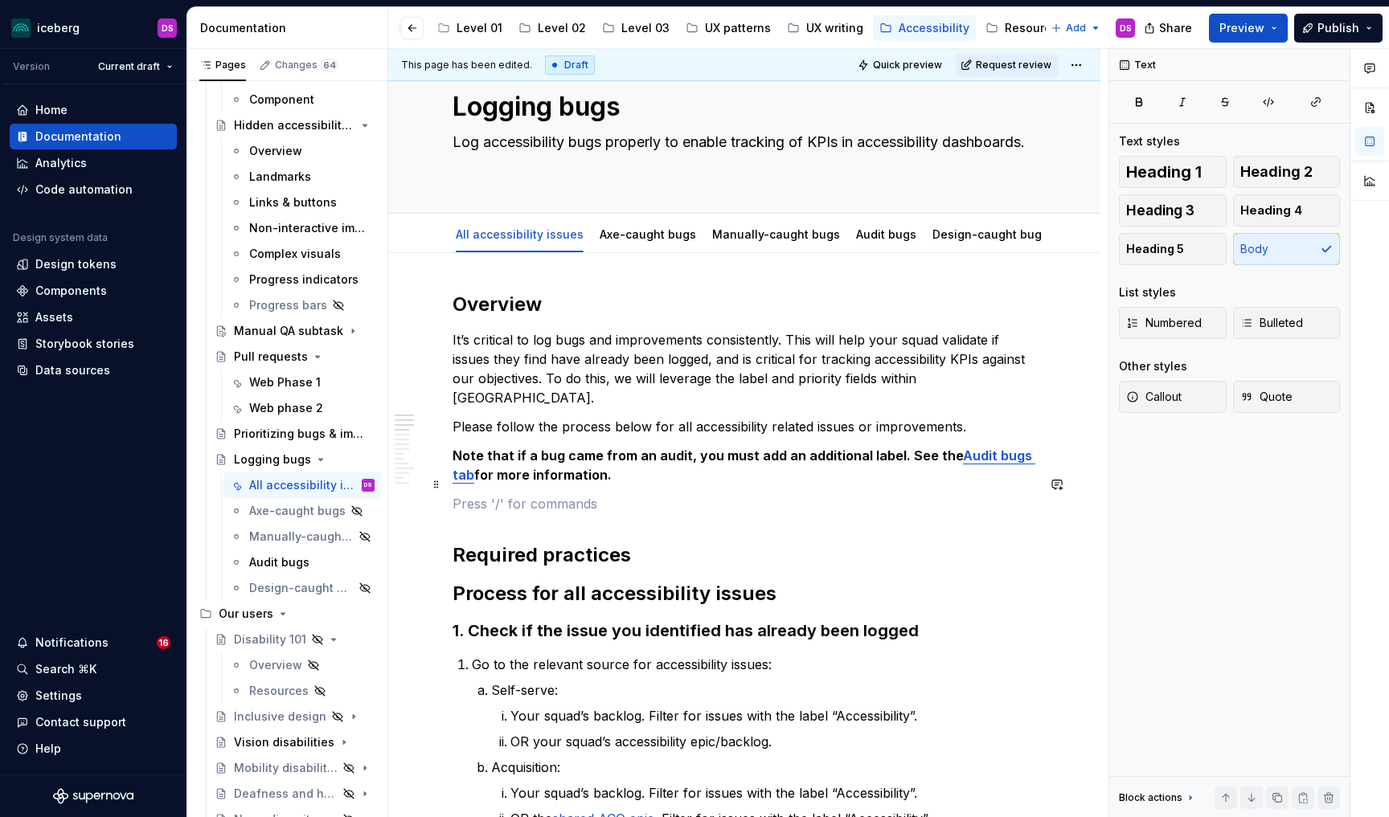
click at [592, 494] on p at bounding box center [745, 503] width 584 height 19
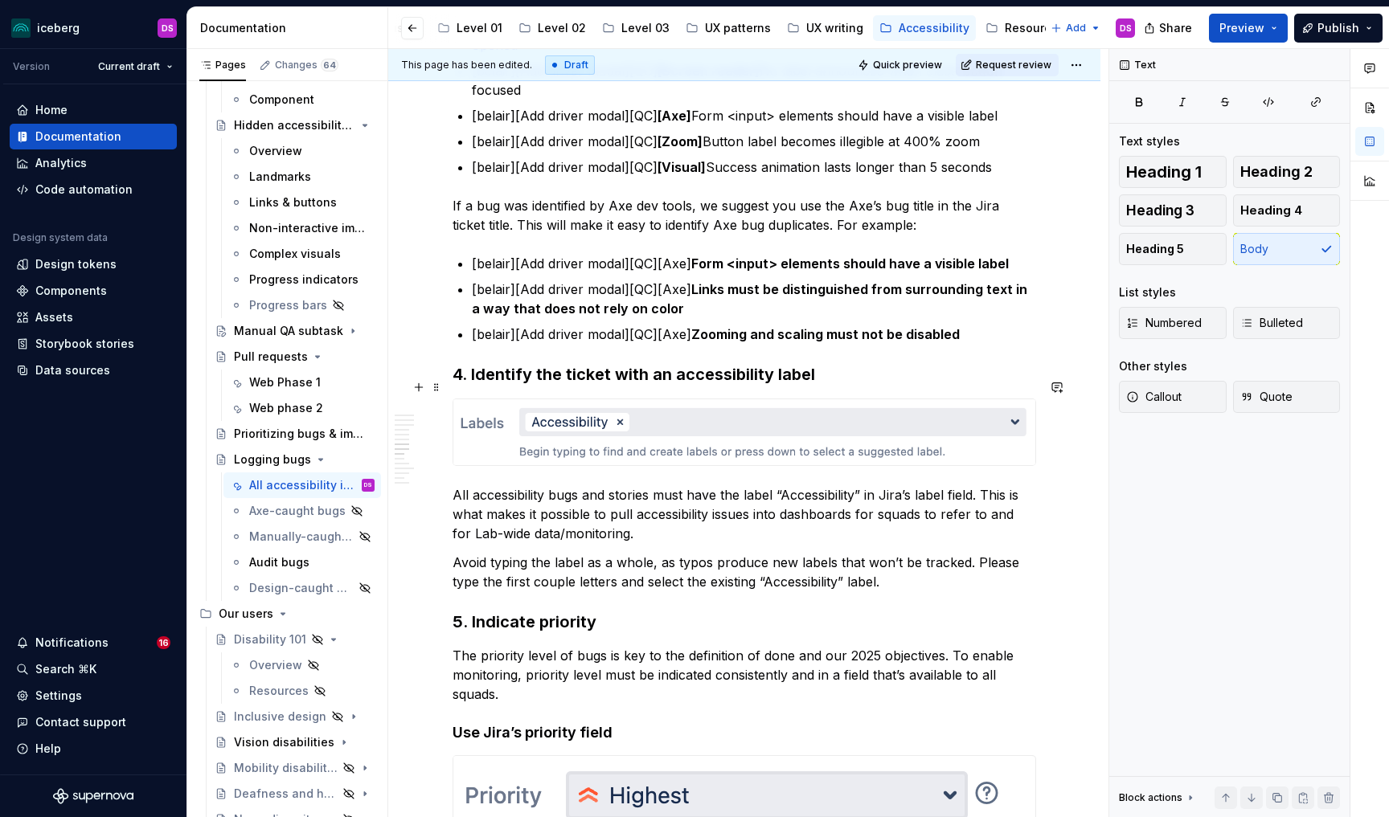
scroll to position [1658, 0]
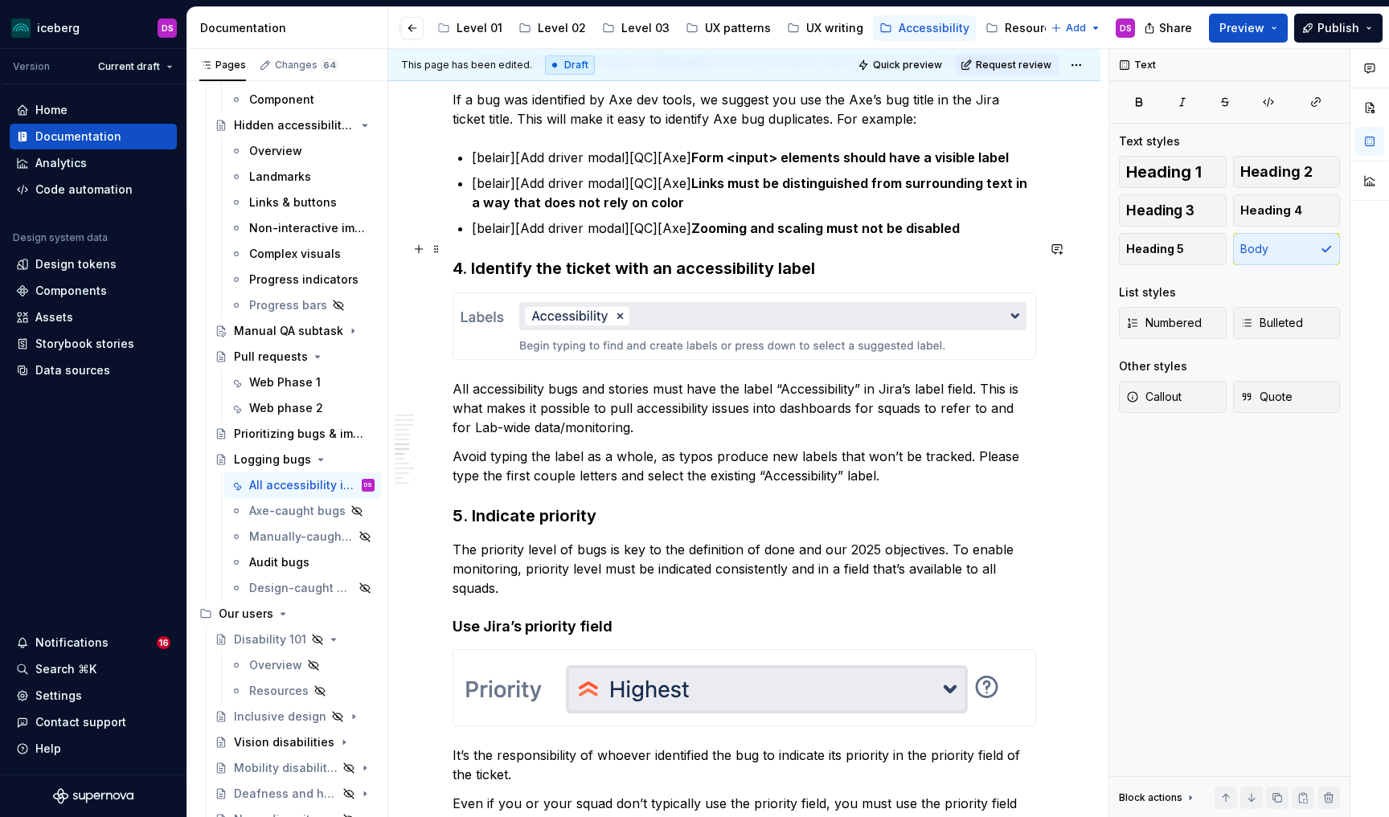
click at [455, 257] on h3 "4. Identify the ticket with an accessibility label" at bounding box center [745, 268] width 584 height 23
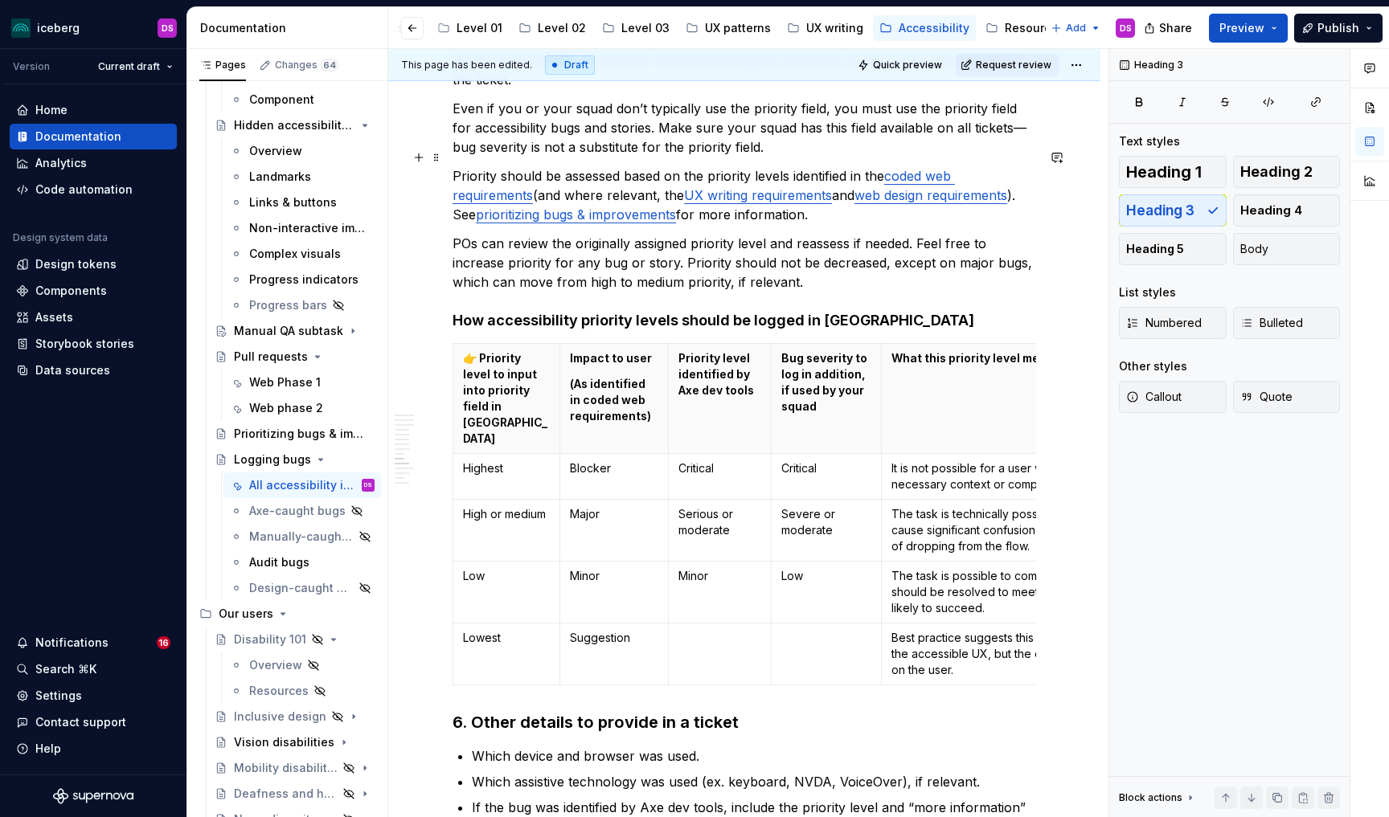
scroll to position [2368, 0]
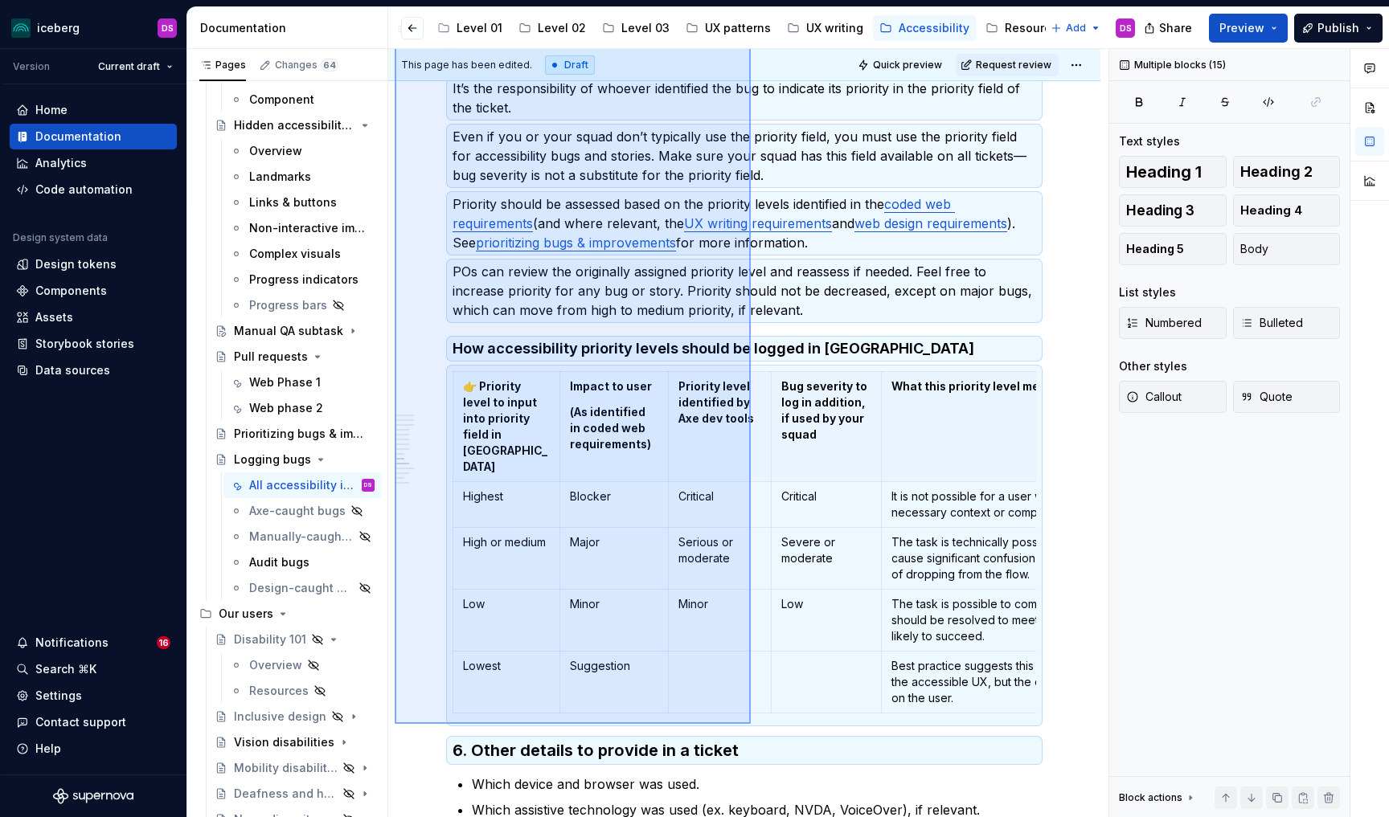
scroll to position [2331, 0]
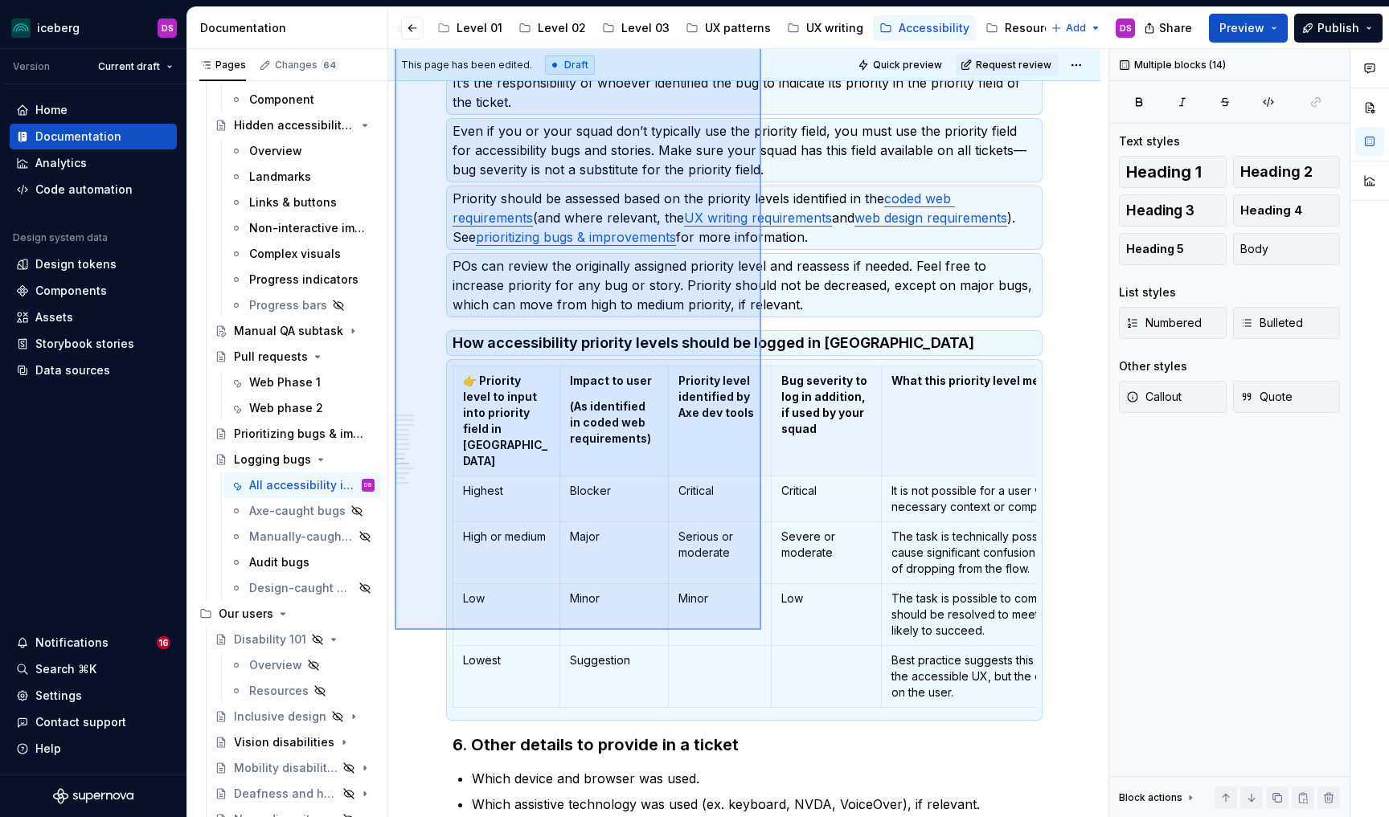
drag, startPoint x: 395, startPoint y: 145, endPoint x: 761, endPoint y: 630, distance: 608.3
click at [761, 630] on div "This page has been edited. Draft Quick preview Request review Logging bugs Log …" at bounding box center [748, 433] width 720 height 769
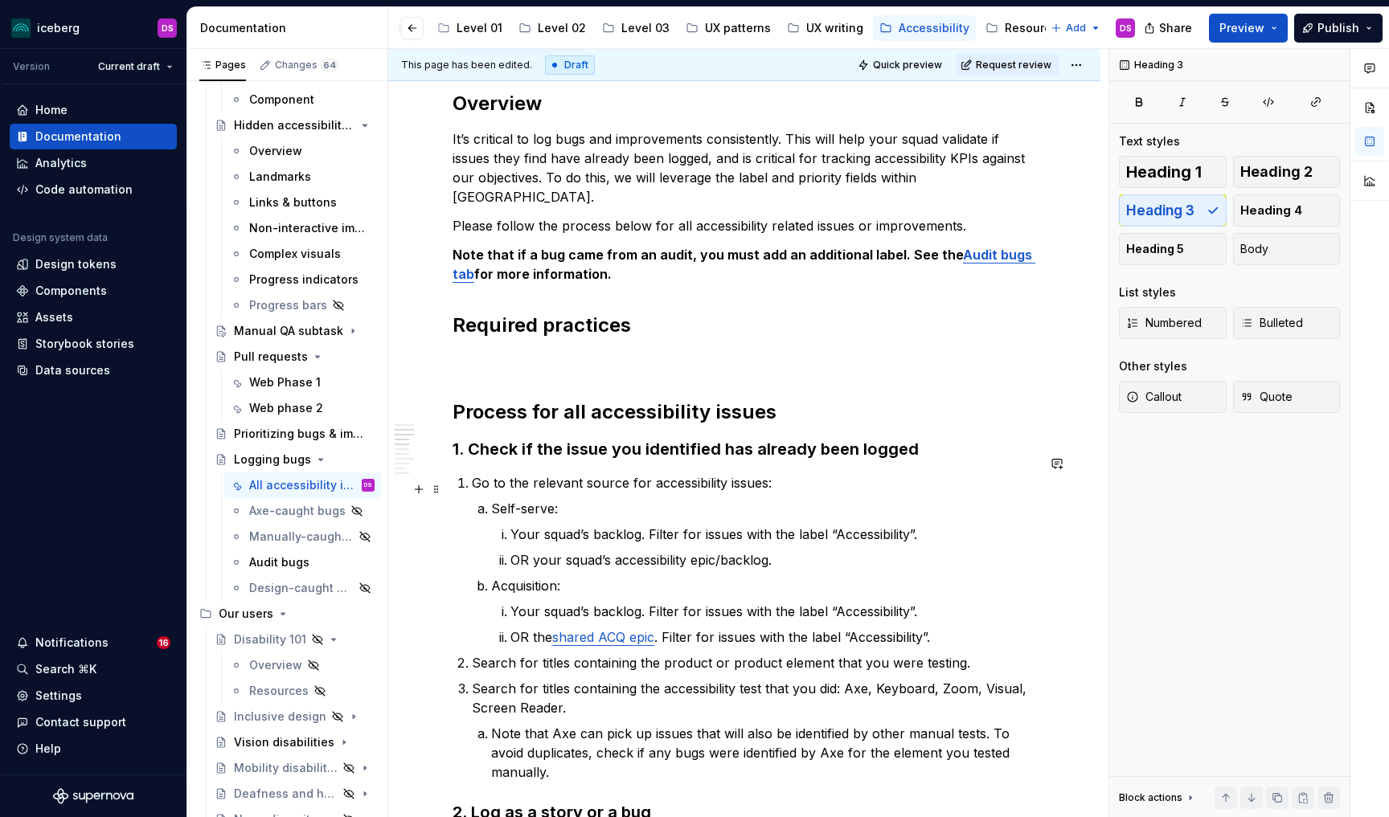
scroll to position [109, 0]
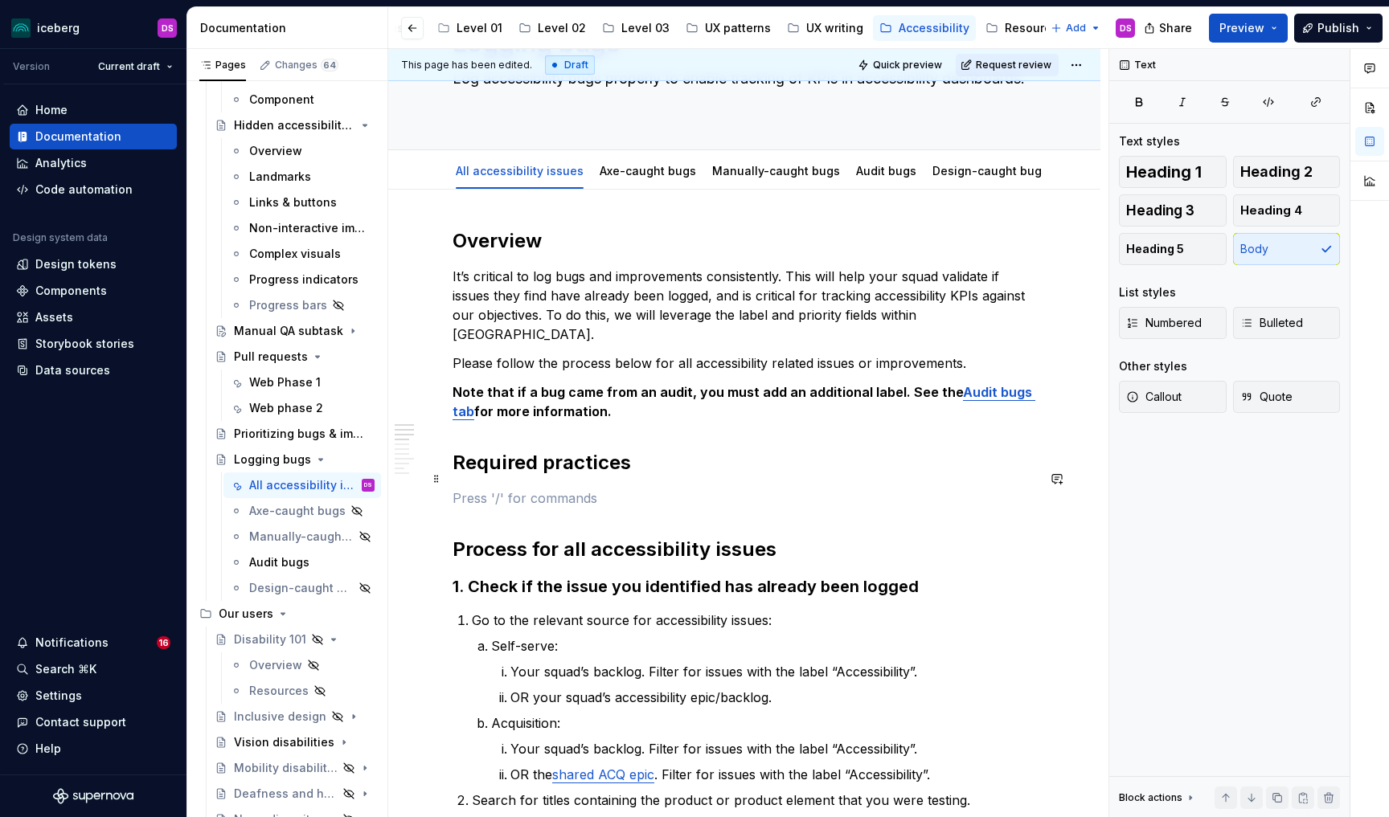
click at [630, 489] on p at bounding box center [745, 498] width 584 height 19
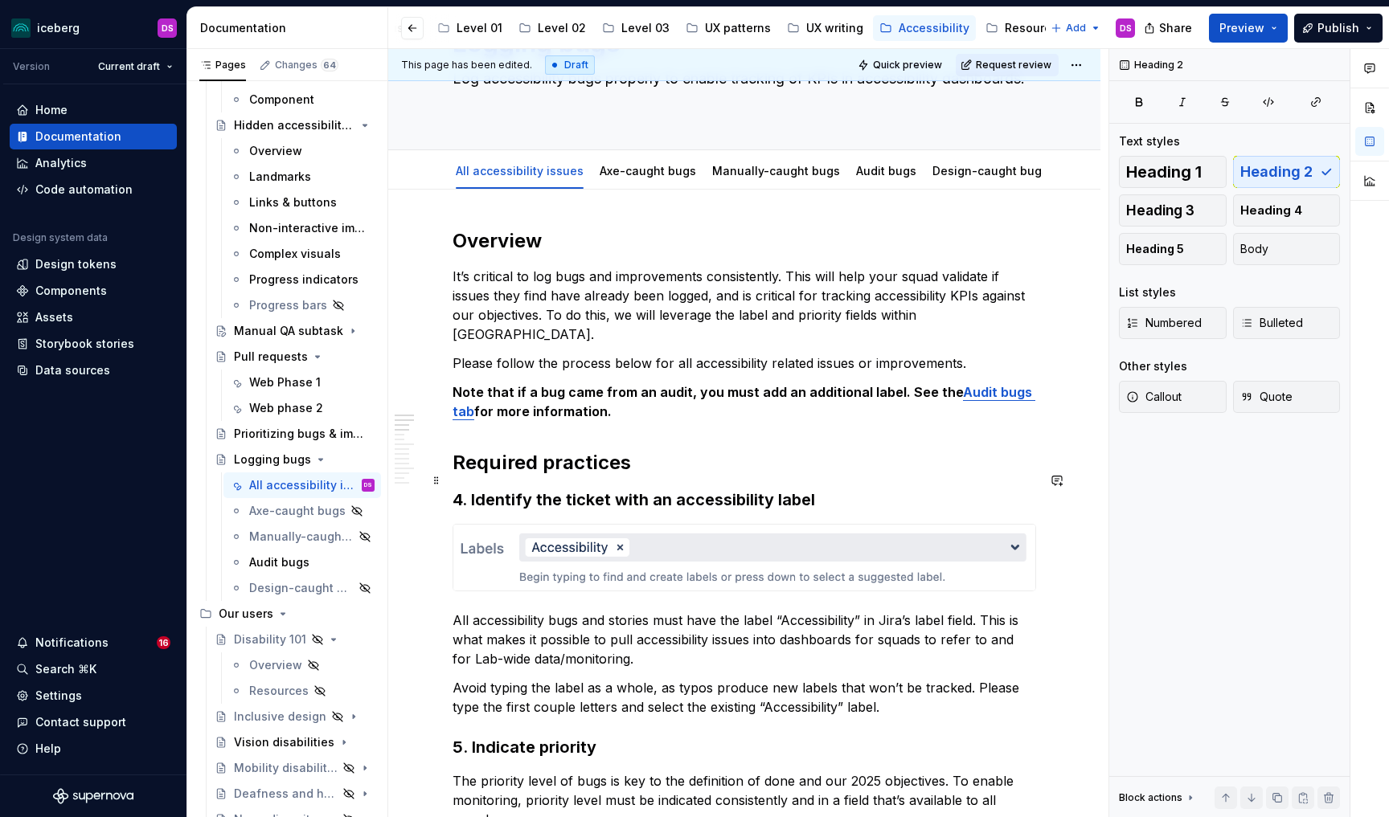
click at [470, 489] on h3 "4. Identify the ticket with an accessibility label" at bounding box center [745, 500] width 584 height 23
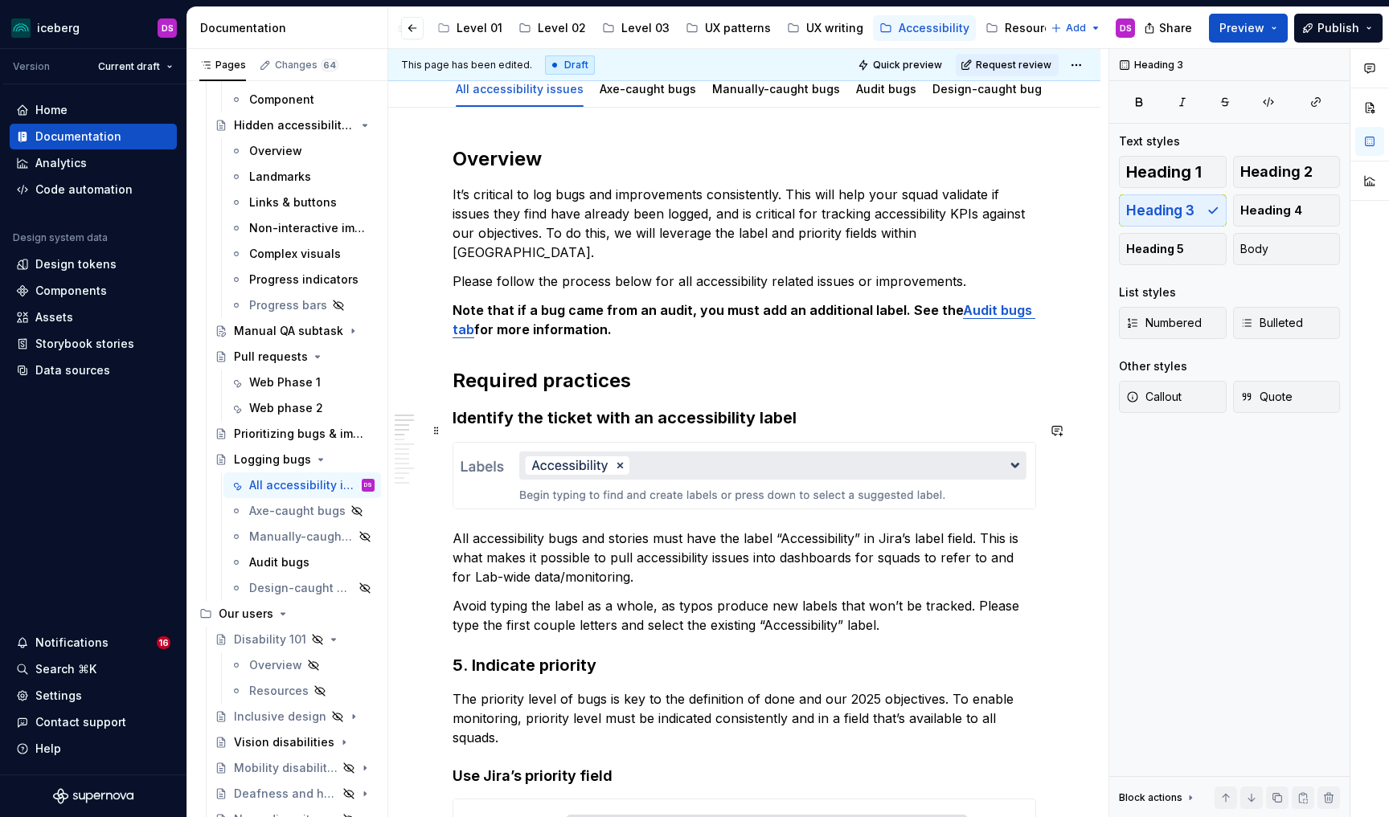
scroll to position [203, 0]
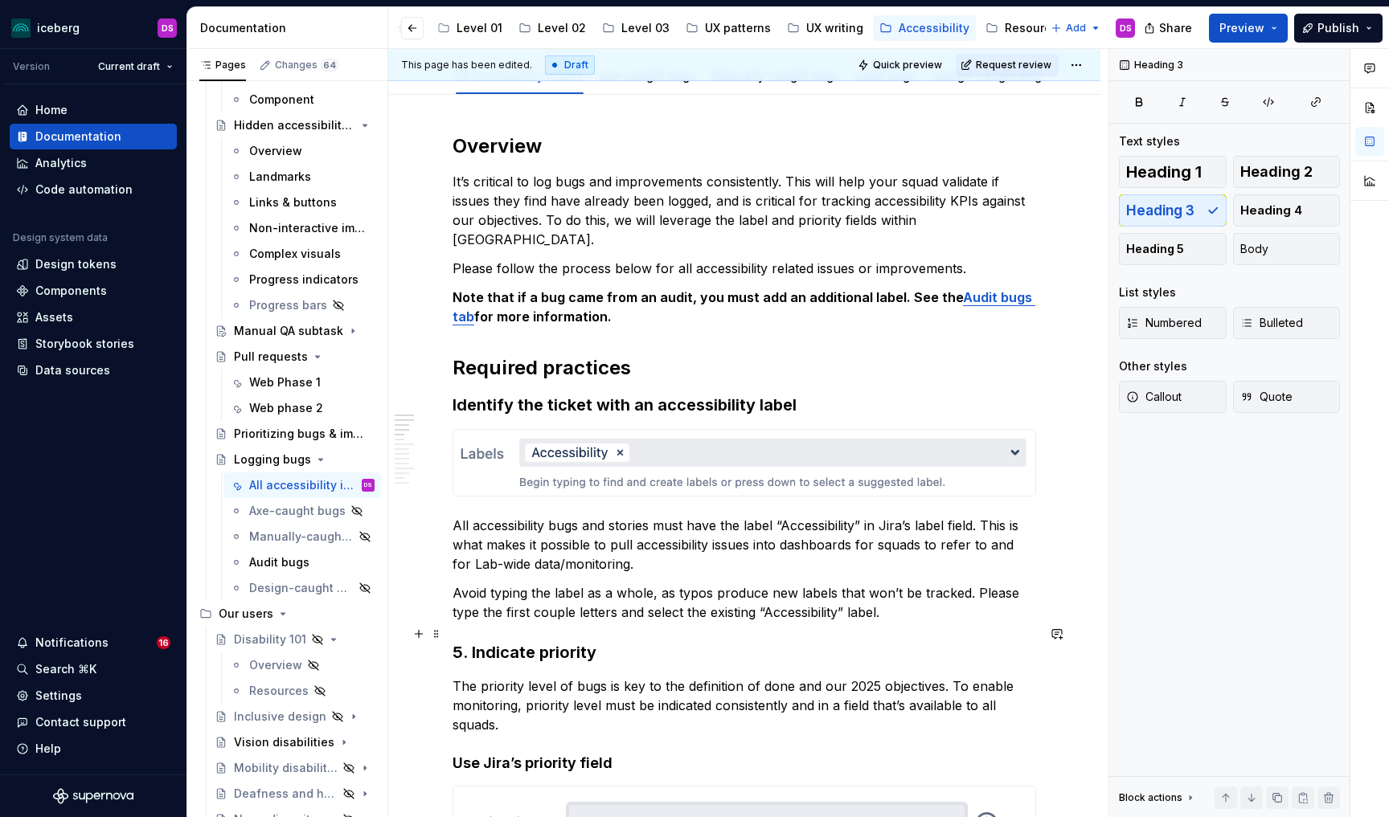
click at [471, 641] on h3 "5. Indicate priority" at bounding box center [745, 652] width 584 height 23
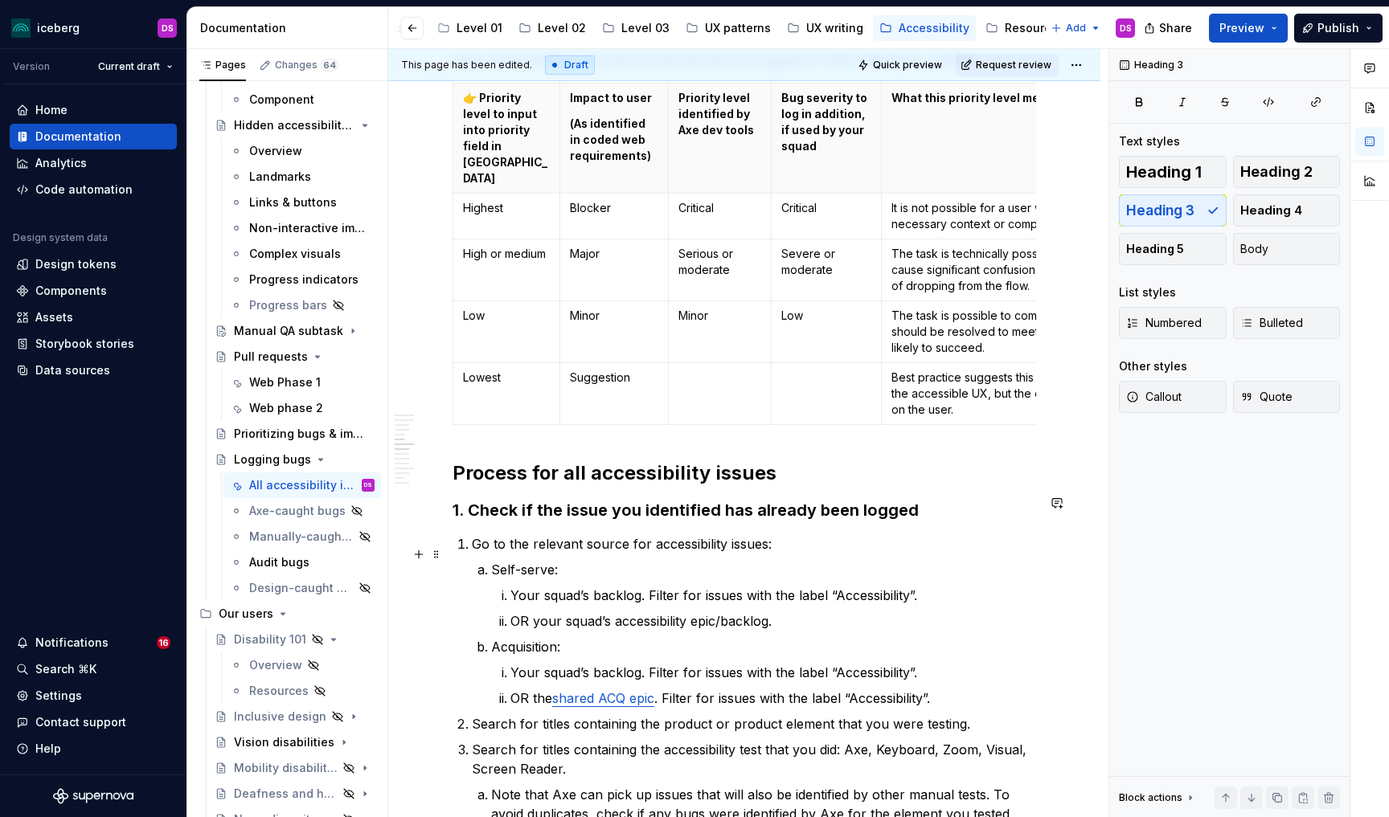
scroll to position [1299, 0]
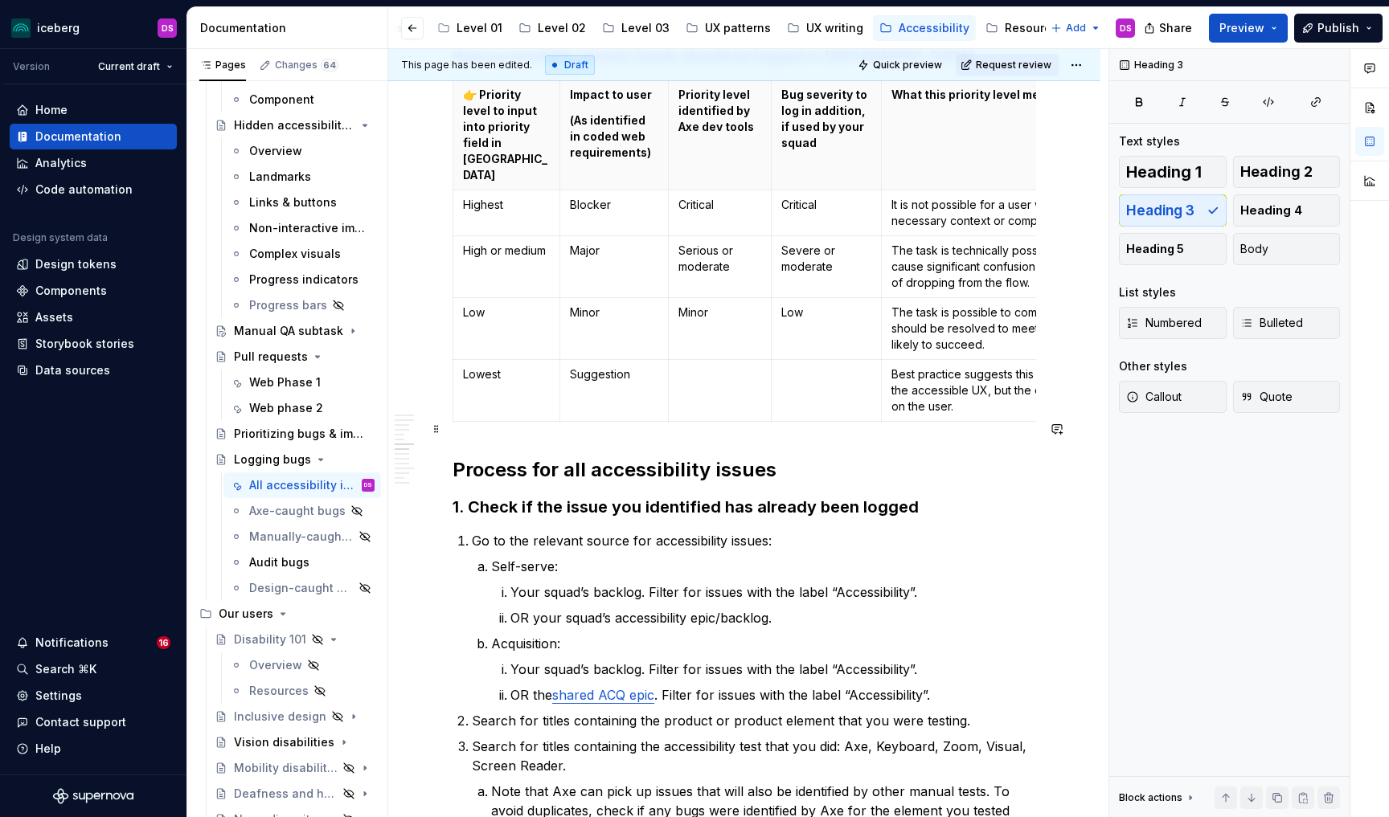
click at [566, 457] on h2 "Process for all accessibility issues" at bounding box center [745, 470] width 584 height 26
click at [776, 457] on h2 "Process for all accessibility issues" at bounding box center [745, 470] width 584 height 26
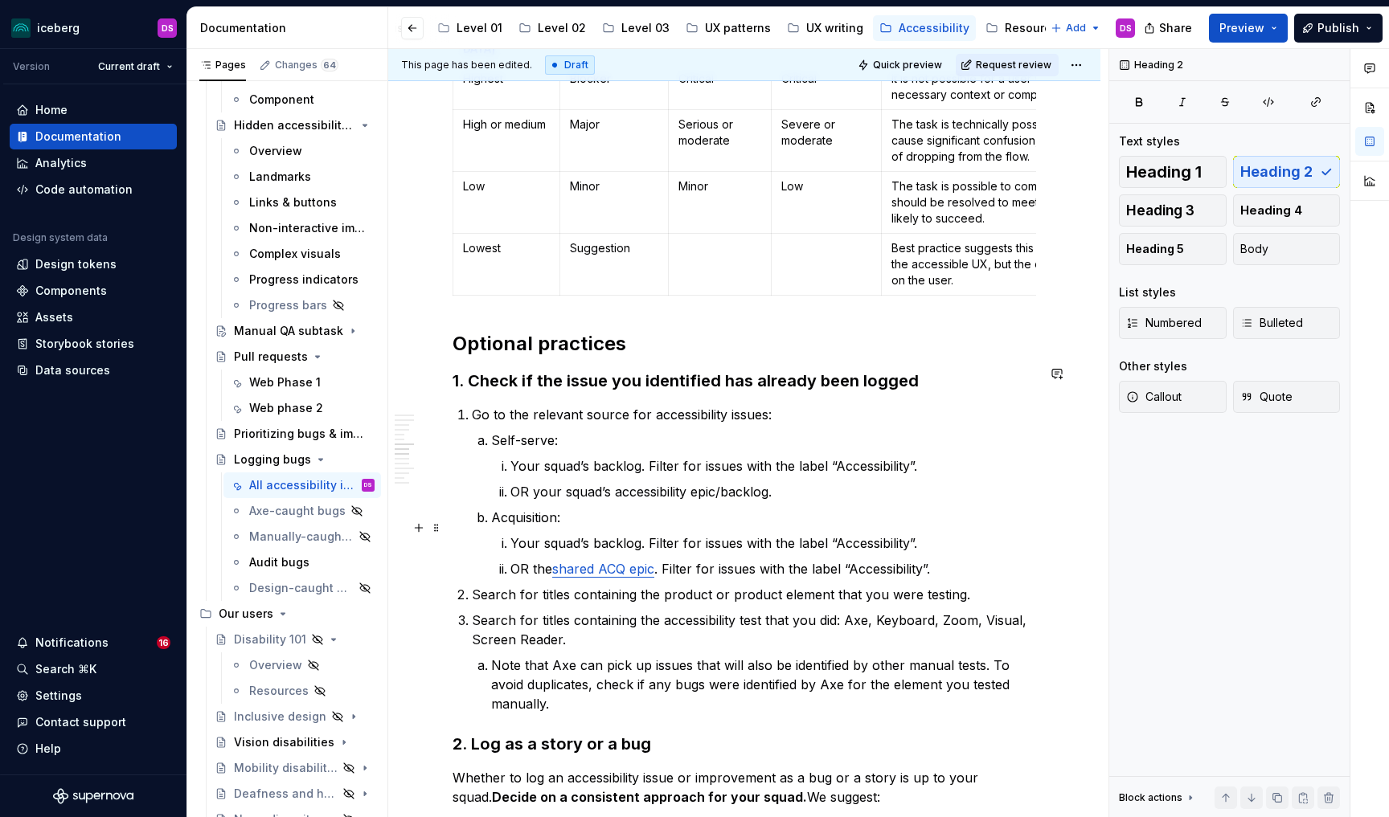
scroll to position [1443, 0]
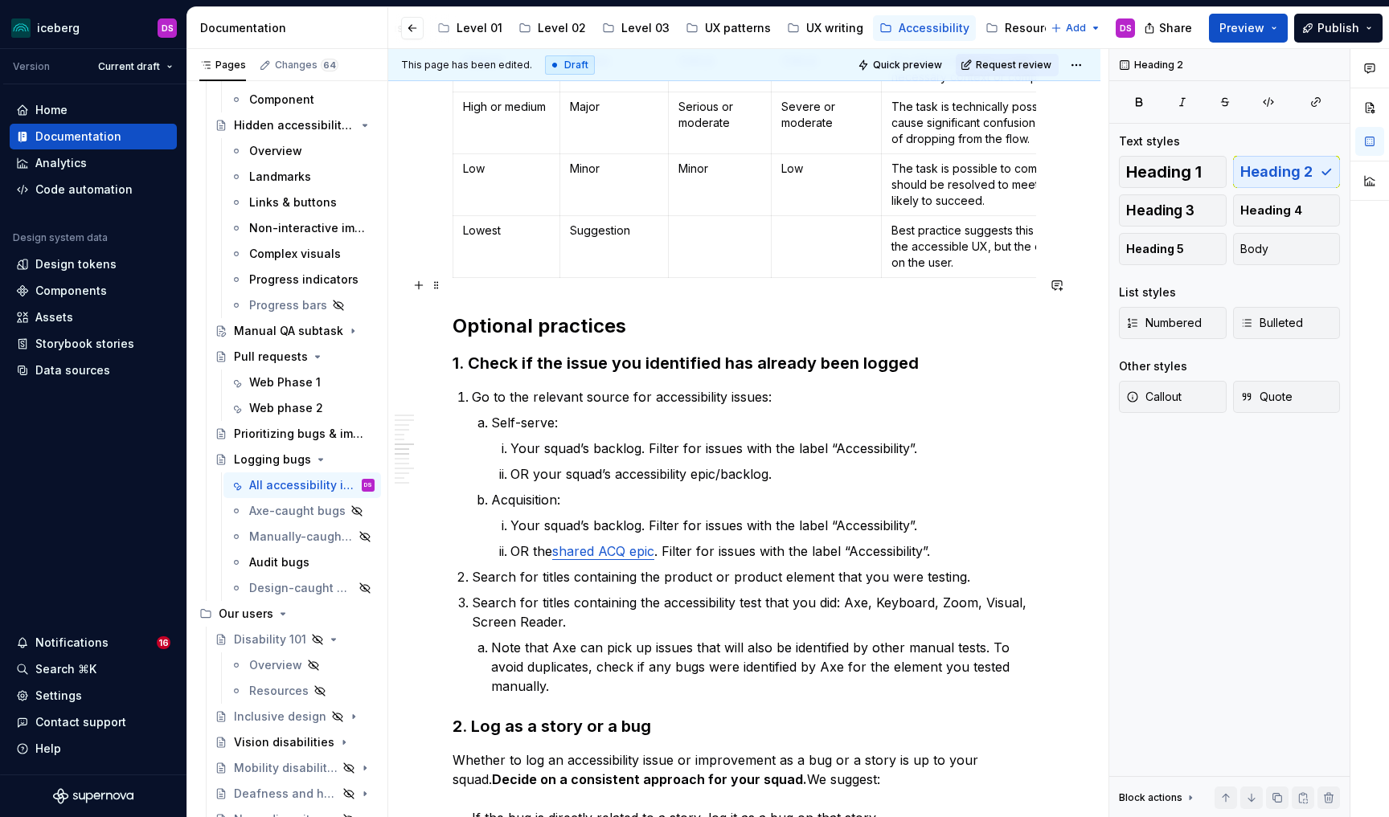
click at [536, 313] on h2 "Optional practices" at bounding box center [745, 326] width 584 height 26
click at [470, 352] on h3 "1. Check if the issue you identified has already been logged" at bounding box center [745, 363] width 584 height 23
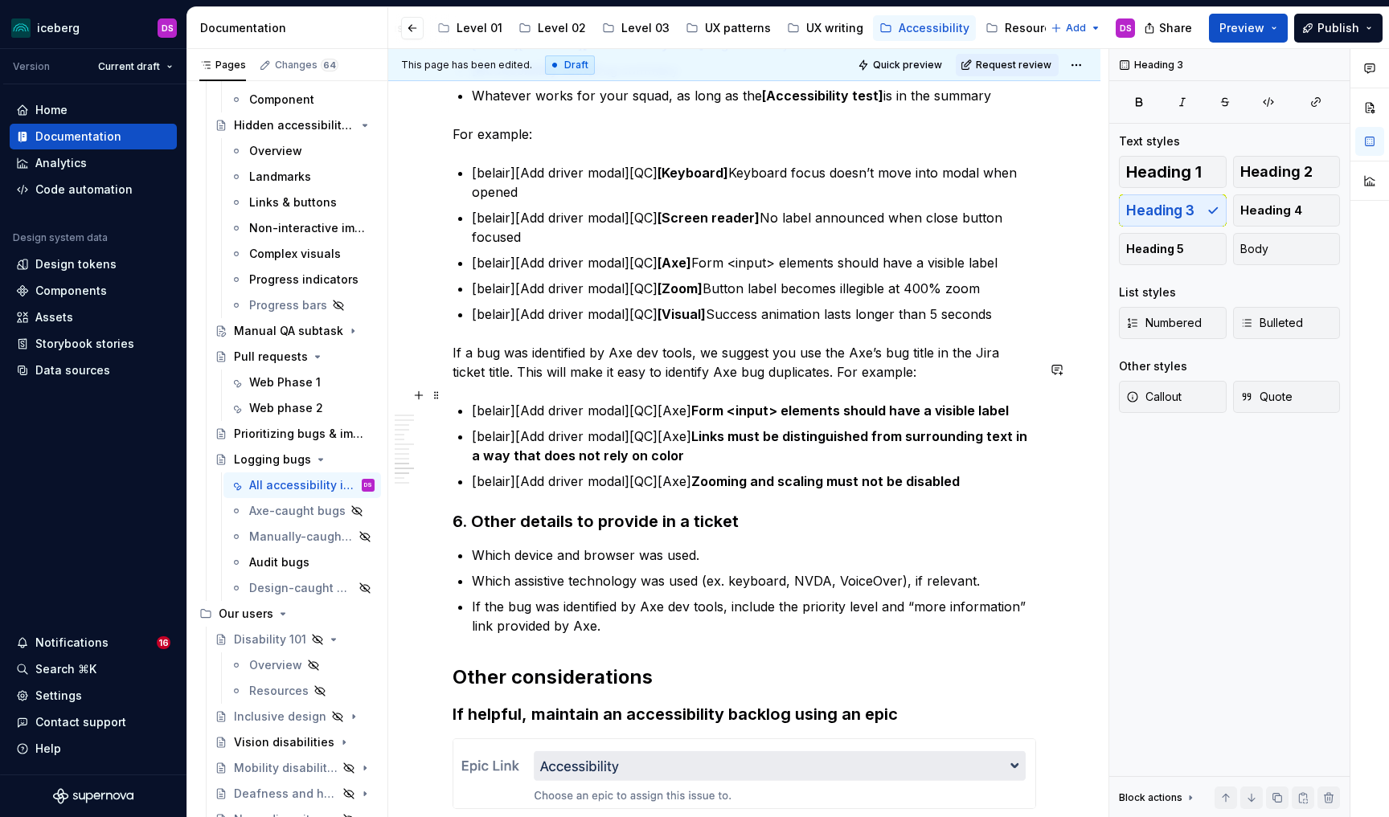
scroll to position [2546, 0]
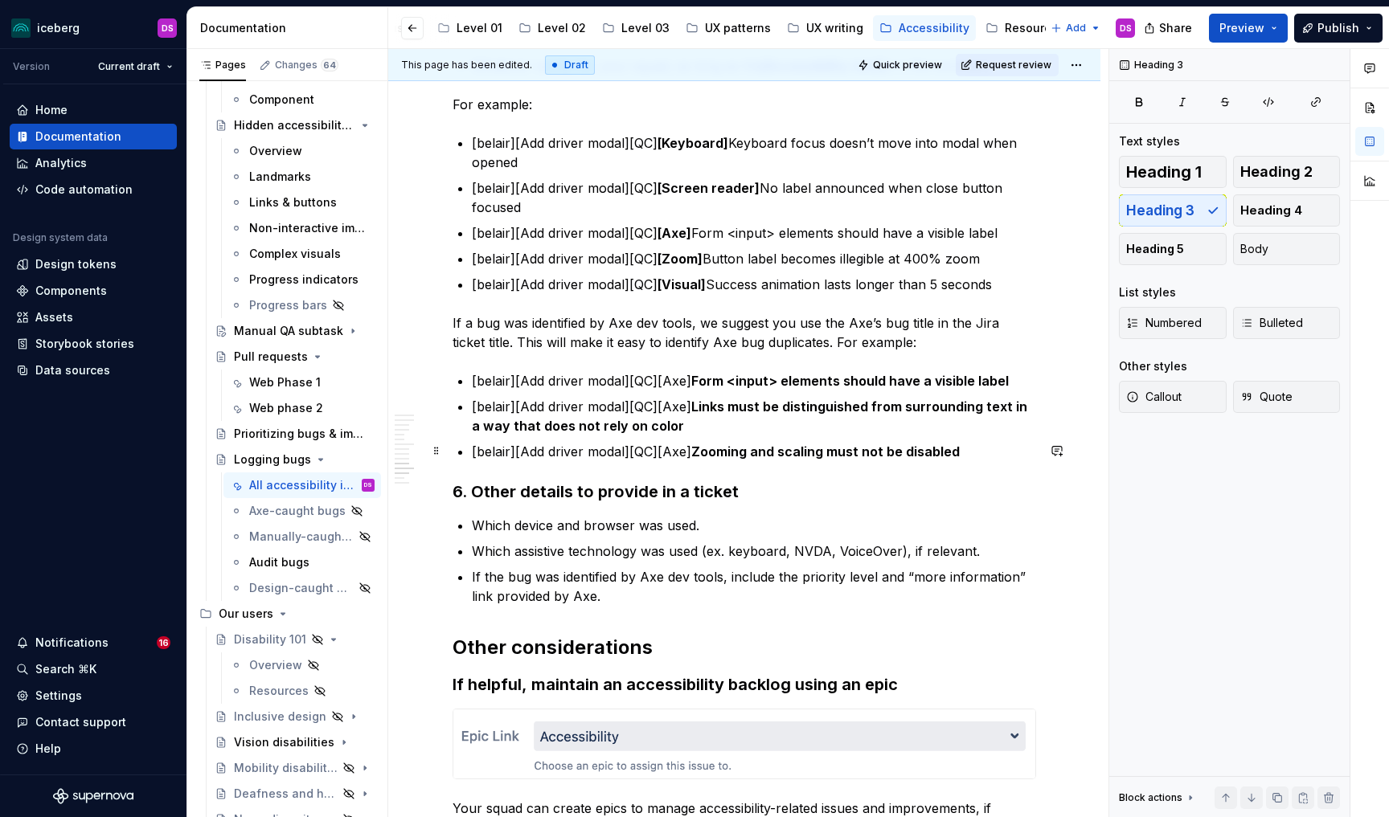
click at [462, 481] on h3 "6. Other details to provide in a ticket" at bounding box center [745, 492] width 584 height 23
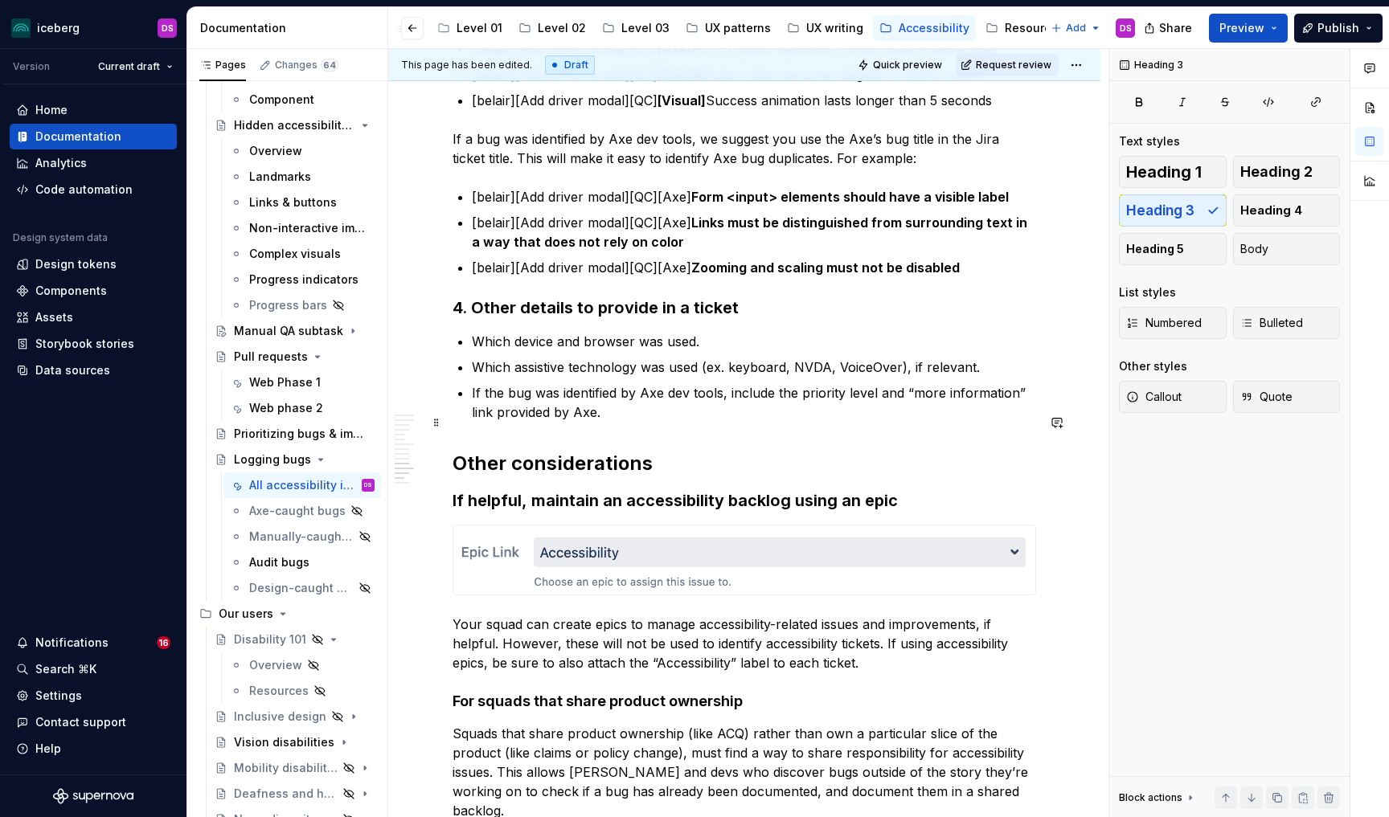
scroll to position [2783, 0]
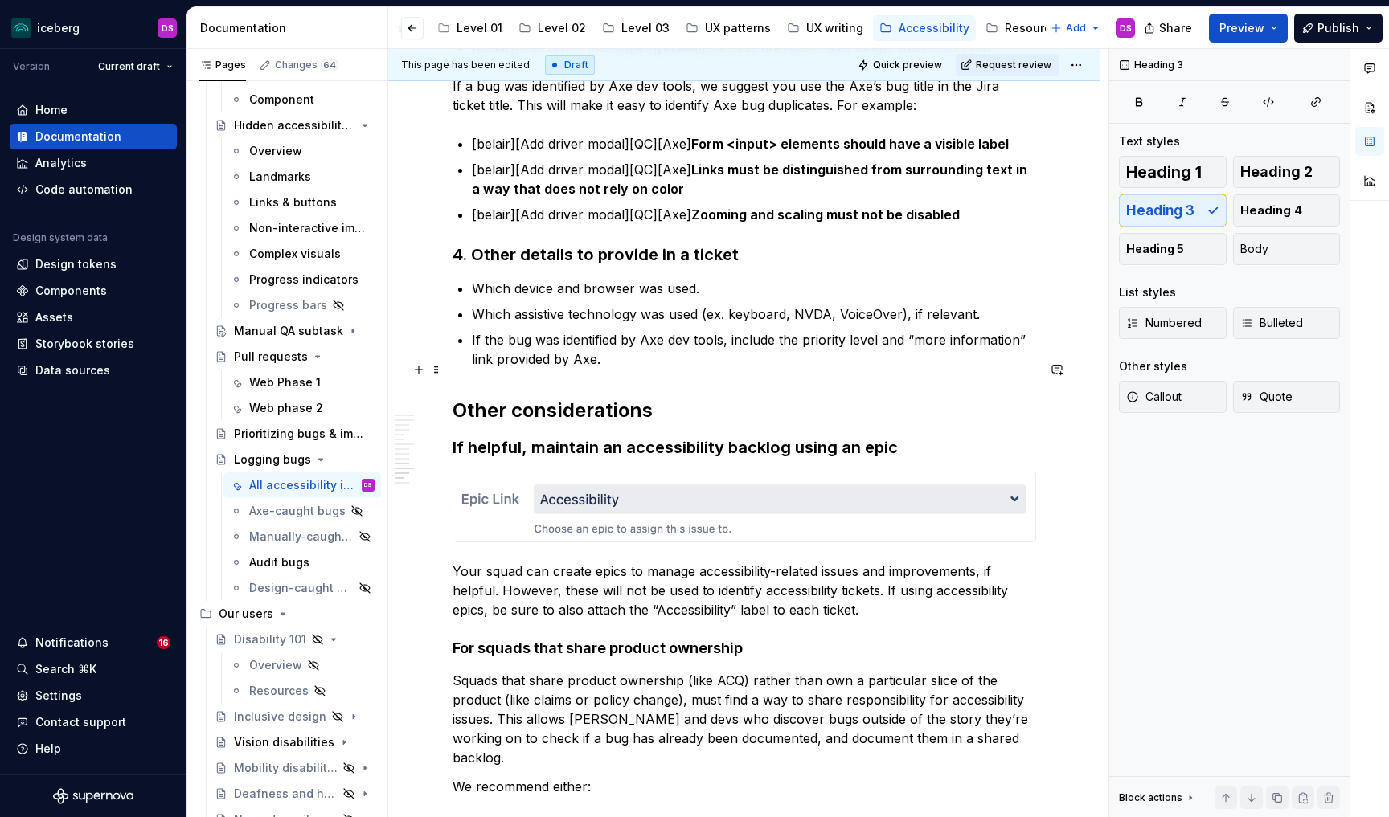
click at [658, 398] on h2 "Other considerations" at bounding box center [745, 411] width 584 height 26
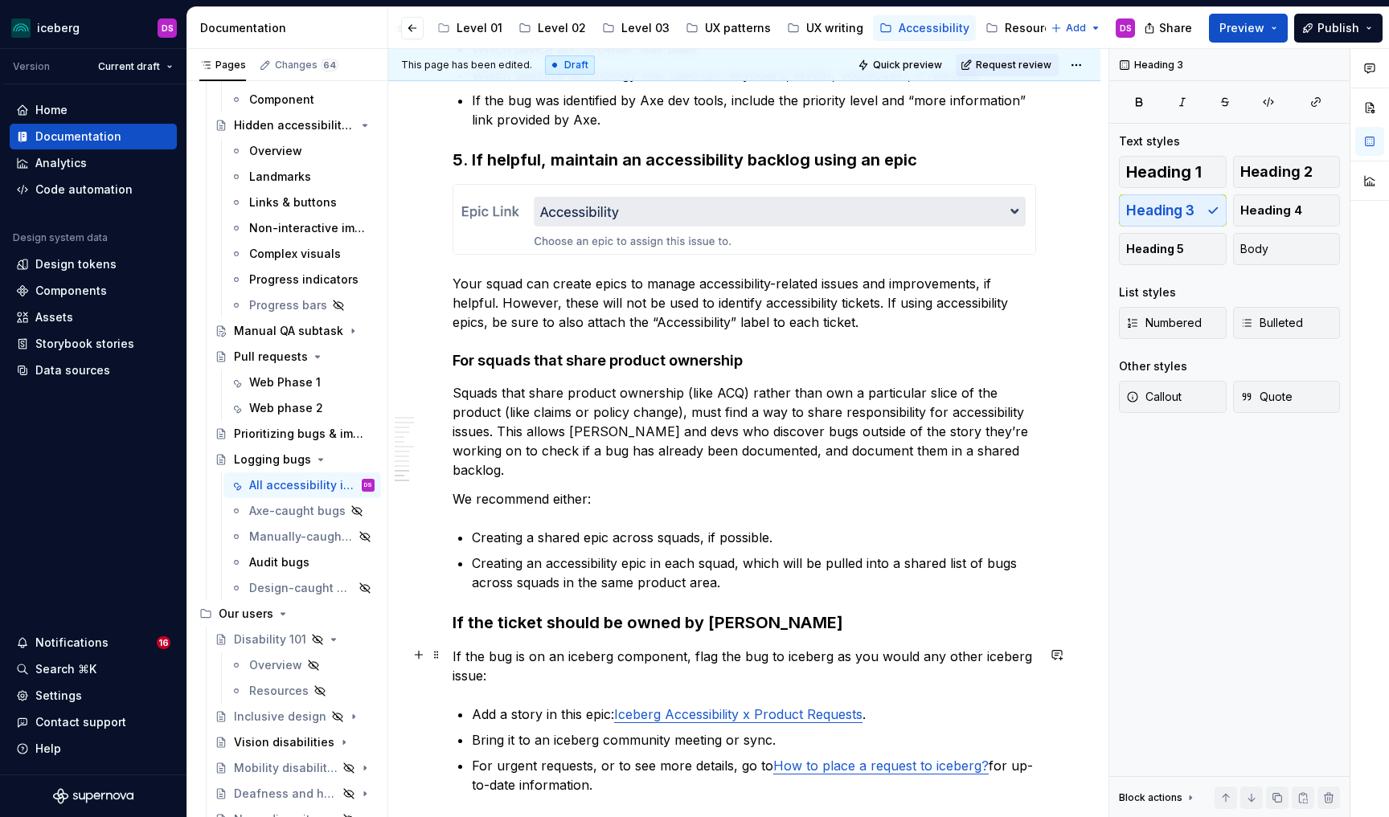
scroll to position [3055, 0]
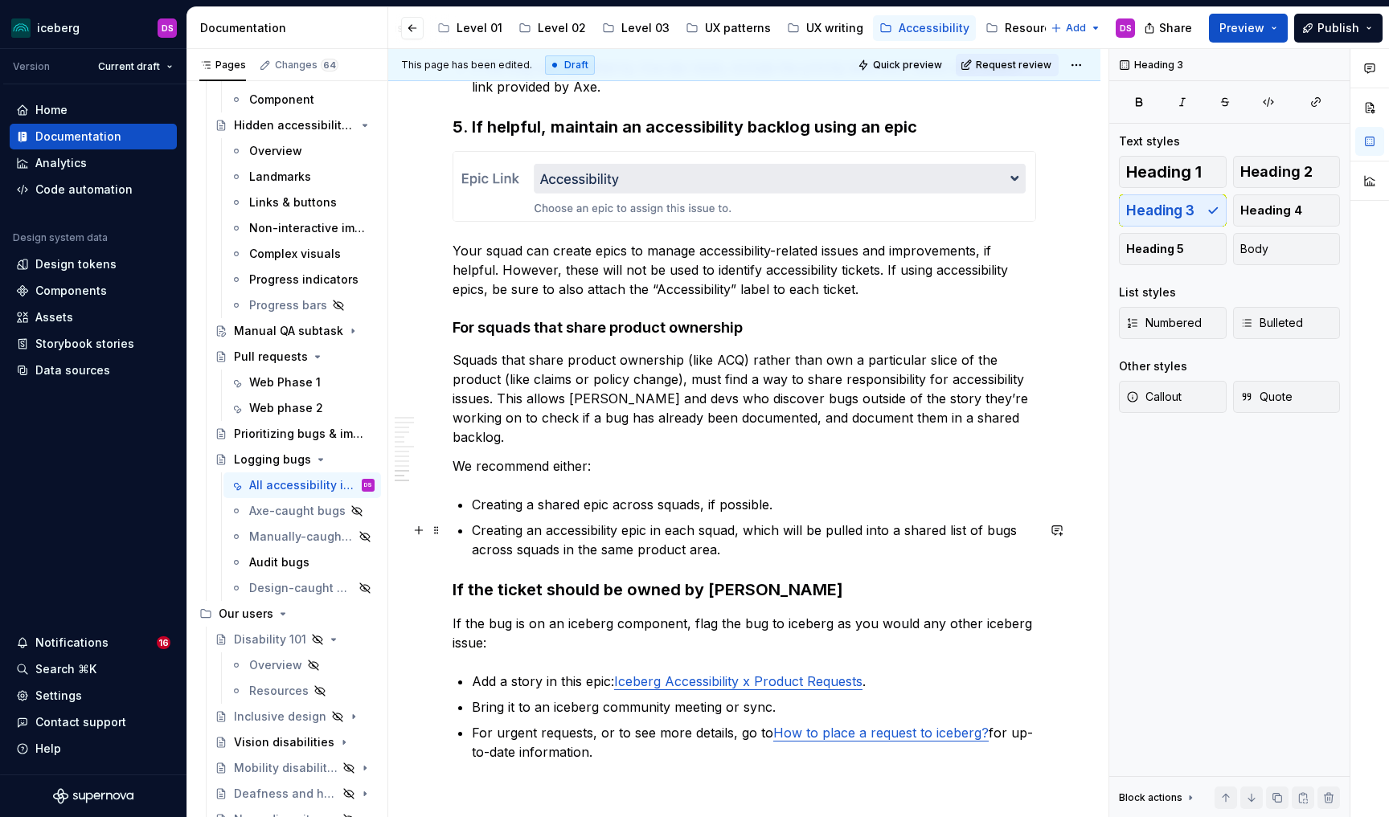
click at [453, 579] on h3 "If the ticket should be owned by [PERSON_NAME]" at bounding box center [745, 590] width 584 height 23
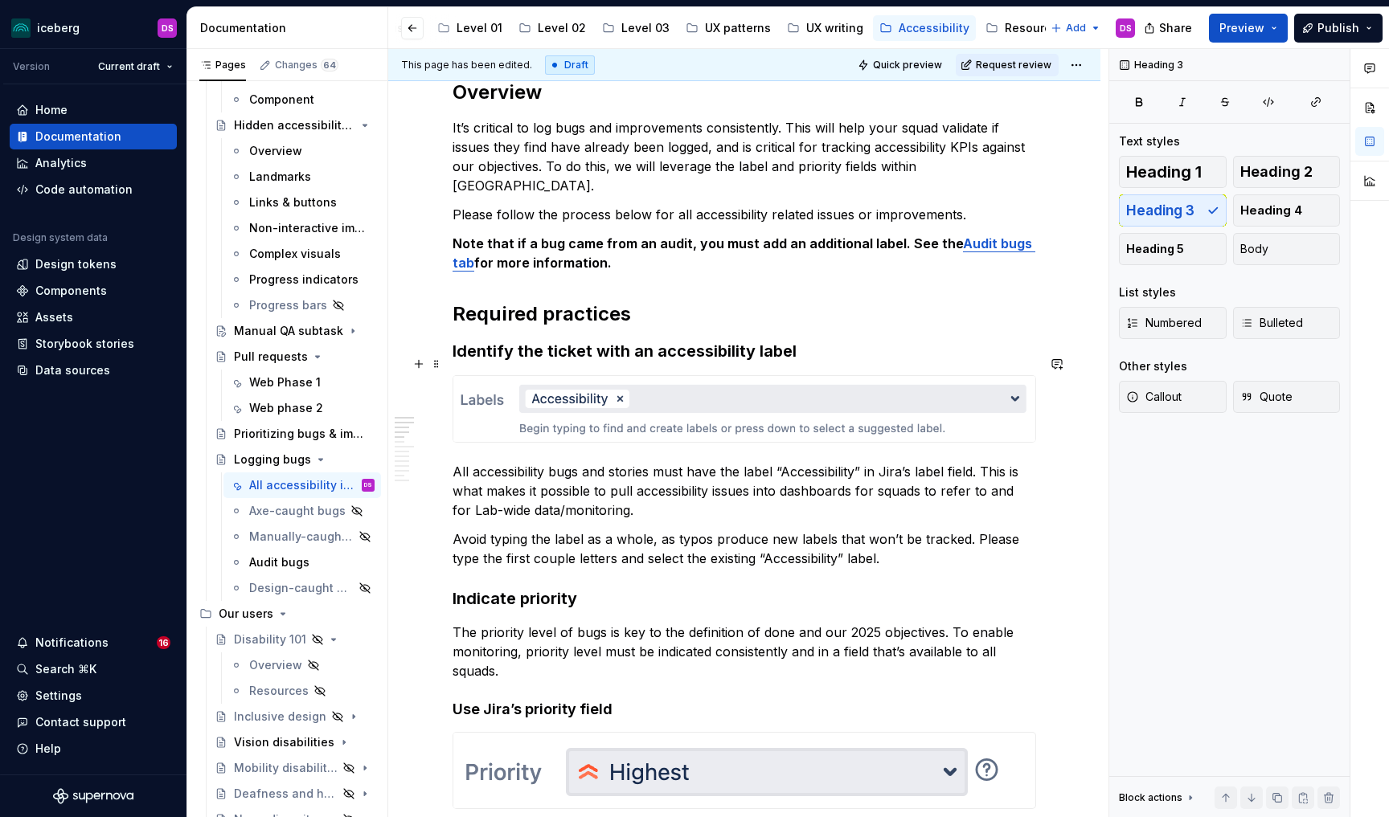
scroll to position [174, 0]
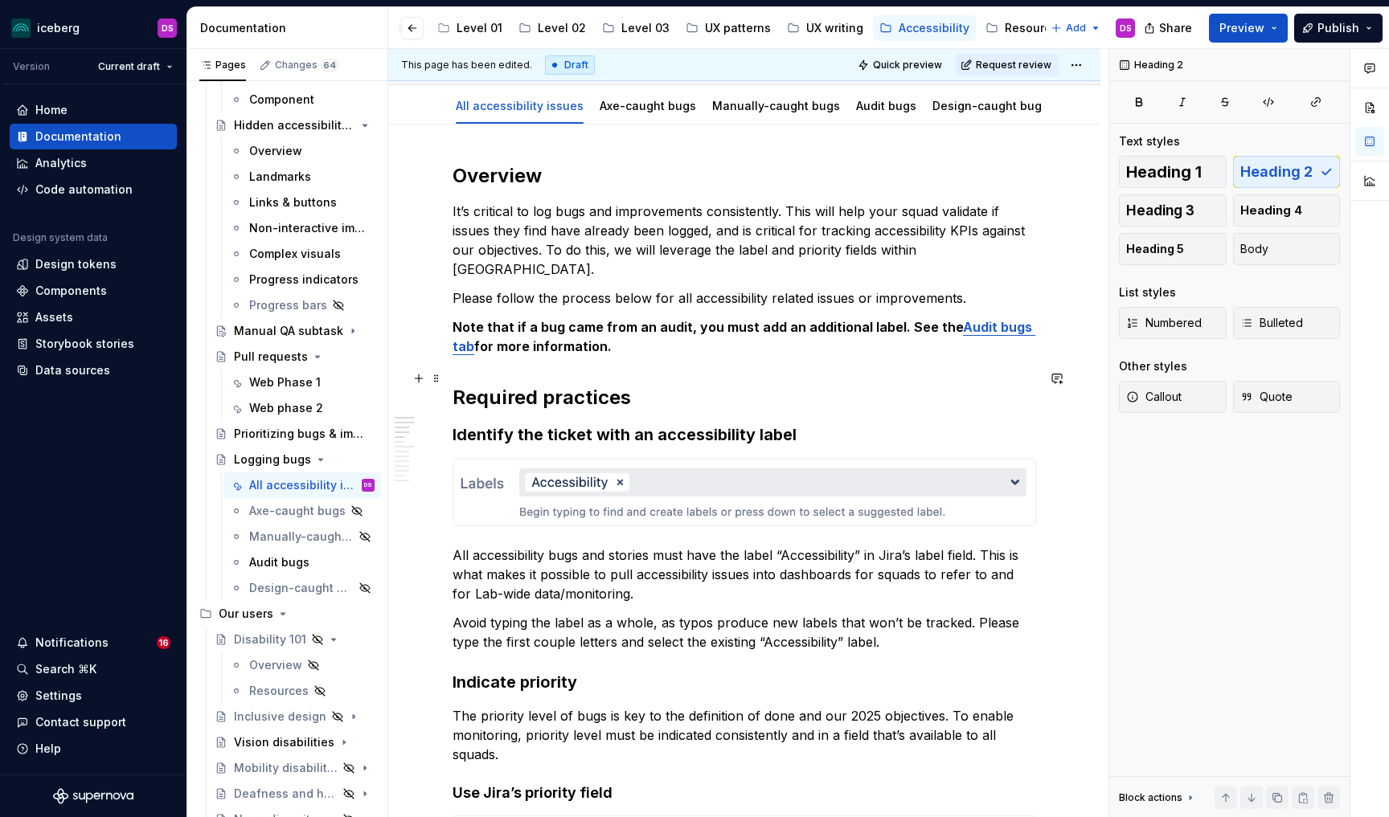
click at [629, 385] on h2 "Required practices" at bounding box center [745, 398] width 584 height 26
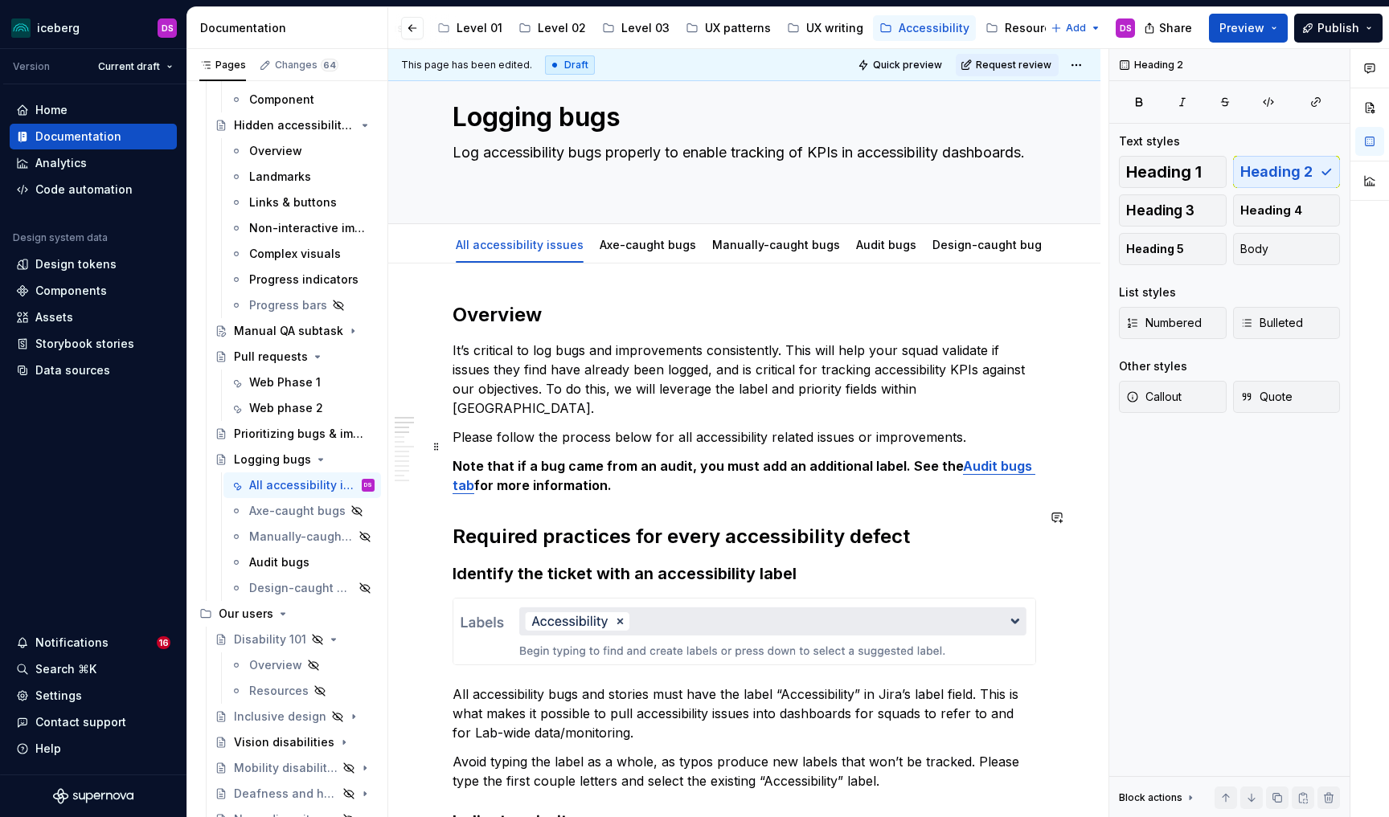
scroll to position [0, 0]
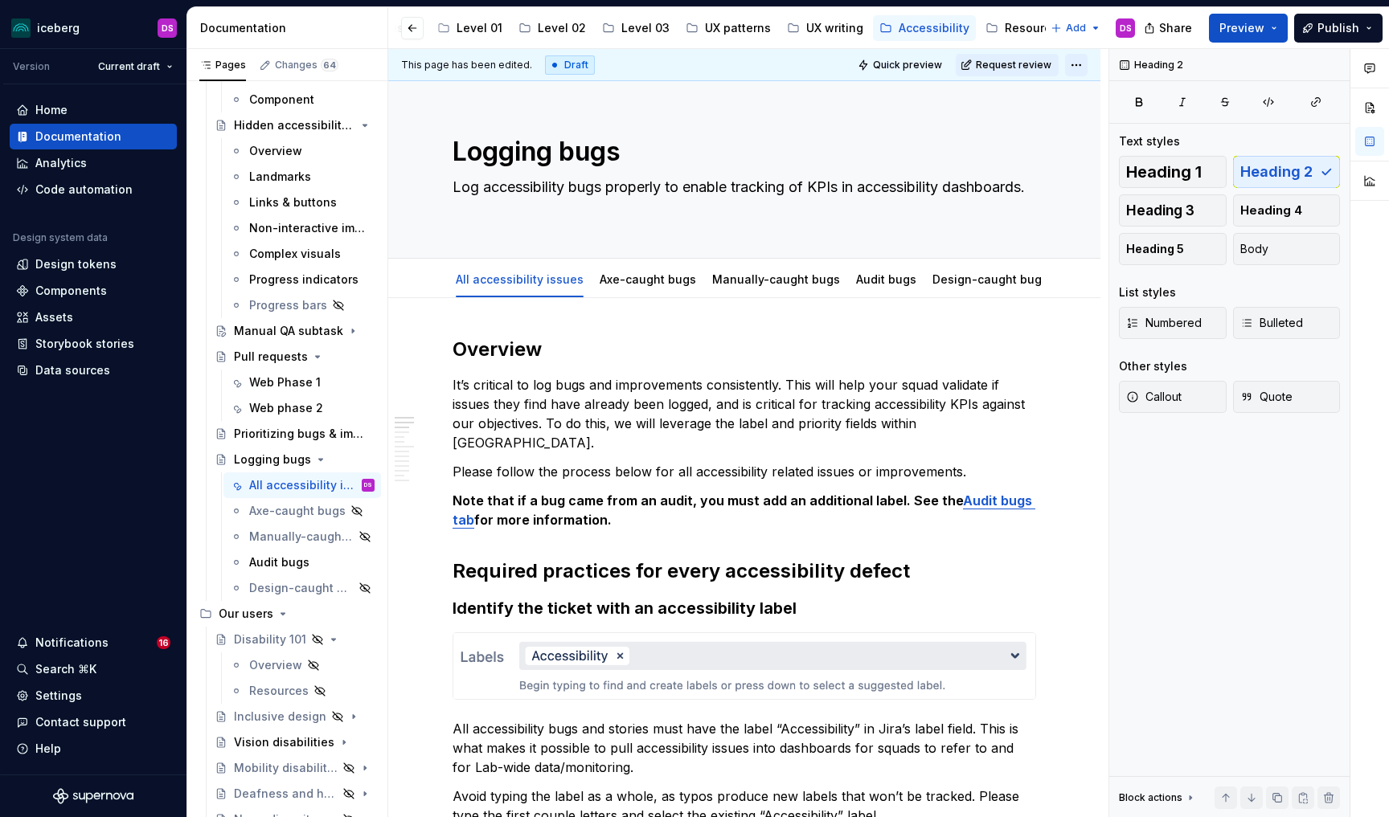
click at [1085, 70] on html "iceberg DS Version Current draft Home Documentation Analytics Code automation D…" at bounding box center [694, 408] width 1389 height 817
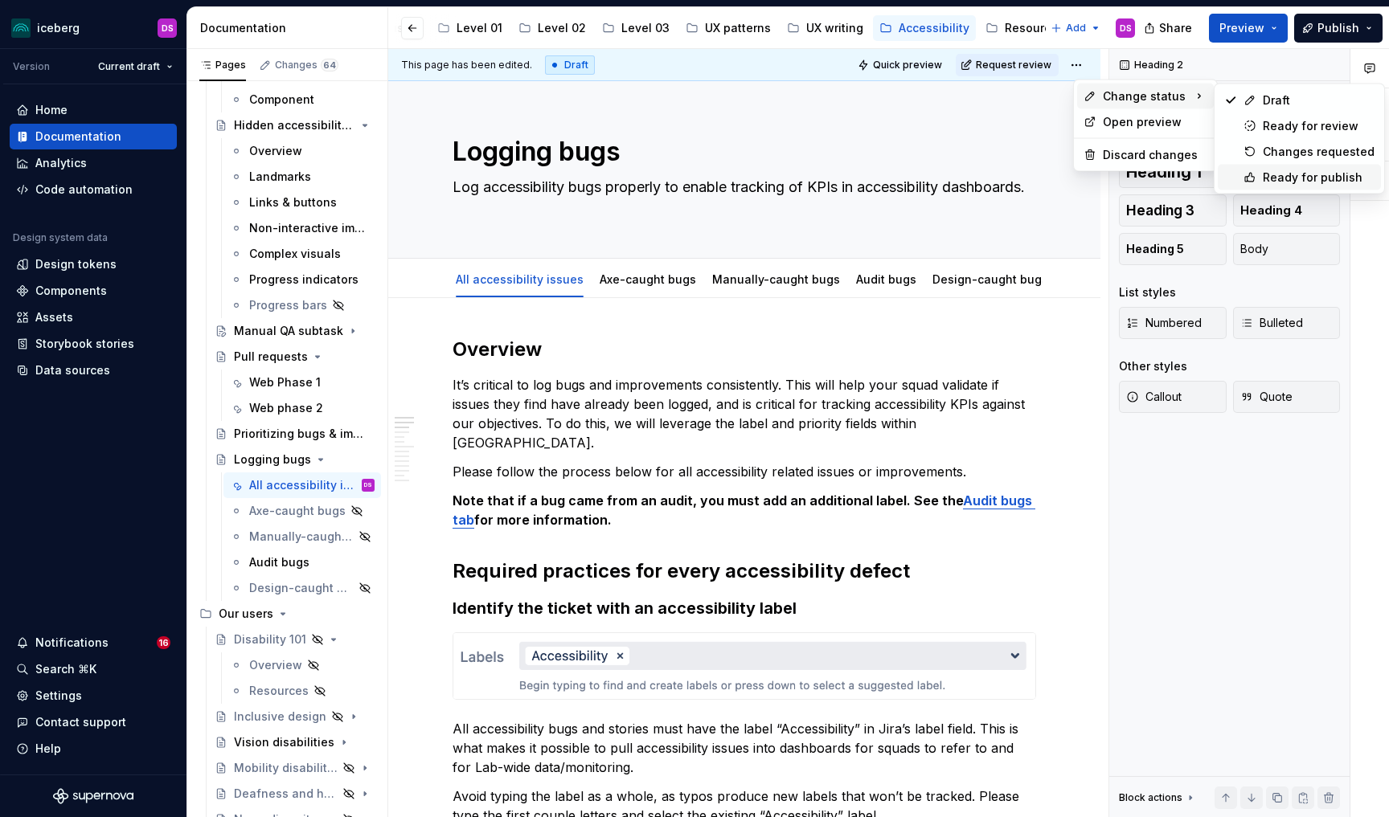
click at [1304, 174] on div "Ready for publish" at bounding box center [1319, 178] width 112 height 16
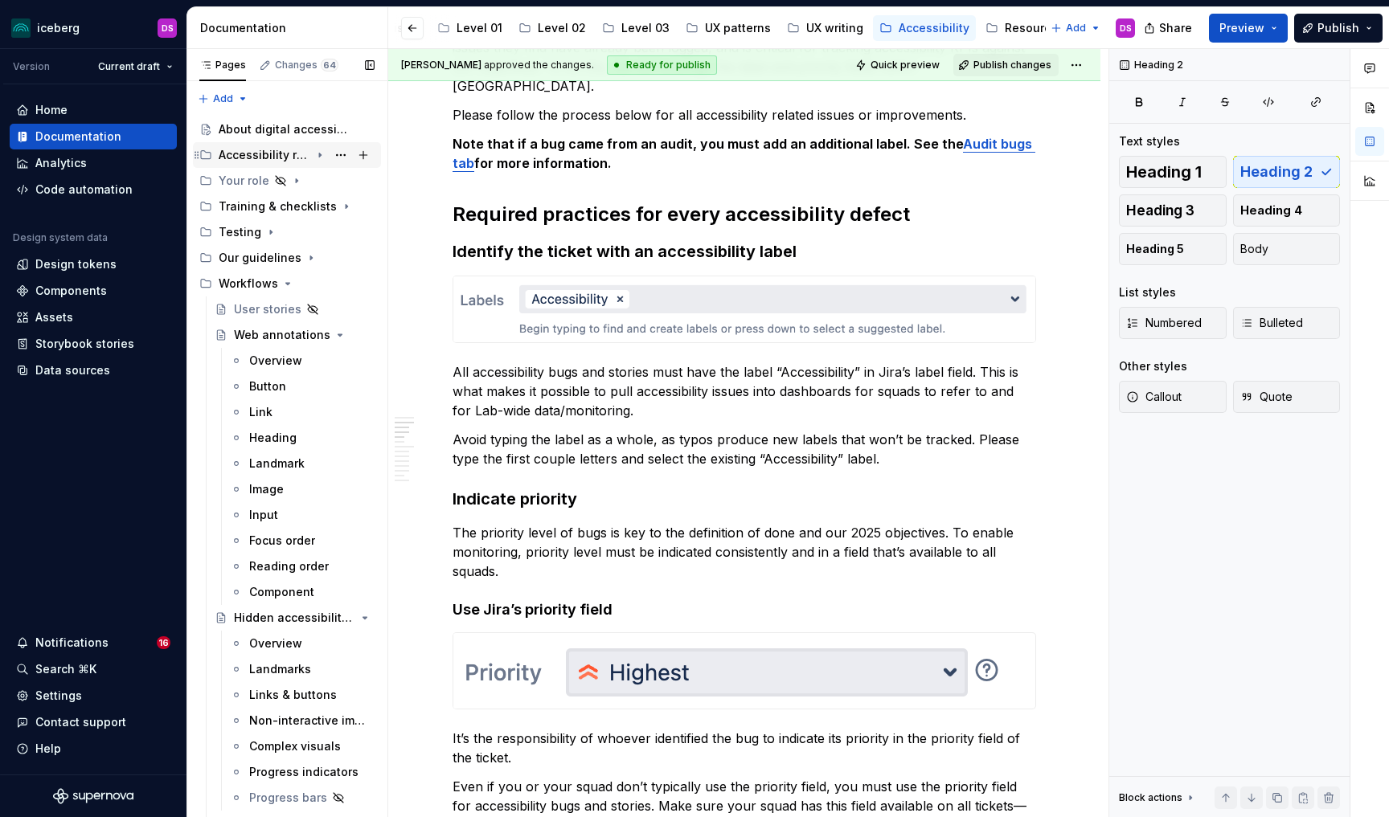
click at [320, 154] on icon "Page tree" at bounding box center [320, 156] width 2 height 4
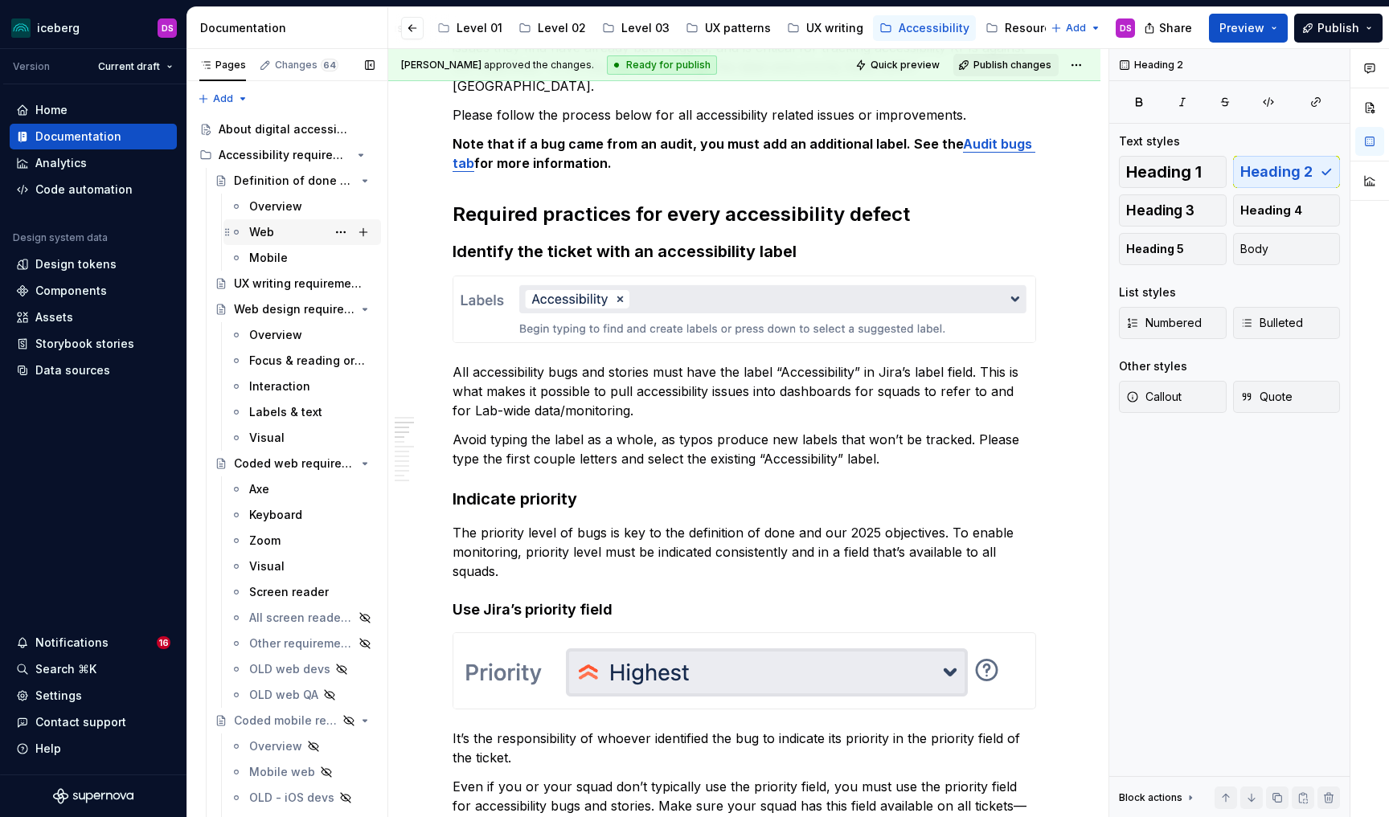
click at [268, 236] on div "Web" at bounding box center [261, 232] width 25 height 16
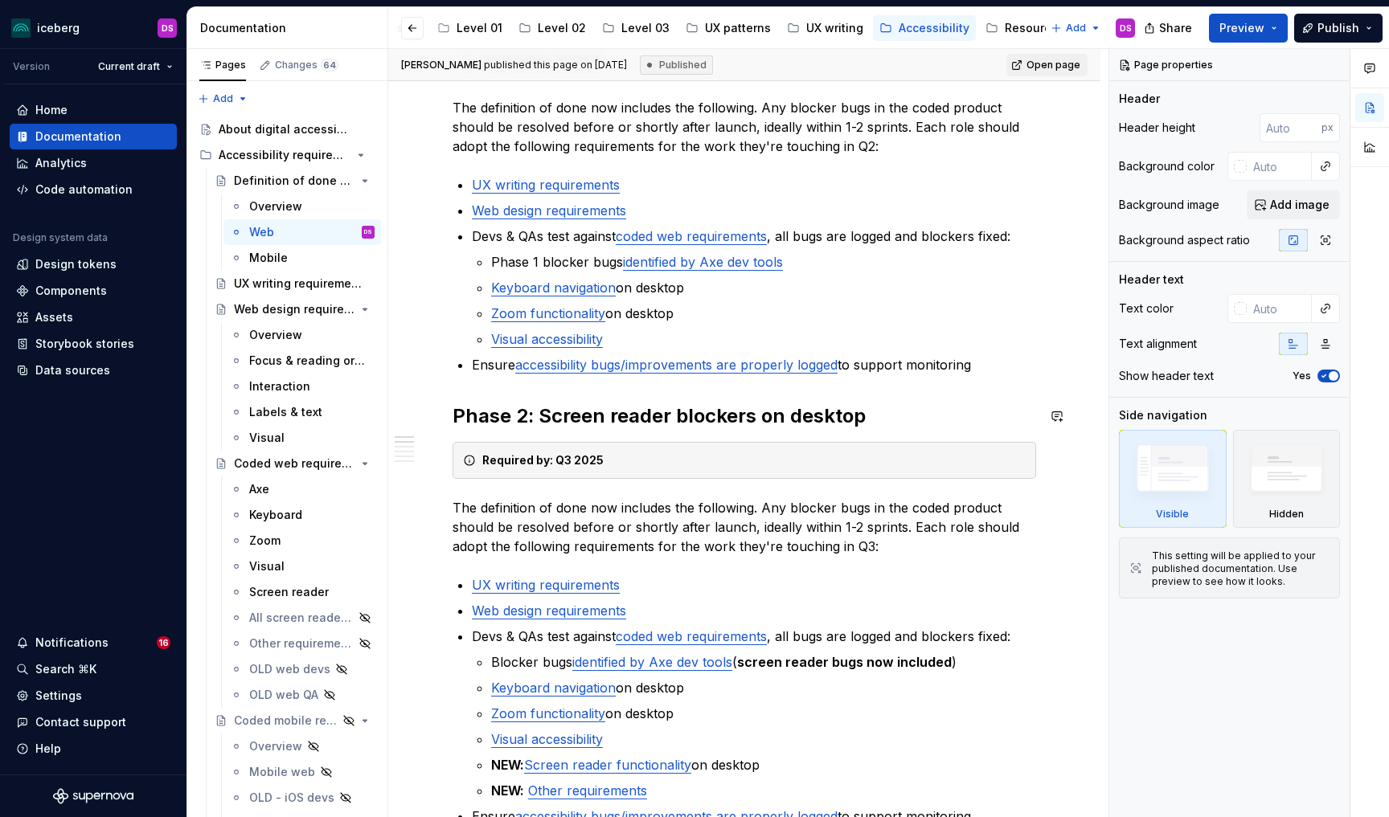
scroll to position [327, 0]
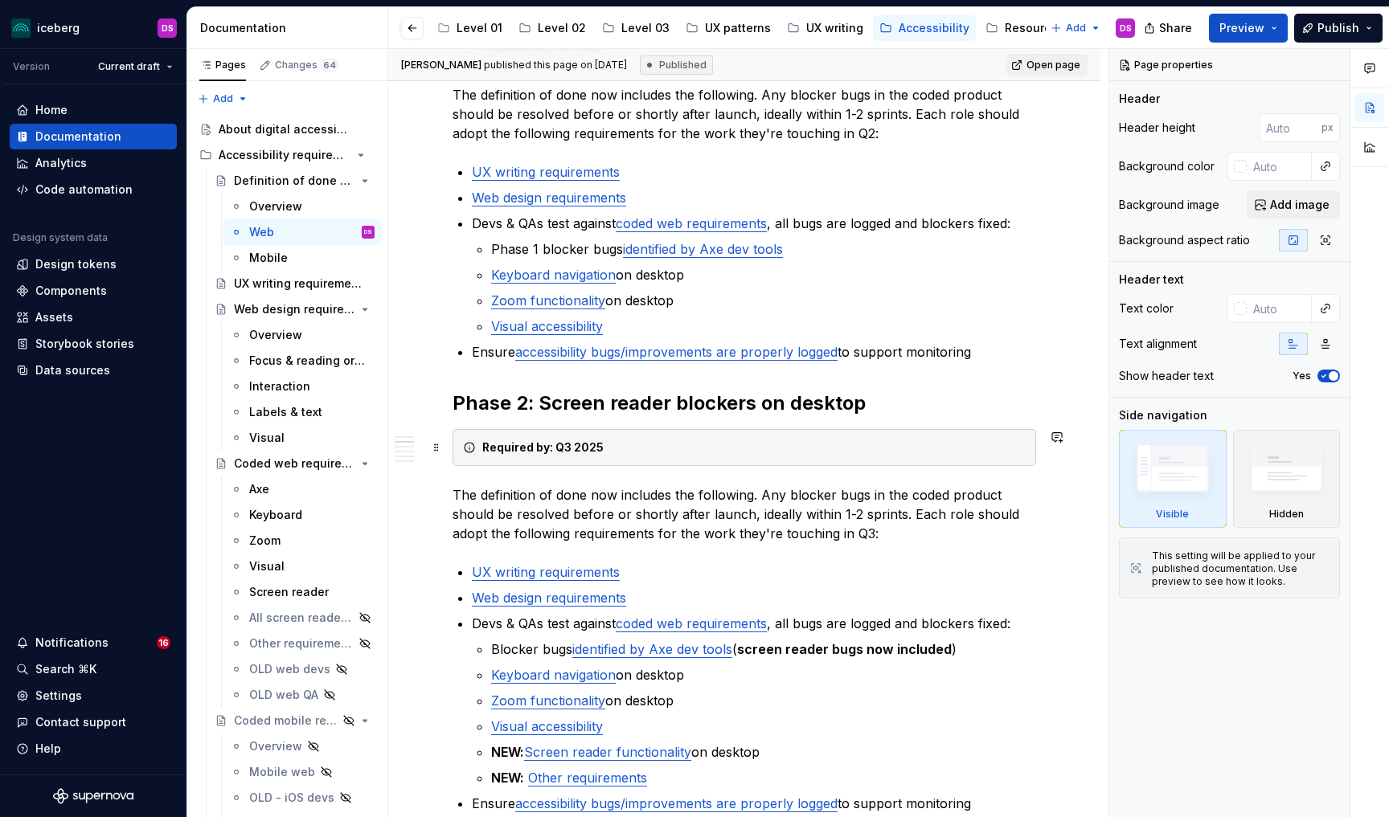
click at [569, 449] on strong "Required by: Q3 2025" at bounding box center [542, 447] width 121 height 14
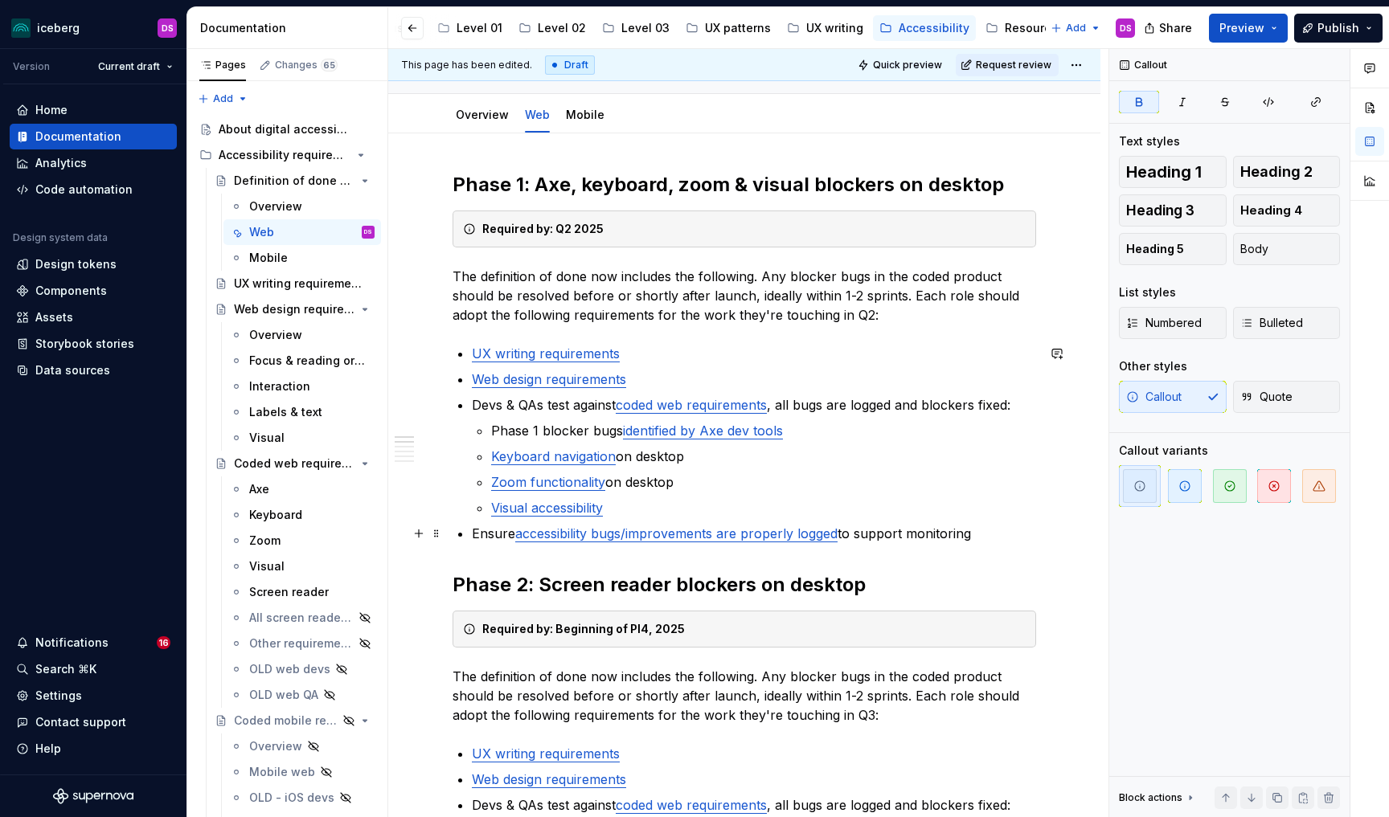
scroll to position [124, 0]
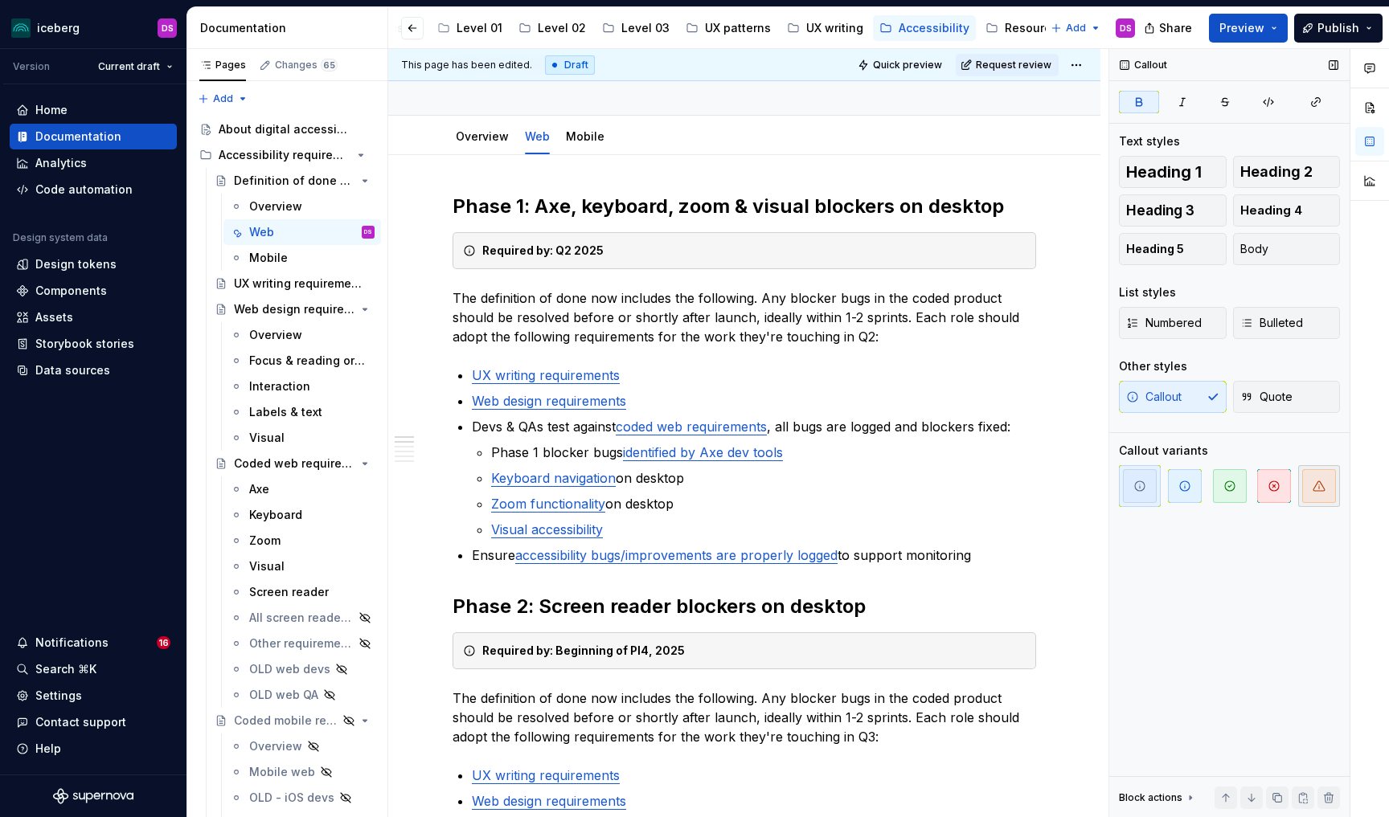
click at [1332, 496] on span "button" at bounding box center [1319, 486] width 34 height 34
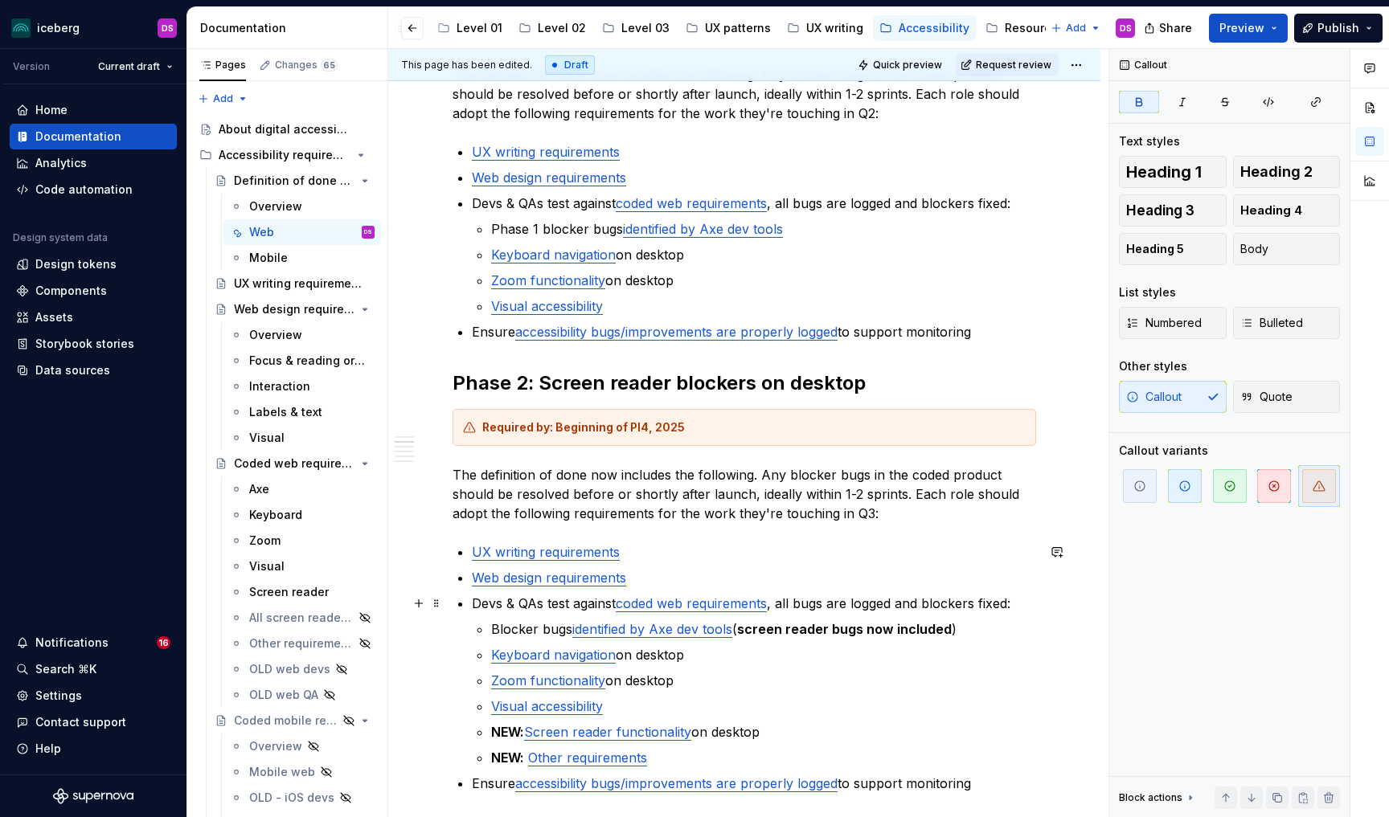
scroll to position [354, 0]
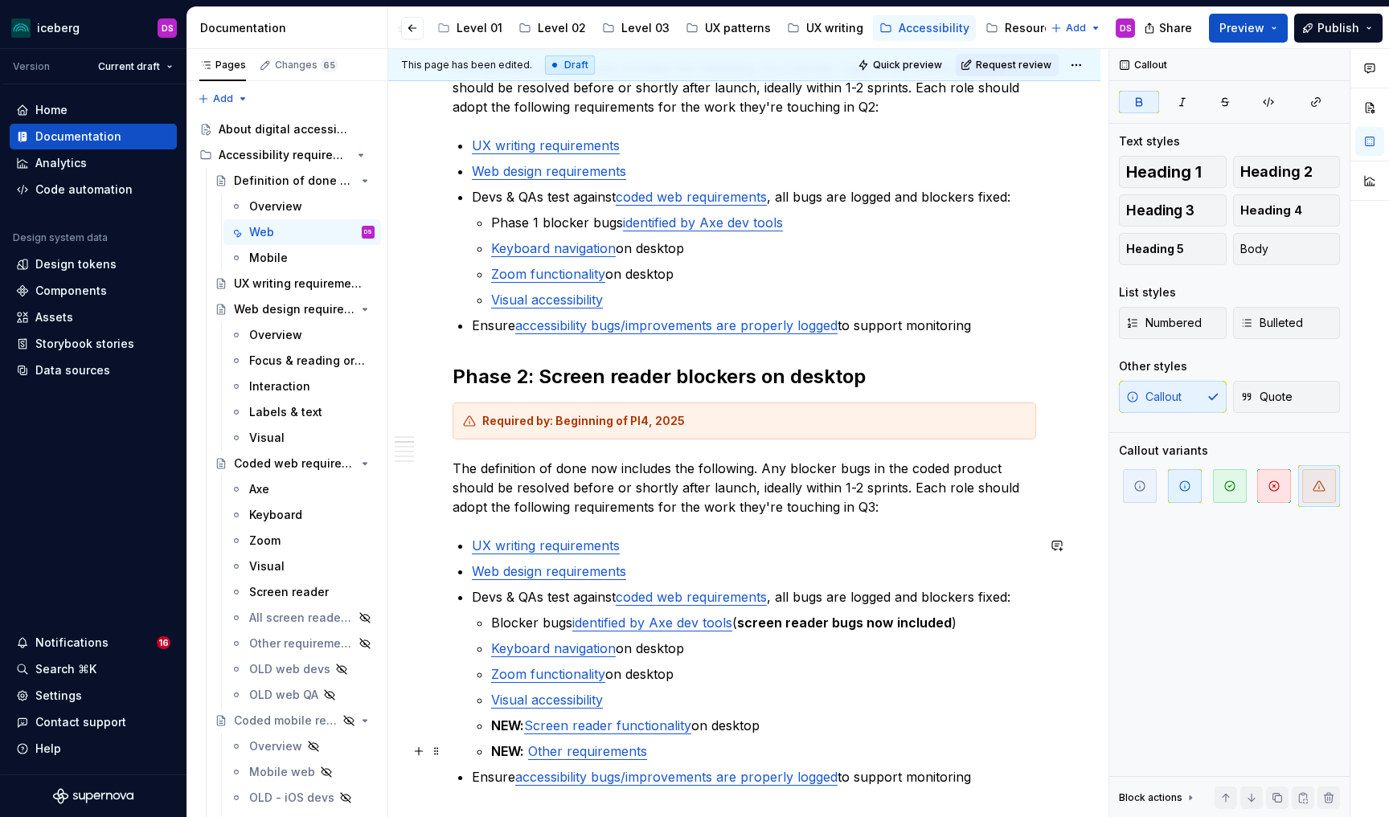
click at [683, 754] on p "NEW: Other requirements" at bounding box center [763, 751] width 545 height 19
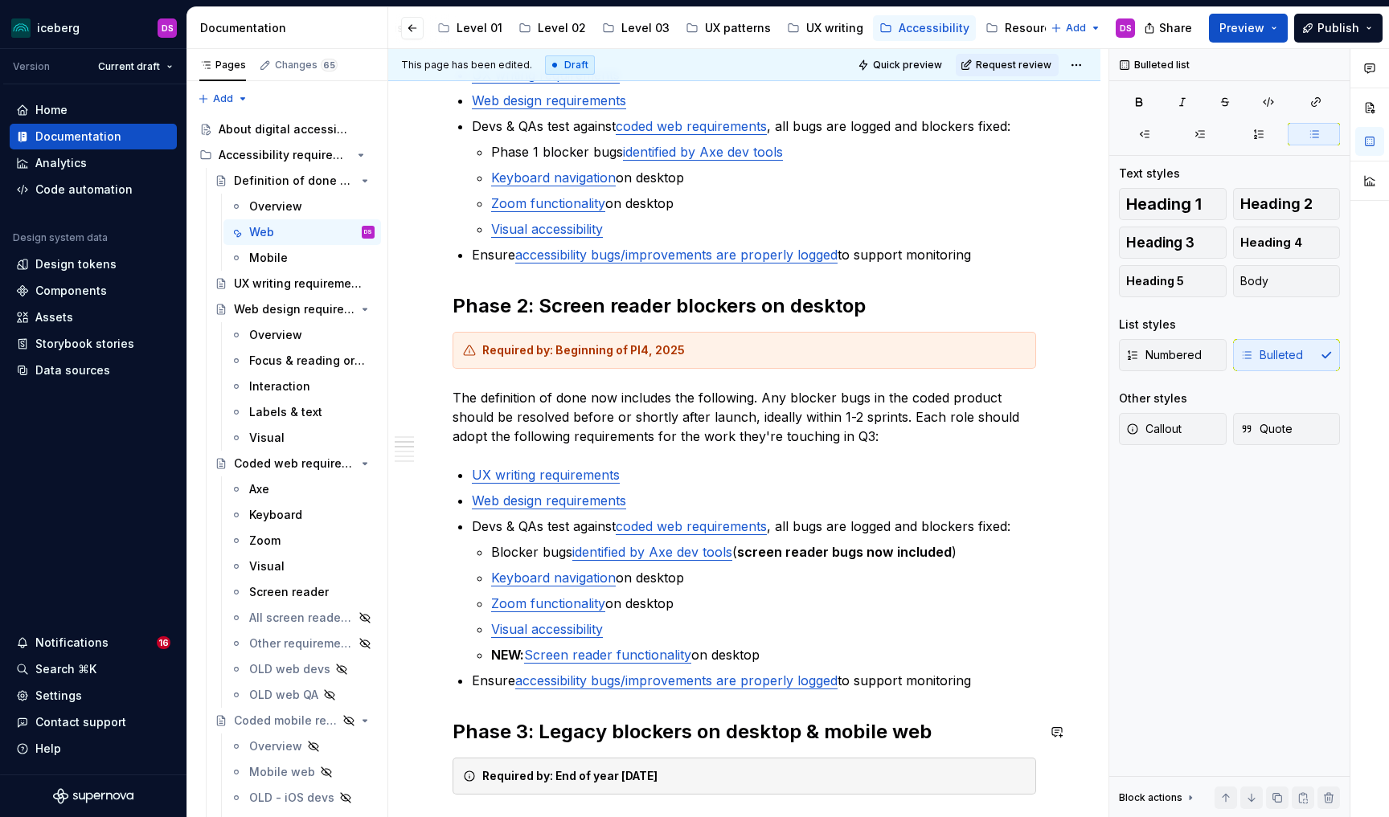
scroll to position [420, 0]
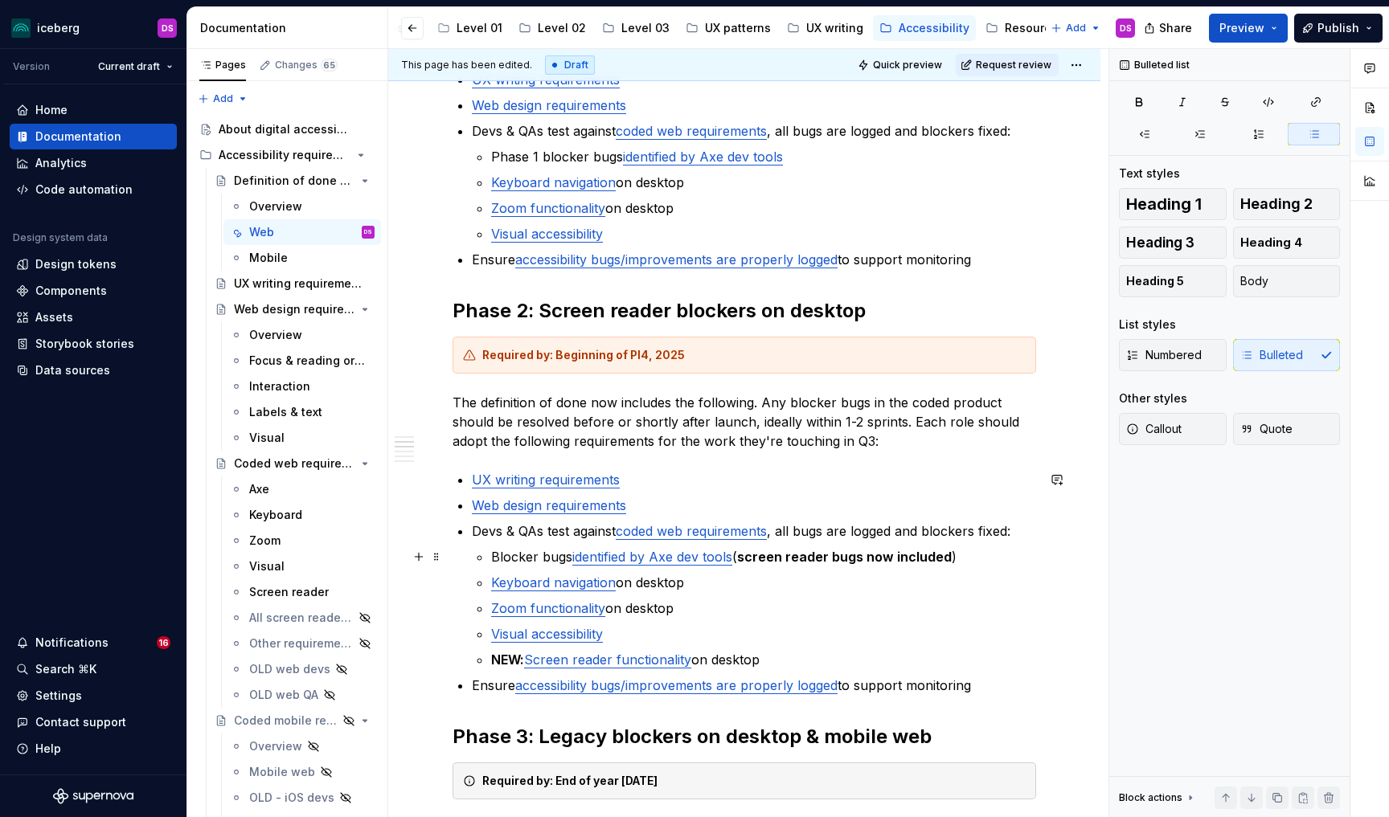
click at [536, 555] on p "Blocker bugs identified by Axe dev tools ( screen reader bugs now included )" at bounding box center [763, 556] width 545 height 19
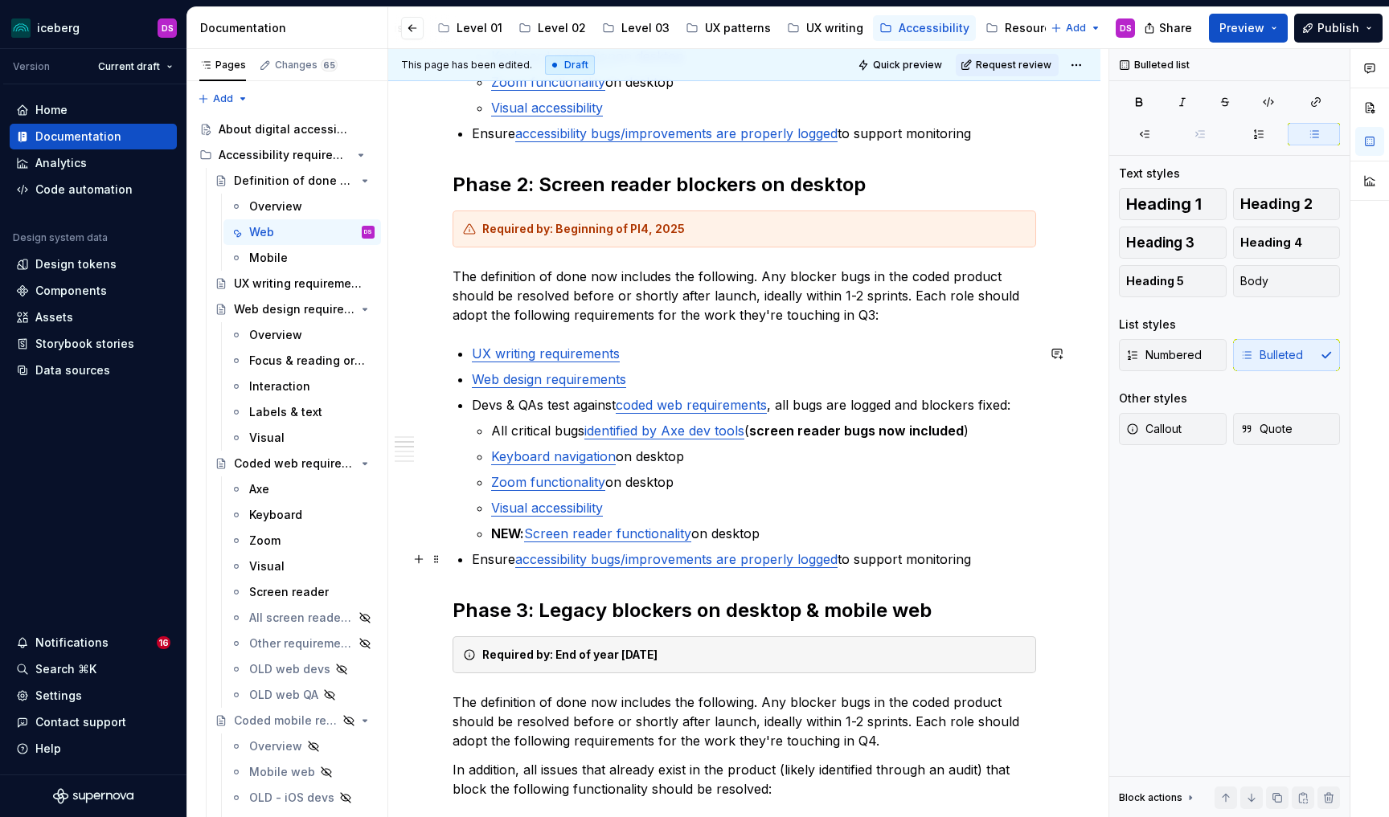
scroll to position [550, 0]
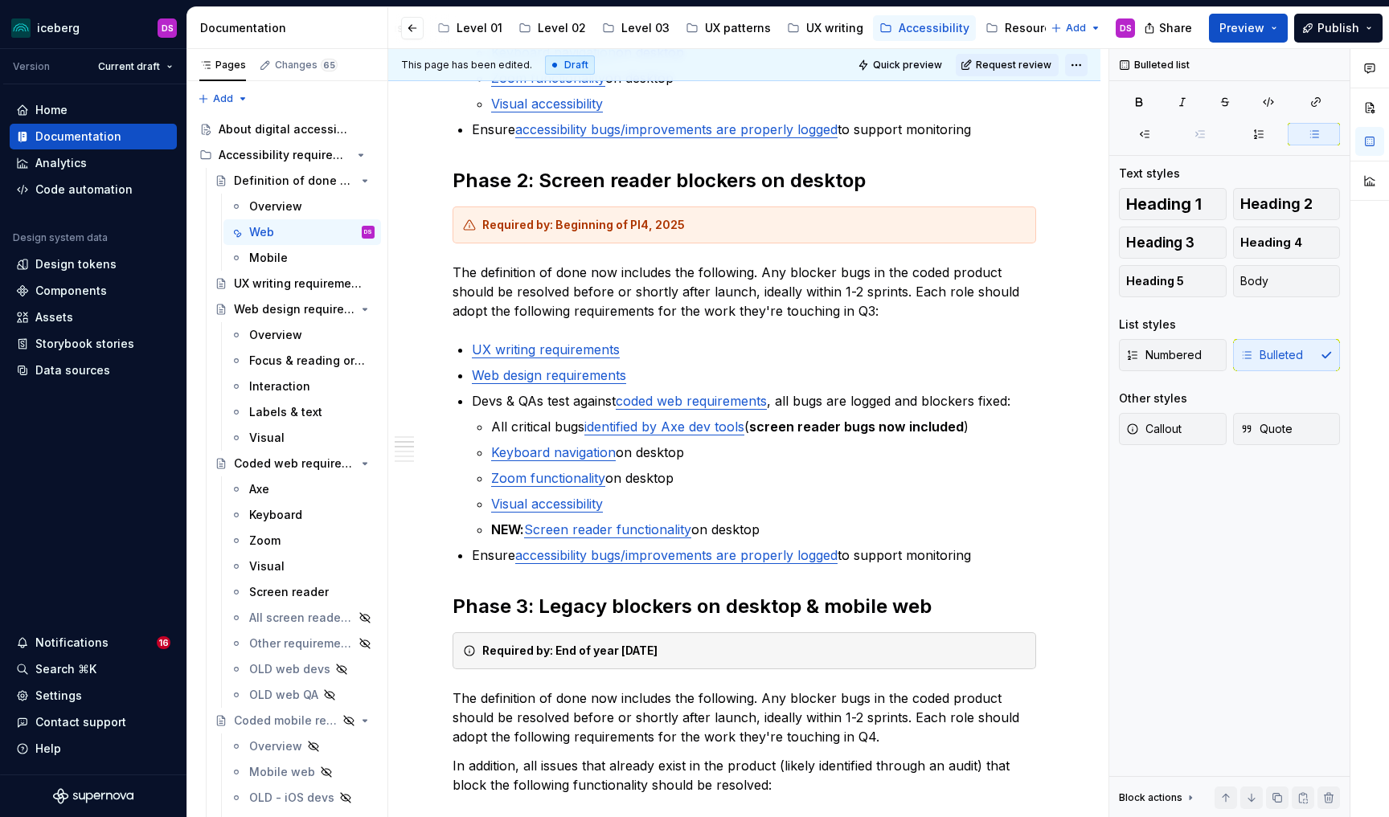
click at [1087, 67] on html "iceberg DS Version Current draft Home Documentation Analytics Code automation D…" at bounding box center [694, 408] width 1389 height 817
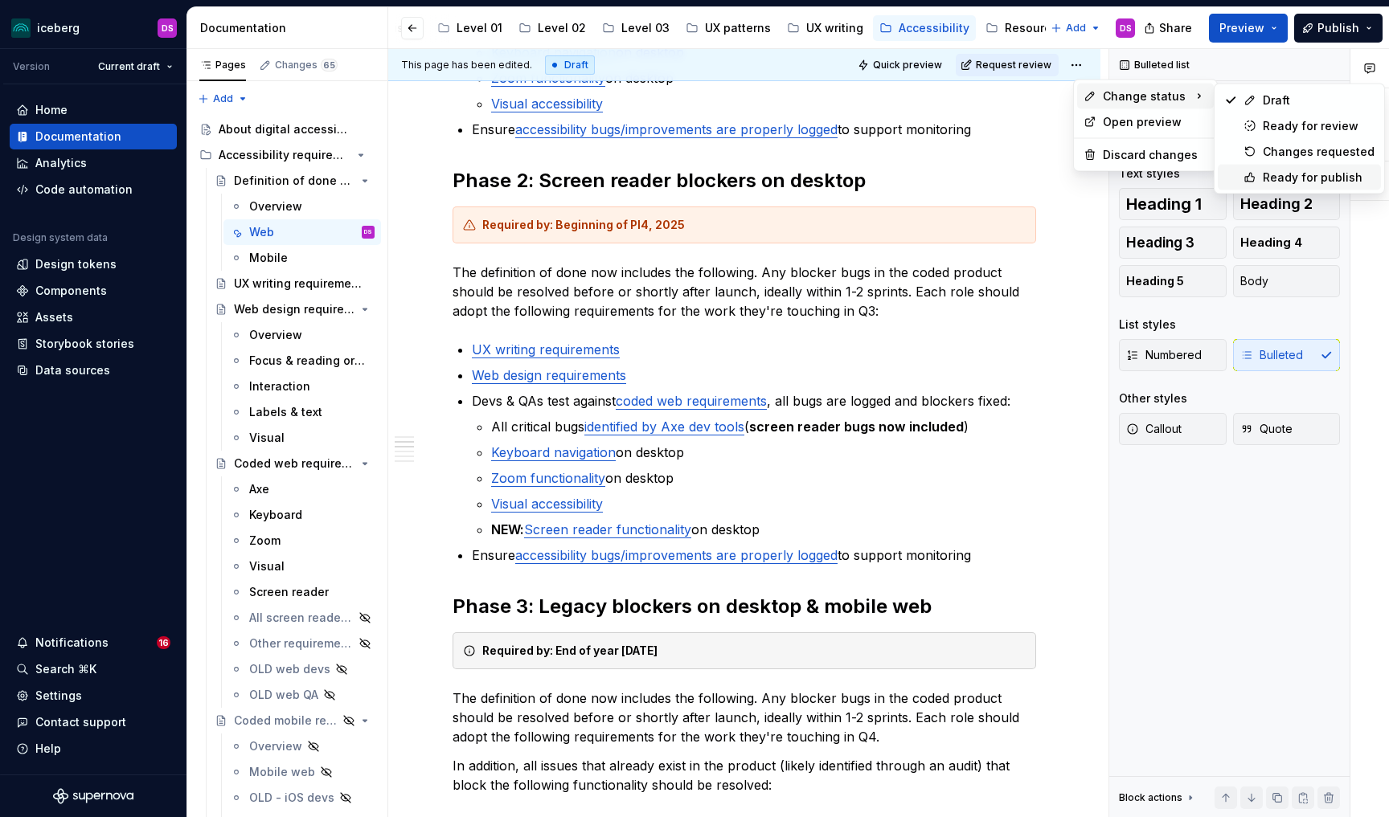
click at [1268, 178] on div "Ready for publish" at bounding box center [1319, 178] width 112 height 16
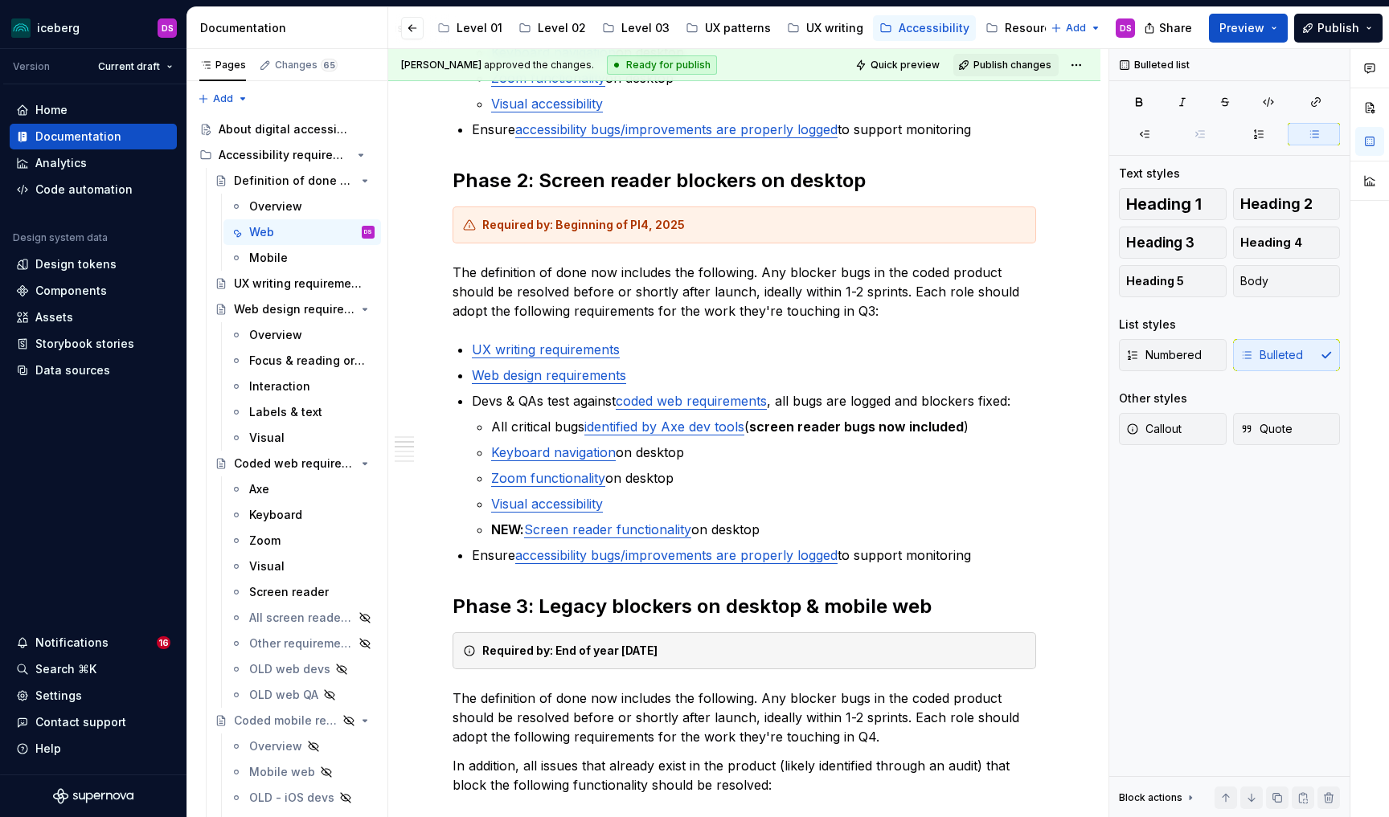
scroll to position [181, 0]
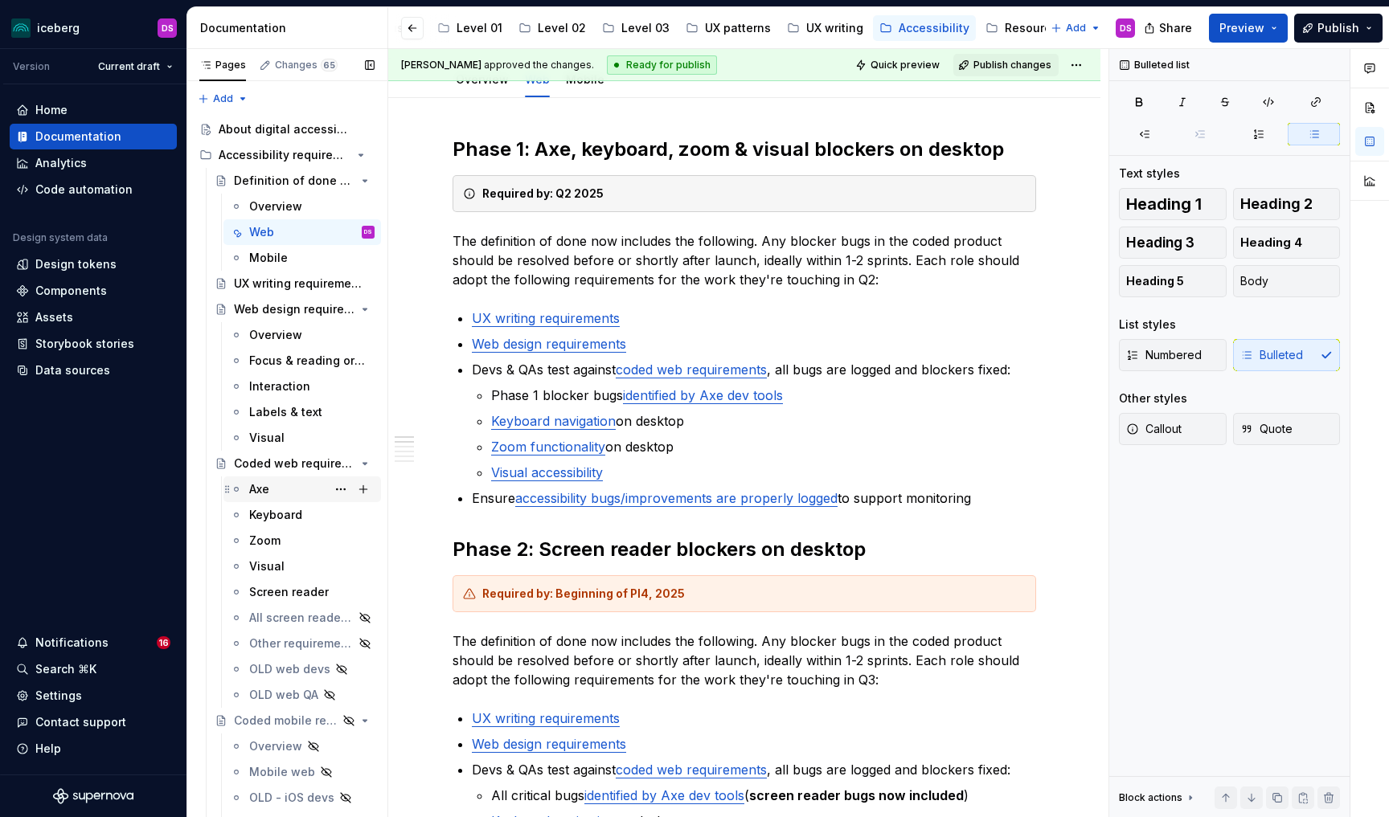
drag, startPoint x: 261, startPoint y: 489, endPoint x: 328, endPoint y: 486, distance: 66.8
click at [261, 489] on div "Axe" at bounding box center [259, 489] width 20 height 16
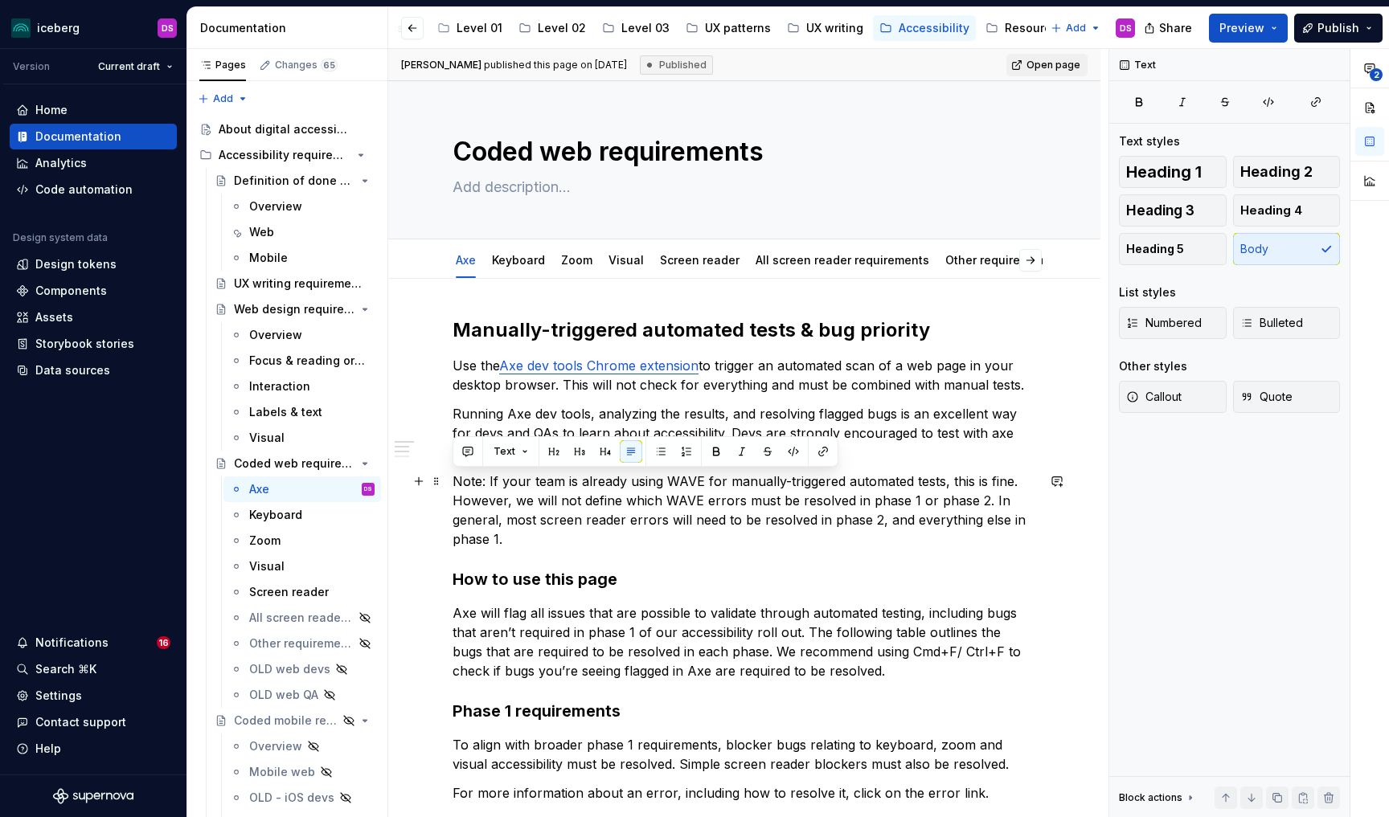
drag, startPoint x: 514, startPoint y: 539, endPoint x: 456, endPoint y: 484, distance: 80.7
click at [456, 484] on p "Note: If your team is already using WAVE for manually-triggered automated tests…" at bounding box center [745, 510] width 584 height 77
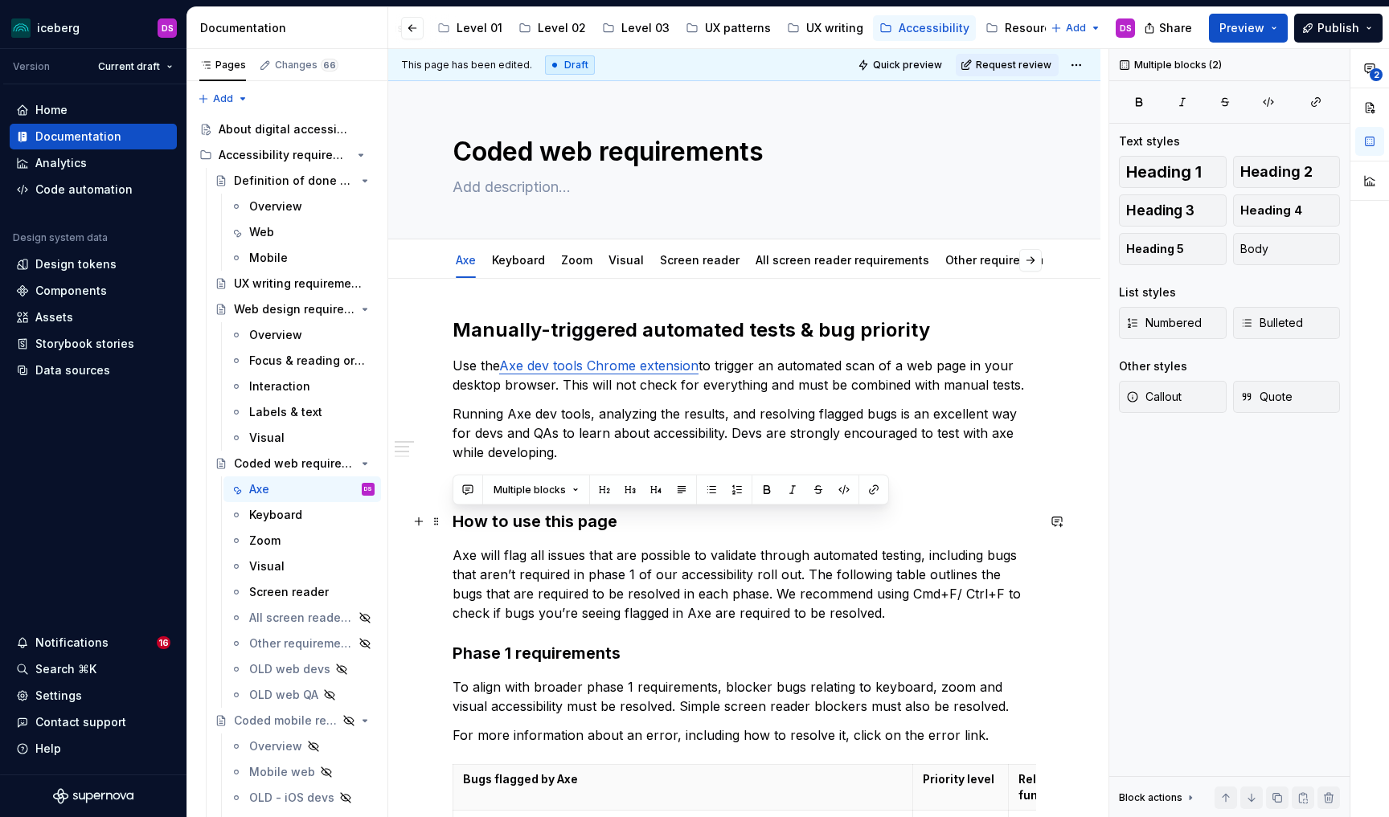
drag, startPoint x: 846, startPoint y: 613, endPoint x: 453, endPoint y: 525, distance: 401.9
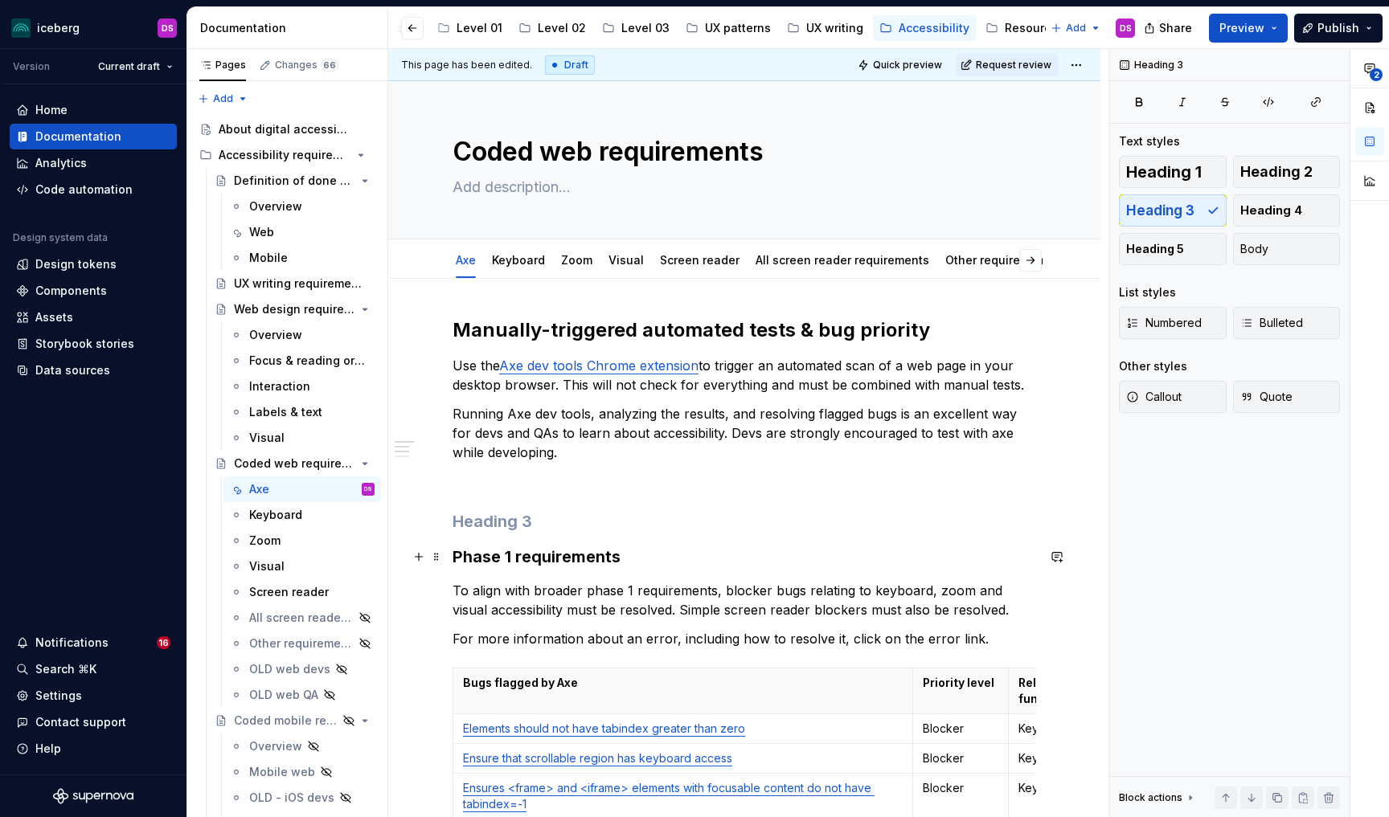
click at [647, 559] on h3 "Phase 1 requirements" at bounding box center [745, 557] width 584 height 23
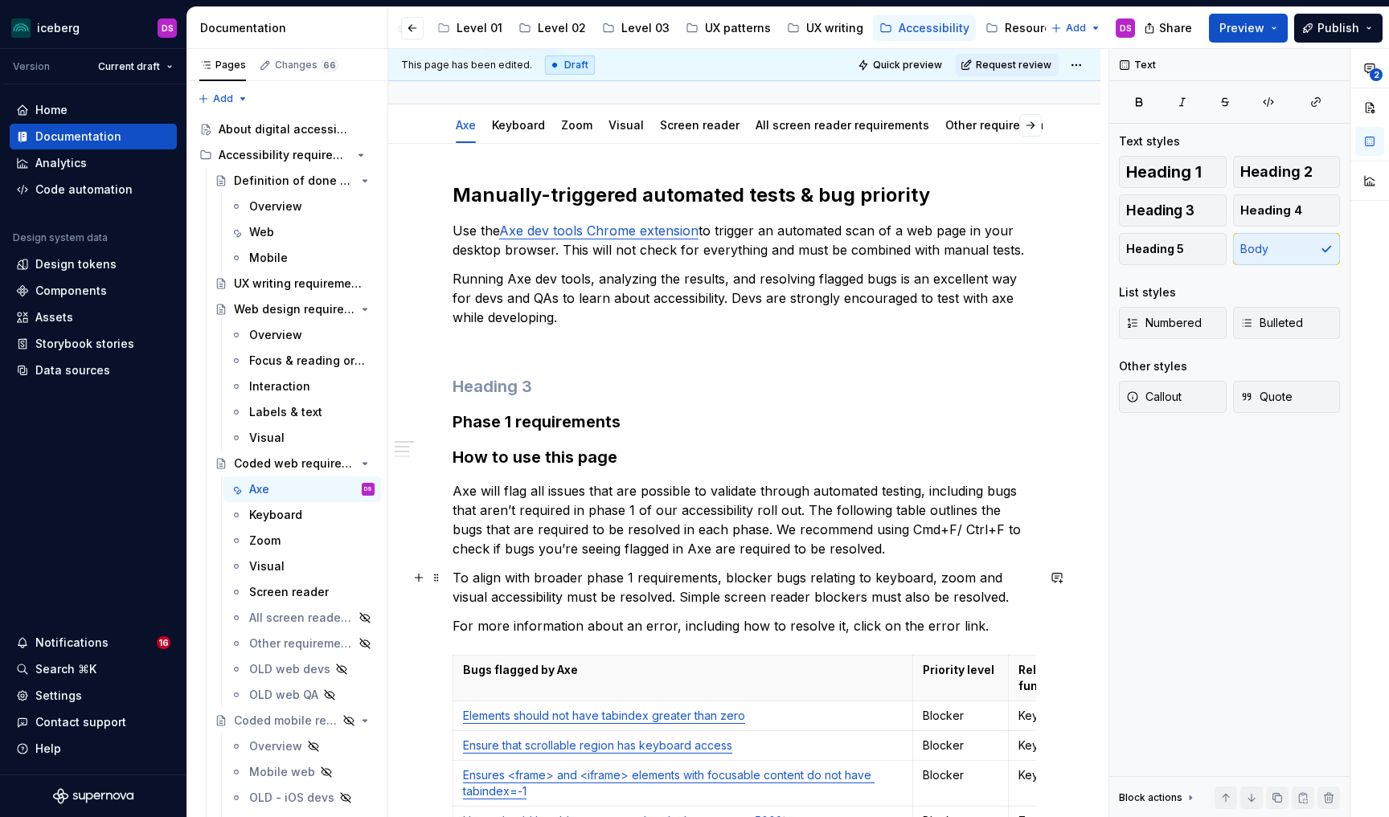
scroll to position [145, 0]
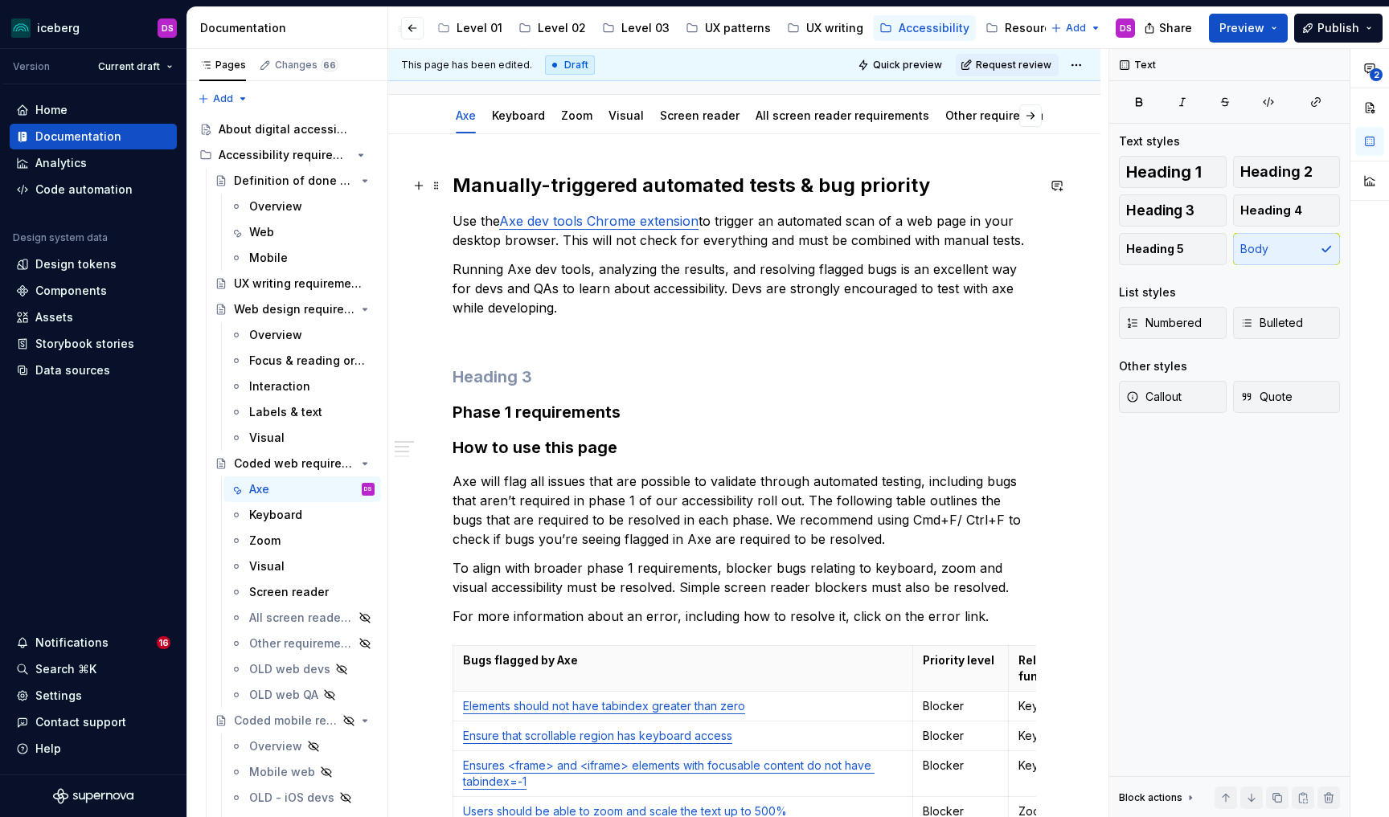
click at [689, 191] on h2 "Manually-triggered automated tests & bug priority" at bounding box center [745, 186] width 584 height 26
click at [588, 414] on h3 "Phase 1 requirements" at bounding box center [745, 412] width 584 height 23
click at [587, 449] on h3 "How to use this page" at bounding box center [745, 447] width 584 height 23
click at [1293, 221] on button "Heading 4" at bounding box center [1287, 211] width 108 height 32
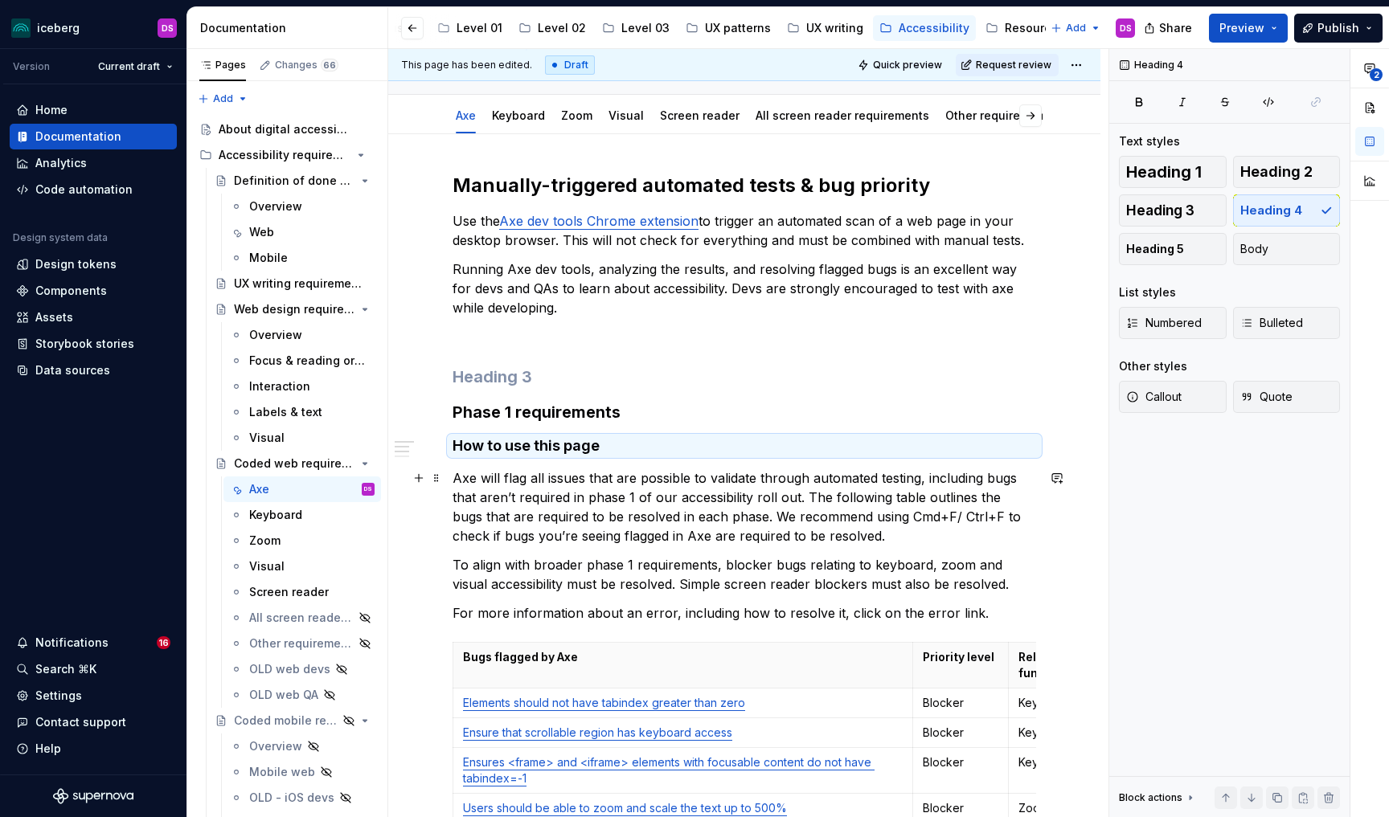
click at [661, 533] on p "Axe will flag all issues that are possible to validate through automated testin…" at bounding box center [745, 507] width 584 height 77
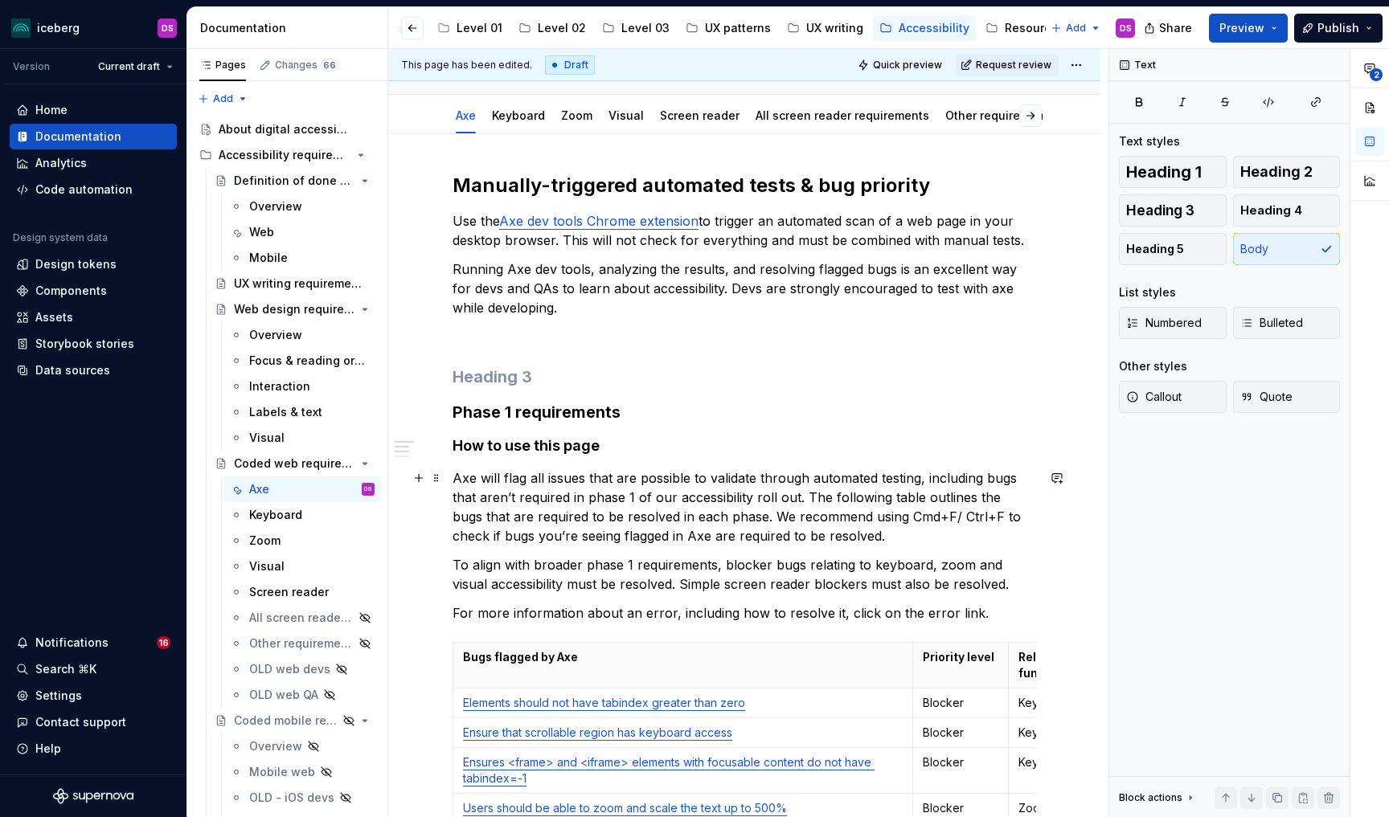
scroll to position [178, 0]
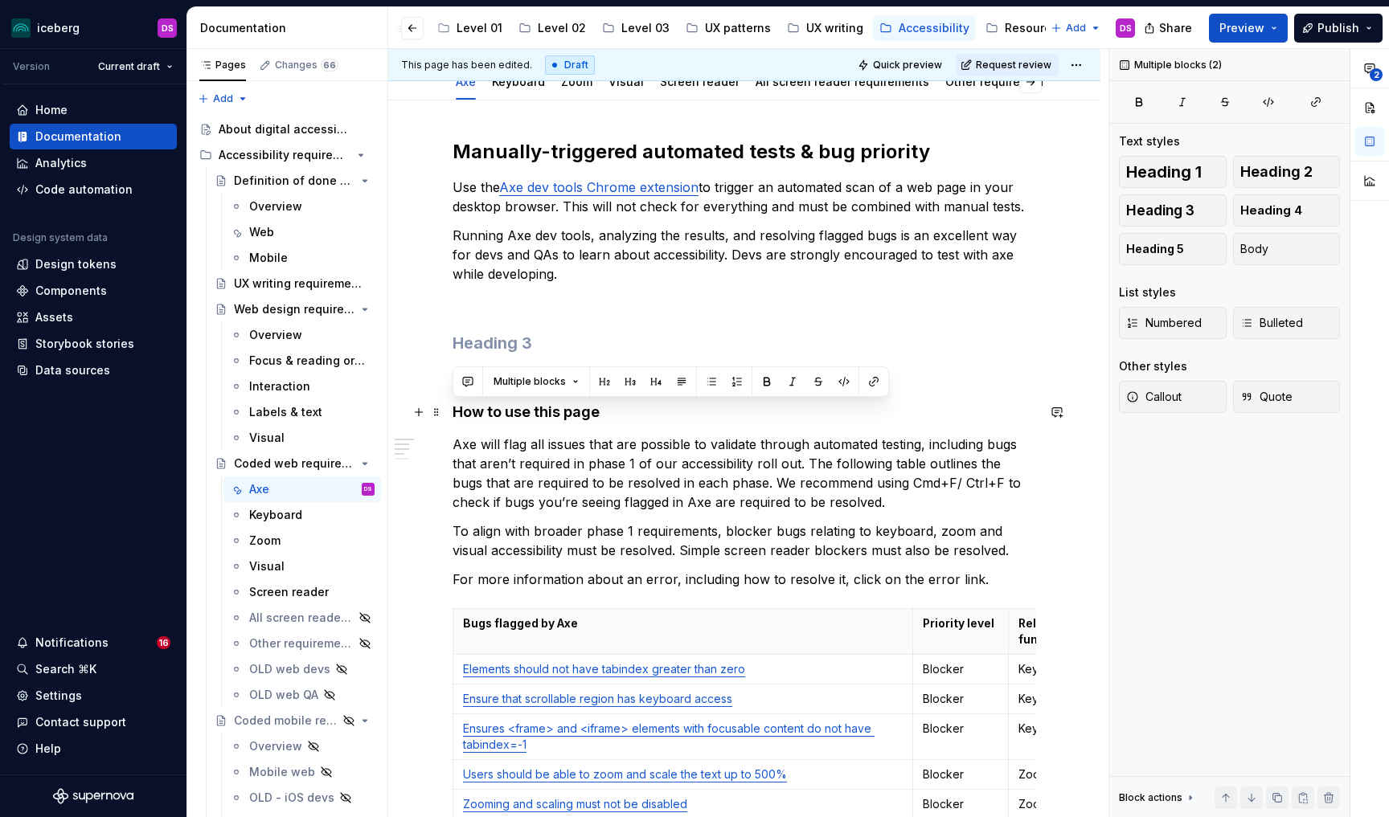
drag, startPoint x: 838, startPoint y: 502, endPoint x: 456, endPoint y: 414, distance: 391.7
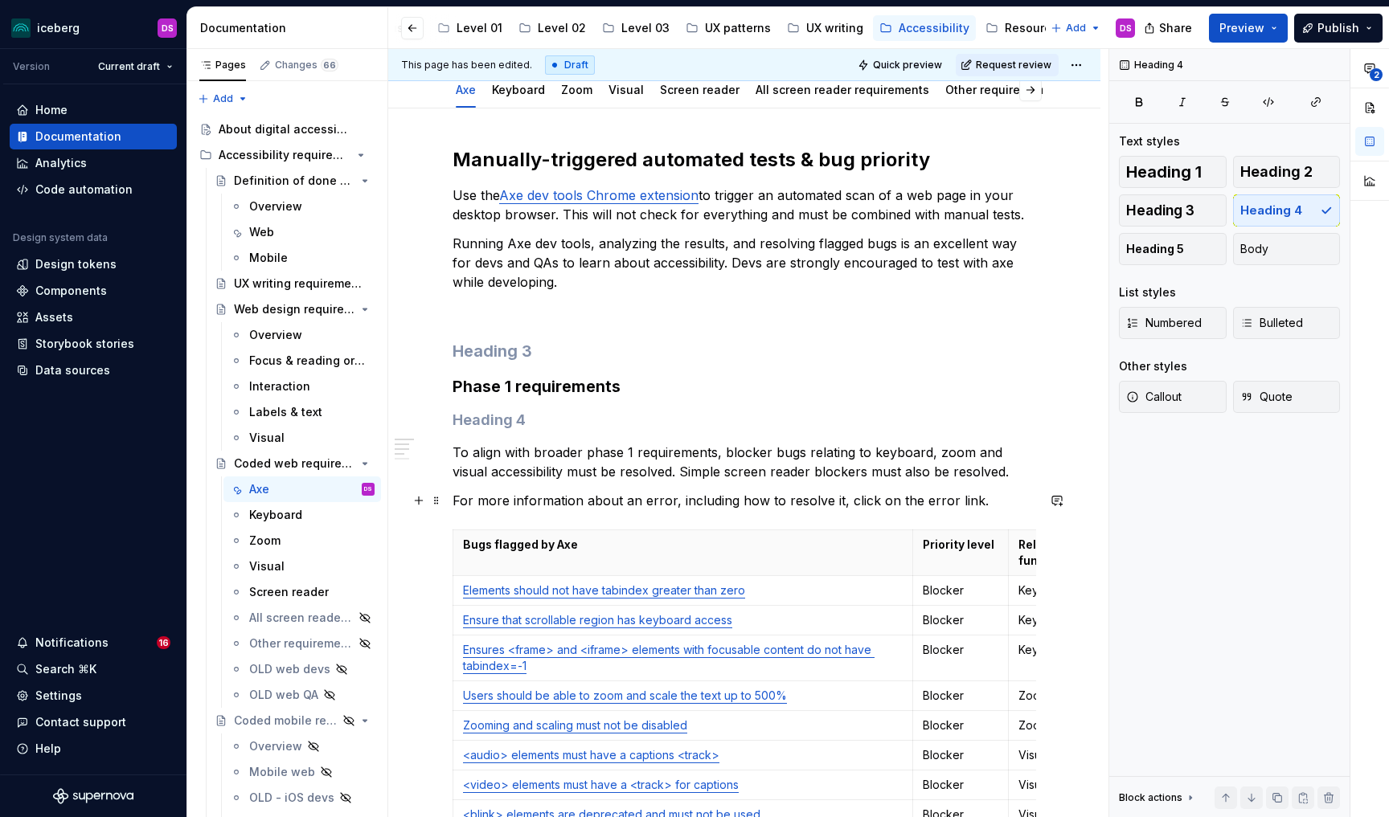
click at [982, 502] on p "For more information about an error, including how to resolve it, click on the …" at bounding box center [745, 500] width 584 height 19
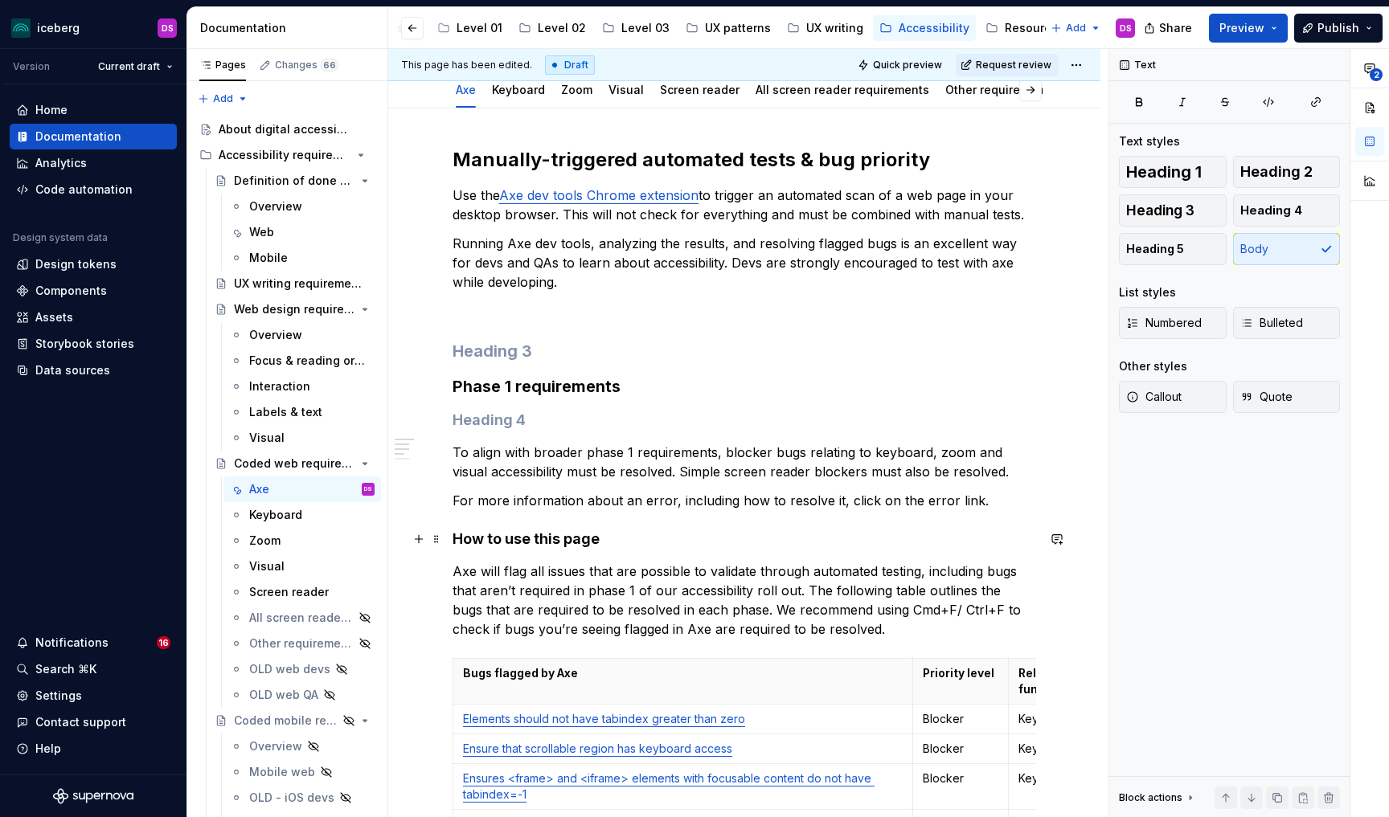
click at [547, 537] on h4 "How to use this page" at bounding box center [745, 539] width 584 height 19
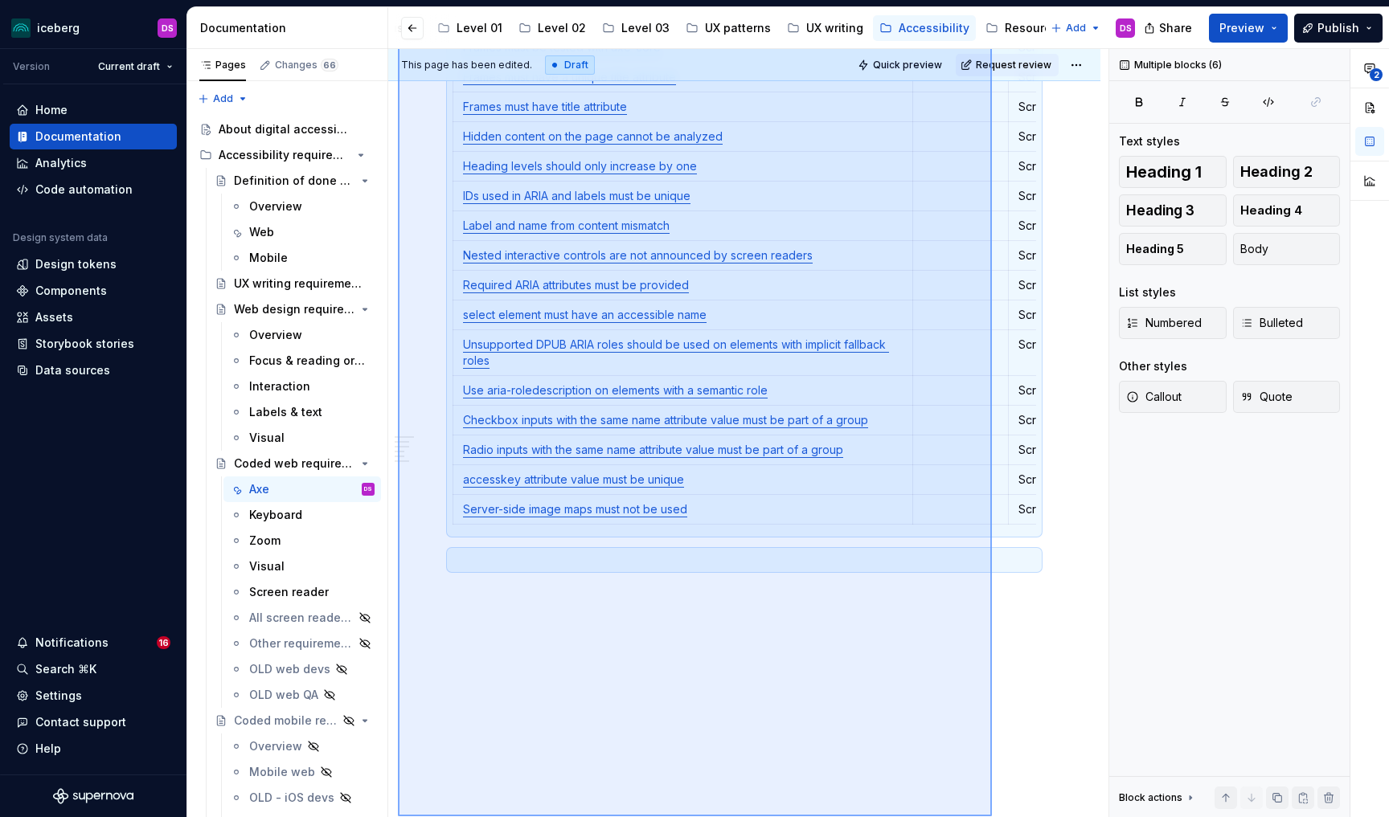
scroll to position [4026, 0]
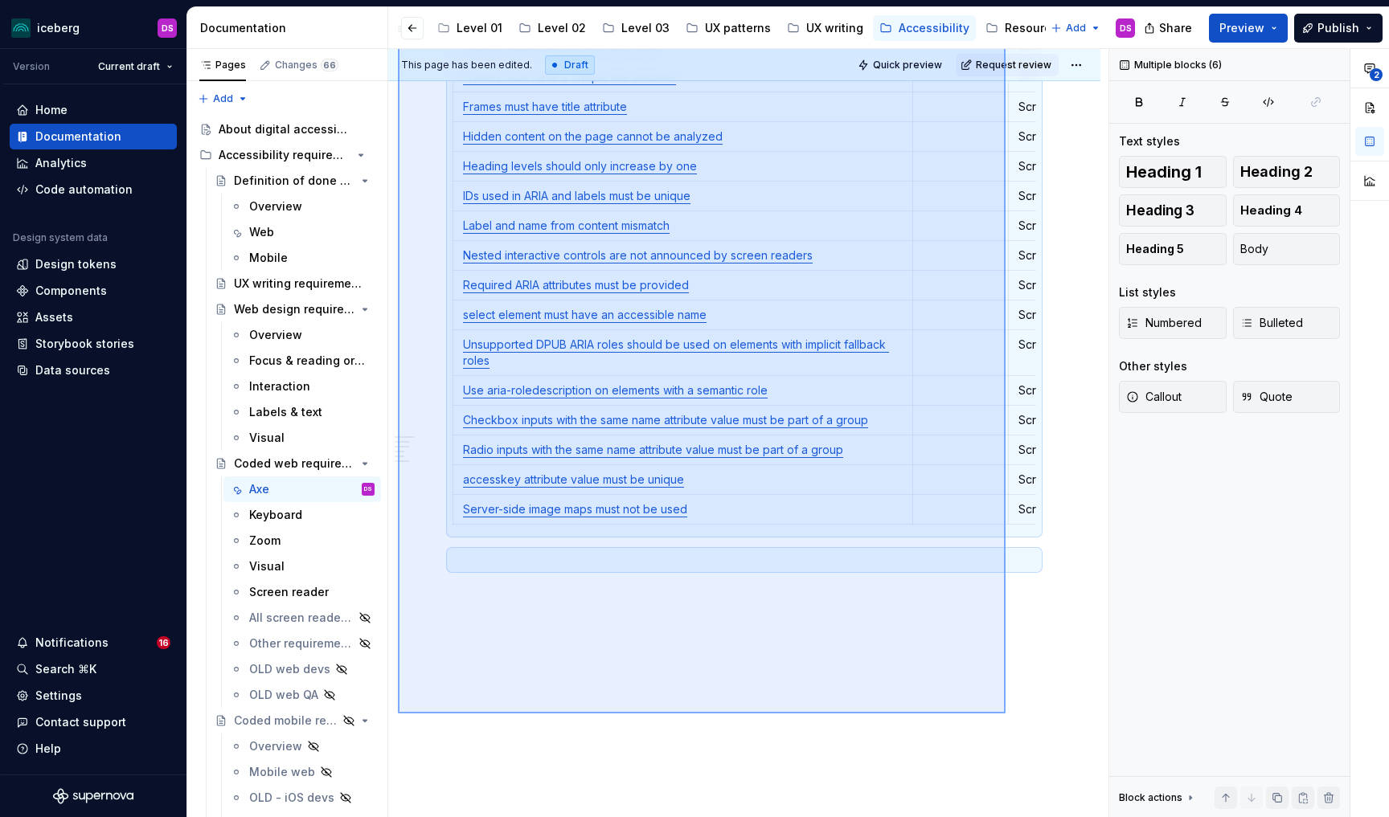
drag, startPoint x: 398, startPoint y: 329, endPoint x: 1006, endPoint y: 714, distance: 719.4
click at [1006, 714] on div "This page has been edited. Draft Quick preview Request review Coded web require…" at bounding box center [748, 433] width 720 height 769
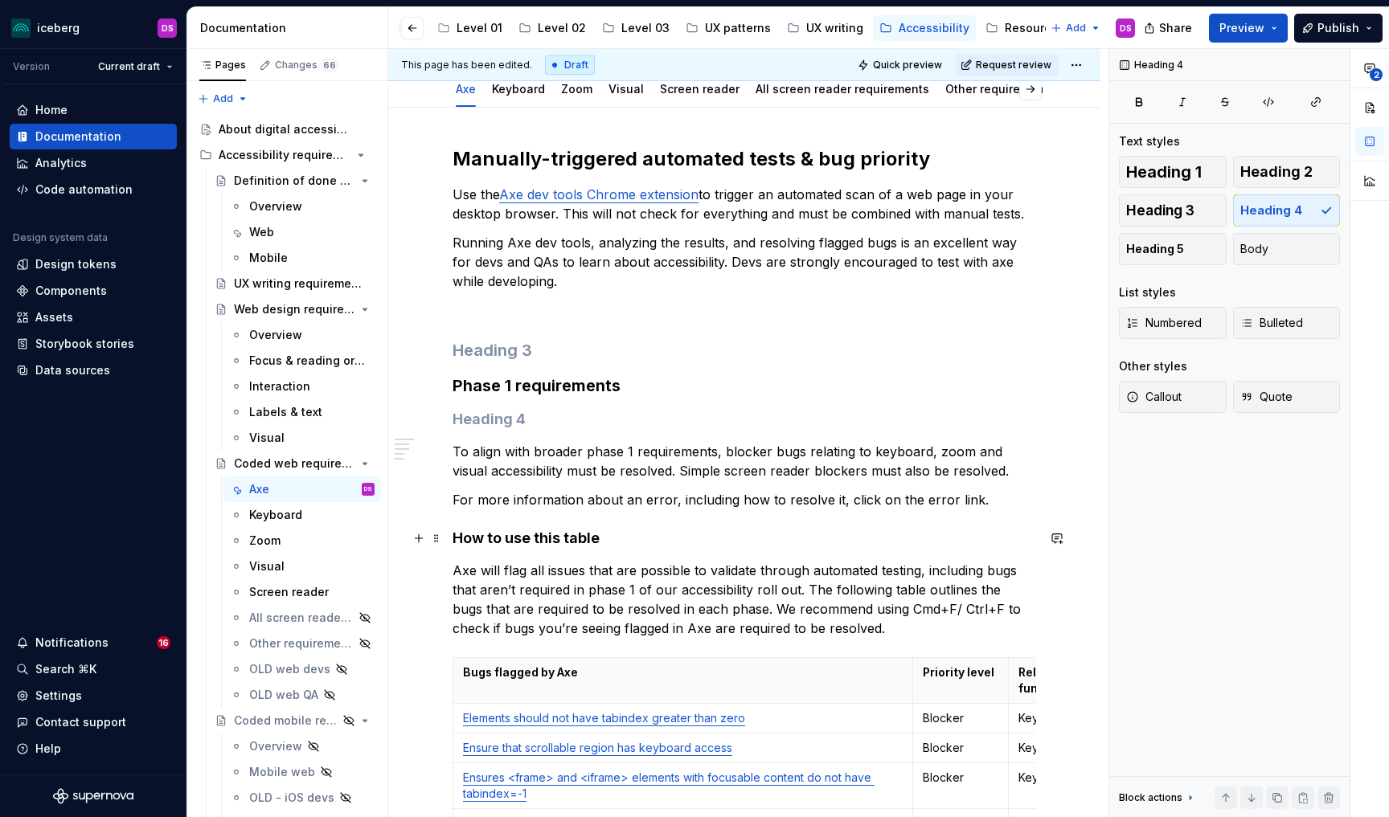
click at [902, 531] on h4 "How to use this table" at bounding box center [745, 538] width 584 height 19
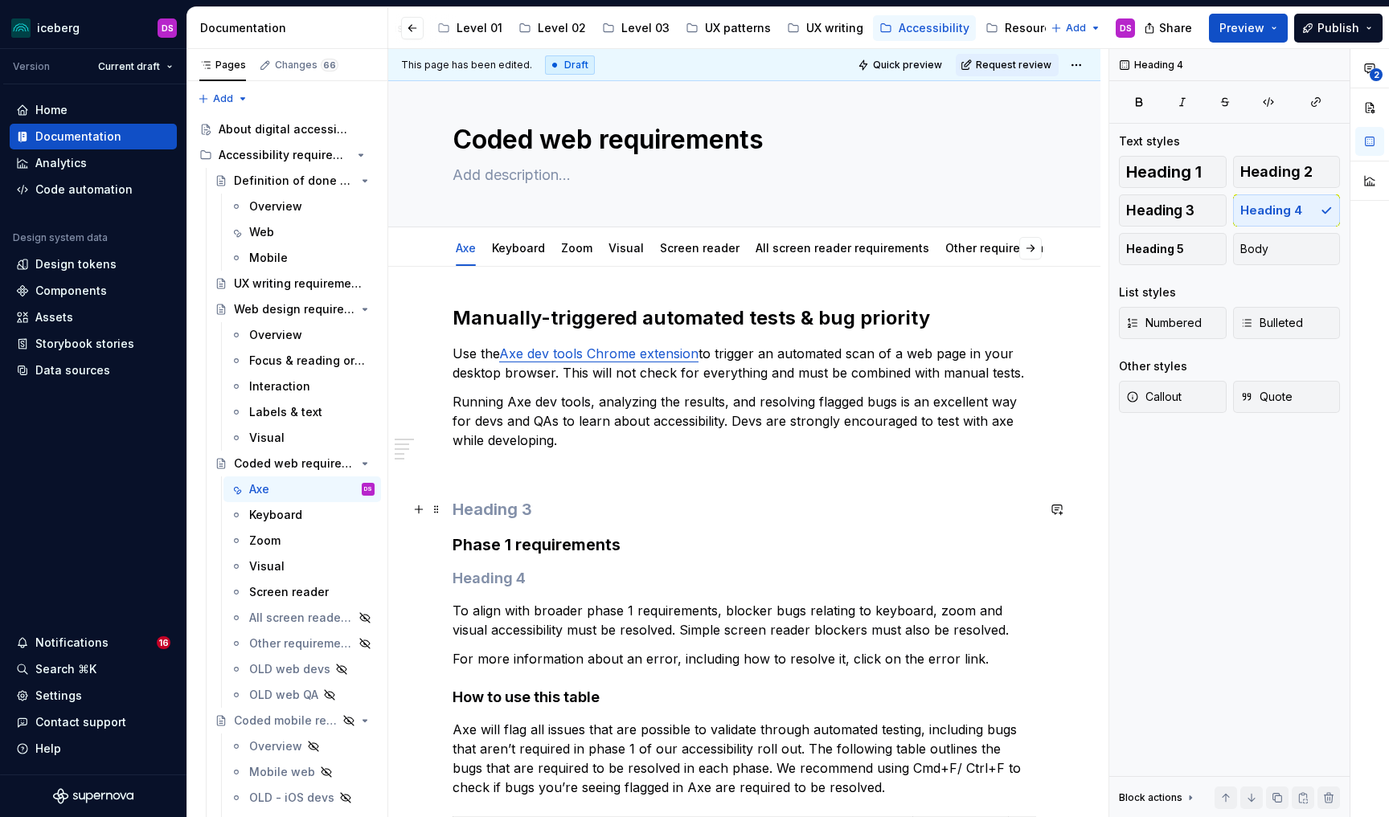
scroll to position [0, 0]
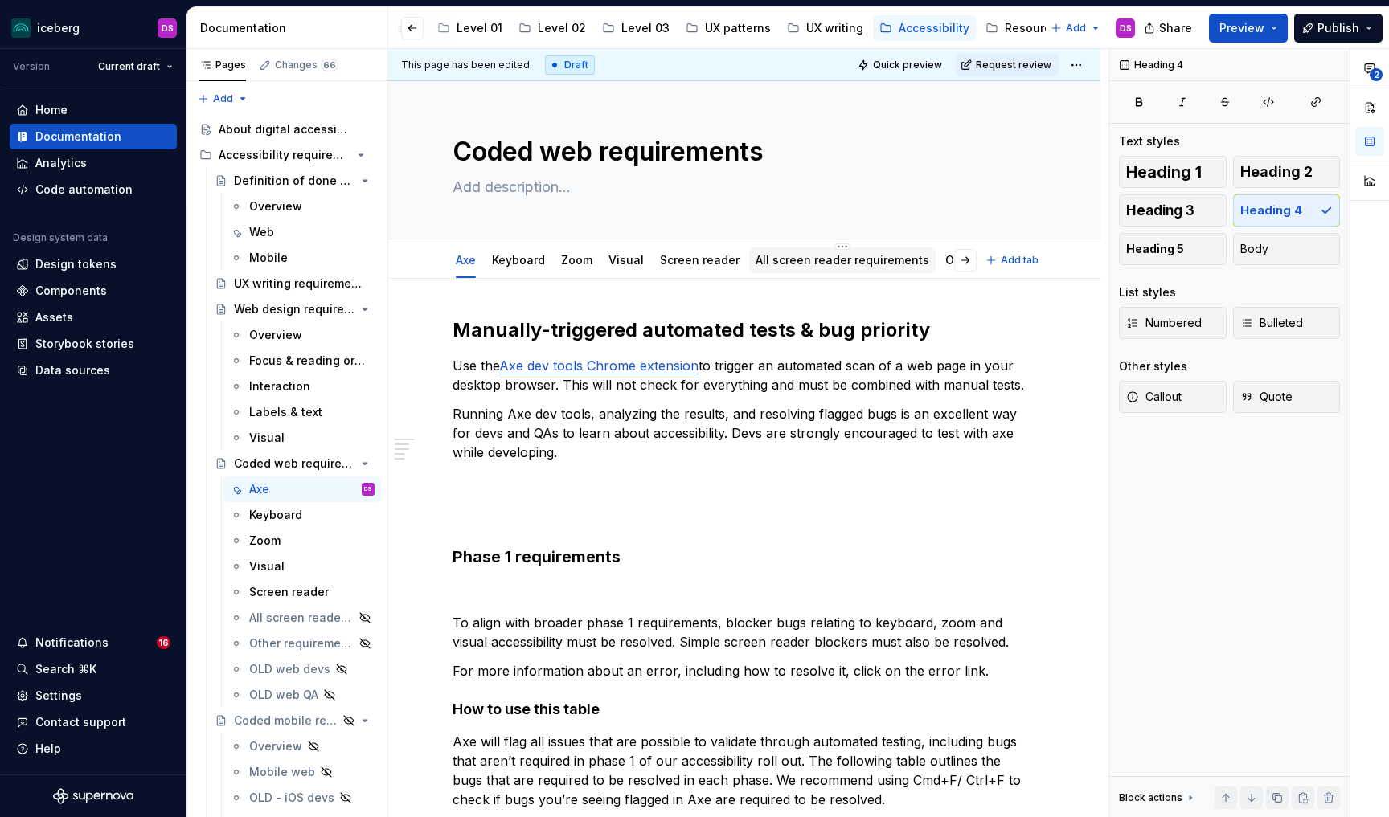
click at [861, 260] on link "All screen reader requirements" at bounding box center [843, 260] width 174 height 14
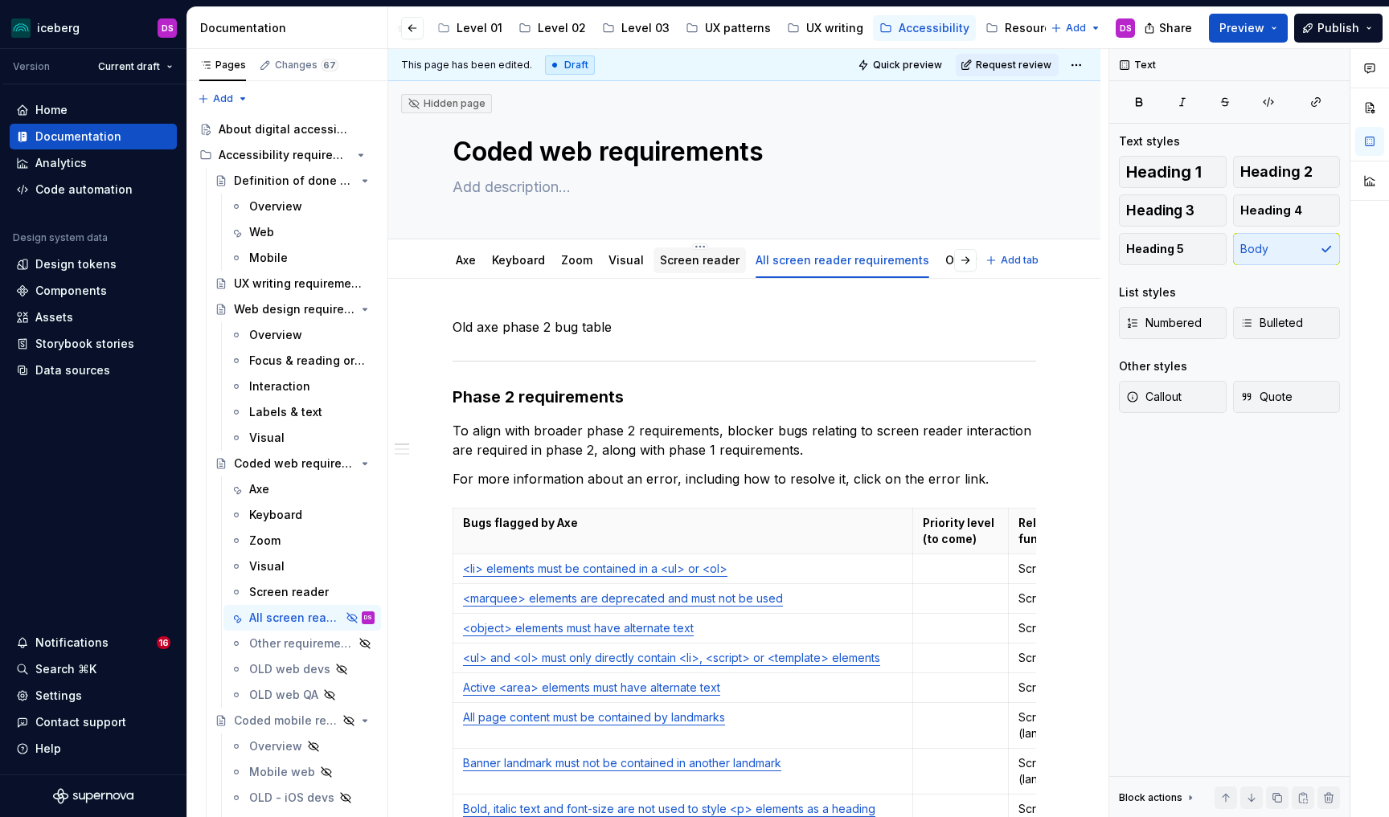
click at [690, 268] on div "Screen reader" at bounding box center [700, 260] width 80 height 16
click at [690, 257] on link "Screen reader" at bounding box center [700, 260] width 80 height 14
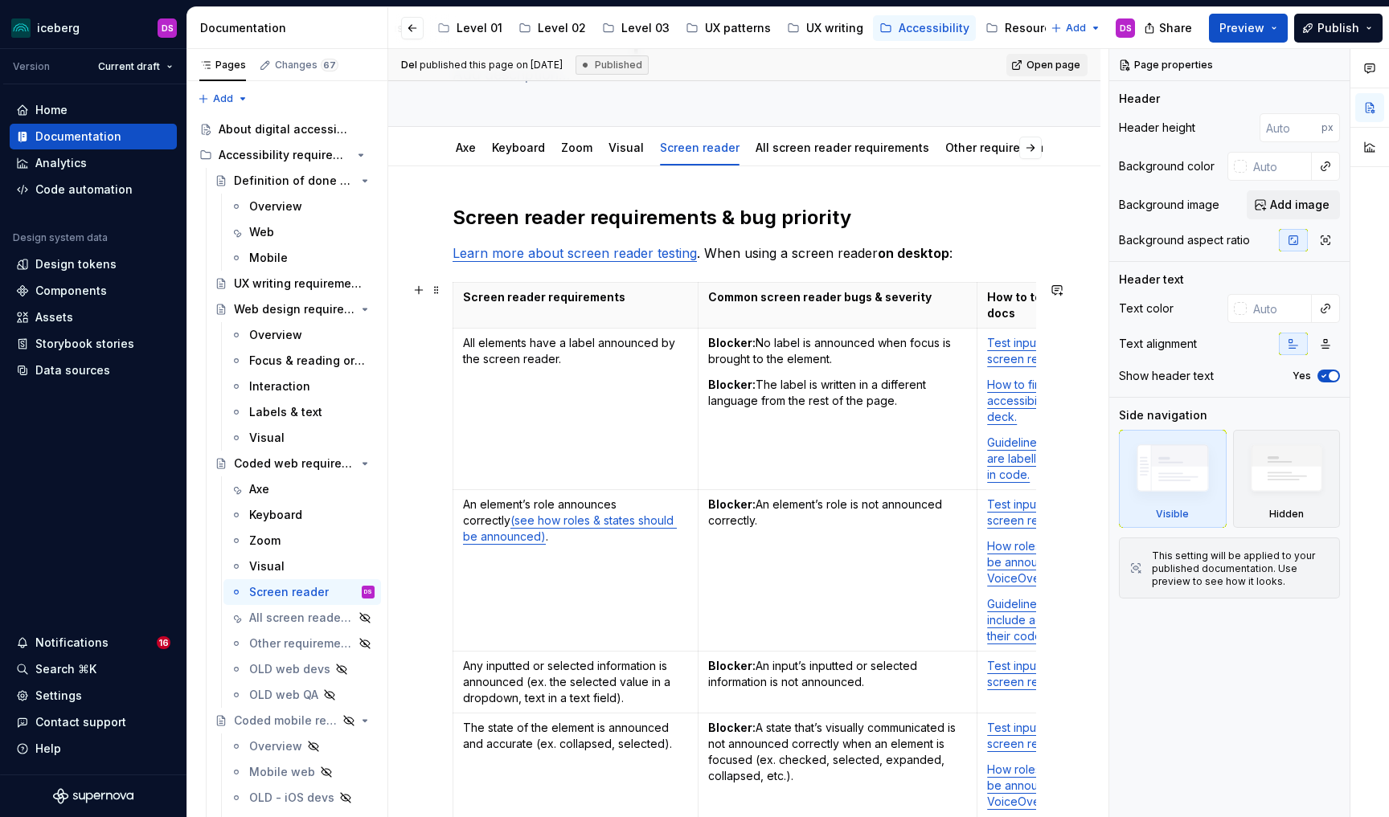
scroll to position [117, 0]
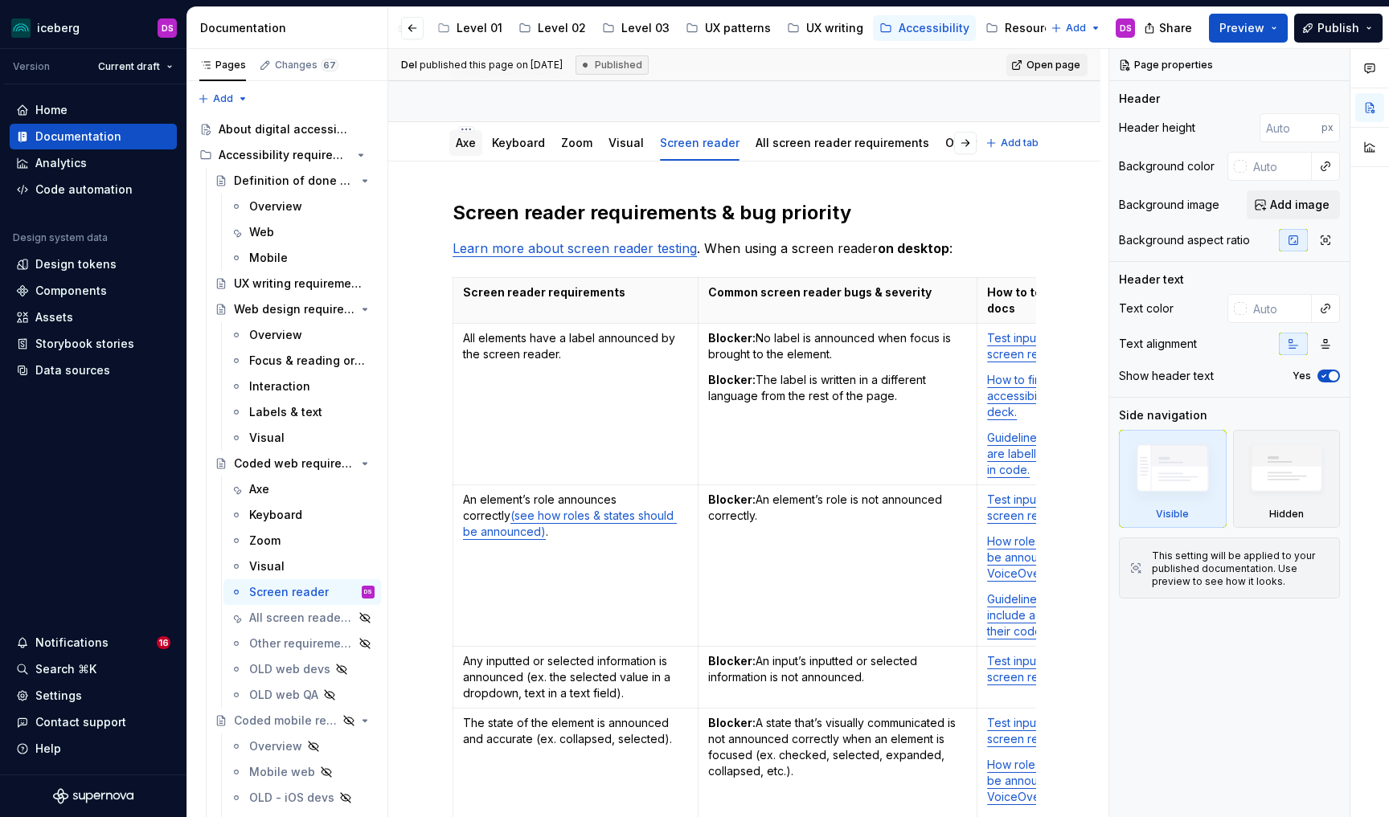
click at [470, 143] on link "Axe" at bounding box center [466, 143] width 20 height 14
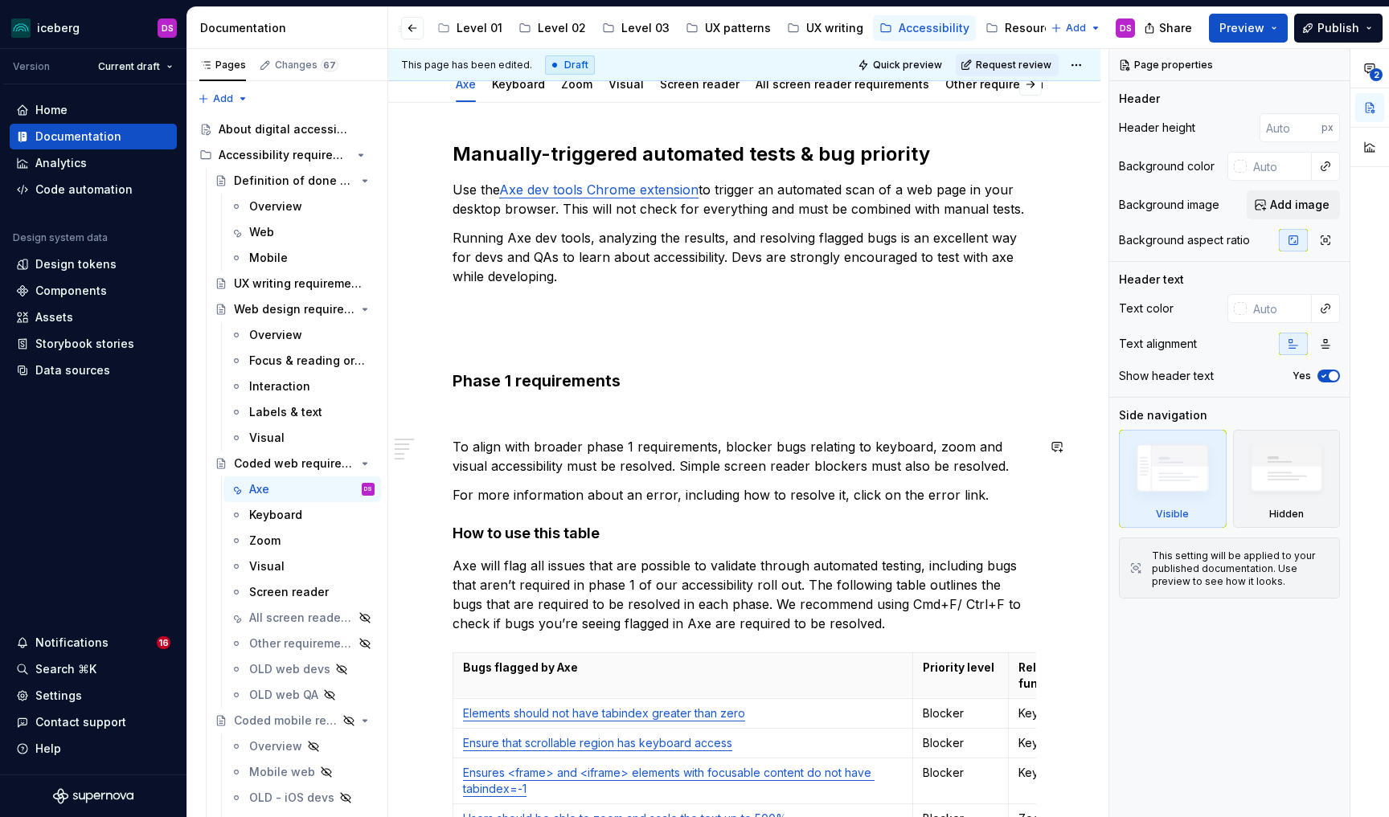
scroll to position [198, 0]
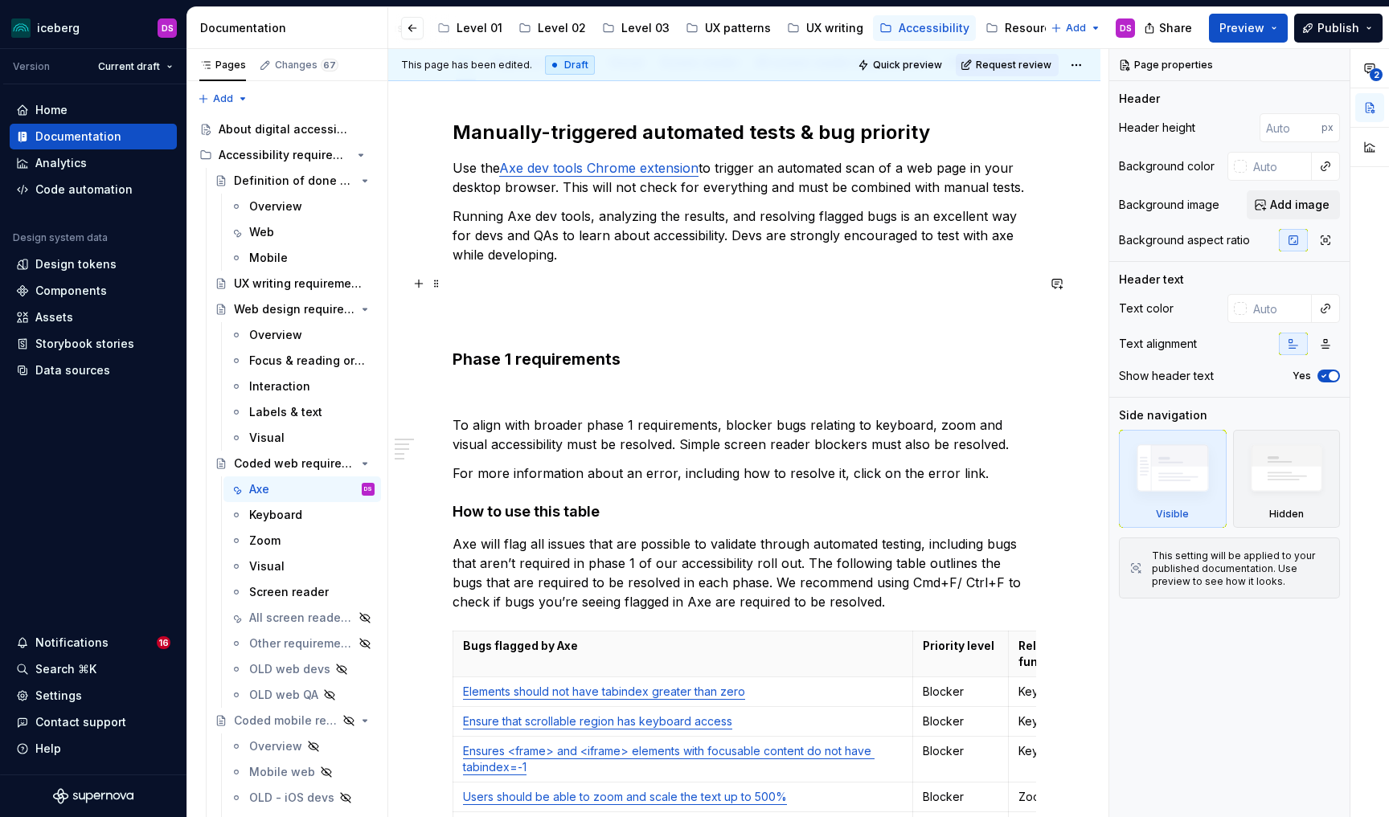
click at [555, 291] on p at bounding box center [745, 283] width 584 height 19
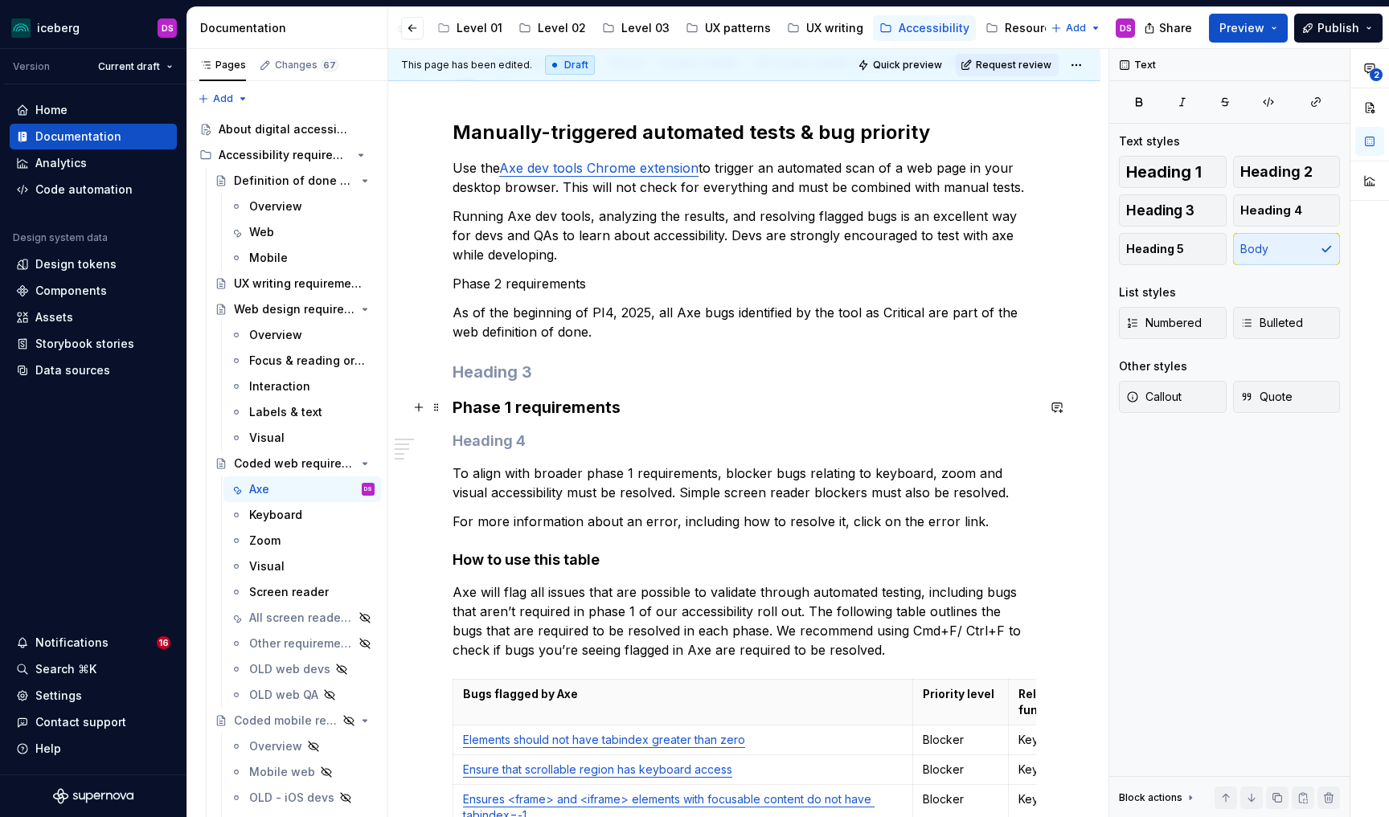
click at [567, 410] on h3 "Phase 1 requirements" at bounding box center [745, 407] width 584 height 23
click at [555, 285] on p "Phase 2 requirements" at bounding box center [745, 283] width 584 height 19
click at [1148, 214] on span "Heading 3" at bounding box center [1160, 211] width 68 height 16
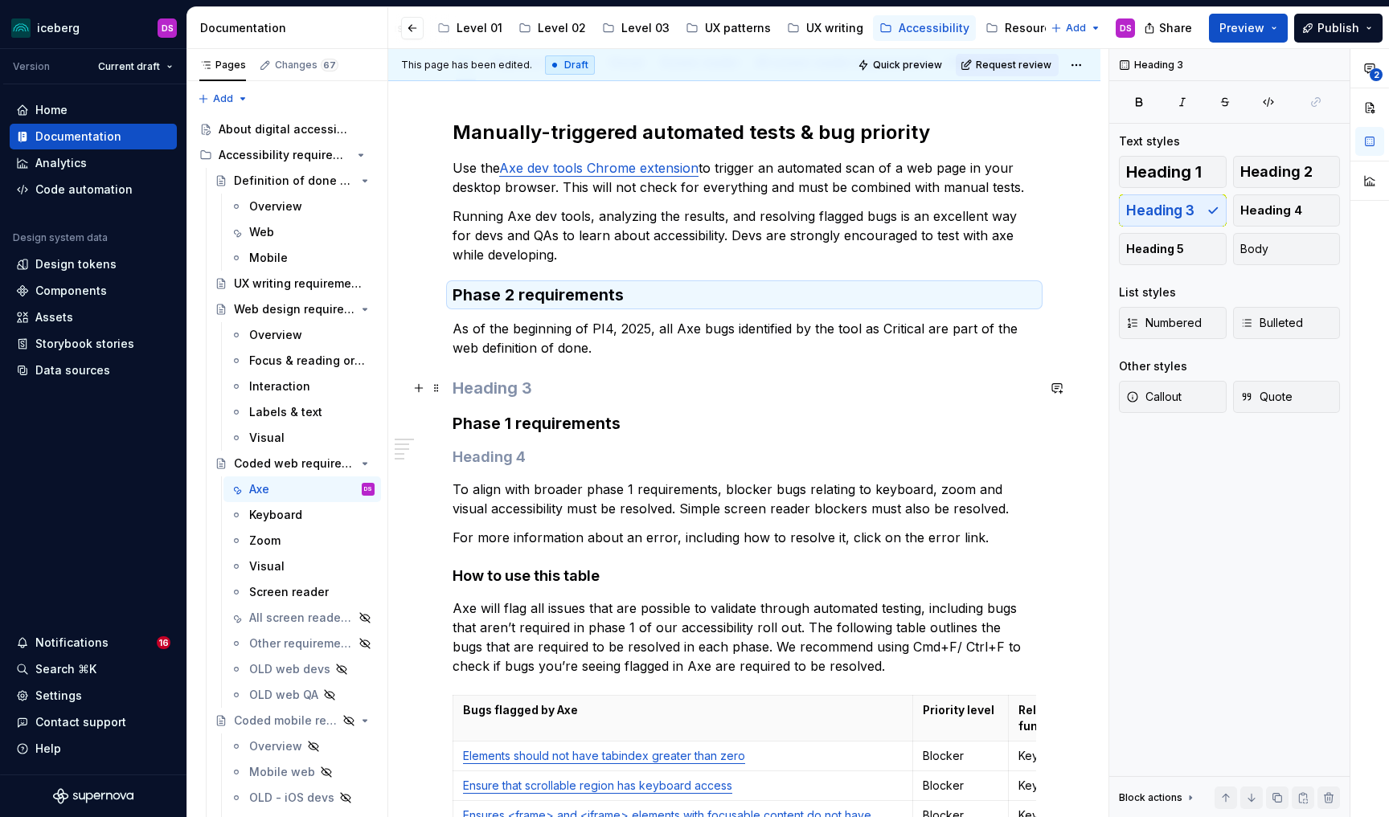
click at [534, 382] on h3 at bounding box center [745, 388] width 584 height 23
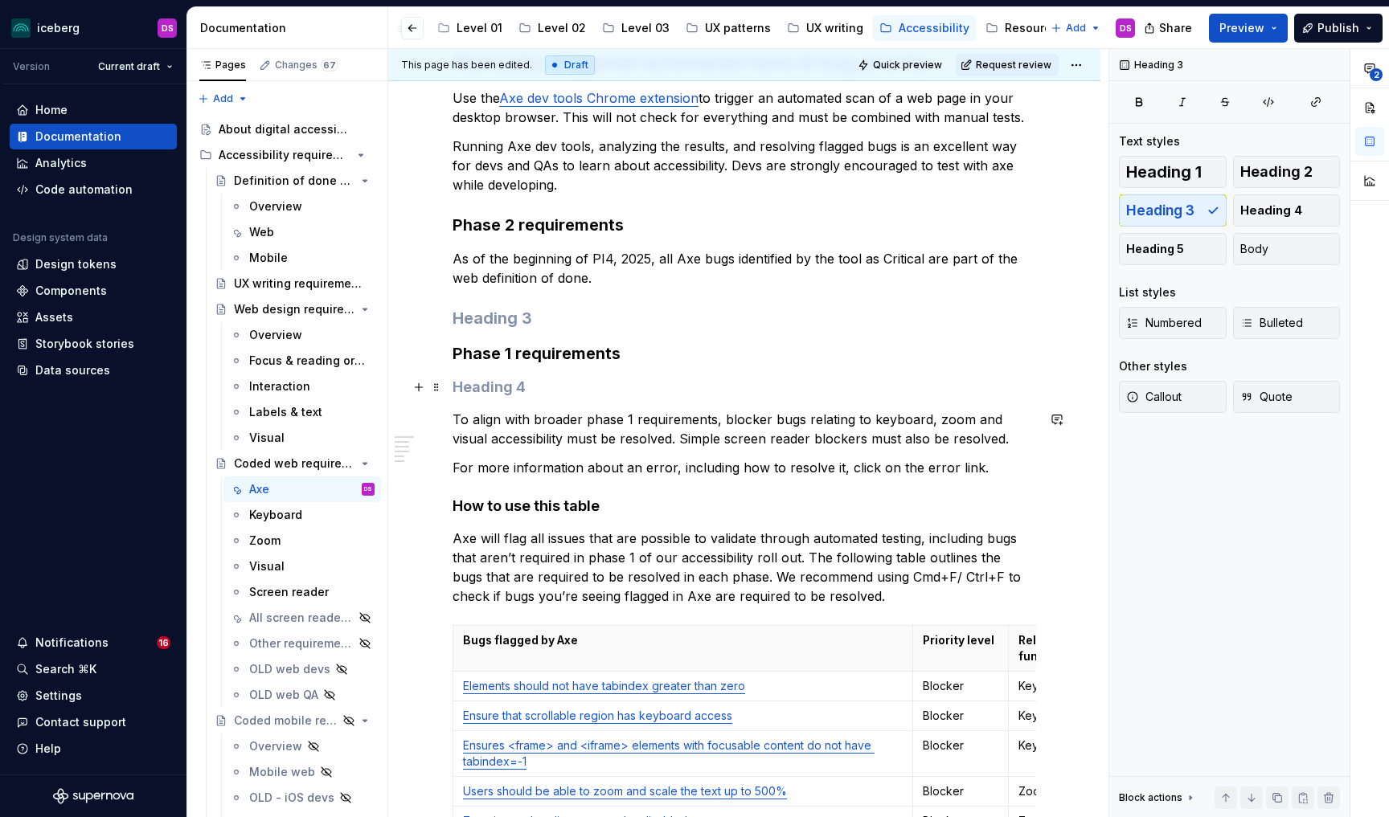
scroll to position [241, 0]
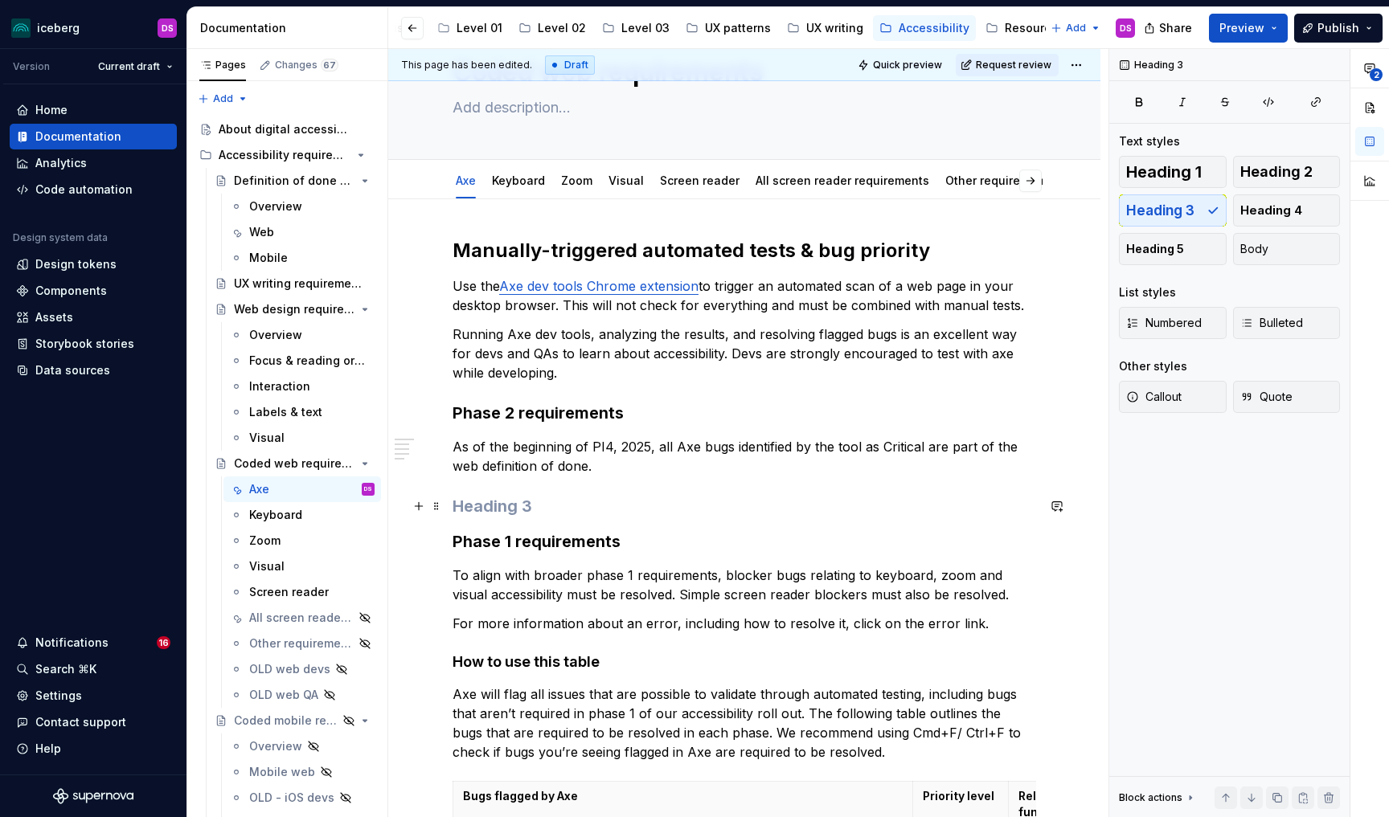
scroll to position [68, 0]
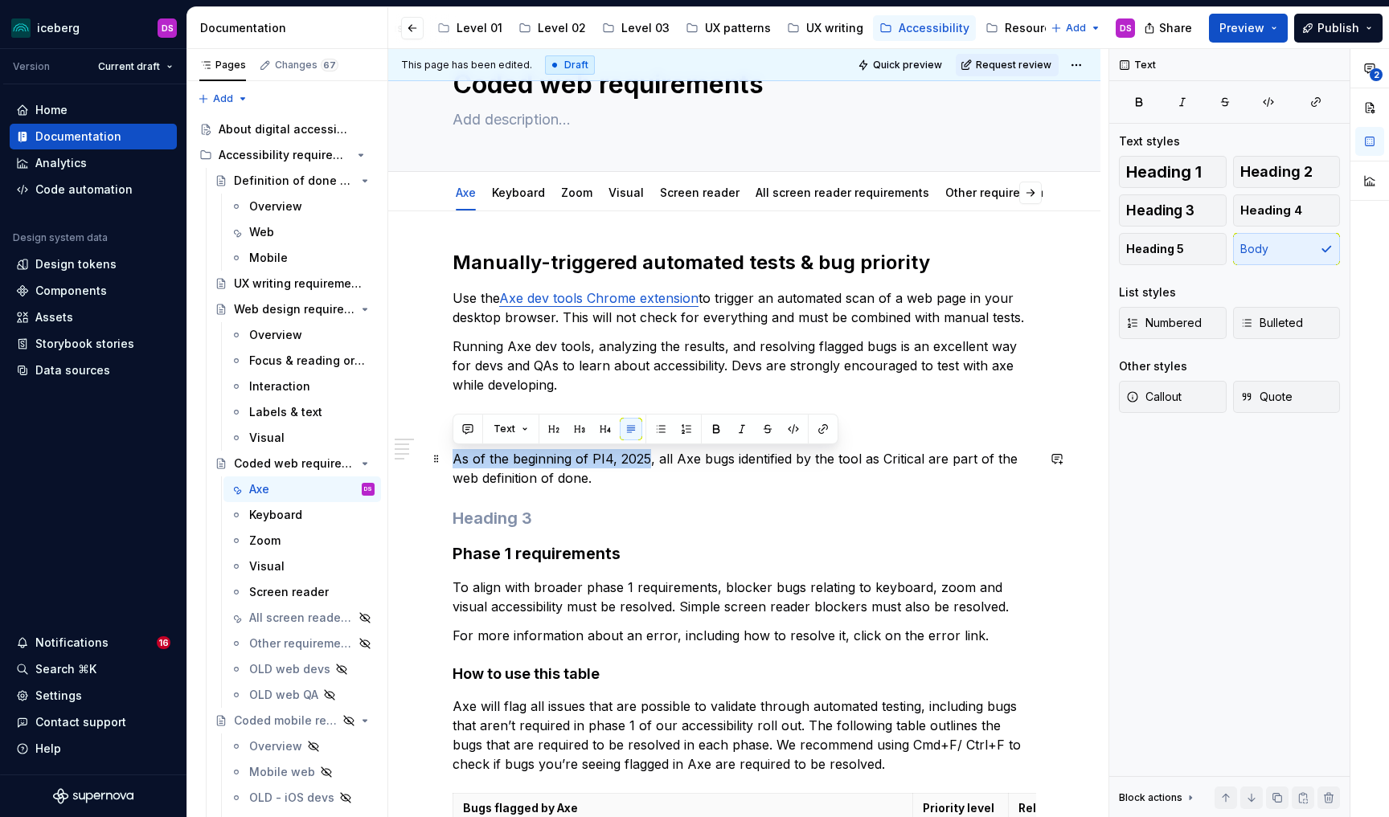
drag, startPoint x: 646, startPoint y: 458, endPoint x: 451, endPoint y: 462, distance: 195.4
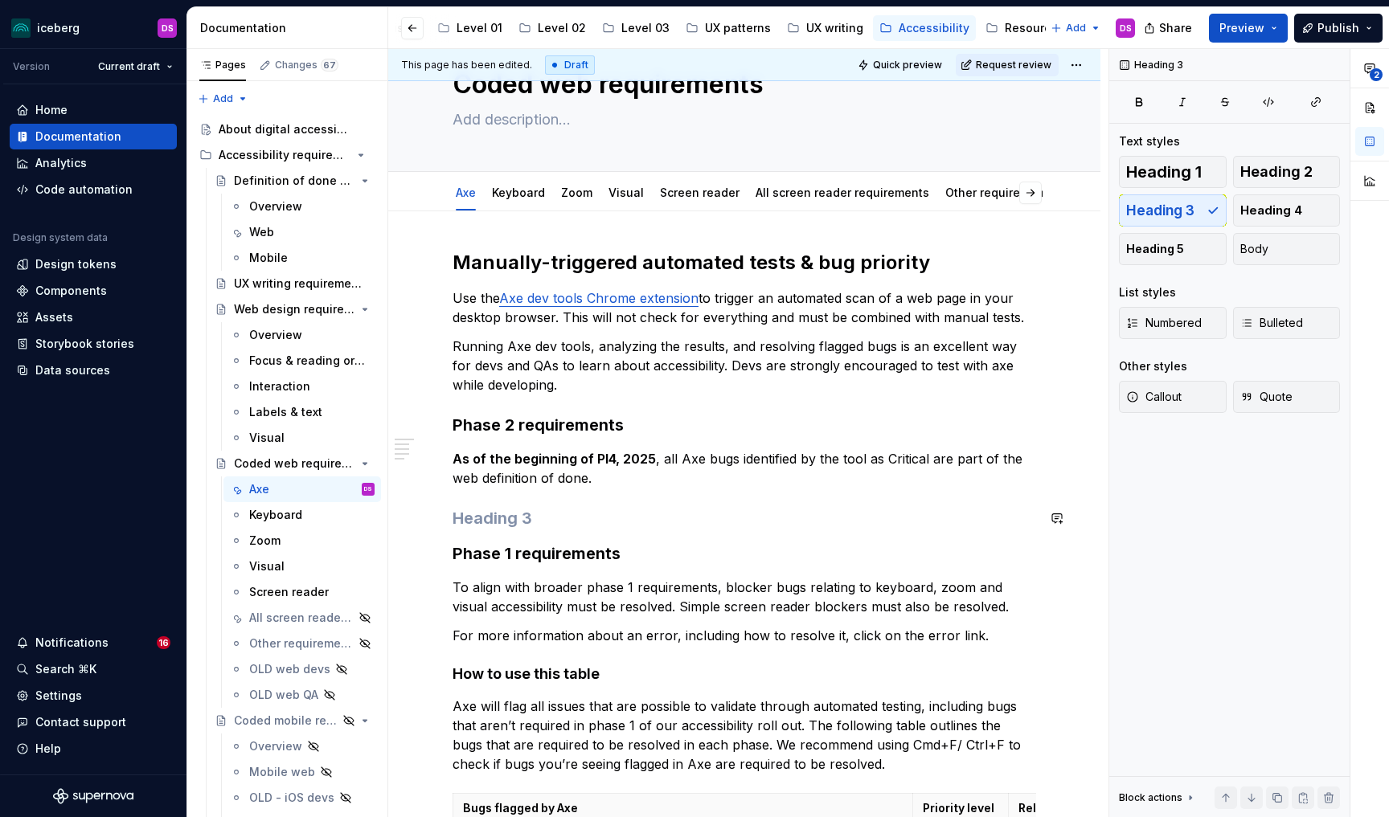
click at [562, 514] on h3 at bounding box center [745, 518] width 584 height 23
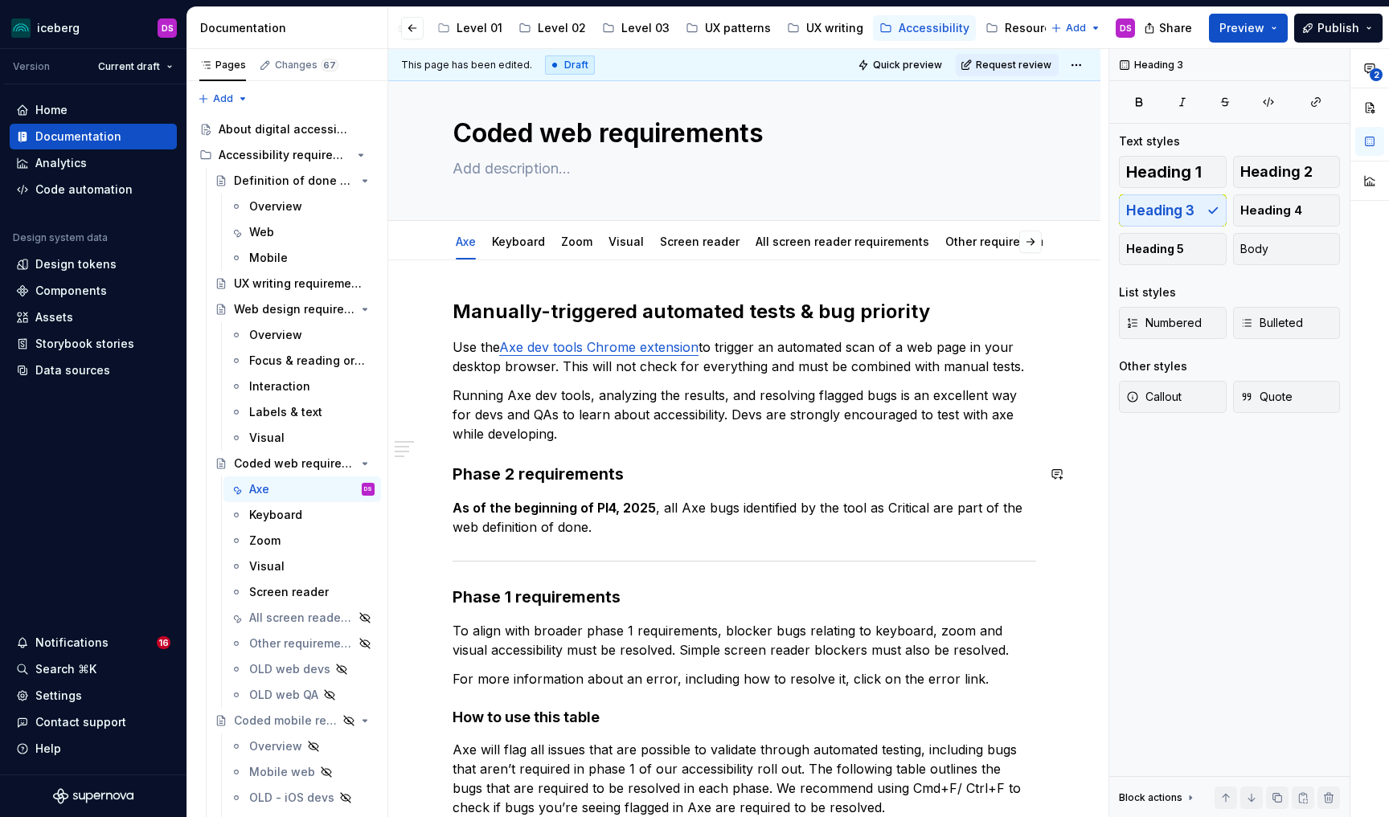
scroll to position [15, 0]
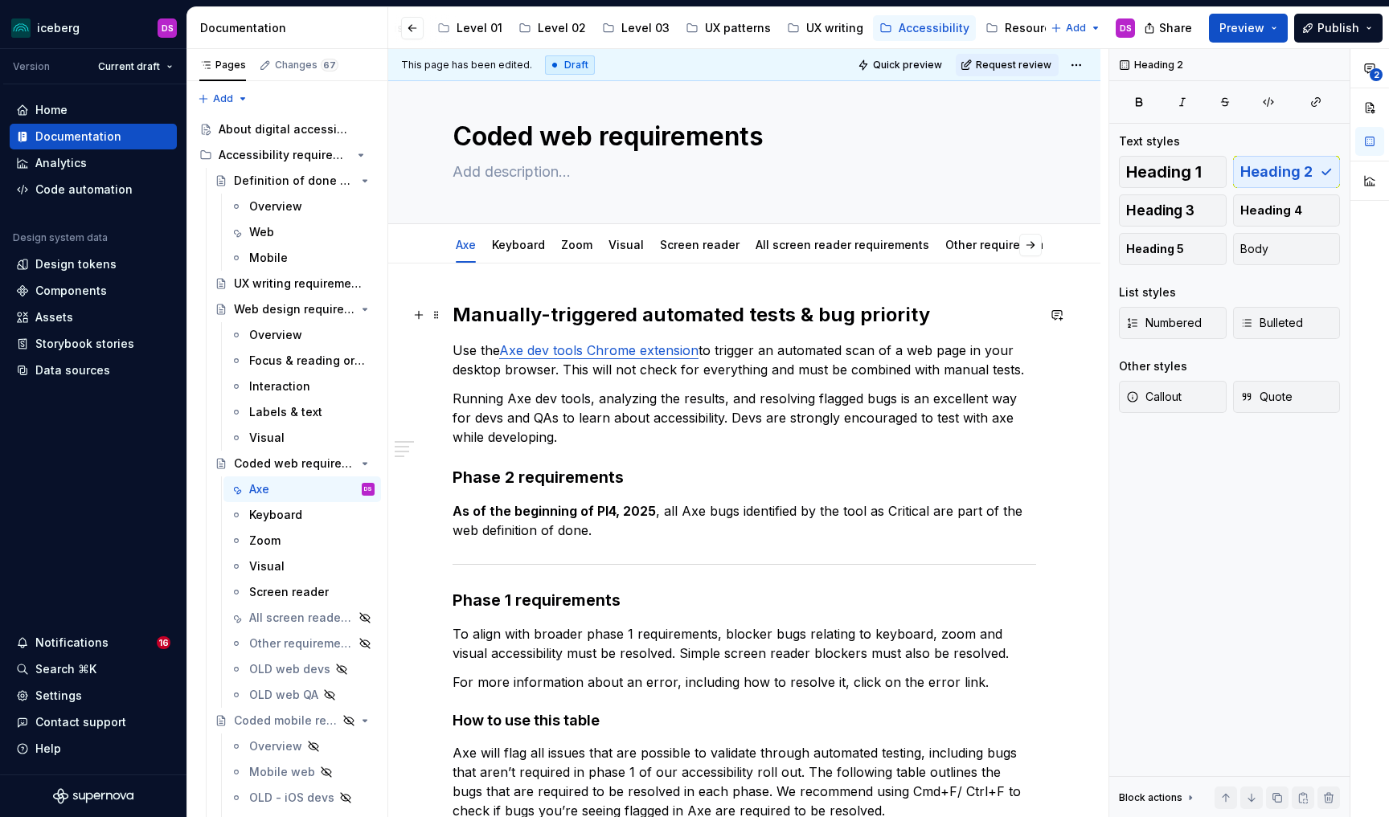
click at [919, 318] on h2 "Manually-triggered automated tests & bug priority" at bounding box center [745, 315] width 584 height 26
click at [715, 438] on p "Running Axe dev tools, analyzing the results, and resolving flagged bugs is an …" at bounding box center [745, 418] width 584 height 58
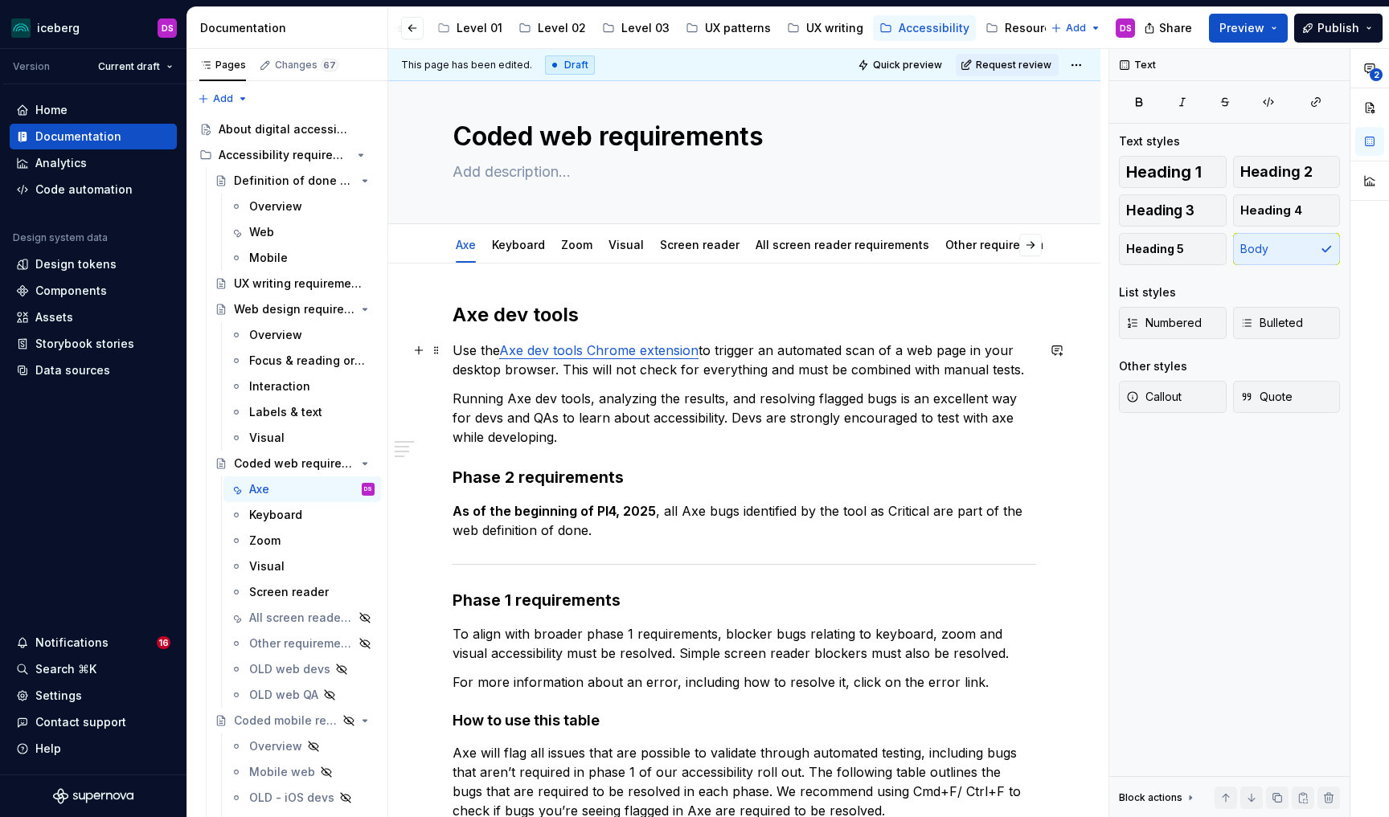
click at [592, 371] on p "Use the Axe dev tools Chrome extension to trigger an automated scan of a web pa…" at bounding box center [745, 360] width 584 height 39
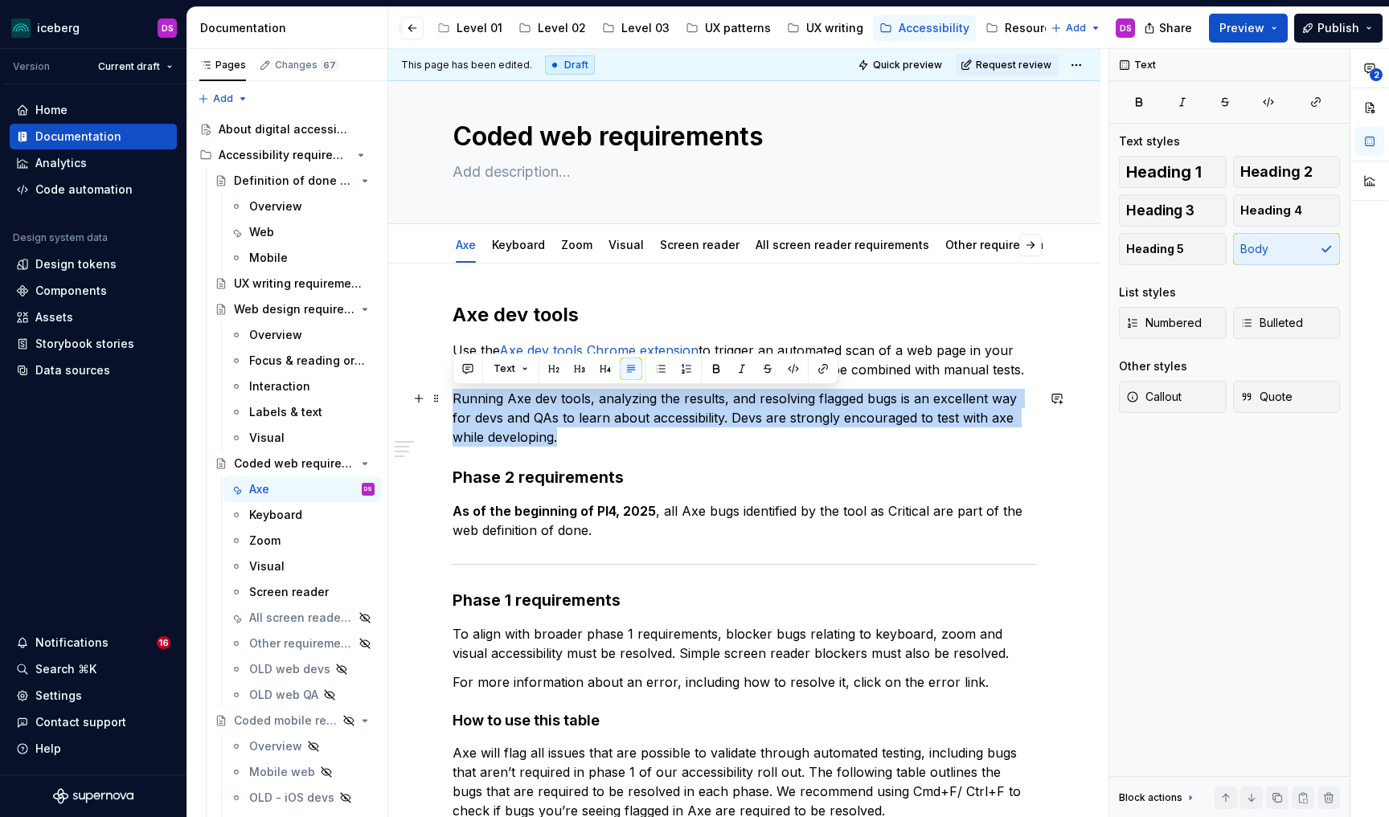
drag, startPoint x: 525, startPoint y: 438, endPoint x: 454, endPoint y: 406, distance: 77.7
click at [454, 406] on p "Running Axe dev tools, analyzing the results, and resolving flagged bugs is an …" at bounding box center [745, 418] width 584 height 58
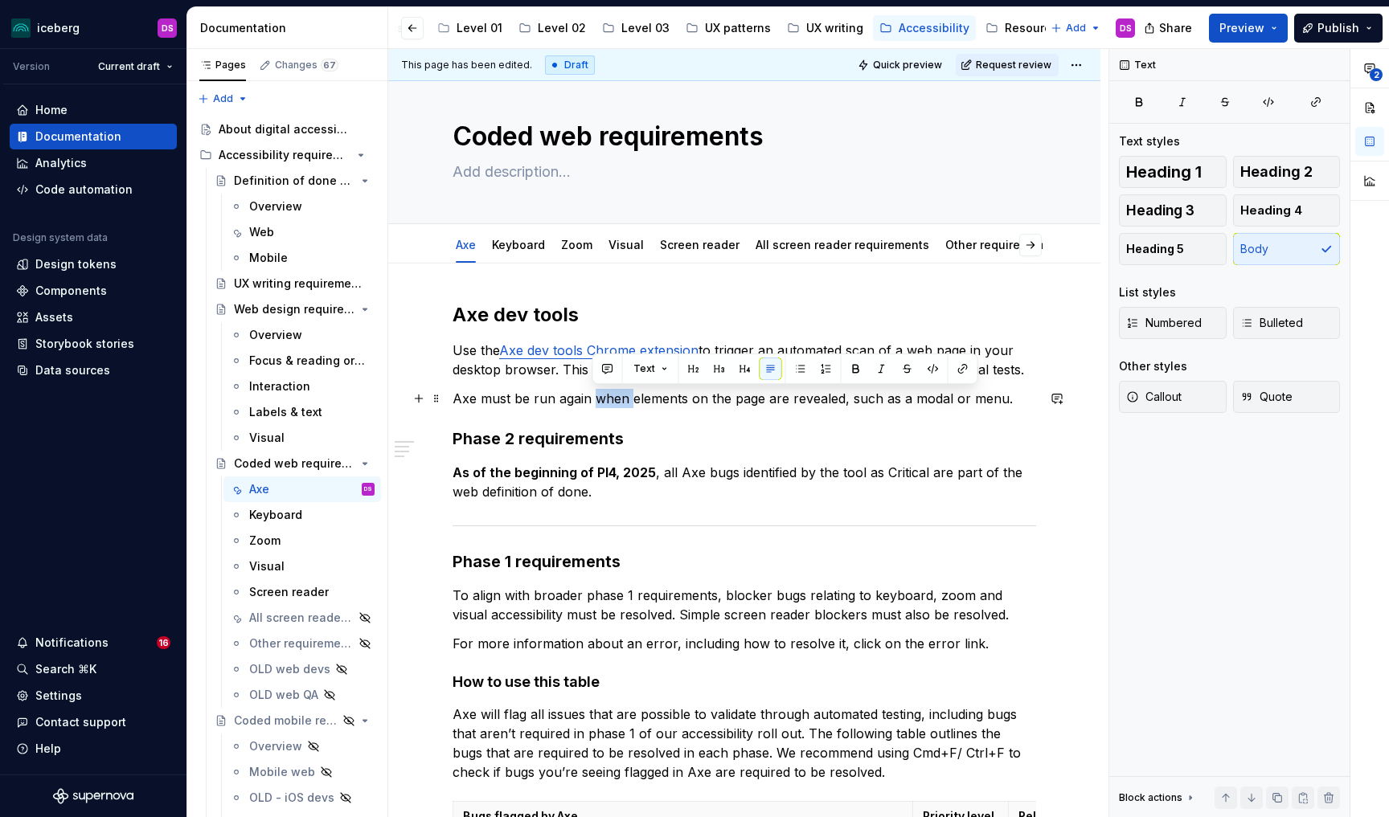
drag, startPoint x: 623, startPoint y: 399, endPoint x: 593, endPoint y: 399, distance: 29.7
click at [593, 399] on p "Axe must be run again when elements on the page are revealed, such as a modal o…" at bounding box center [745, 398] width 584 height 19
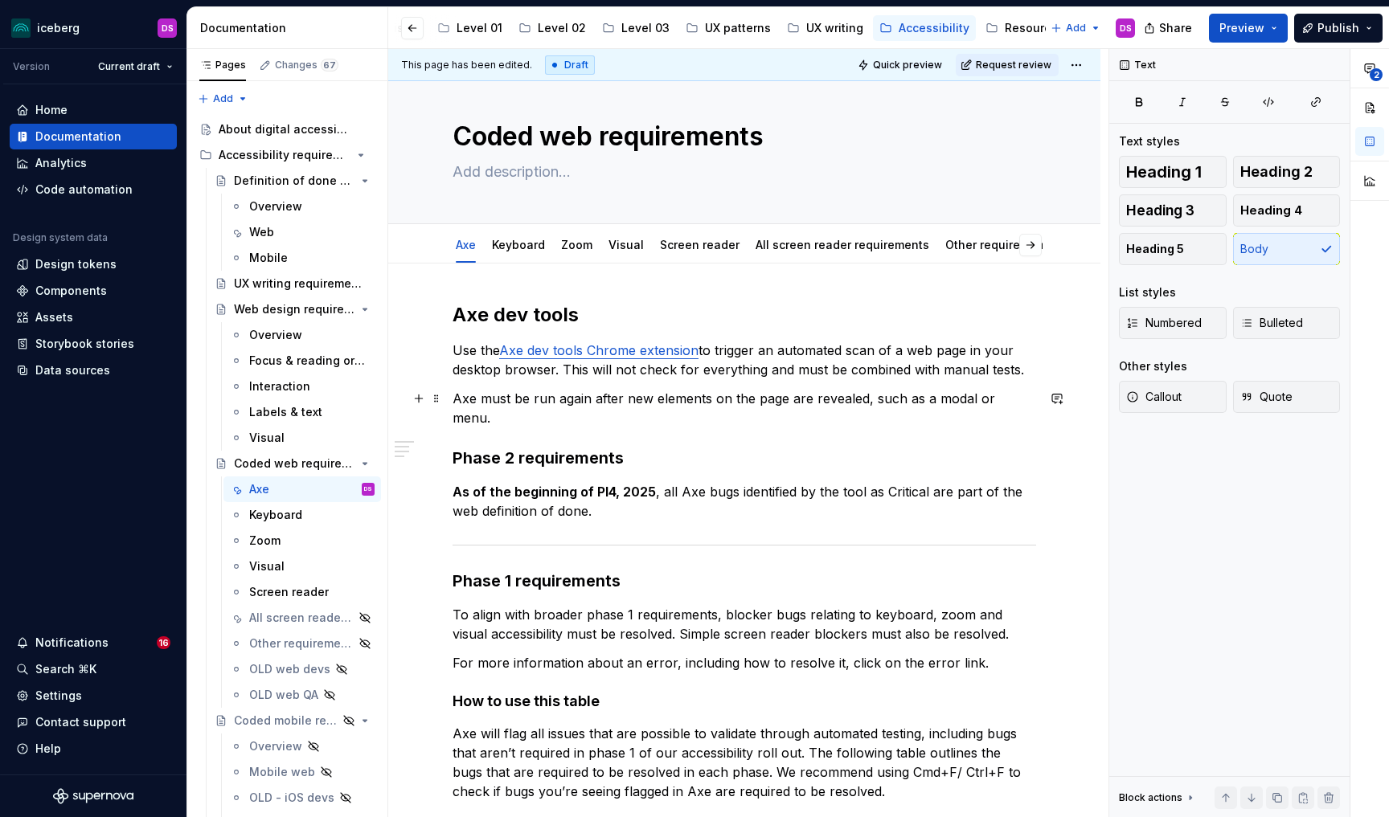
click at [1028, 396] on p "Axe must be run again after new elements on the page are revealed, such as a mo…" at bounding box center [745, 408] width 584 height 39
click at [822, 390] on button "button" at bounding box center [823, 388] width 23 height 23
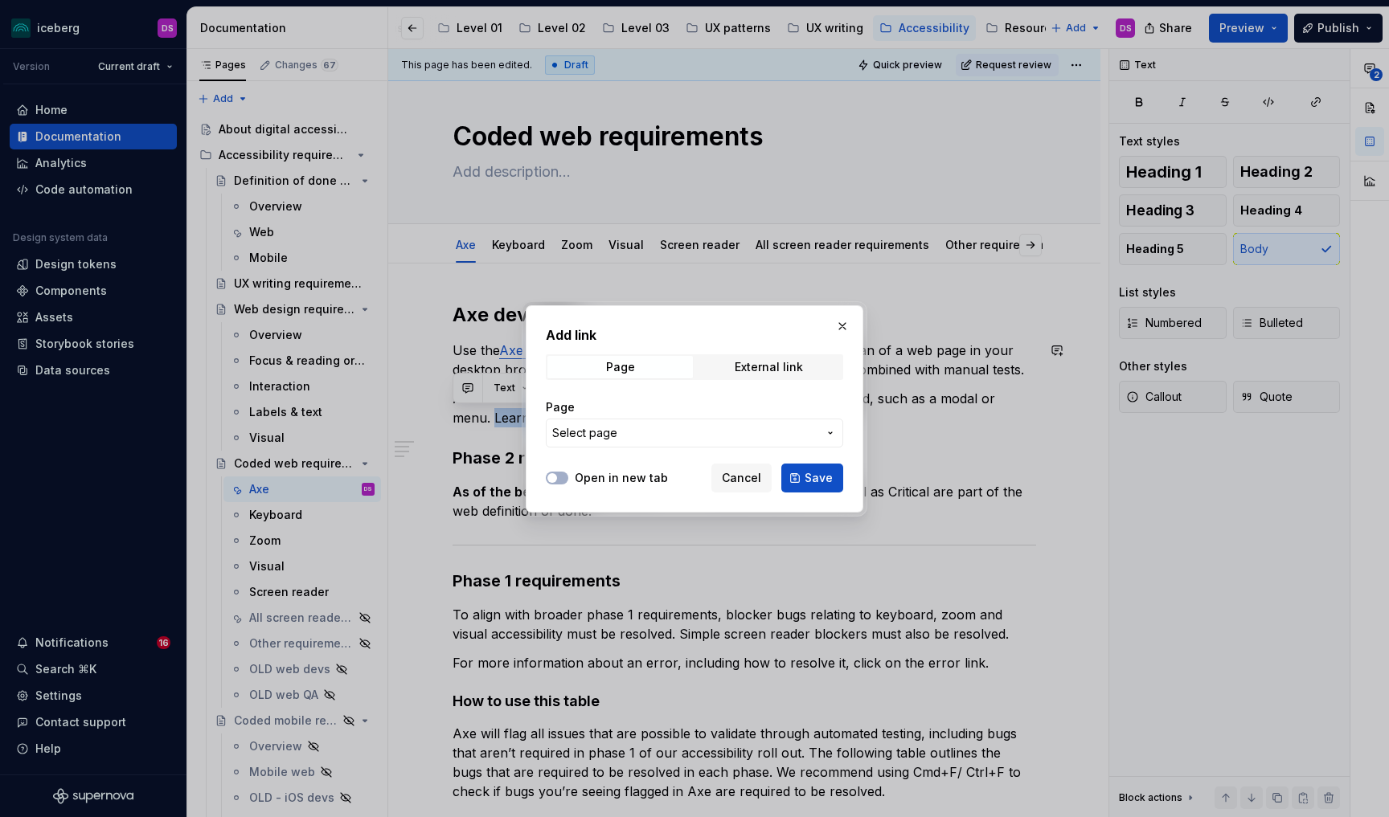
click at [740, 433] on span "Select page" at bounding box center [684, 433] width 265 height 16
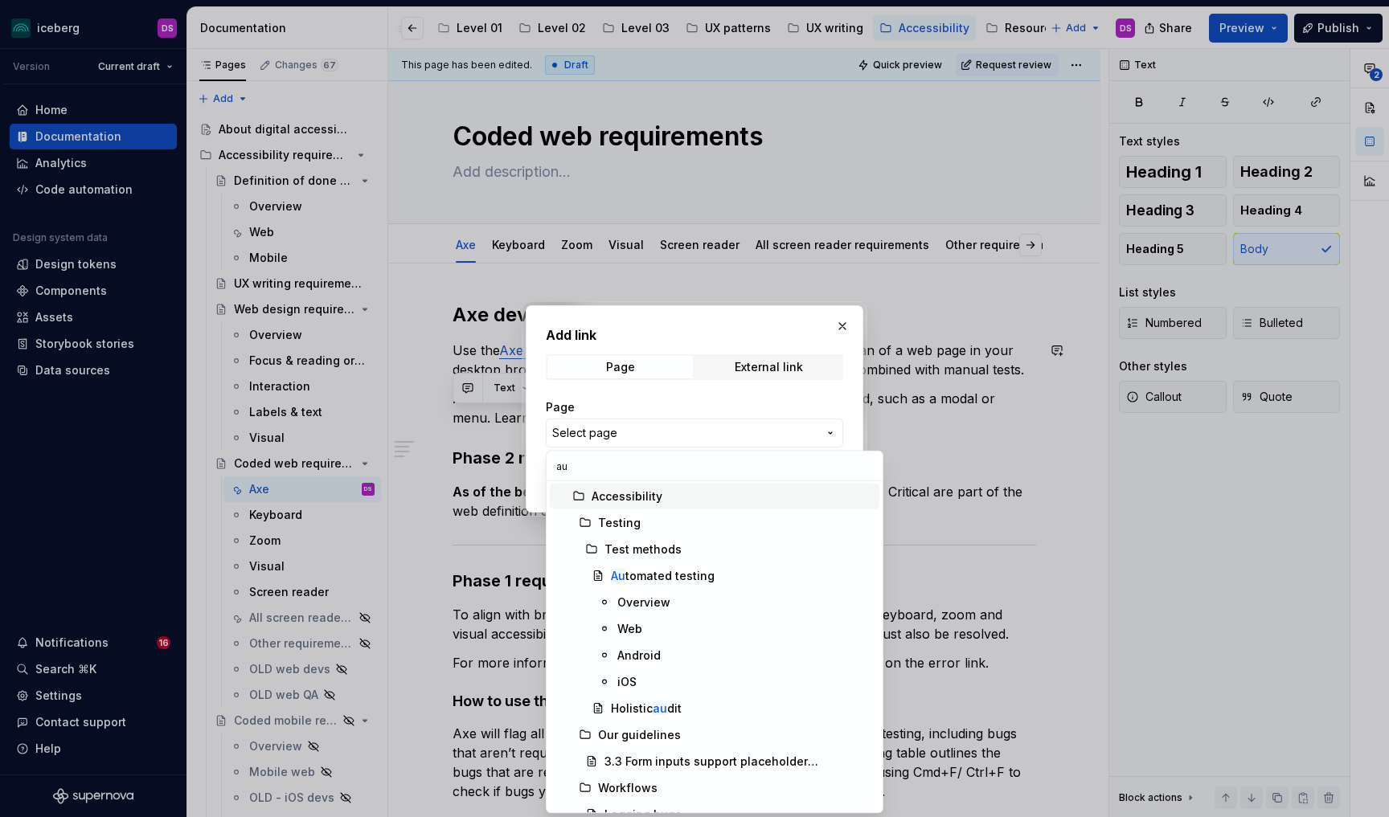
scroll to position [0, 0]
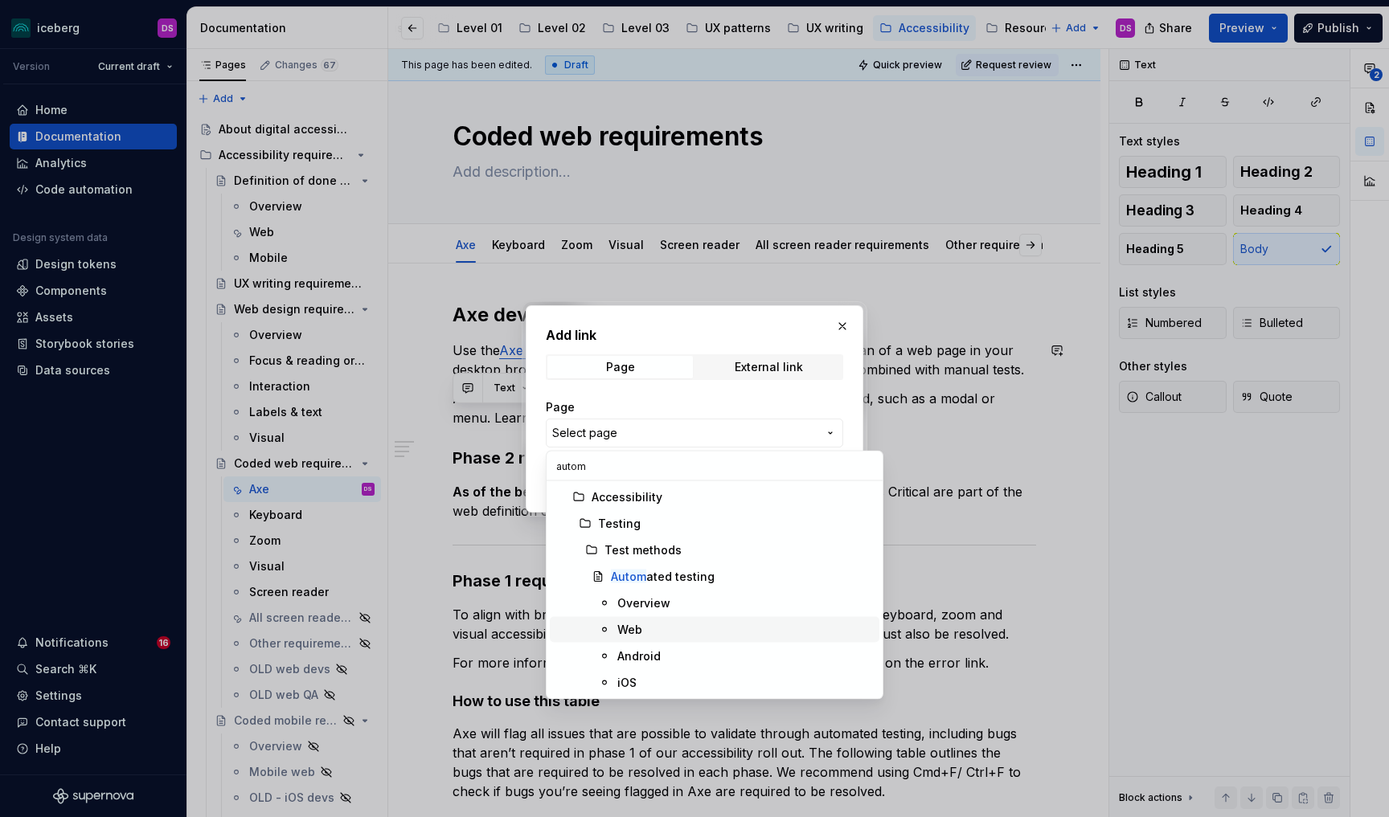
click at [649, 626] on div "Web" at bounding box center [745, 630] width 256 height 16
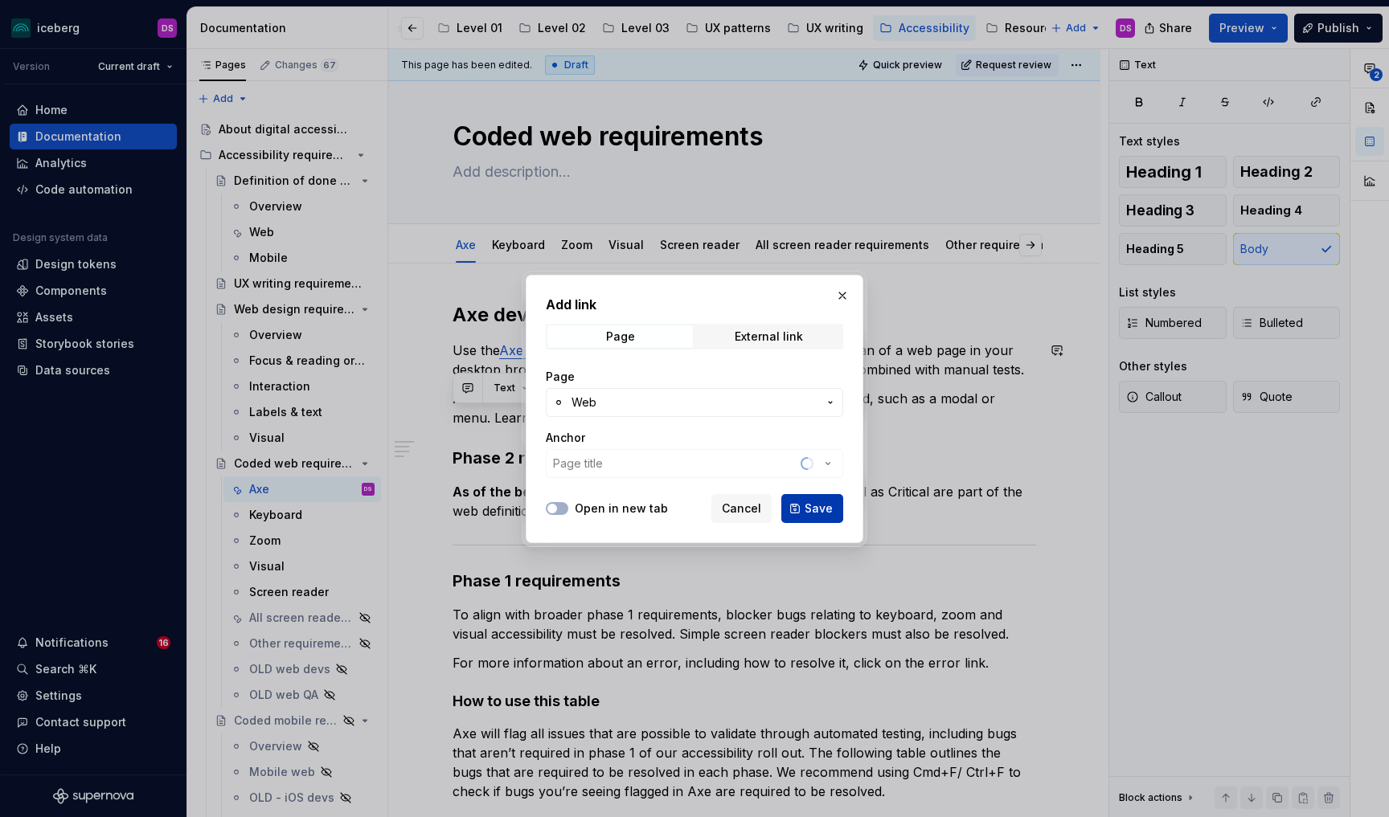
click at [806, 505] on span "Save" at bounding box center [819, 509] width 28 height 16
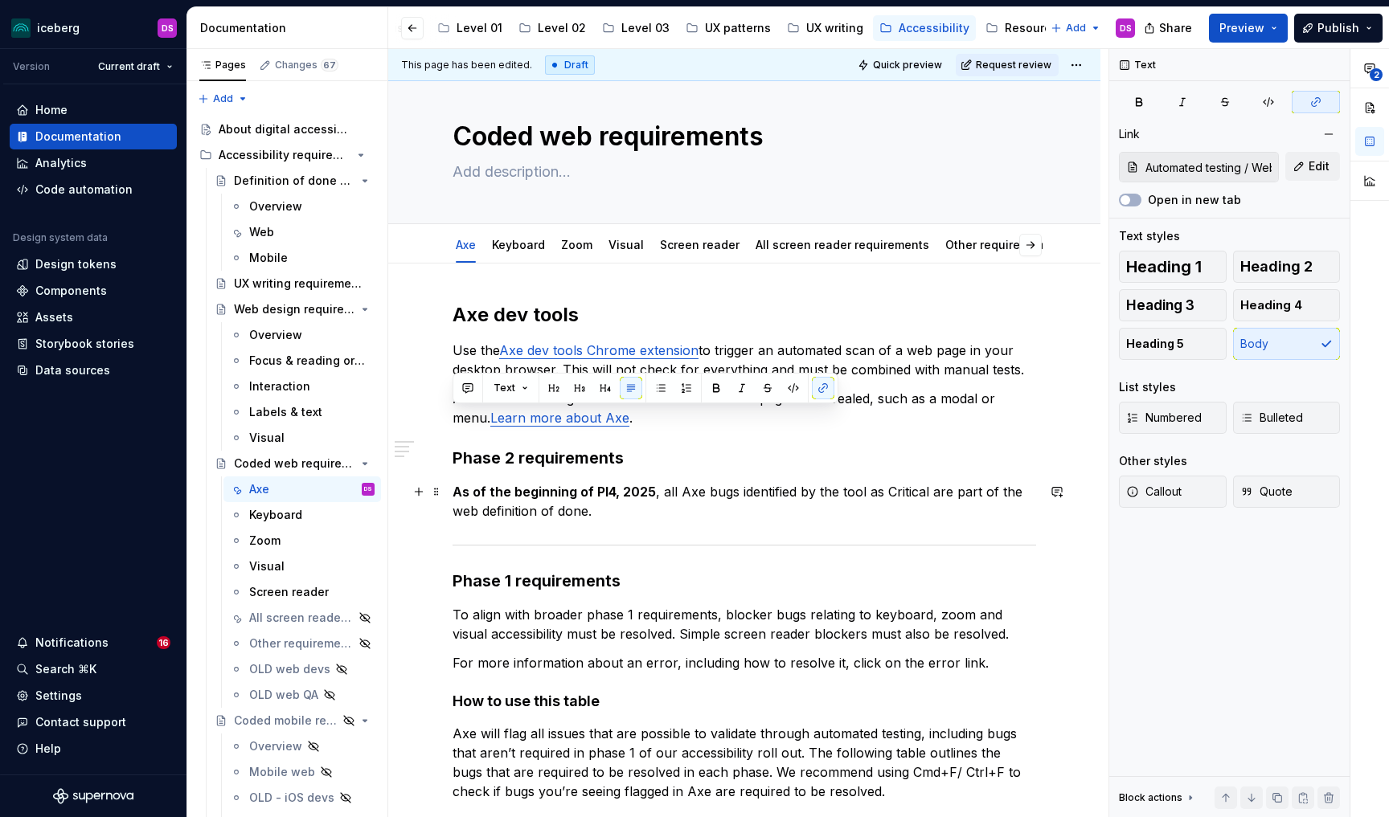
click at [752, 499] on p "As of the beginning of PI4, 2025 , all Axe bugs identified by the tool as Criti…" at bounding box center [745, 501] width 584 height 39
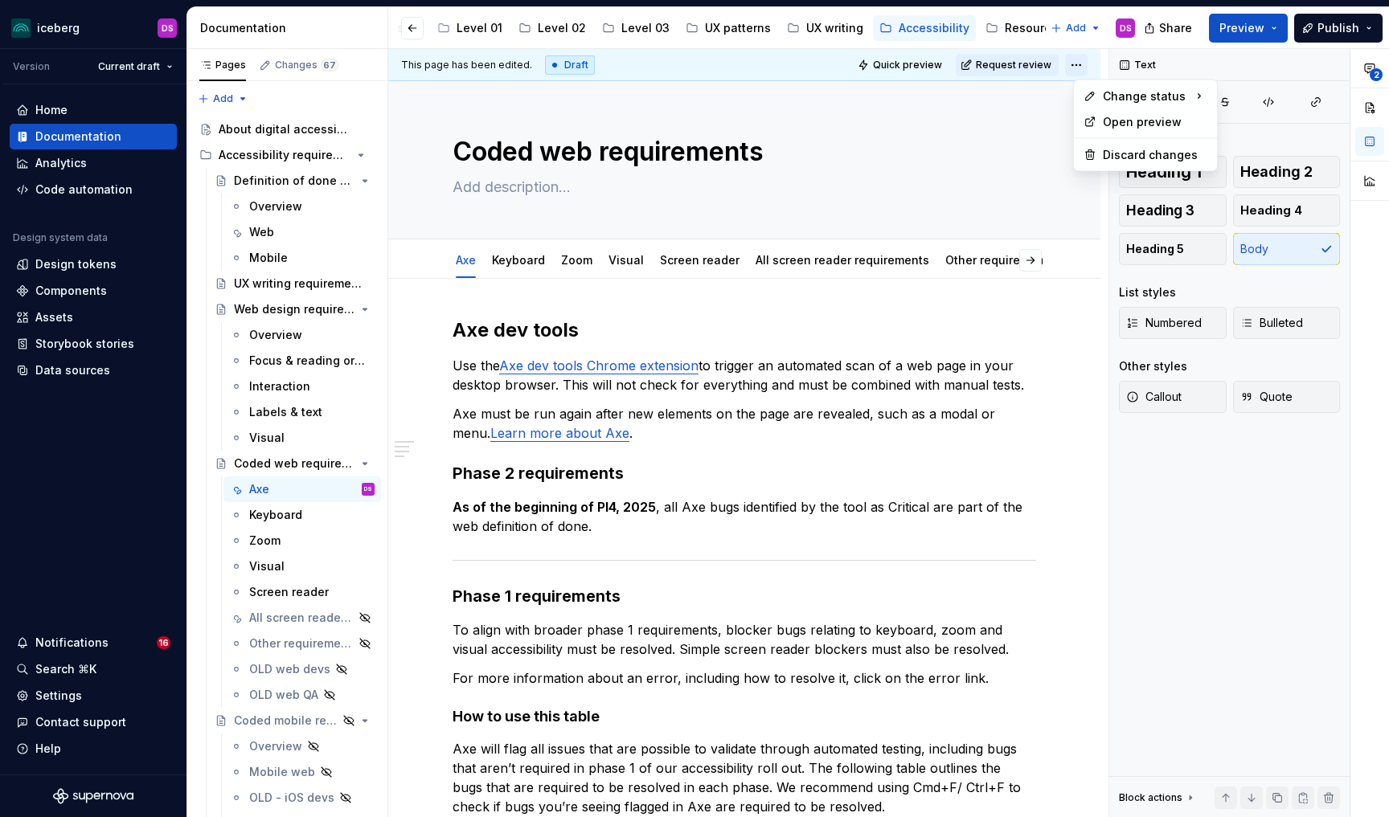
click at [1087, 61] on html "iceberg DS Version Current draft Home Documentation Analytics Code automation D…" at bounding box center [694, 408] width 1389 height 817
click at [1282, 178] on div "Ready for publish" at bounding box center [1319, 178] width 112 height 16
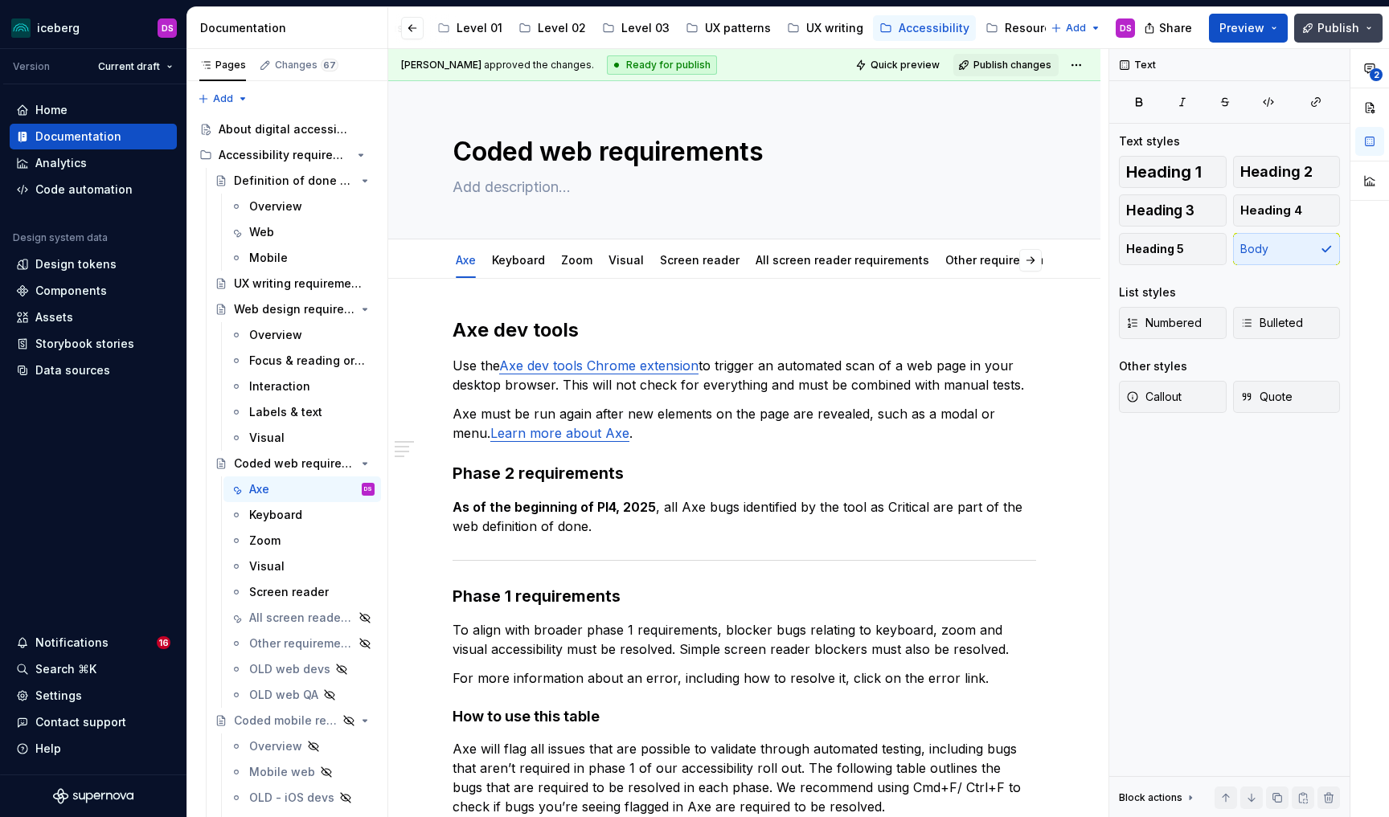
click at [1334, 17] on button "Publish" at bounding box center [1338, 28] width 88 height 29
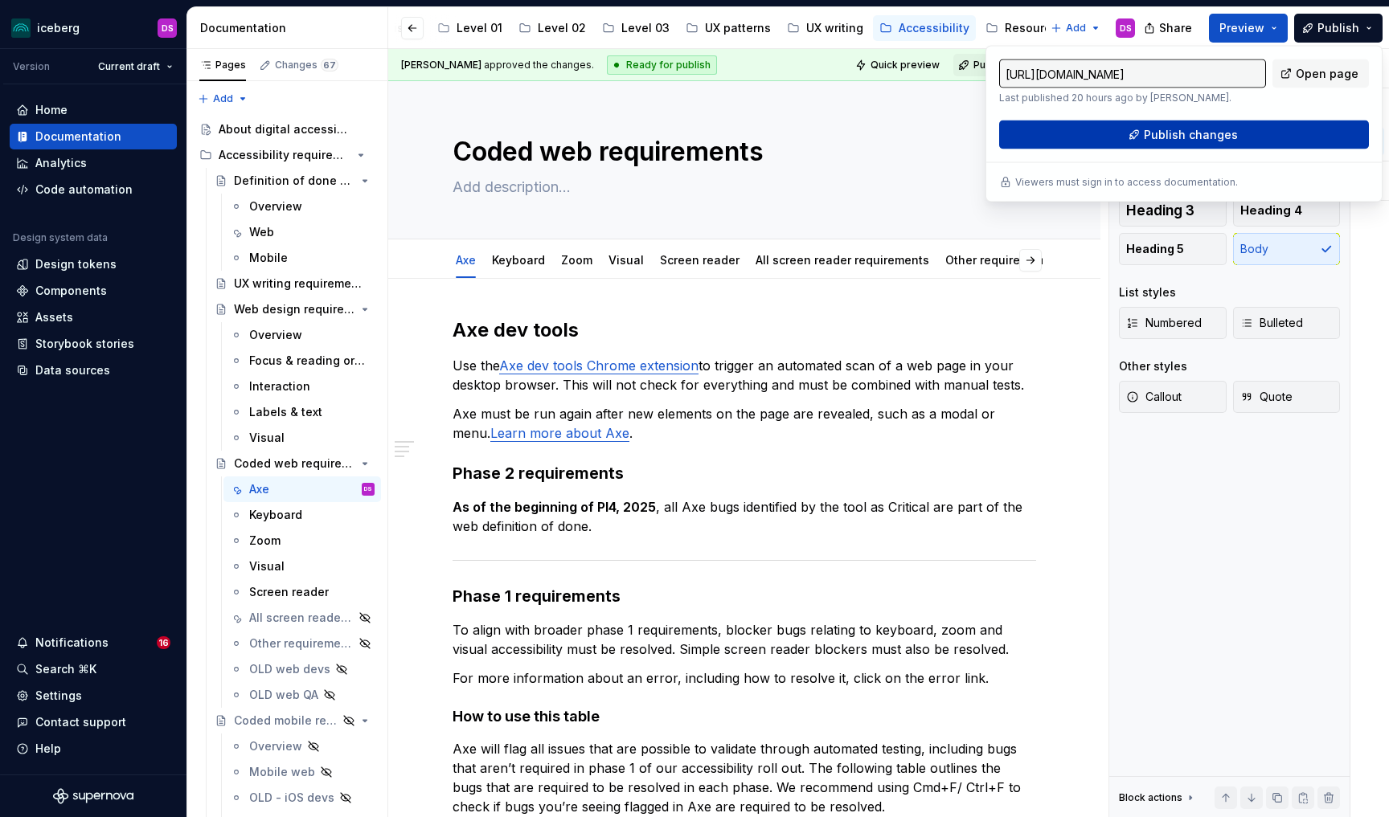
click at [1207, 134] on span "Publish changes" at bounding box center [1191, 135] width 94 height 16
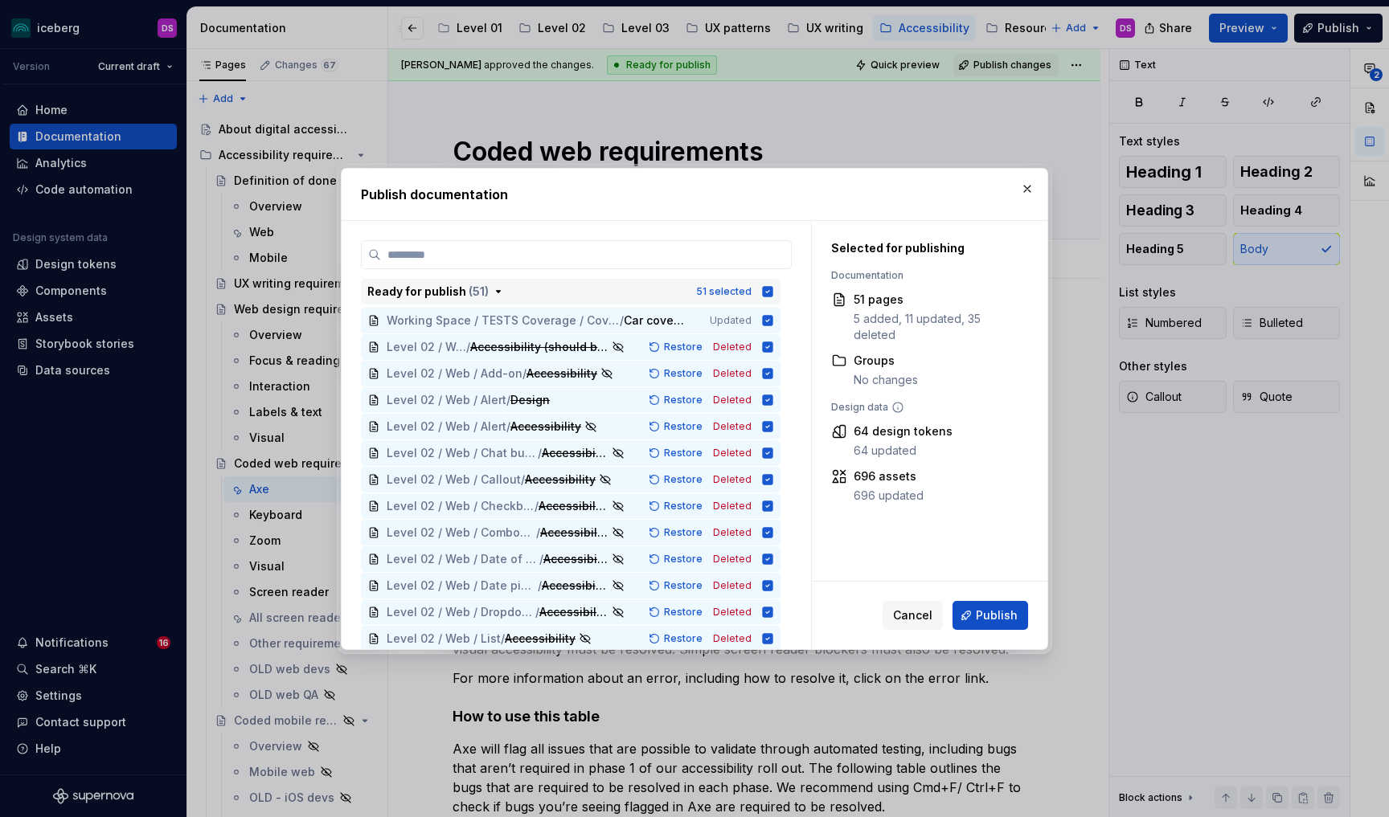
click at [773, 293] on icon "button" at bounding box center [768, 291] width 10 height 10
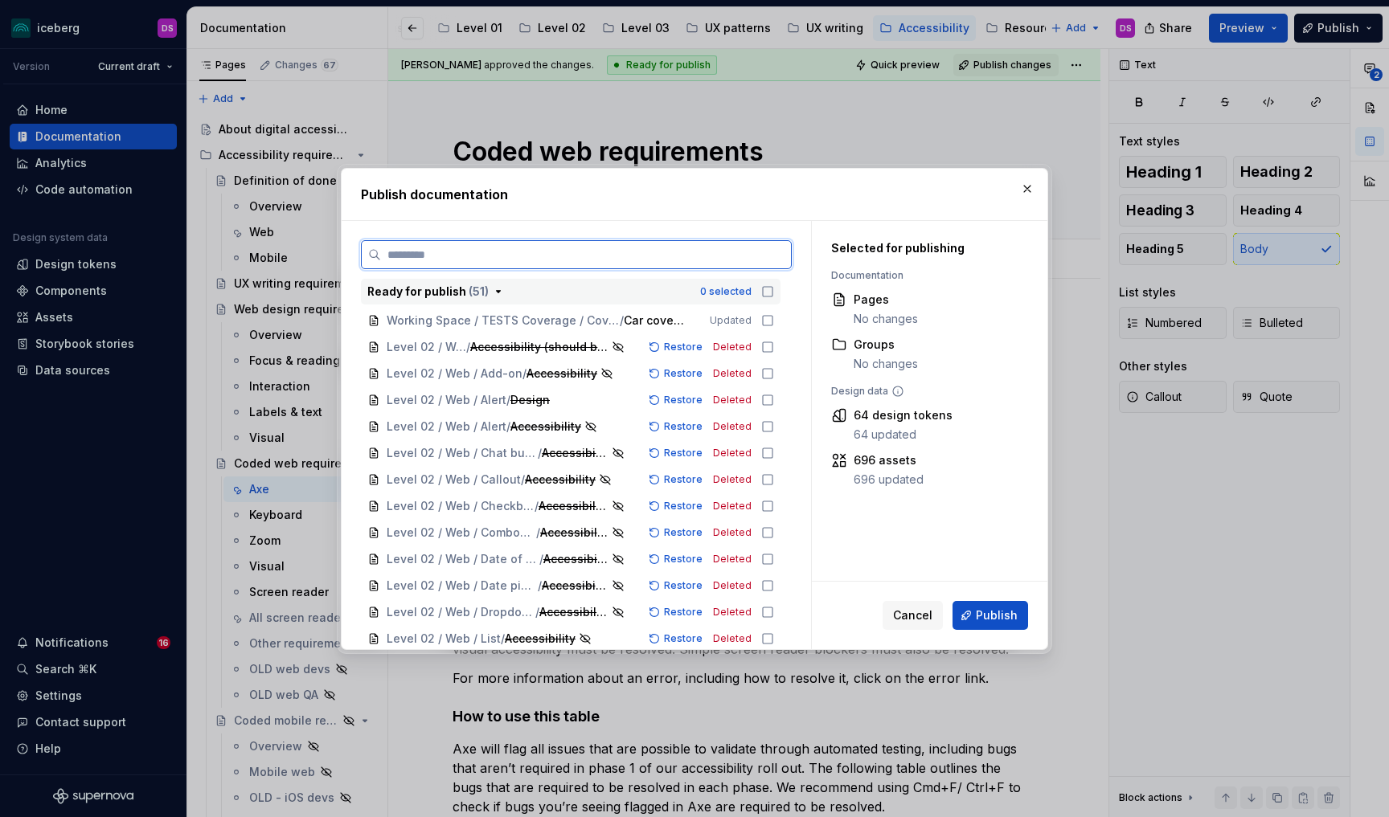
click at [725, 261] on input "search" at bounding box center [586, 255] width 410 height 16
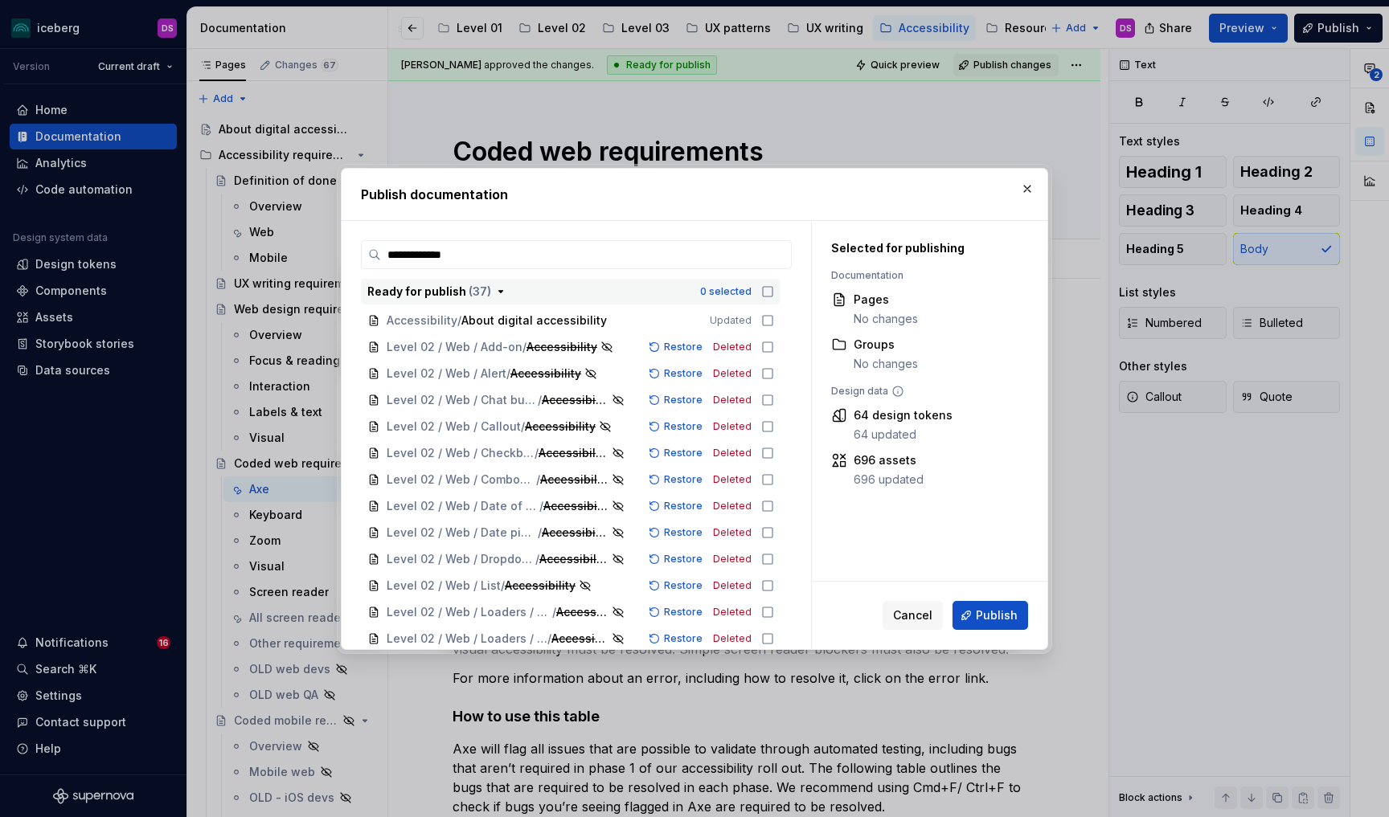
click at [772, 296] on icon "button" at bounding box center [768, 292] width 10 height 10
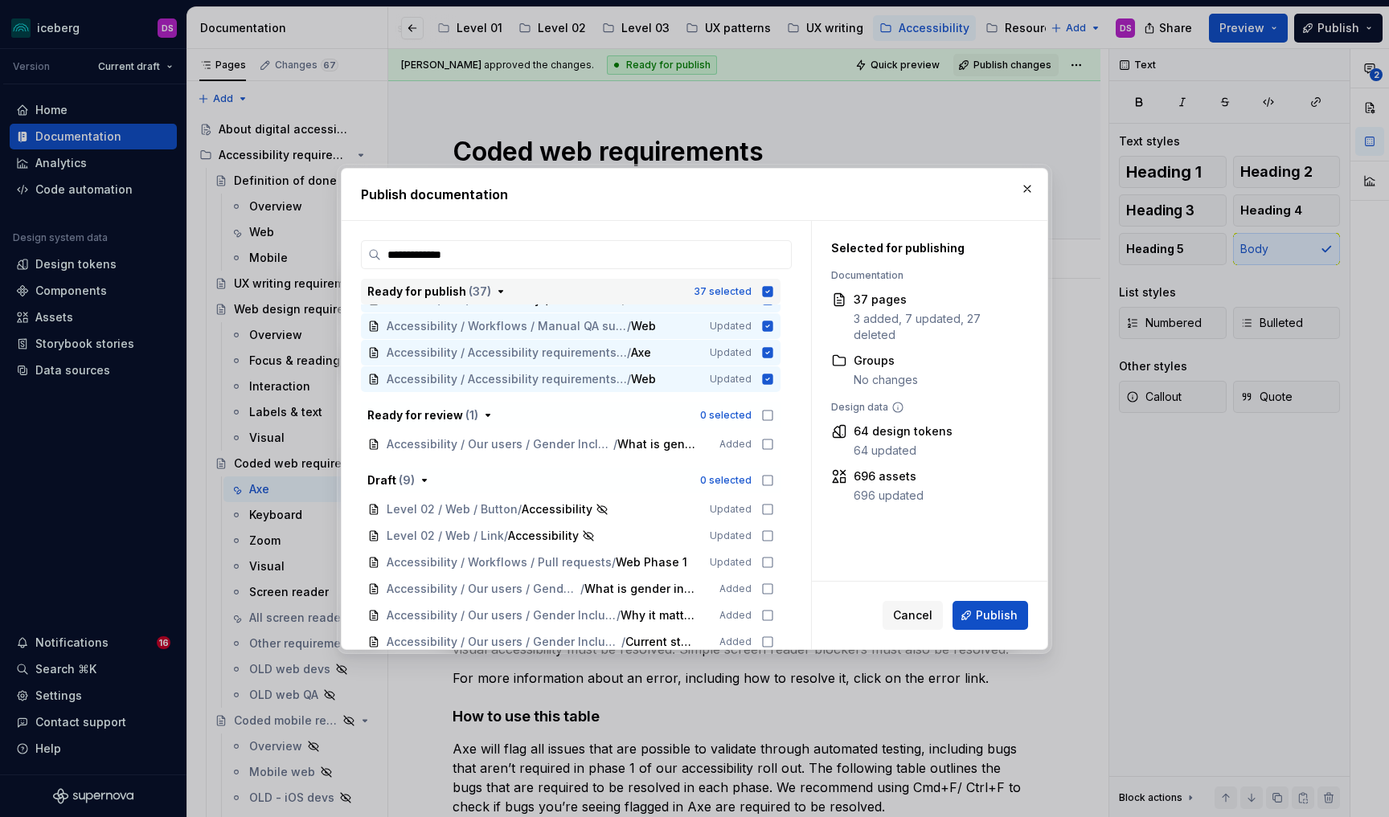
scroll to position [902, 0]
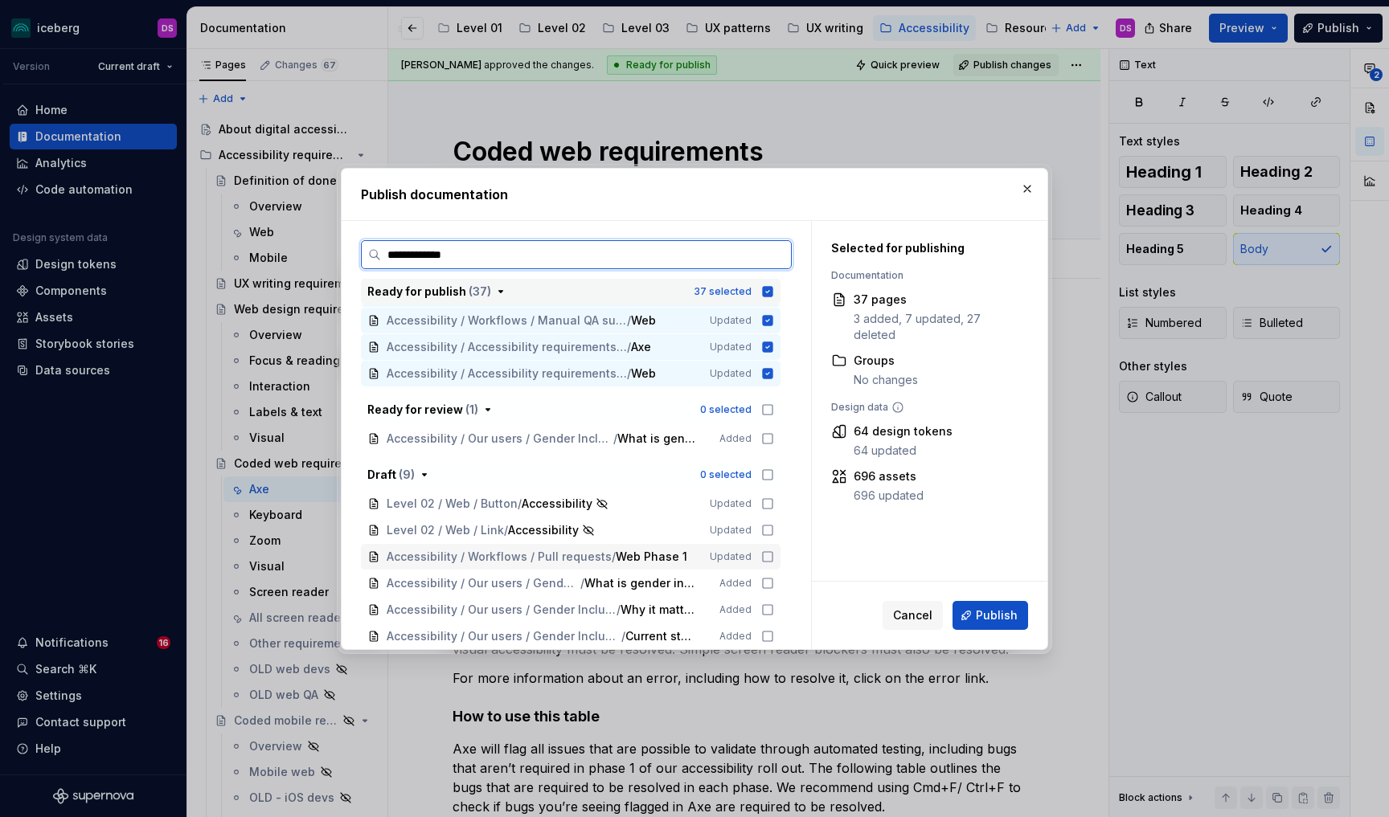
click at [772, 559] on icon at bounding box center [767, 557] width 13 height 13
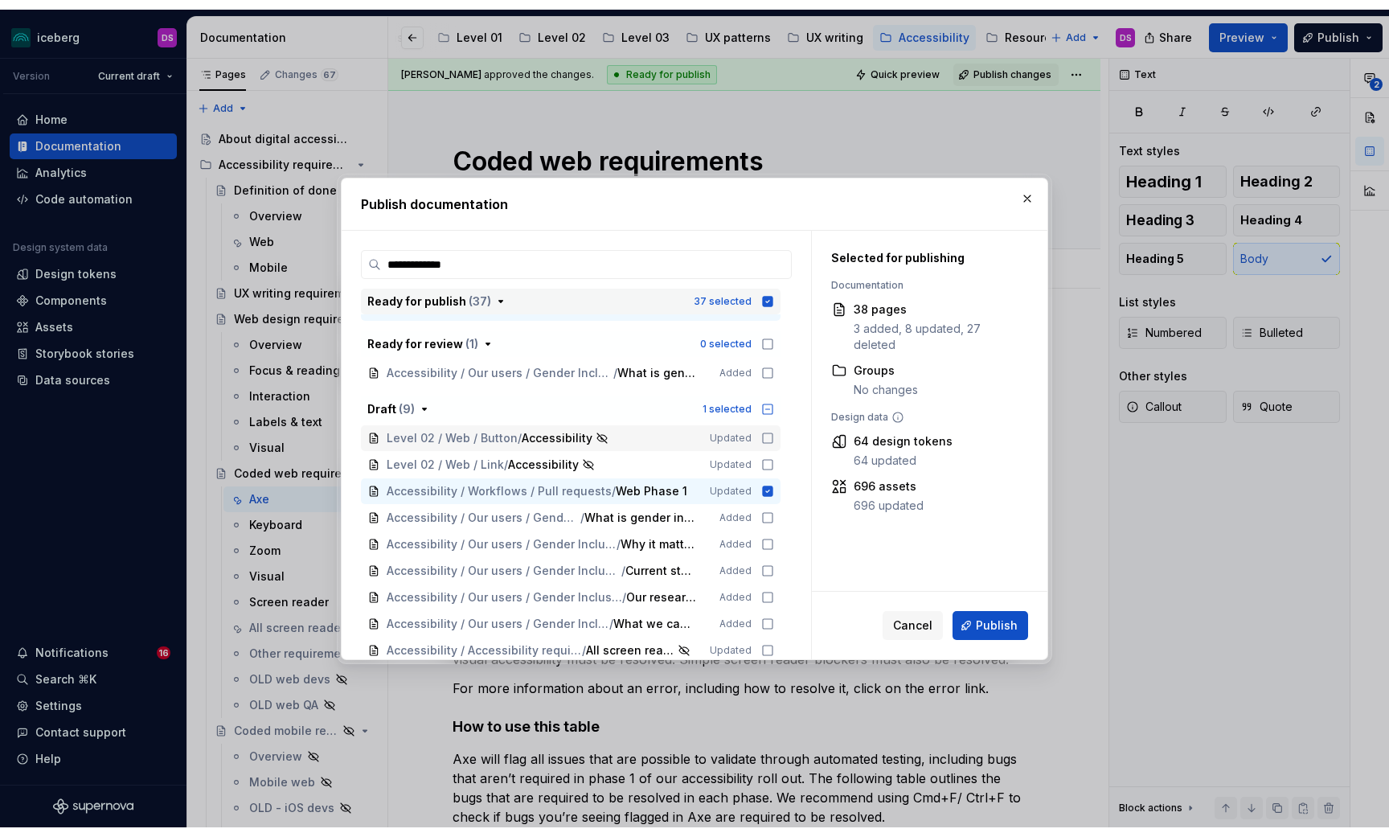
scroll to position [982, 0]
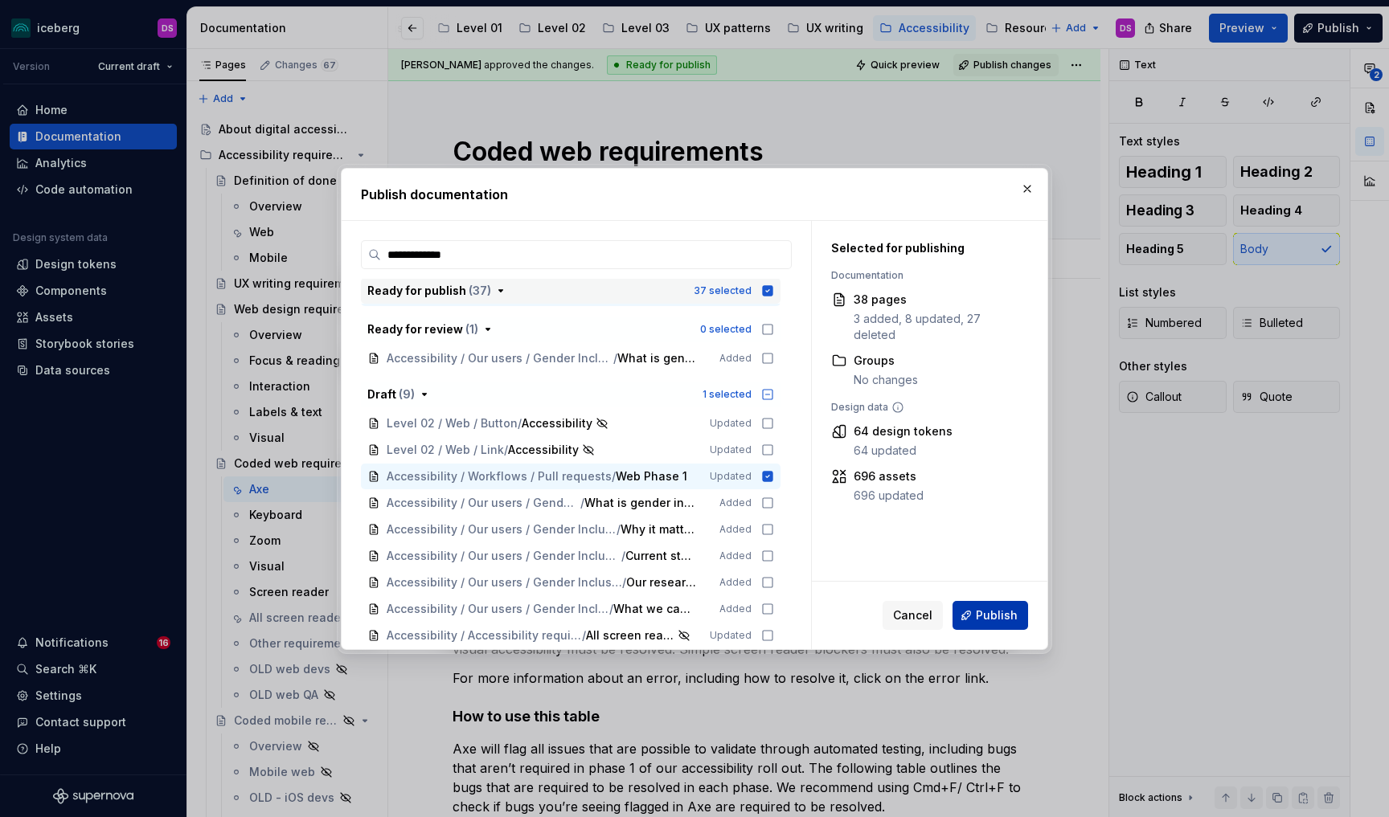
click at [983, 612] on span "Publish" at bounding box center [997, 616] width 42 height 16
